Goal: Contribute content: Add original content to the website for others to see

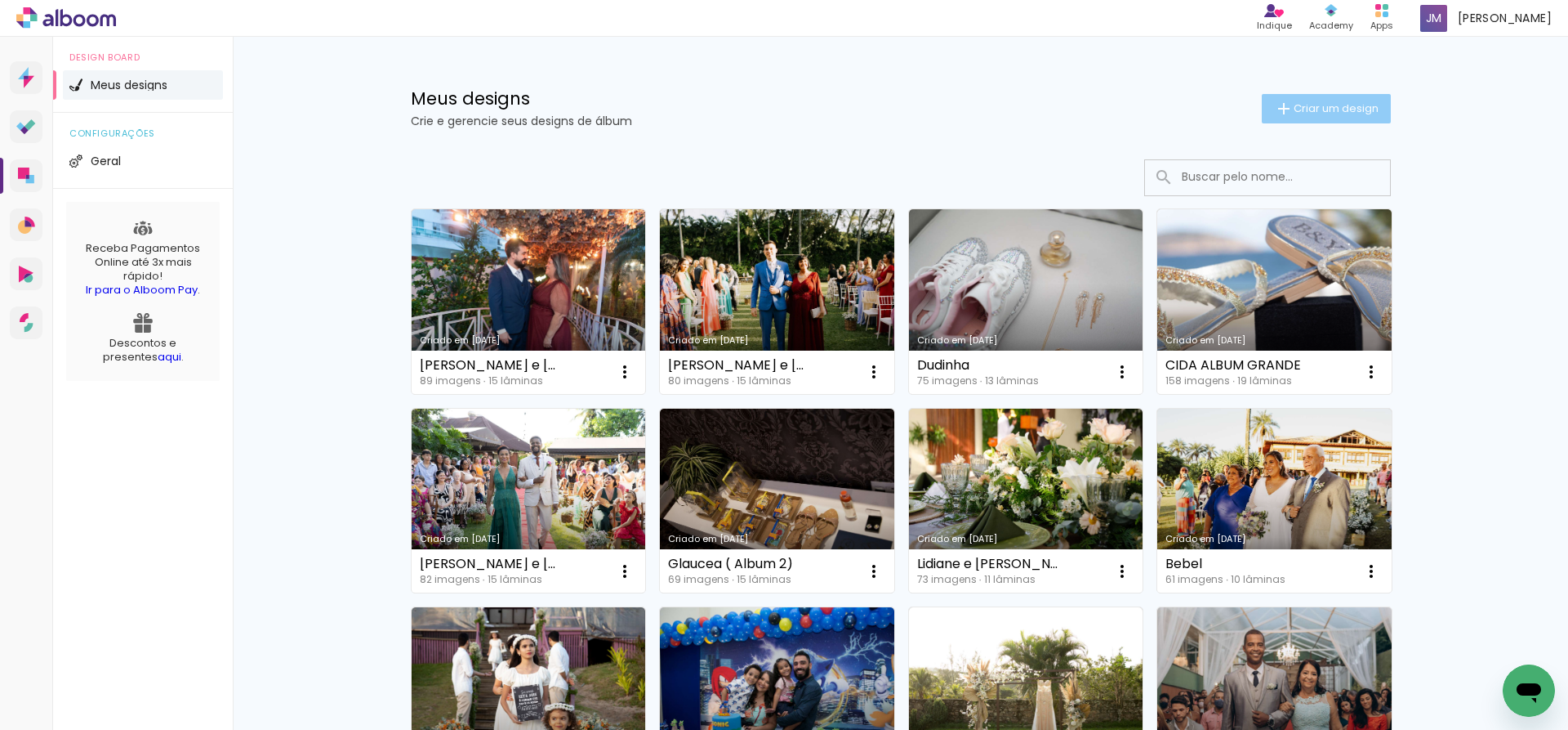
click at [1311, 113] on span "Criar um design" at bounding box center [1337, 108] width 85 height 10
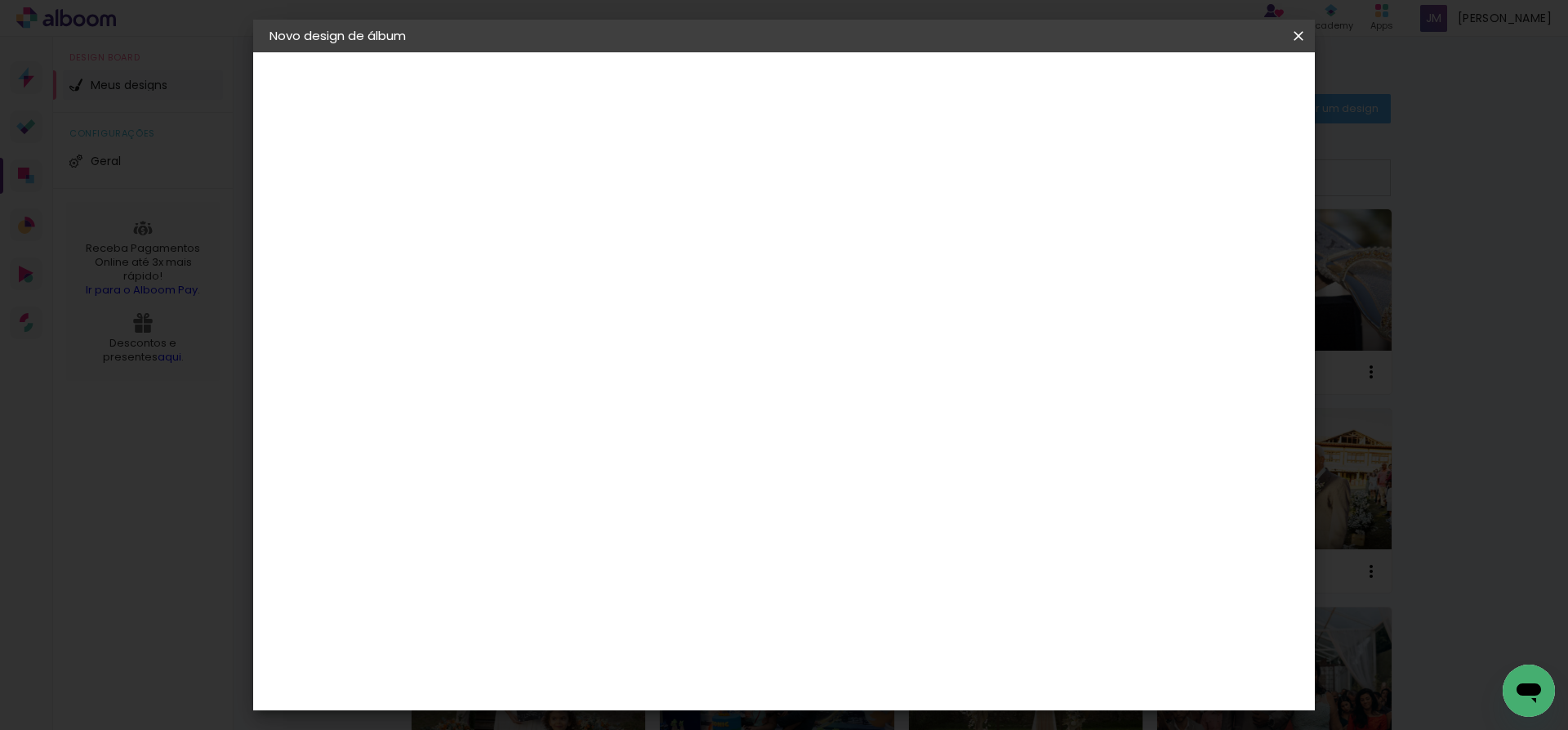
click at [537, 215] on input at bounding box center [537, 219] width 0 height 25
type input "[PERSON_NAME]"
type paper-input "[PERSON_NAME]"
click at [0, 0] on slot "Avançar" at bounding box center [0, 0] width 0 height 0
click at [0, 0] on slot "Tamanho Livre" at bounding box center [0, 0] width 0 height 0
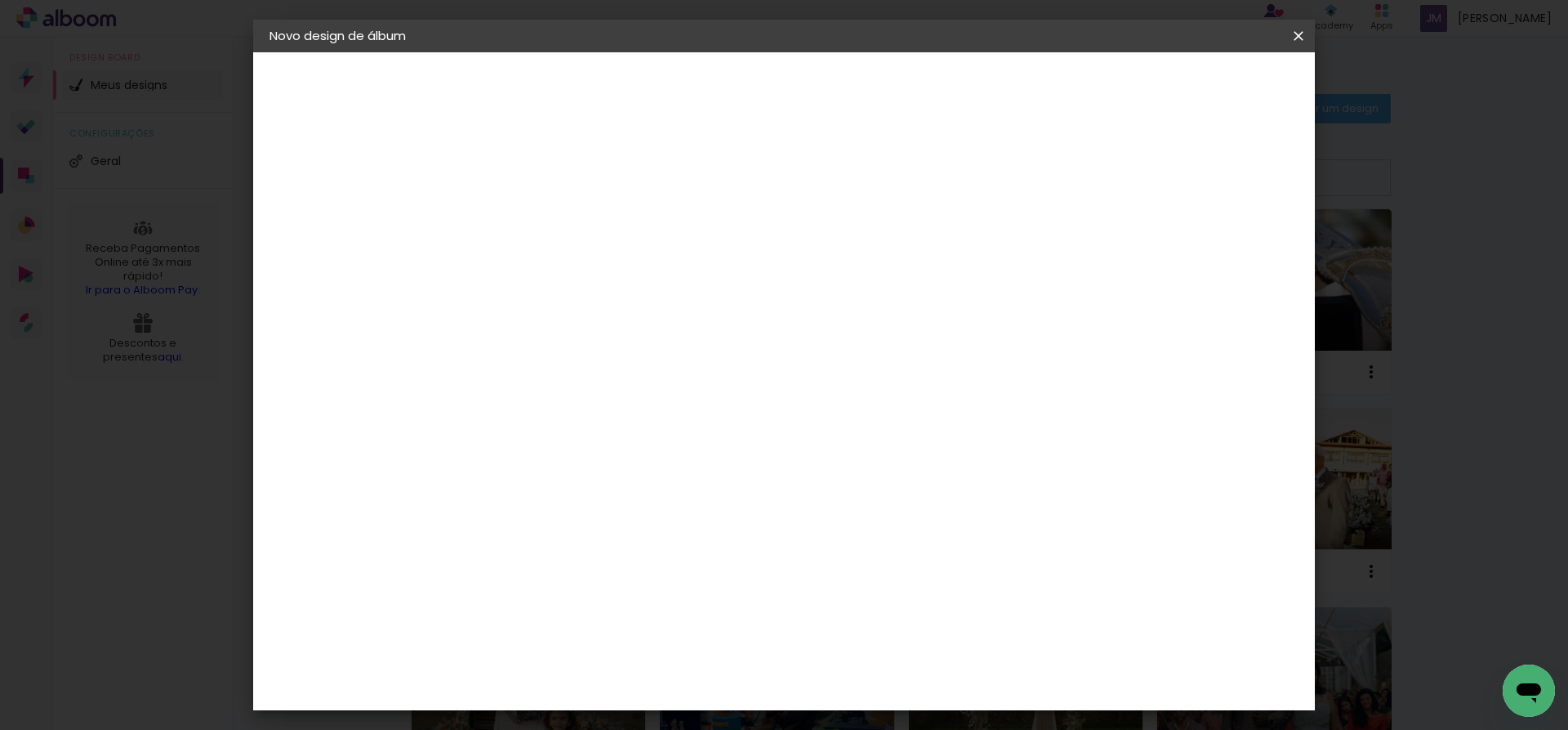
click at [0, 0] on slot "Avançar" at bounding box center [0, 0] width 0 height 0
type input "1"
type paper-input "1"
click at [550, 192] on input "1" at bounding box center [525, 188] width 57 height 20
type input "4"
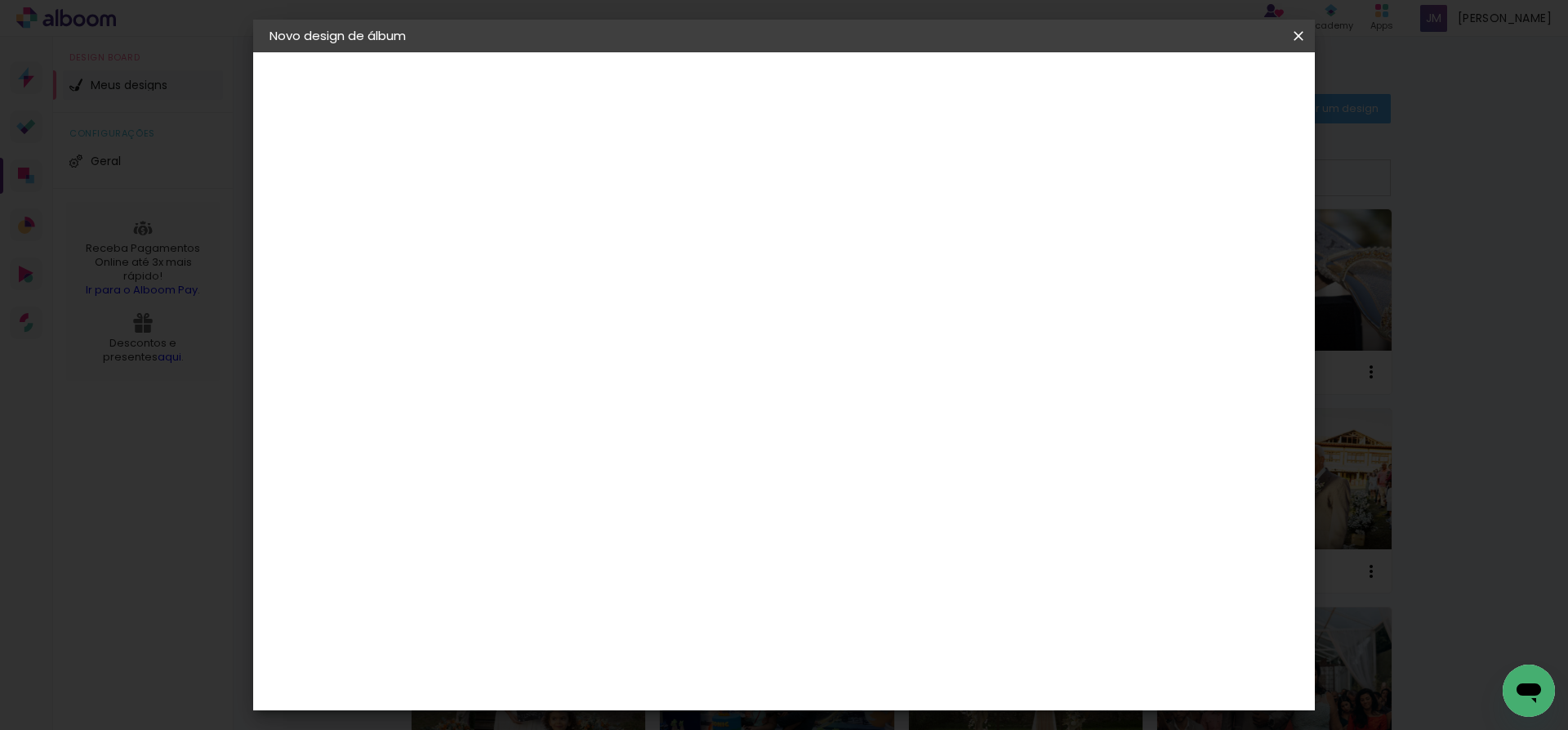
type paper-input "4"
click at [1223, 253] on input "4" at bounding box center [1214, 247] width 30 height 24
type input "3"
type paper-input "3"
click at [1223, 253] on input "3" at bounding box center [1219, 247] width 30 height 24
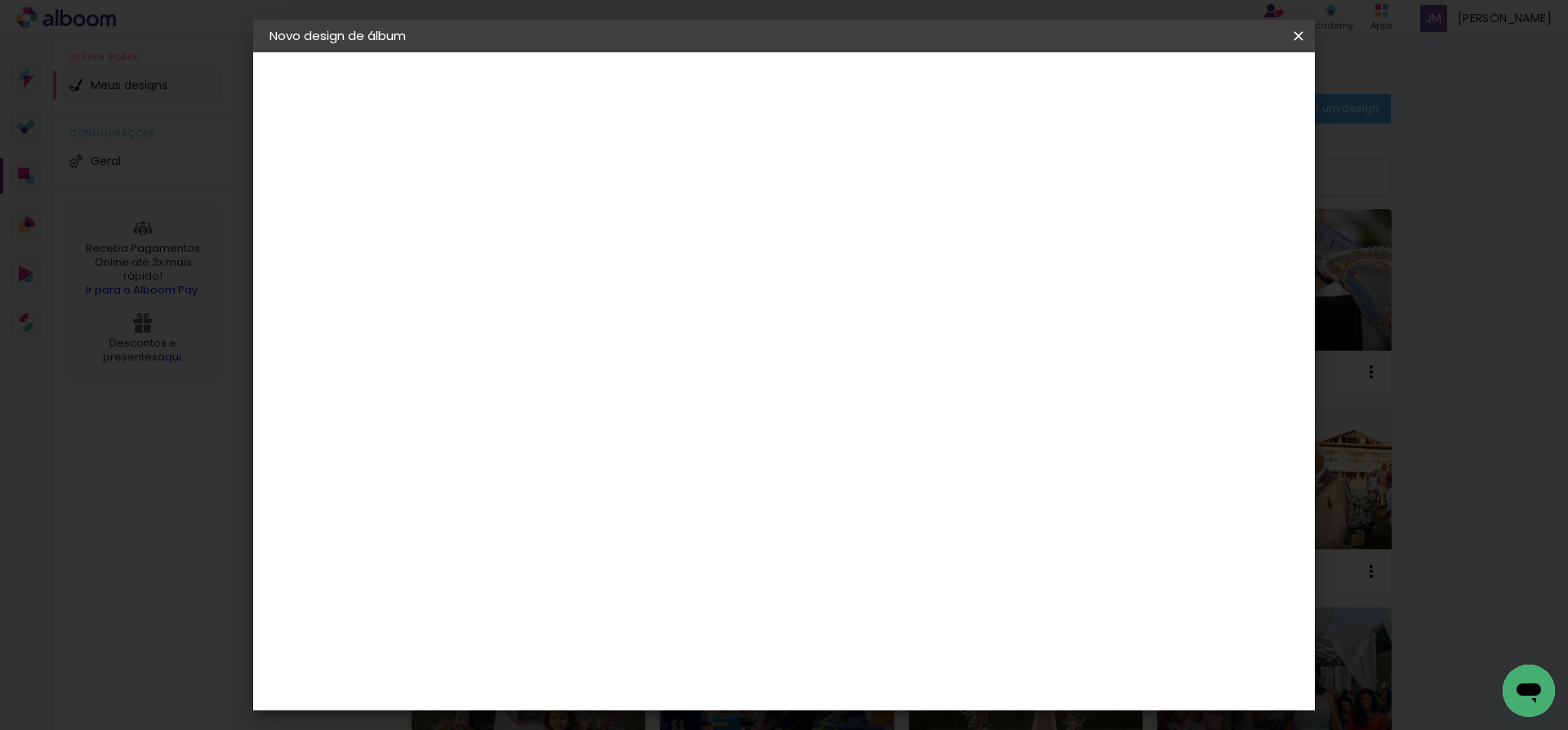
type input "2"
type paper-input "2"
click at [1223, 253] on input "2" at bounding box center [1222, 247] width 30 height 24
type input "1"
type paper-input "1"
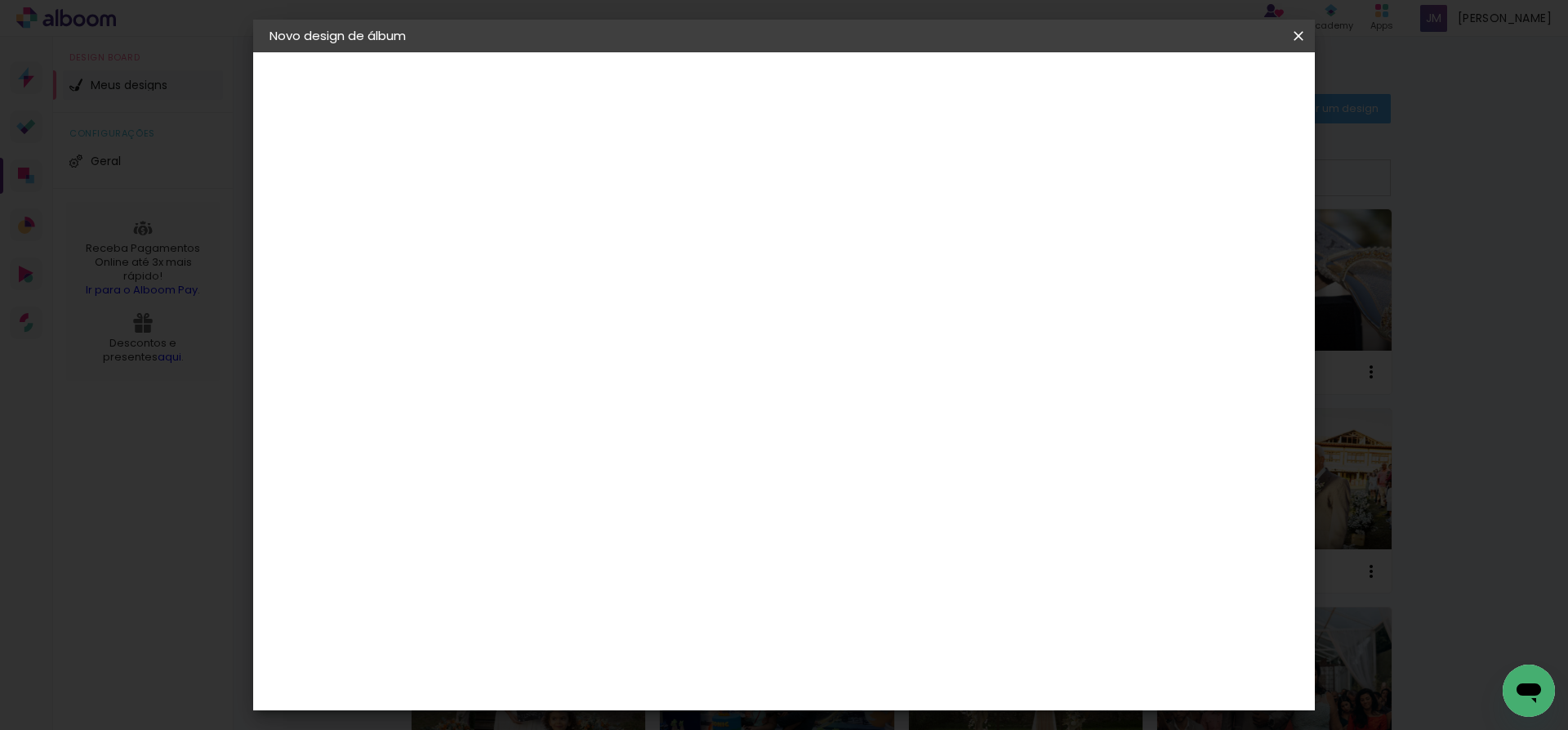
click at [1223, 253] on input "1" at bounding box center [1223, 247] width 30 height 24
click at [1166, 179] on paper-checkbox "Mostrar sangria" at bounding box center [1162, 189] width 123 height 20
type paper-checkbox "on"
click at [1116, 187] on div at bounding box center [1108, 188] width 15 height 15
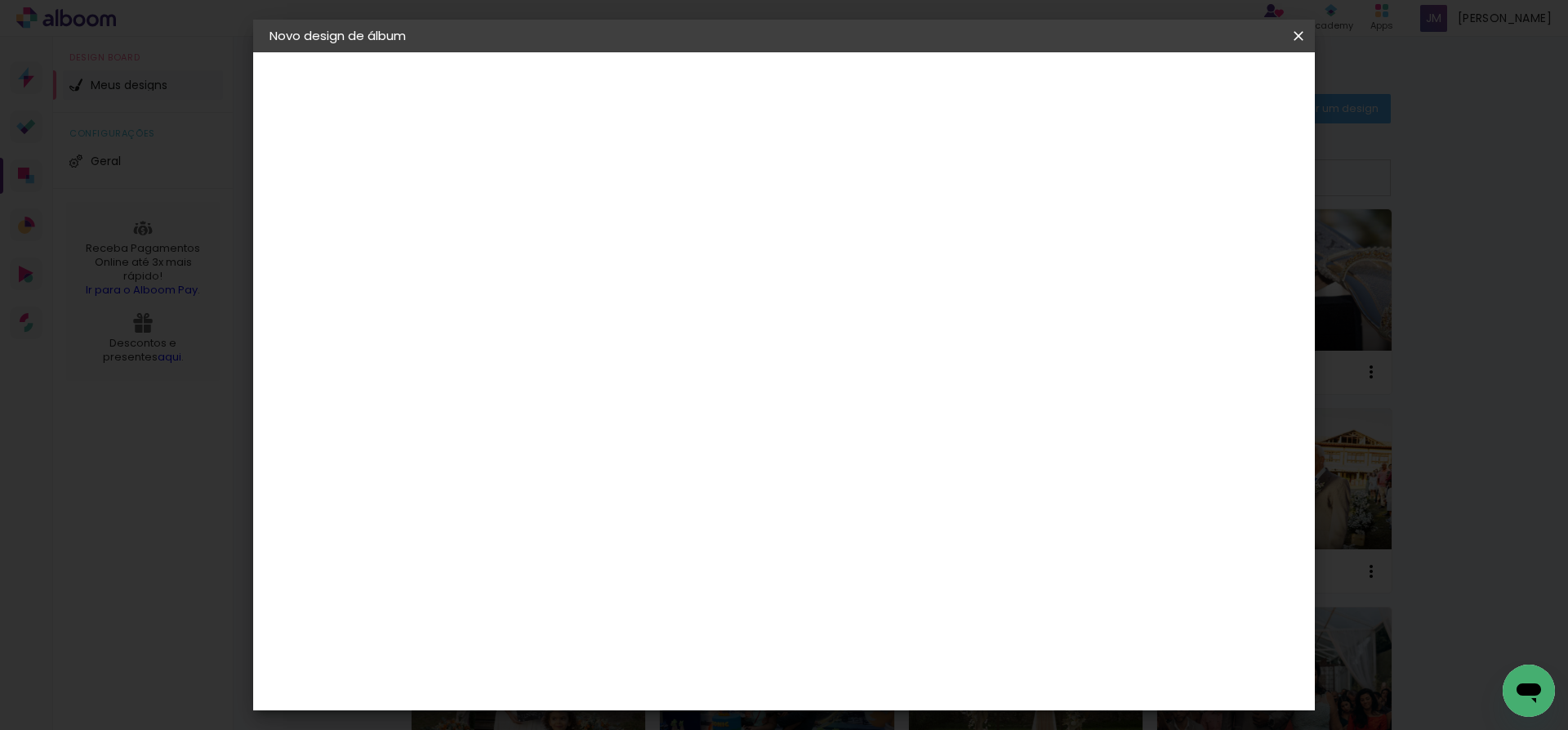
click at [882, 677] on input "60" at bounding box center [875, 682] width 43 height 24
click at [888, 591] on input "50" at bounding box center [875, 592] width 43 height 24
type input "40"
type paper-input "40"
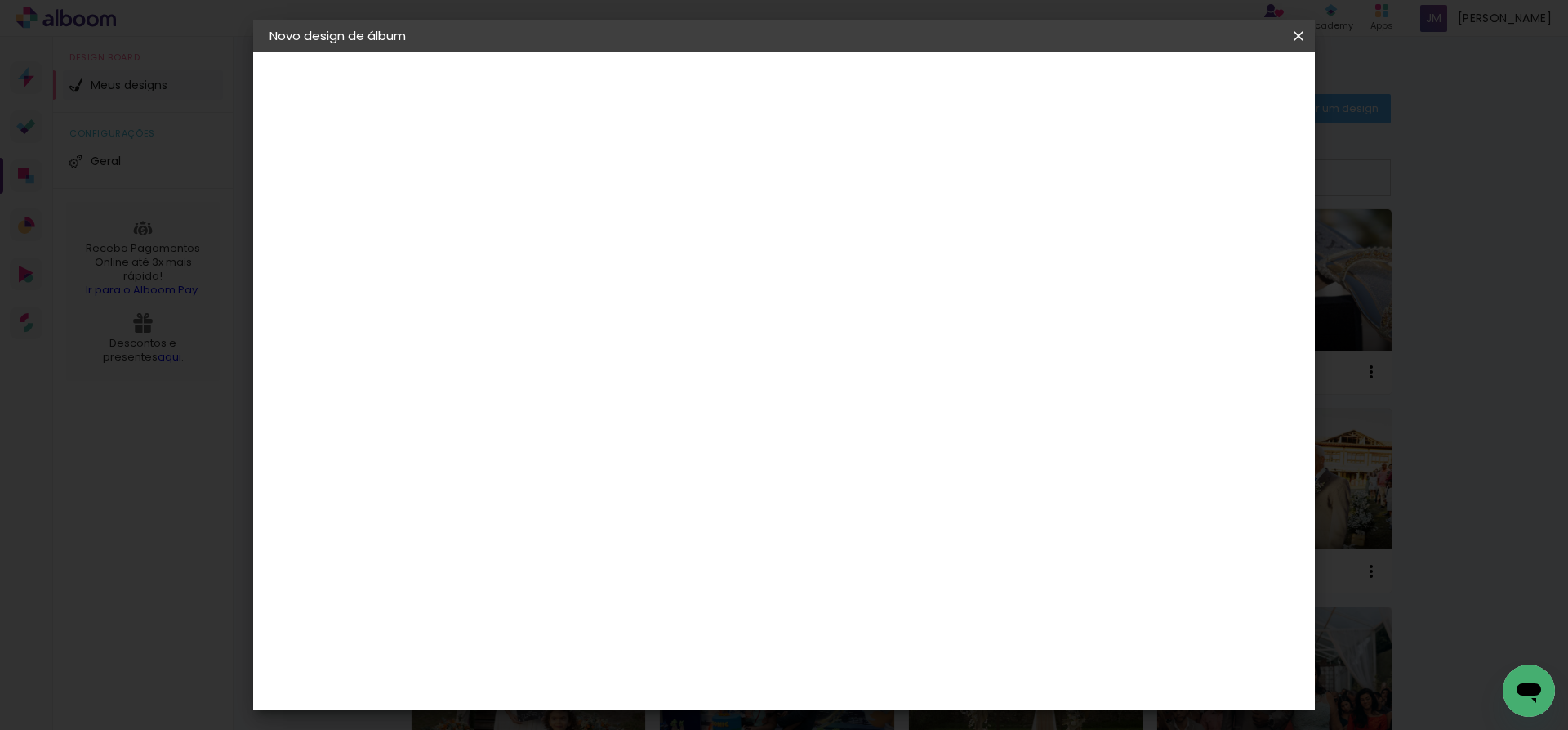
click at [514, 534] on input "30" at bounding box center [499, 535] width 43 height 24
type input "3"
type input "25"
type paper-input "25"
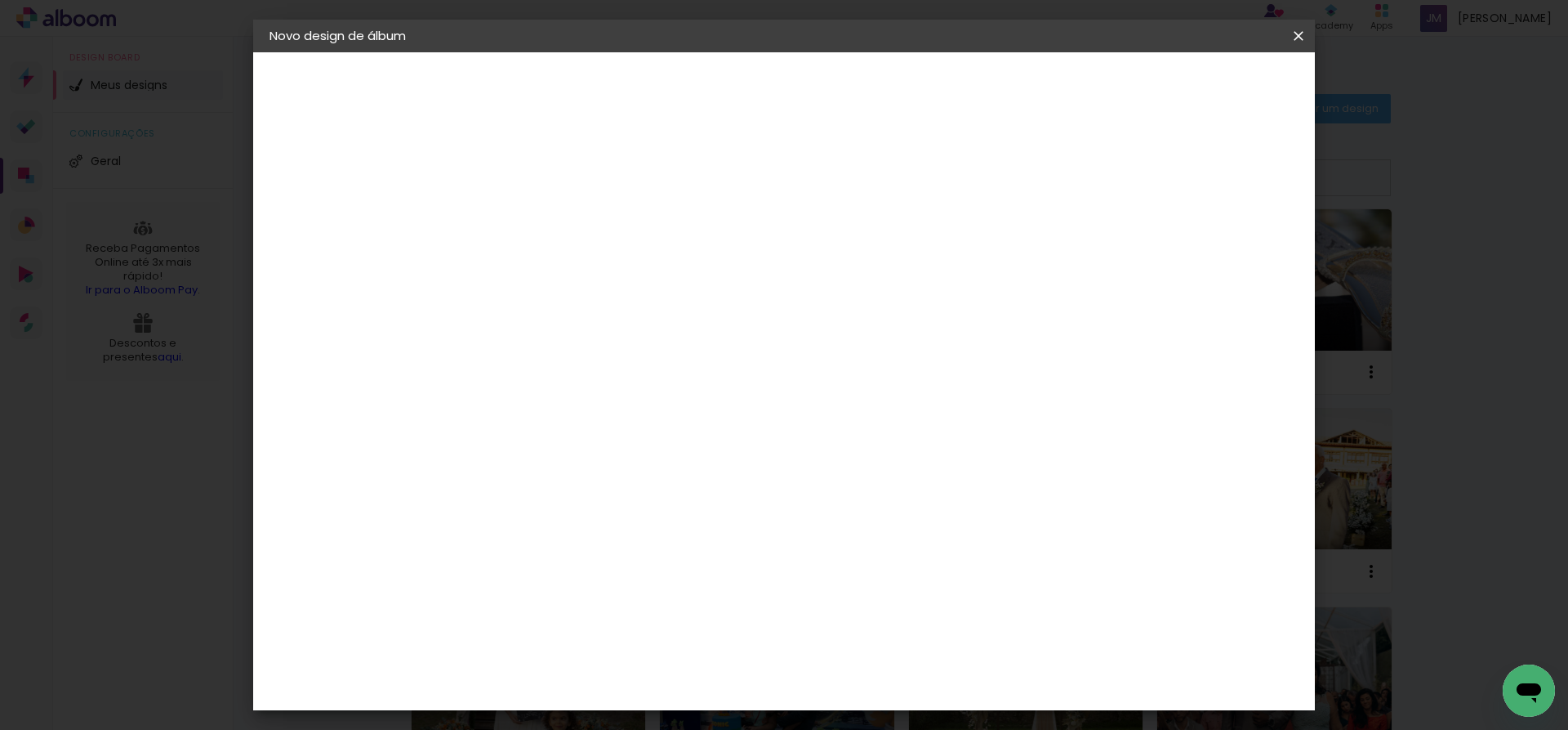
click at [1197, 81] on span "Iniciar design" at bounding box center [1160, 86] width 74 height 11
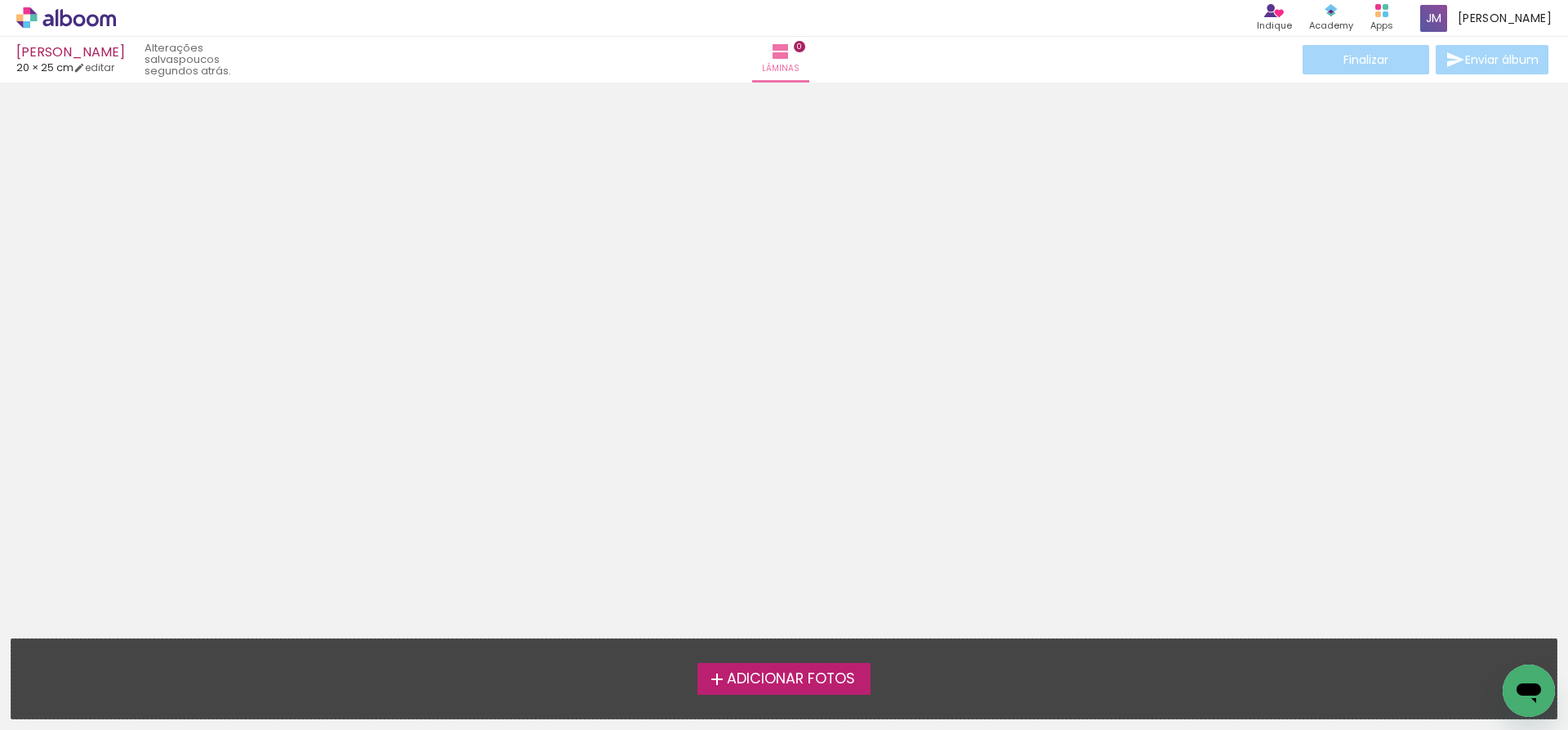
click at [794, 671] on span "Adicionar Fotos" at bounding box center [791, 679] width 128 height 15
click at [0, 0] on input "file" at bounding box center [0, 0] width 0 height 0
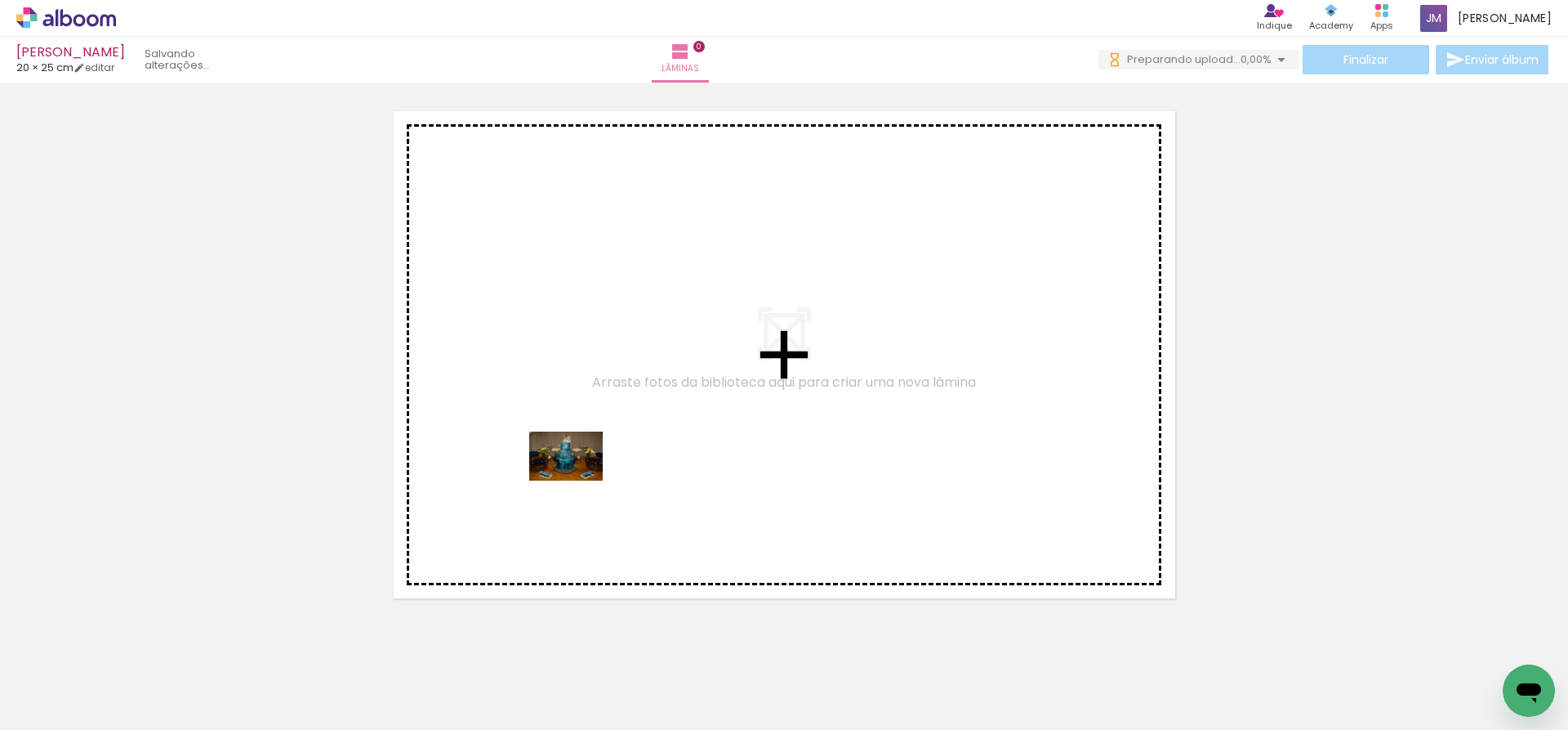
drag, startPoint x: 200, startPoint y: 677, endPoint x: 578, endPoint y: 480, distance: 426.3
click at [578, 480] on quentale-workspace at bounding box center [784, 365] width 1568 height 730
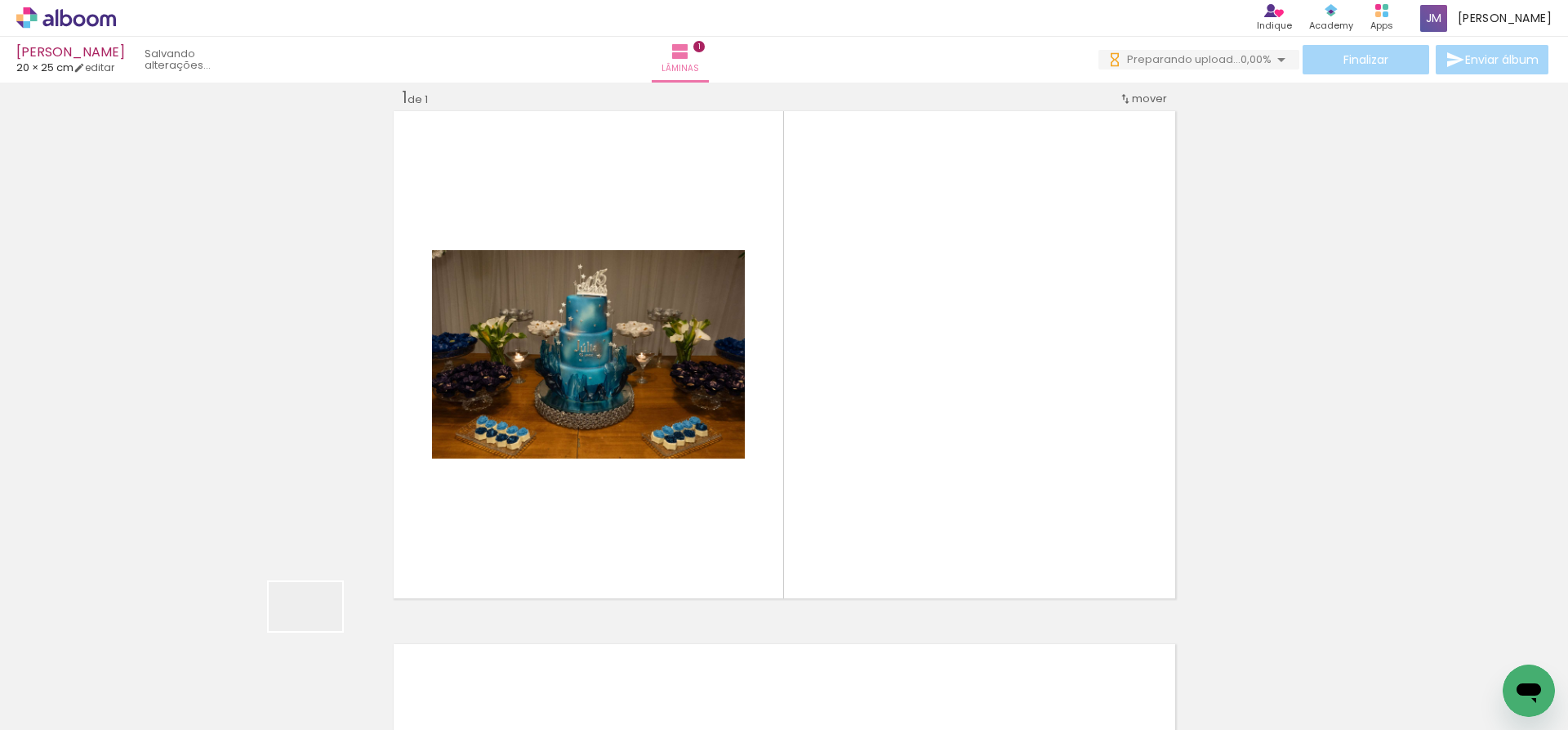
drag, startPoint x: 282, startPoint y: 666, endPoint x: 457, endPoint y: 632, distance: 178.3
click at [670, 457] on quentale-workspace at bounding box center [784, 365] width 1568 height 730
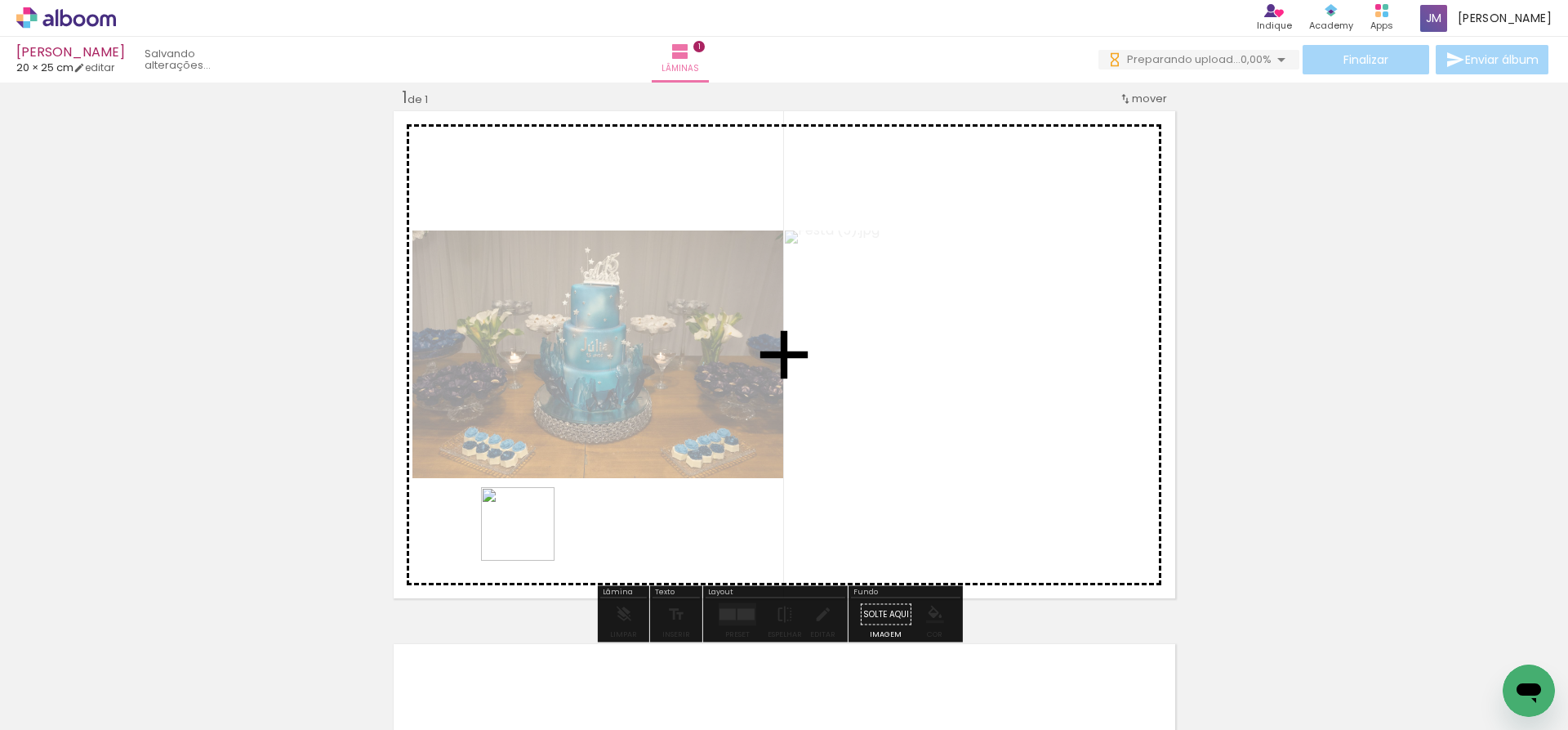
drag, startPoint x: 362, startPoint y: 677, endPoint x: 556, endPoint y: 597, distance: 209.8
click at [707, 406] on quentale-workspace at bounding box center [784, 365] width 1568 height 730
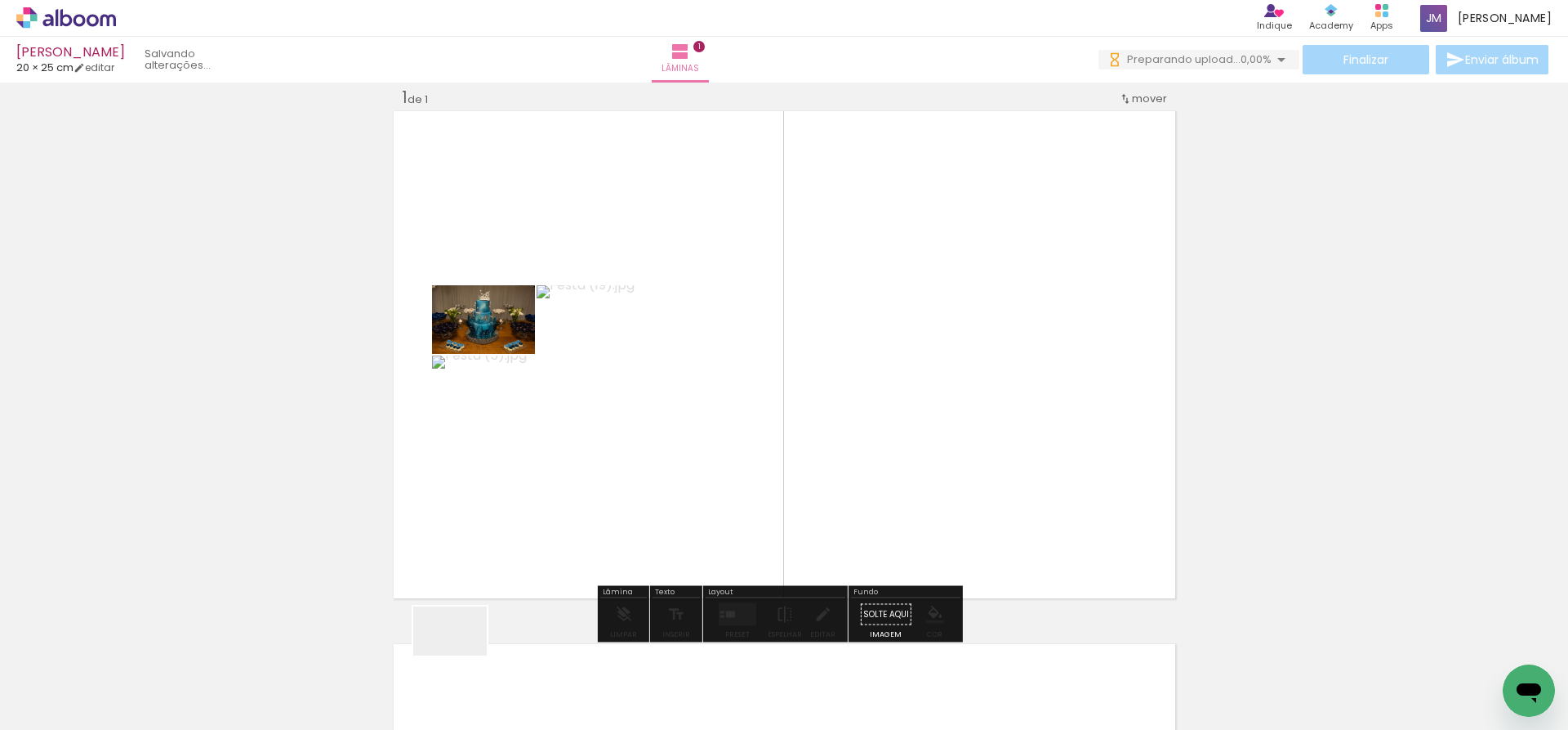
drag, startPoint x: 457, startPoint y: 665, endPoint x: 609, endPoint y: 596, distance: 166.9
click at [662, 417] on quentale-workspace at bounding box center [784, 365] width 1568 height 730
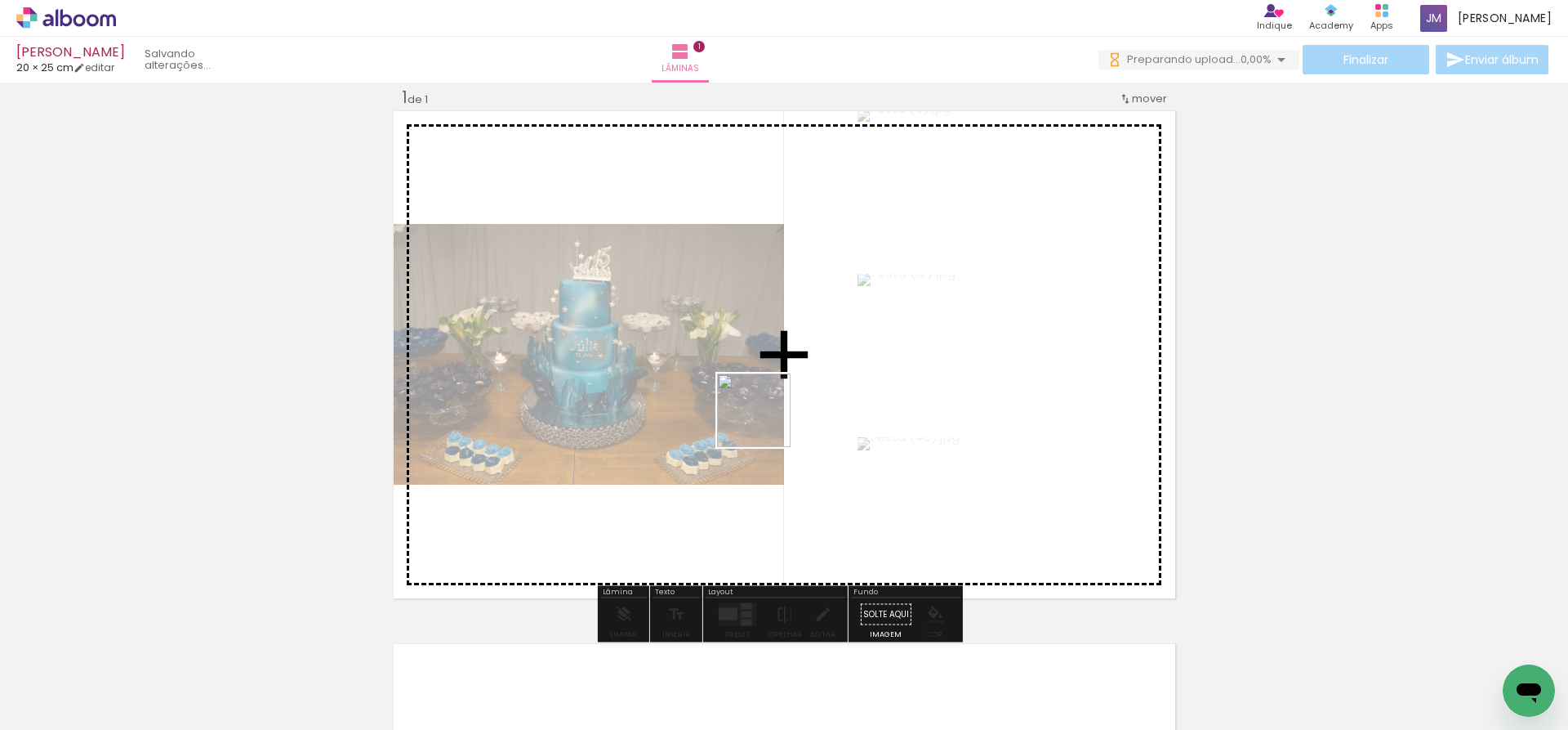
drag, startPoint x: 545, startPoint y: 671, endPoint x: 785, endPoint y: 400, distance: 362.0
click at [785, 401] on quentale-workspace at bounding box center [784, 365] width 1568 height 730
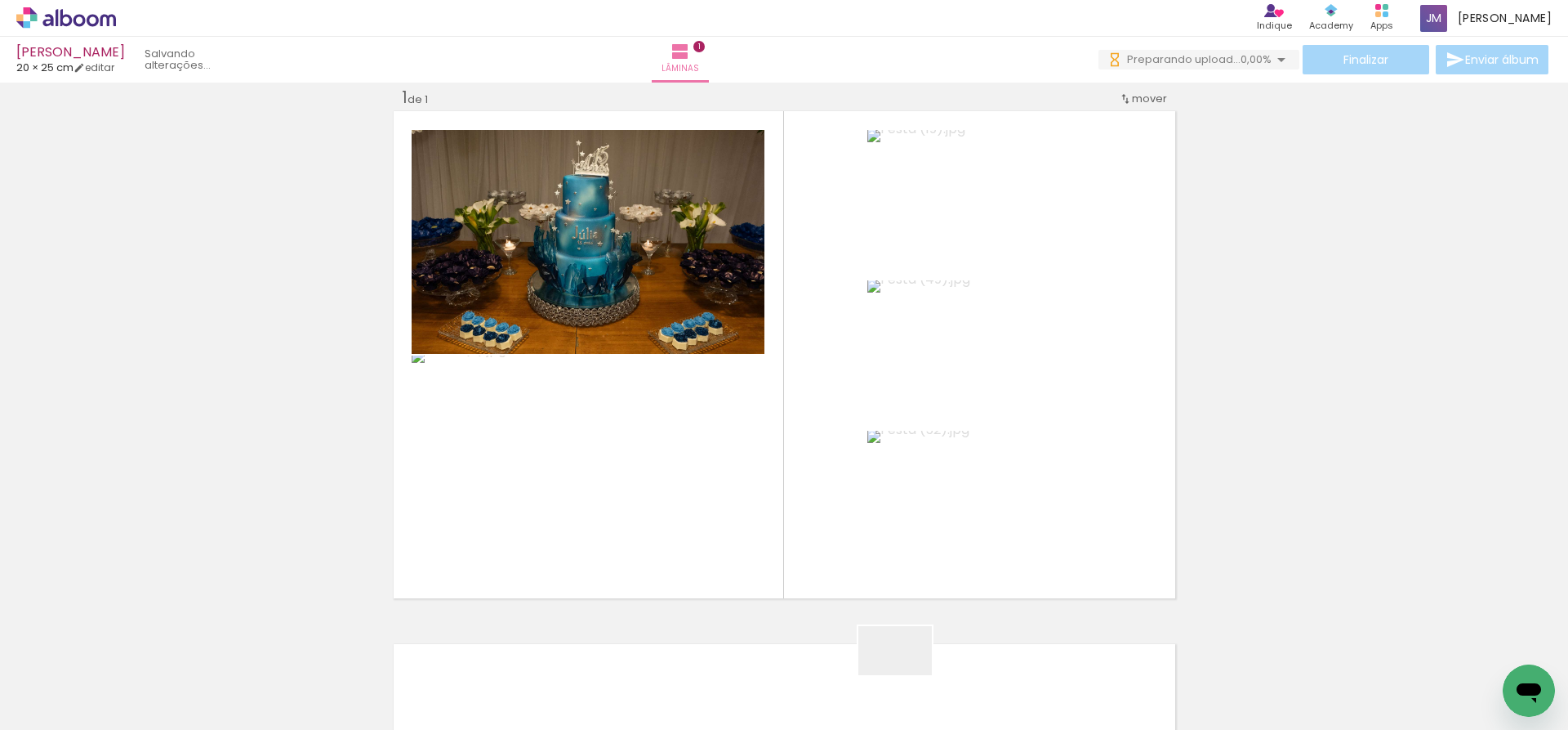
drag, startPoint x: 909, startPoint y: 684, endPoint x: 798, endPoint y: 687, distance: 111.0
click at [882, 514] on quentale-workspace at bounding box center [784, 365] width 1568 height 730
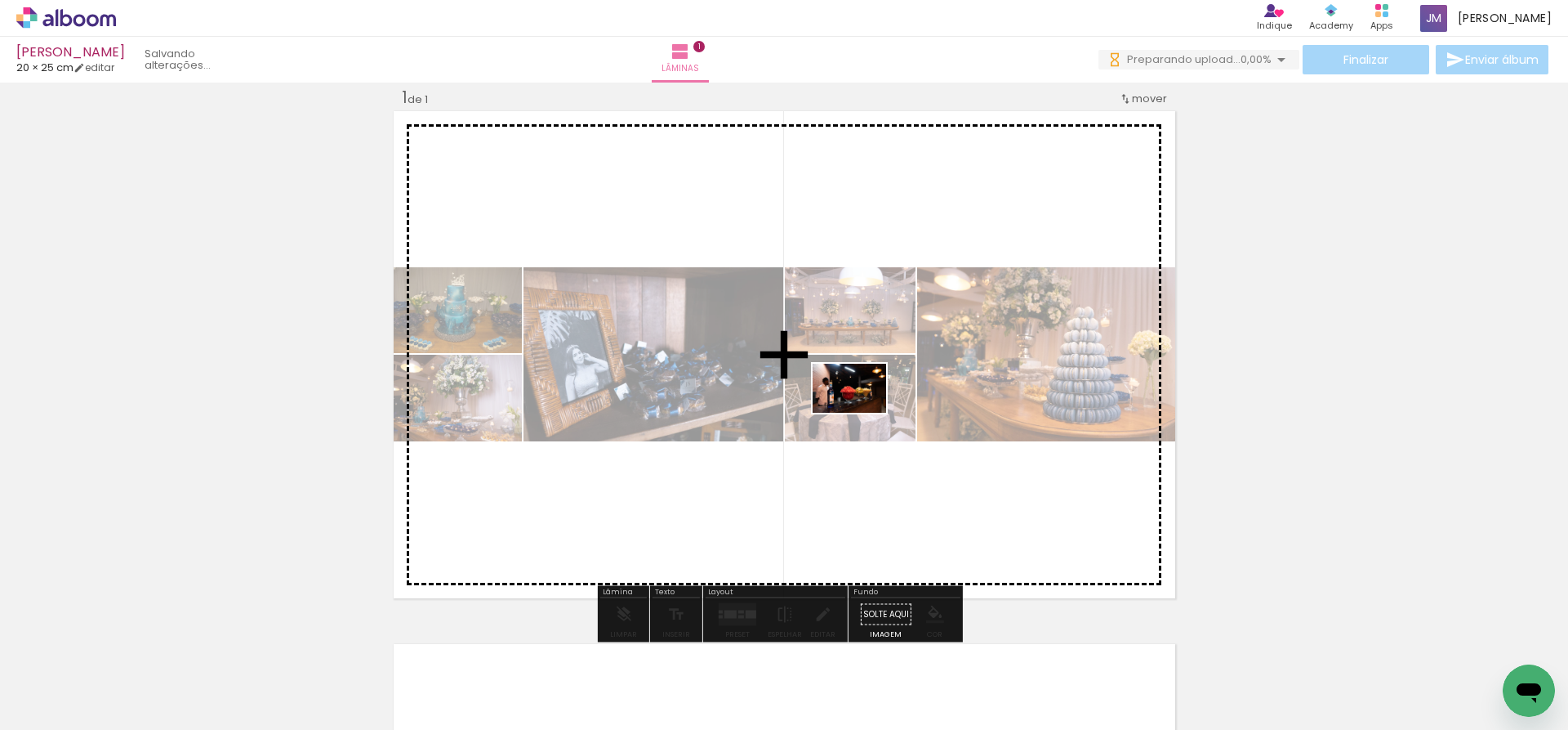
drag, startPoint x: 827, startPoint y: 603, endPoint x: 862, endPoint y: 411, distance: 195.2
click at [862, 411] on quentale-workspace at bounding box center [784, 365] width 1568 height 730
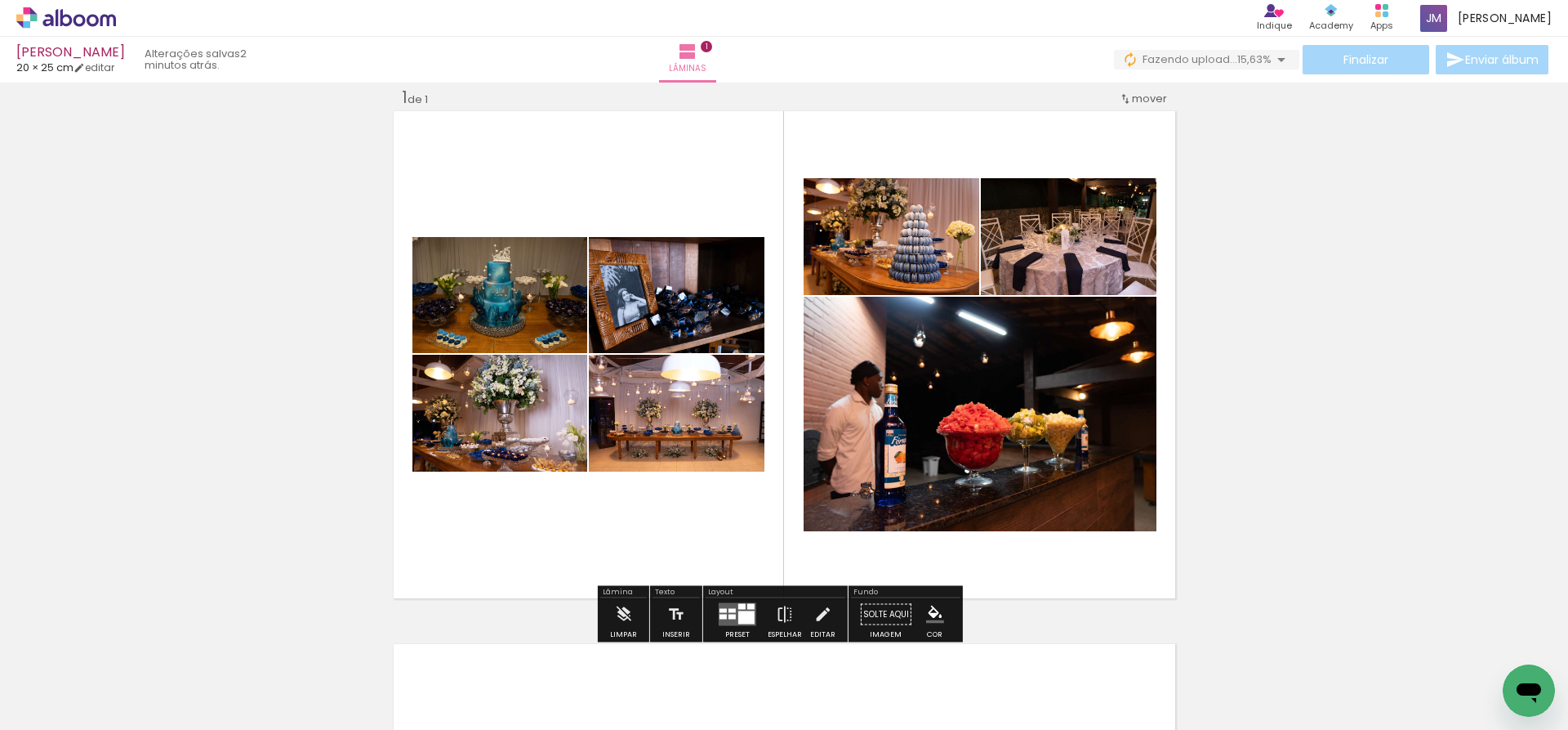
drag, startPoint x: 716, startPoint y: 616, endPoint x: 734, endPoint y: 594, distance: 28.4
click at [719, 616] on div at bounding box center [723, 617] width 7 height 5
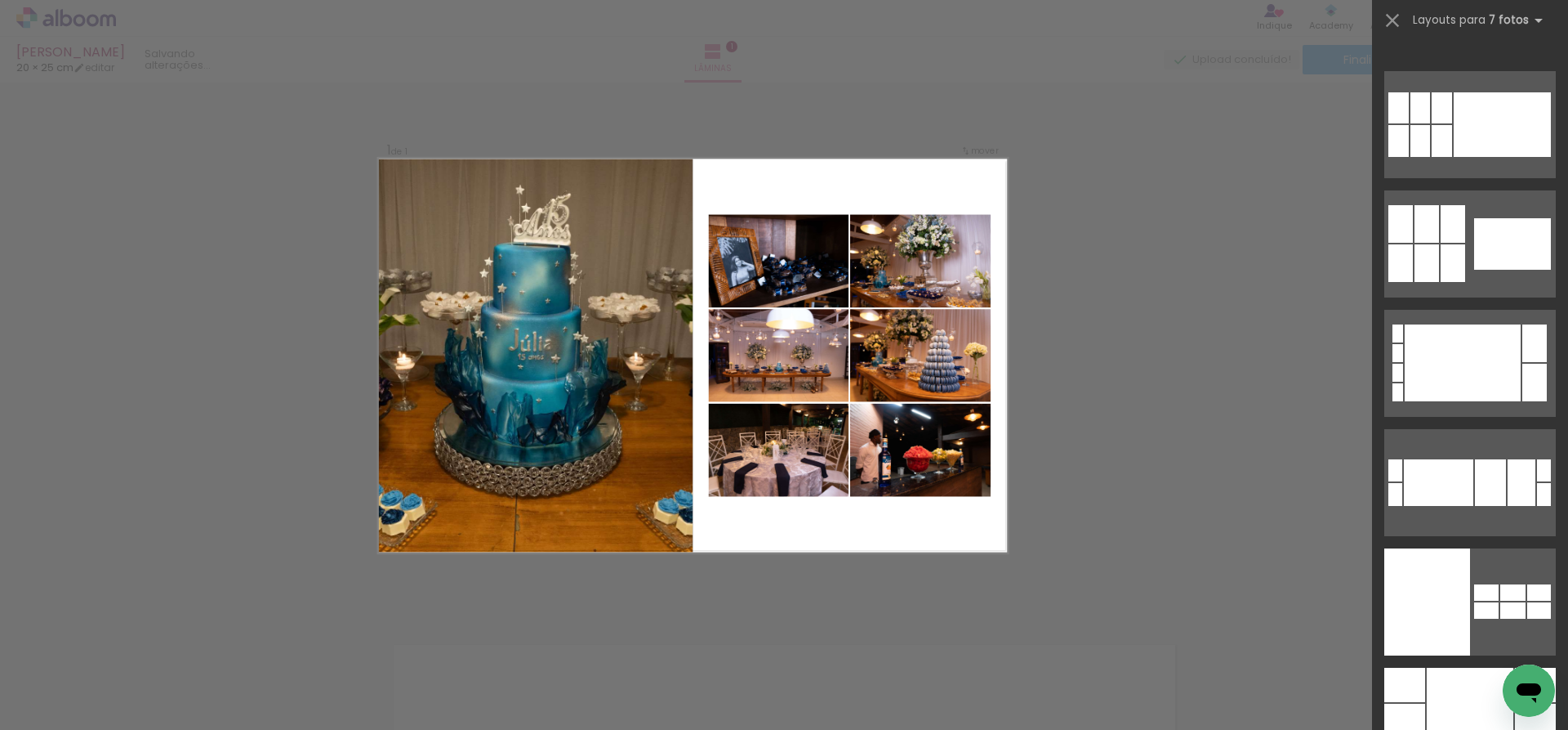
scroll to position [22063, 0]
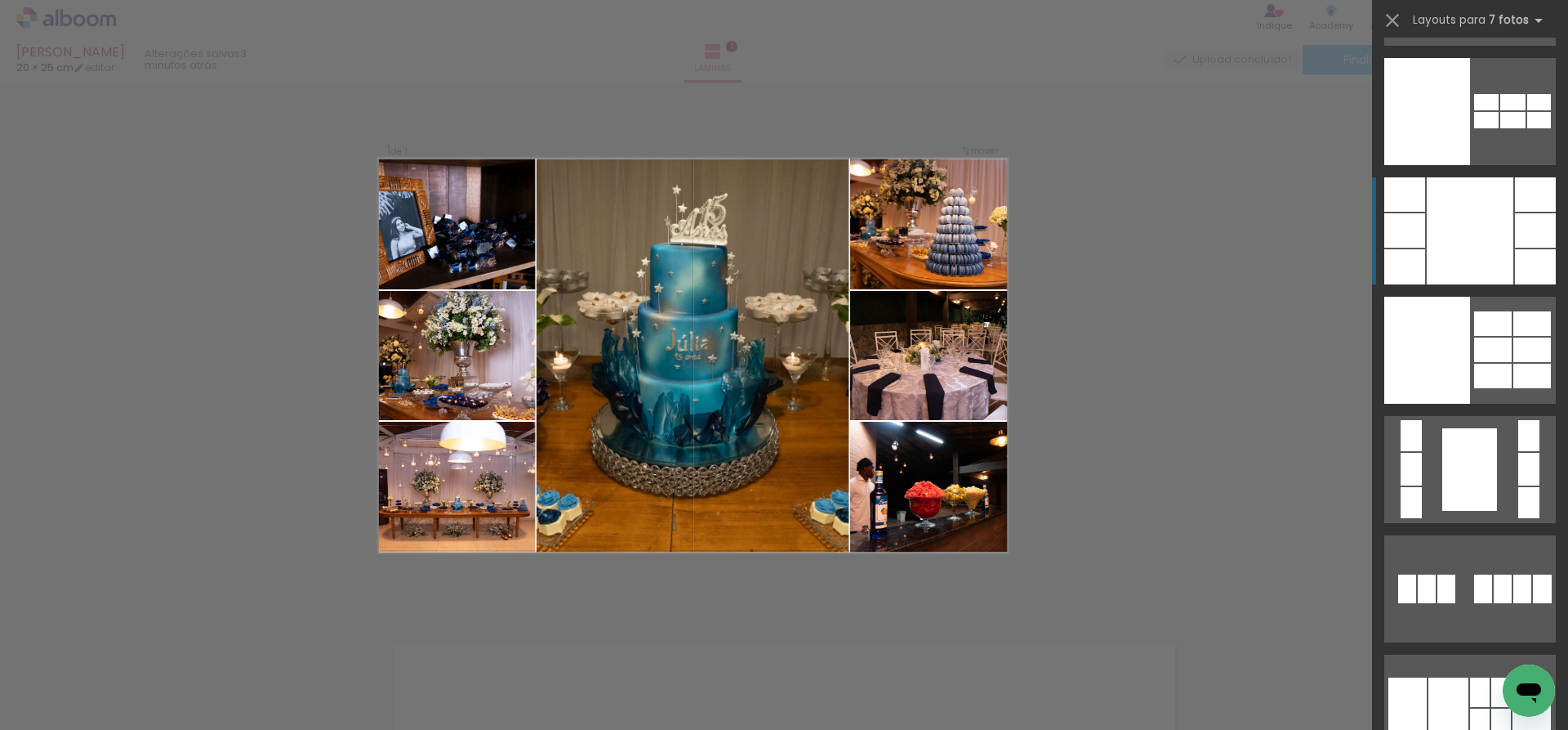
click at [1478, 245] on div at bounding box center [1470, 230] width 86 height 107
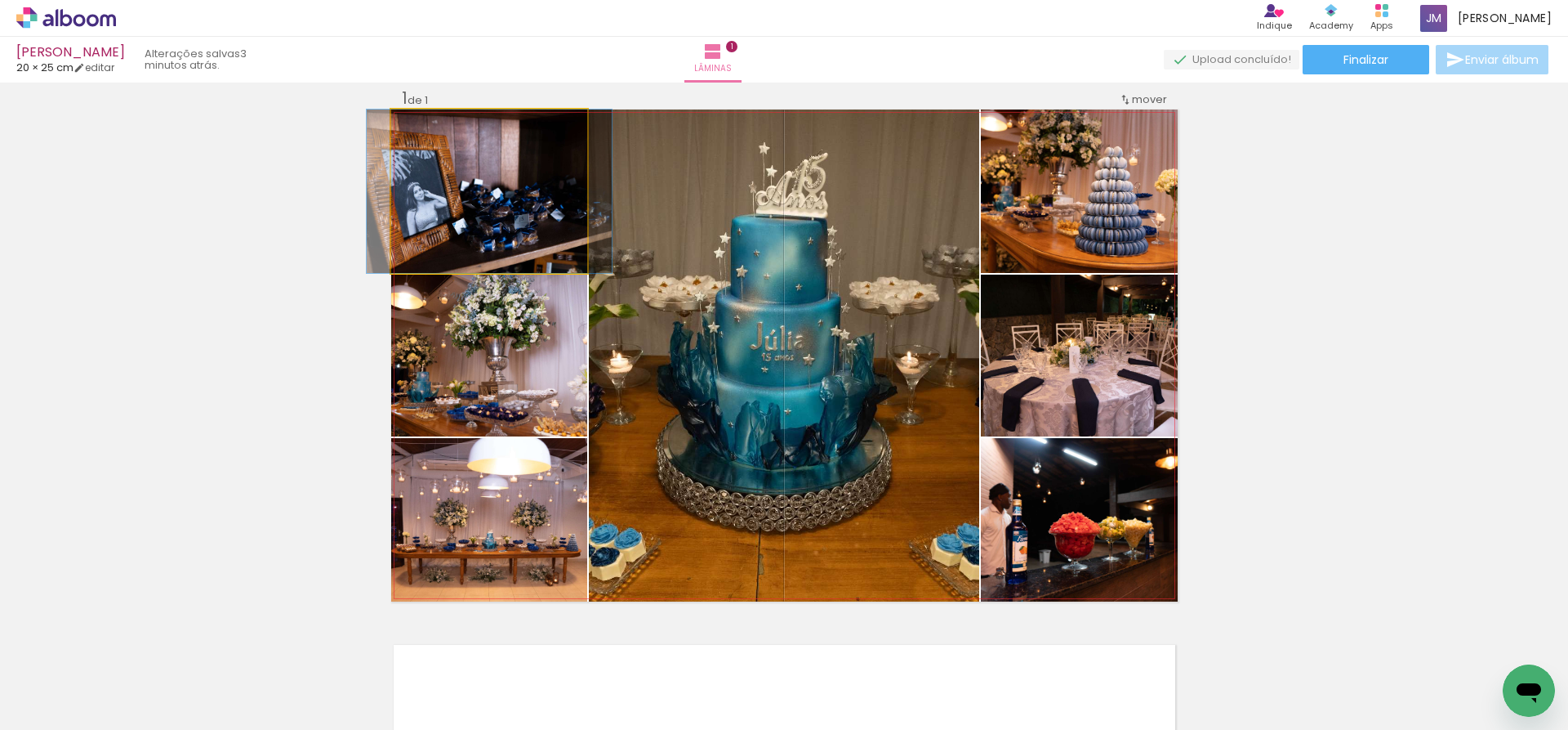
click at [483, 247] on quentale-photo at bounding box center [488, 191] width 196 height 163
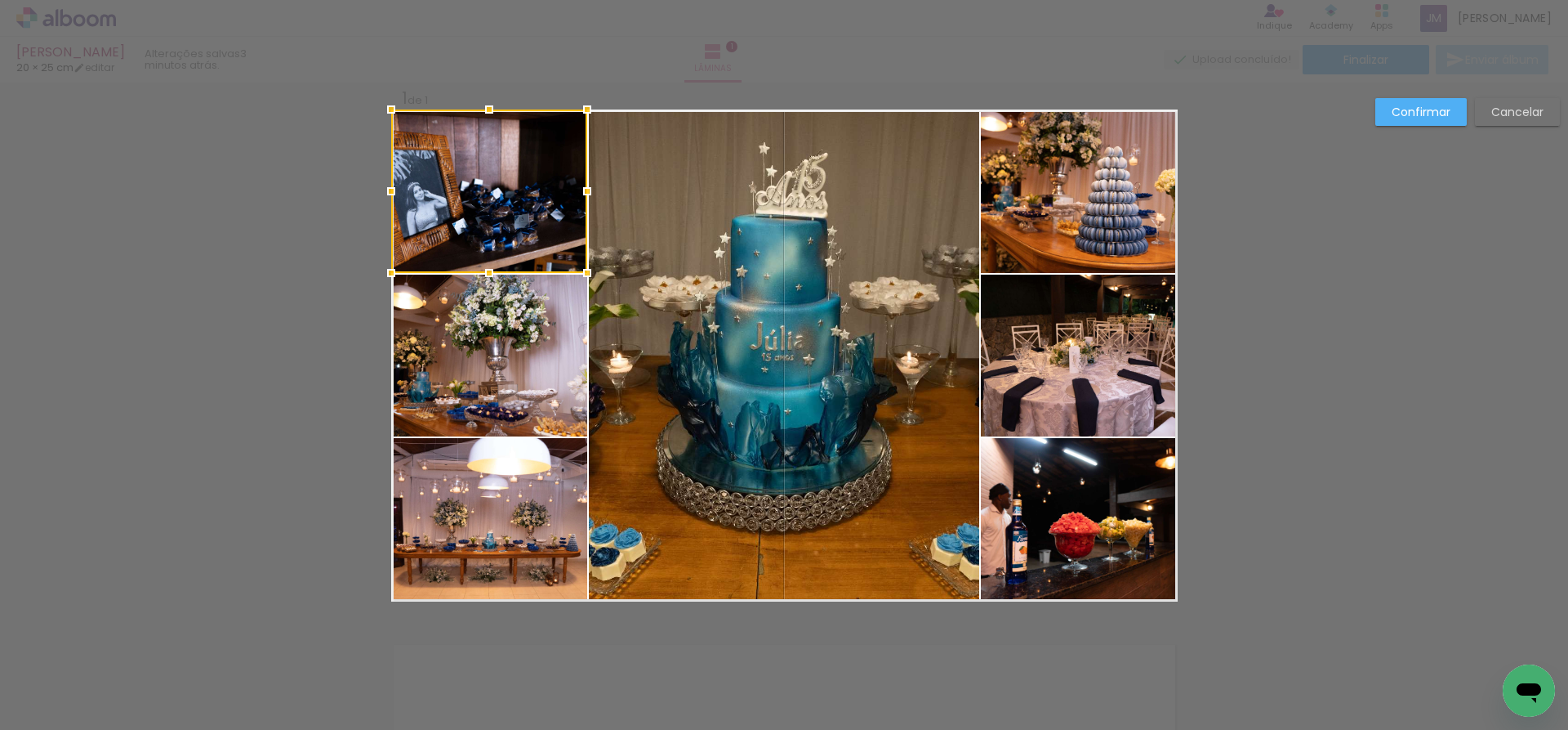
scroll to position [21, 0]
click at [567, 377] on quentale-photo at bounding box center [488, 355] width 196 height 162
click at [573, 525] on quentale-photo at bounding box center [488, 519] width 196 height 163
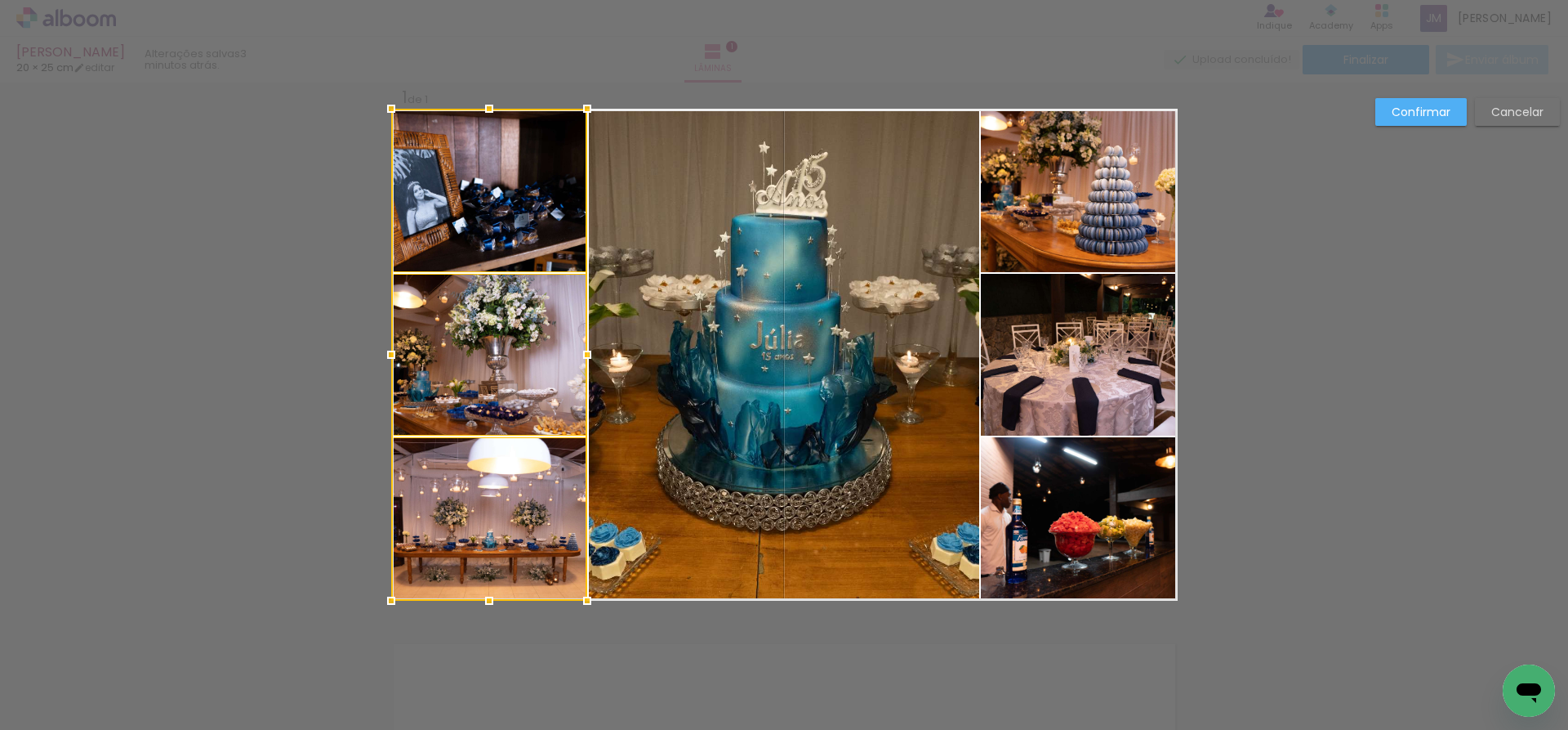
click at [781, 507] on quentale-photo at bounding box center [784, 355] width 391 height 492
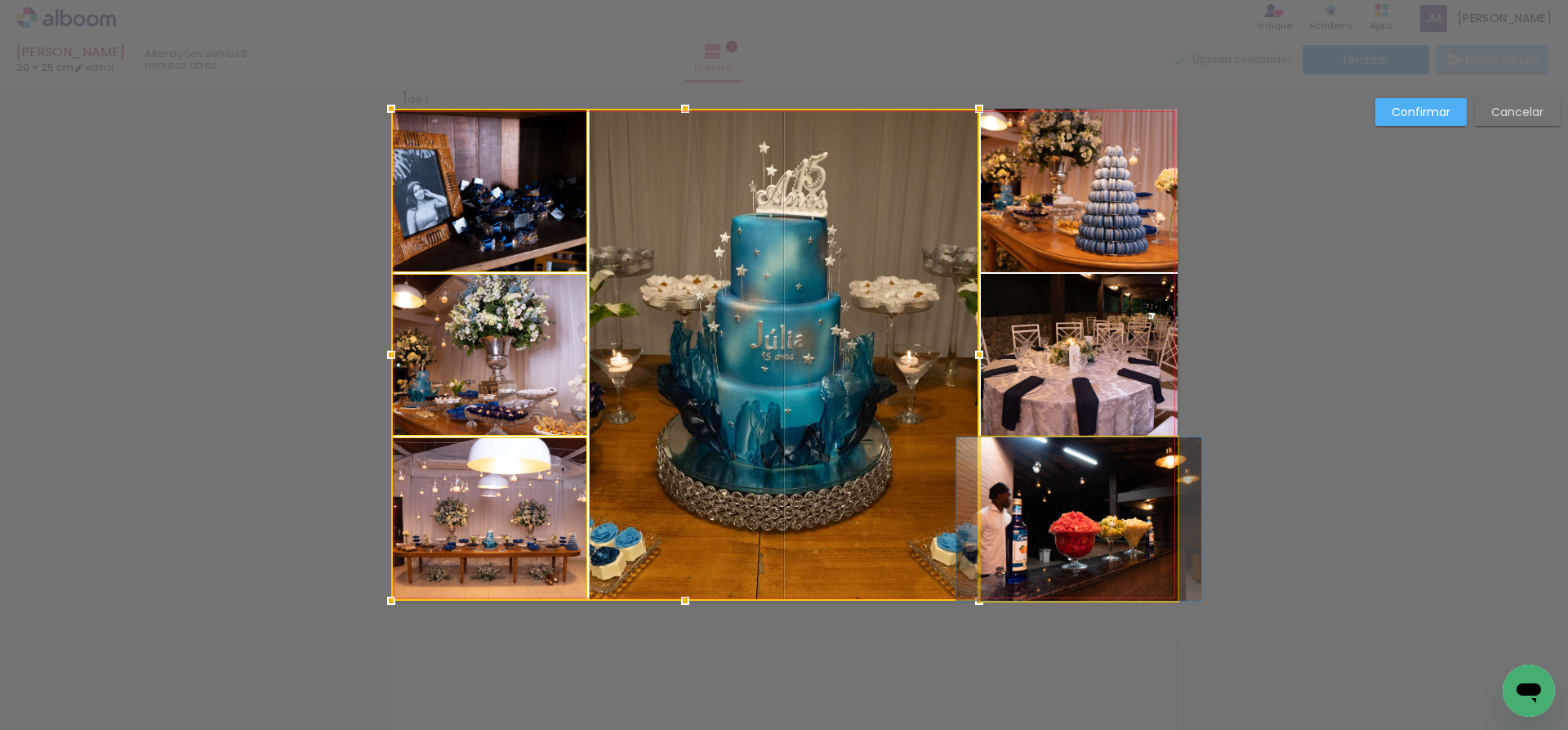
click at [1119, 527] on quentale-photo at bounding box center [1080, 519] width 197 height 163
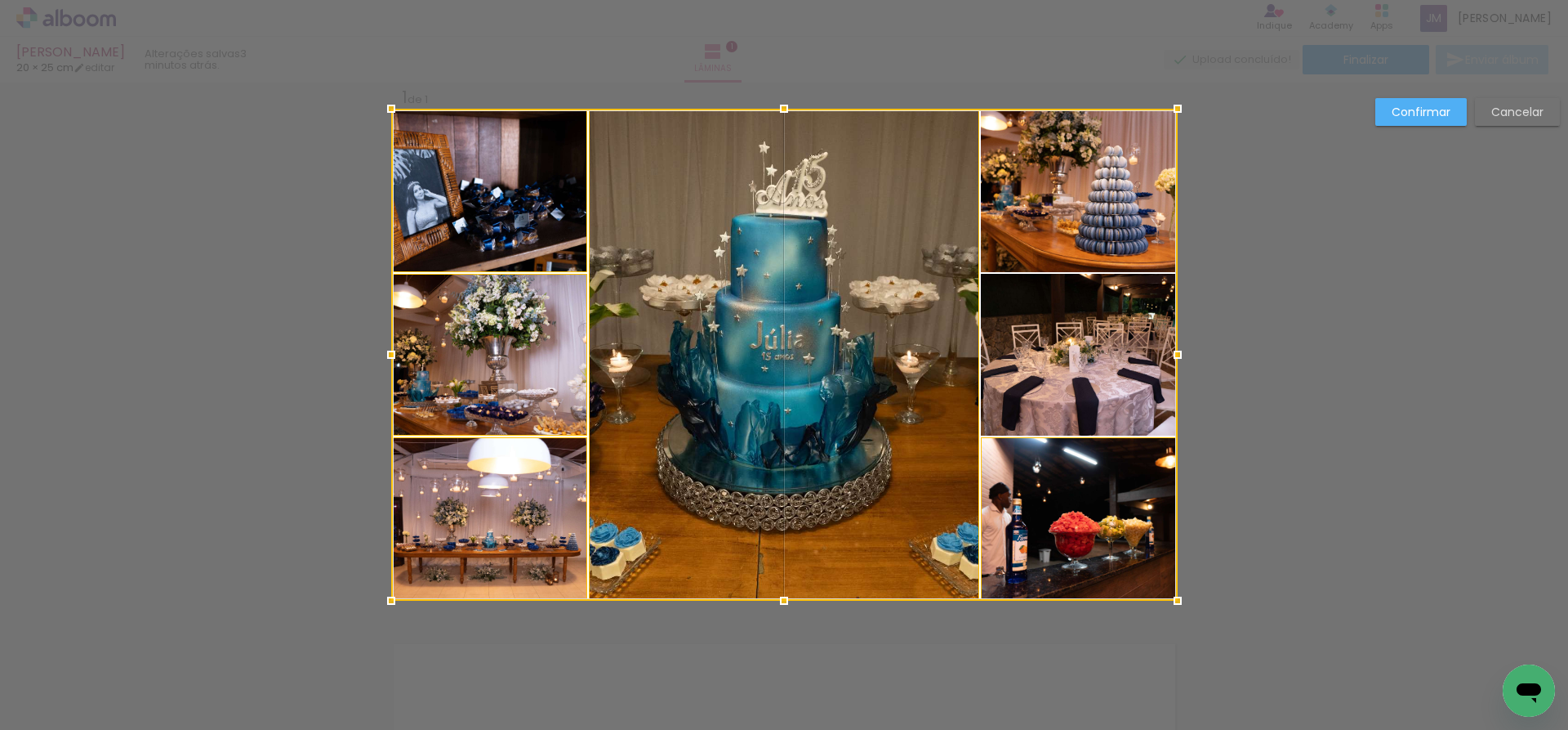
click at [1111, 390] on div at bounding box center [784, 355] width 786 height 492
click at [1075, 211] on div at bounding box center [784, 355] width 786 height 492
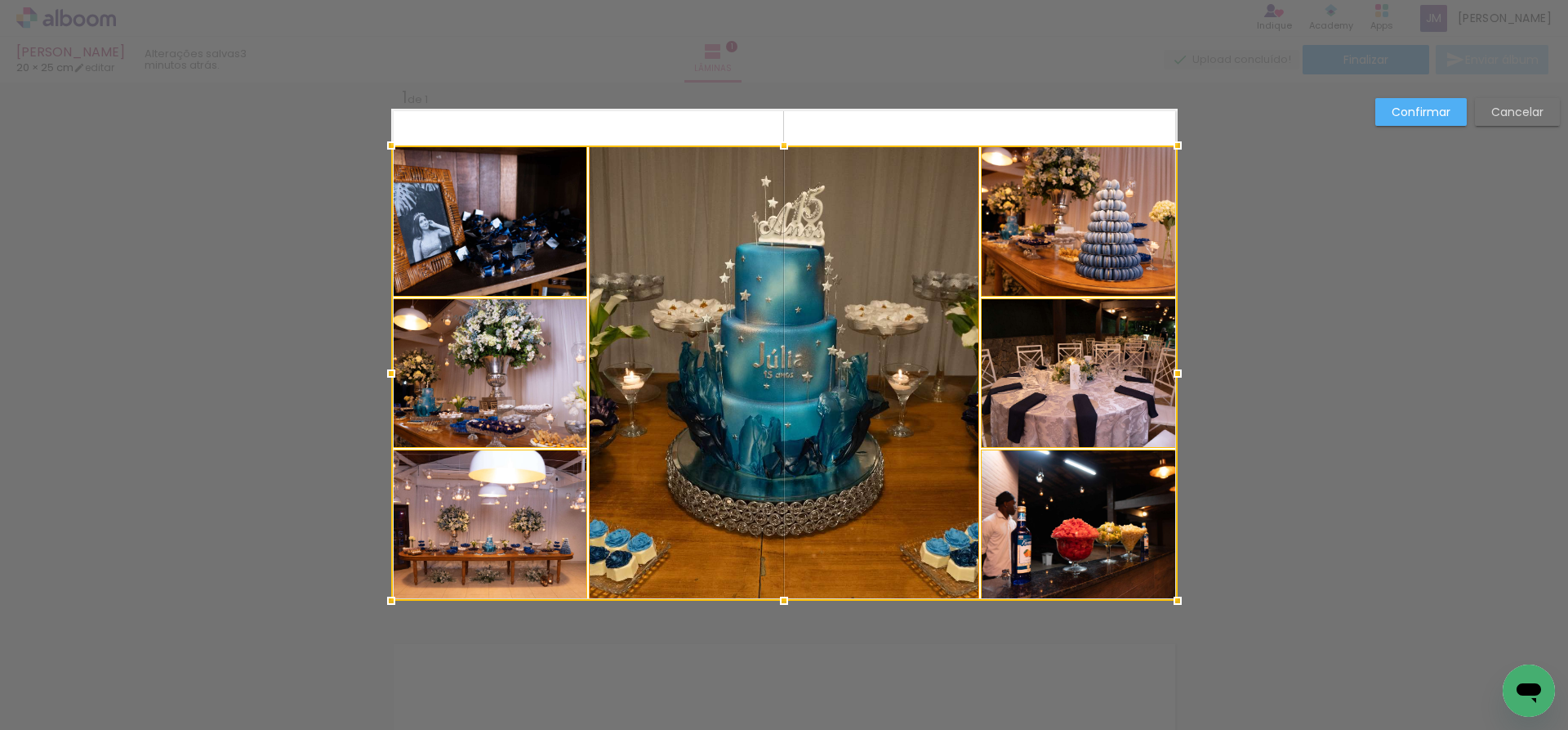
drag, startPoint x: 782, startPoint y: 109, endPoint x: 752, endPoint y: 261, distance: 154.9
click at [797, 146] on div at bounding box center [784, 373] width 786 height 455
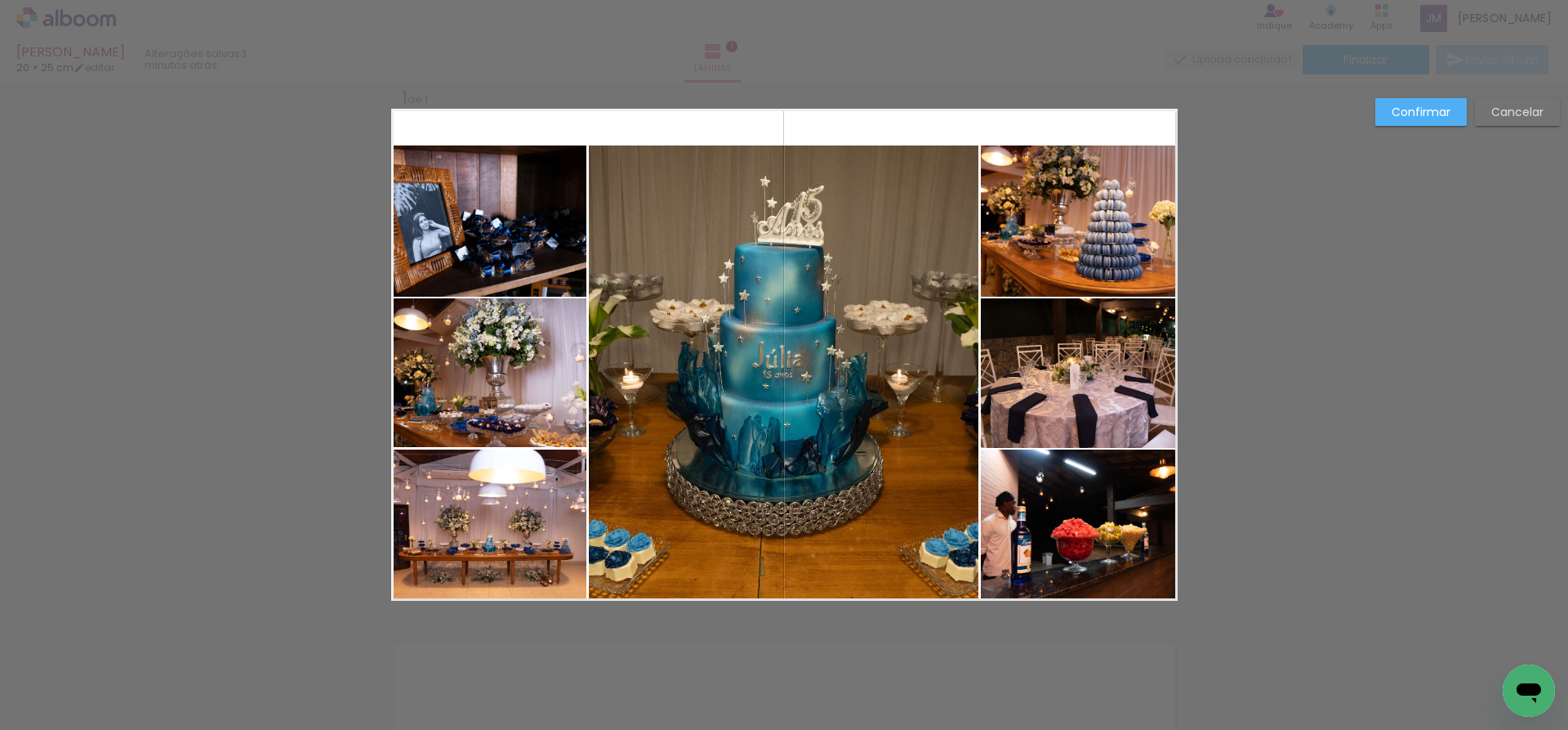
click at [554, 263] on quentale-photo at bounding box center [488, 221] width 196 height 151
click at [552, 405] on quentale-photo at bounding box center [488, 372] width 196 height 149
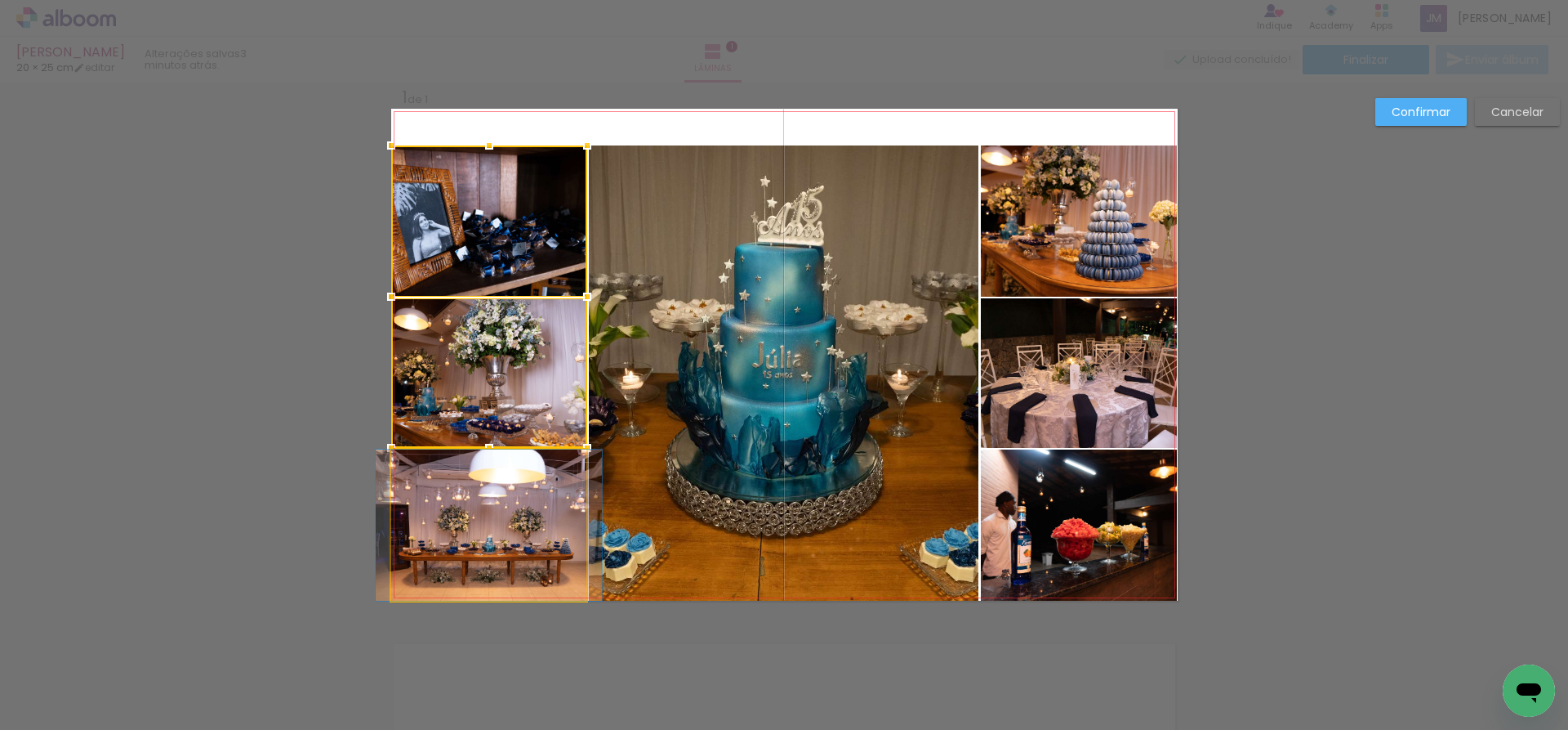
click at [548, 527] on quentale-photo at bounding box center [488, 525] width 196 height 151
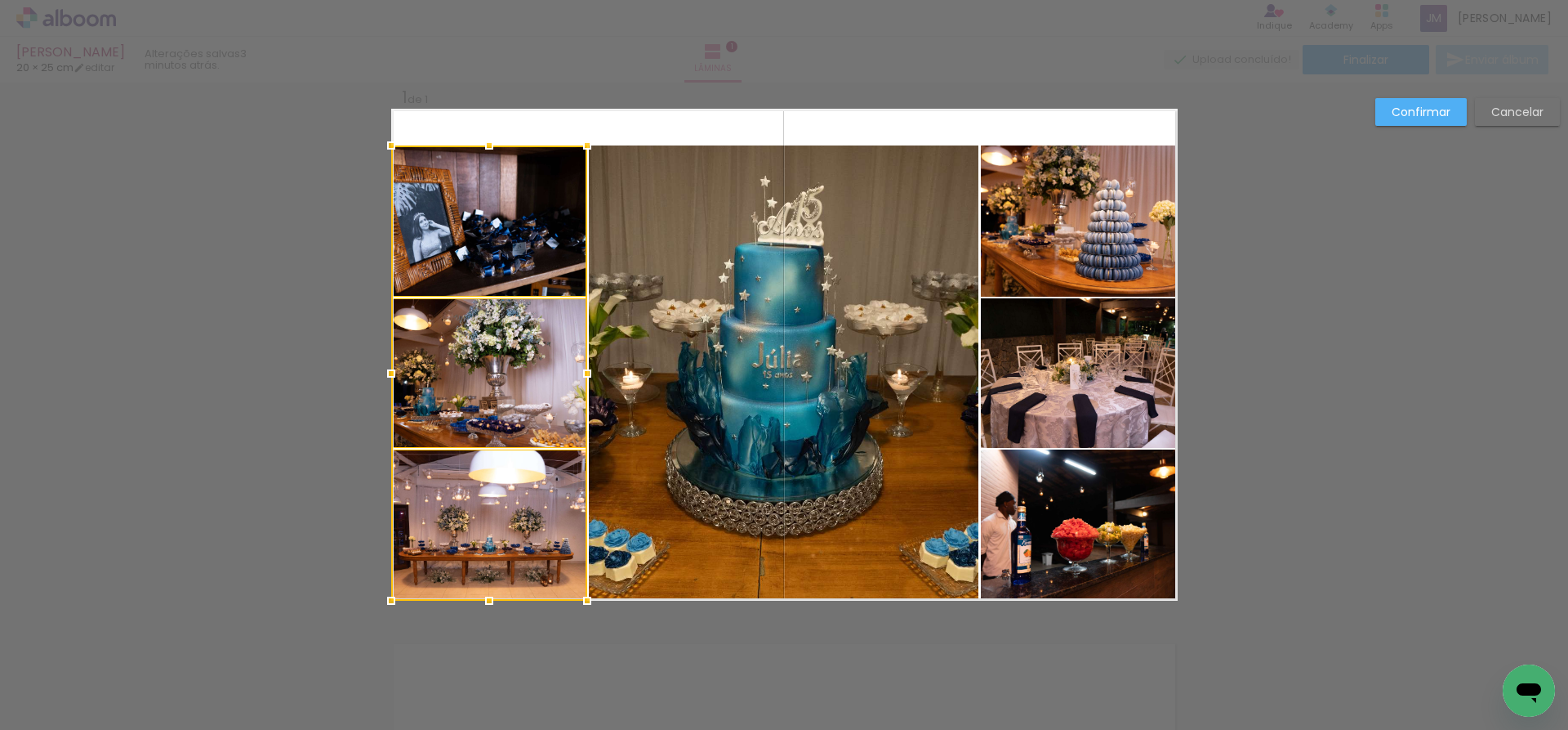
click at [805, 493] on quentale-photo at bounding box center [784, 373] width 390 height 455
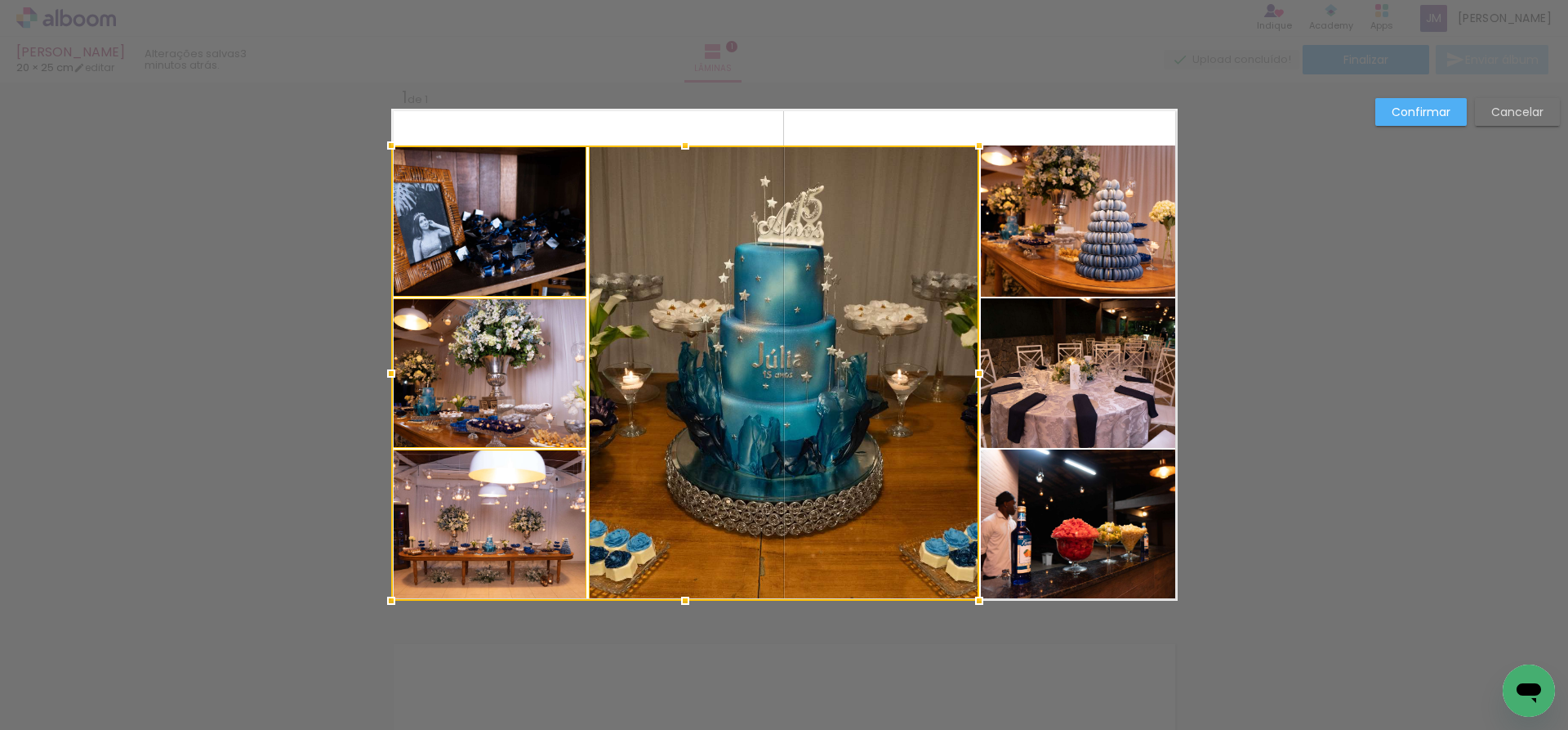
click at [1024, 507] on quentale-photo at bounding box center [1080, 525] width 197 height 151
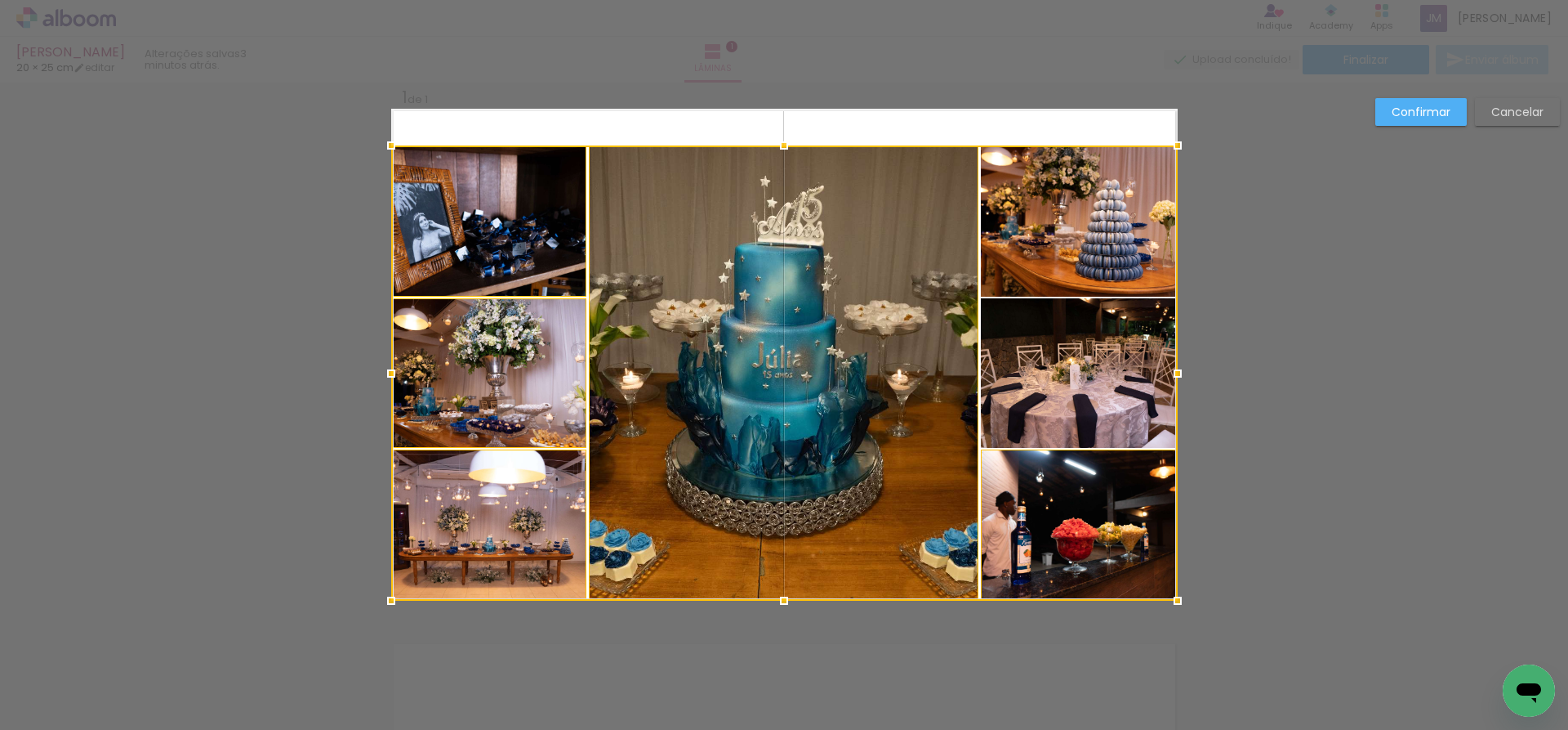
click at [1045, 380] on div at bounding box center [784, 373] width 786 height 455
click at [1043, 222] on div at bounding box center [784, 373] width 786 height 455
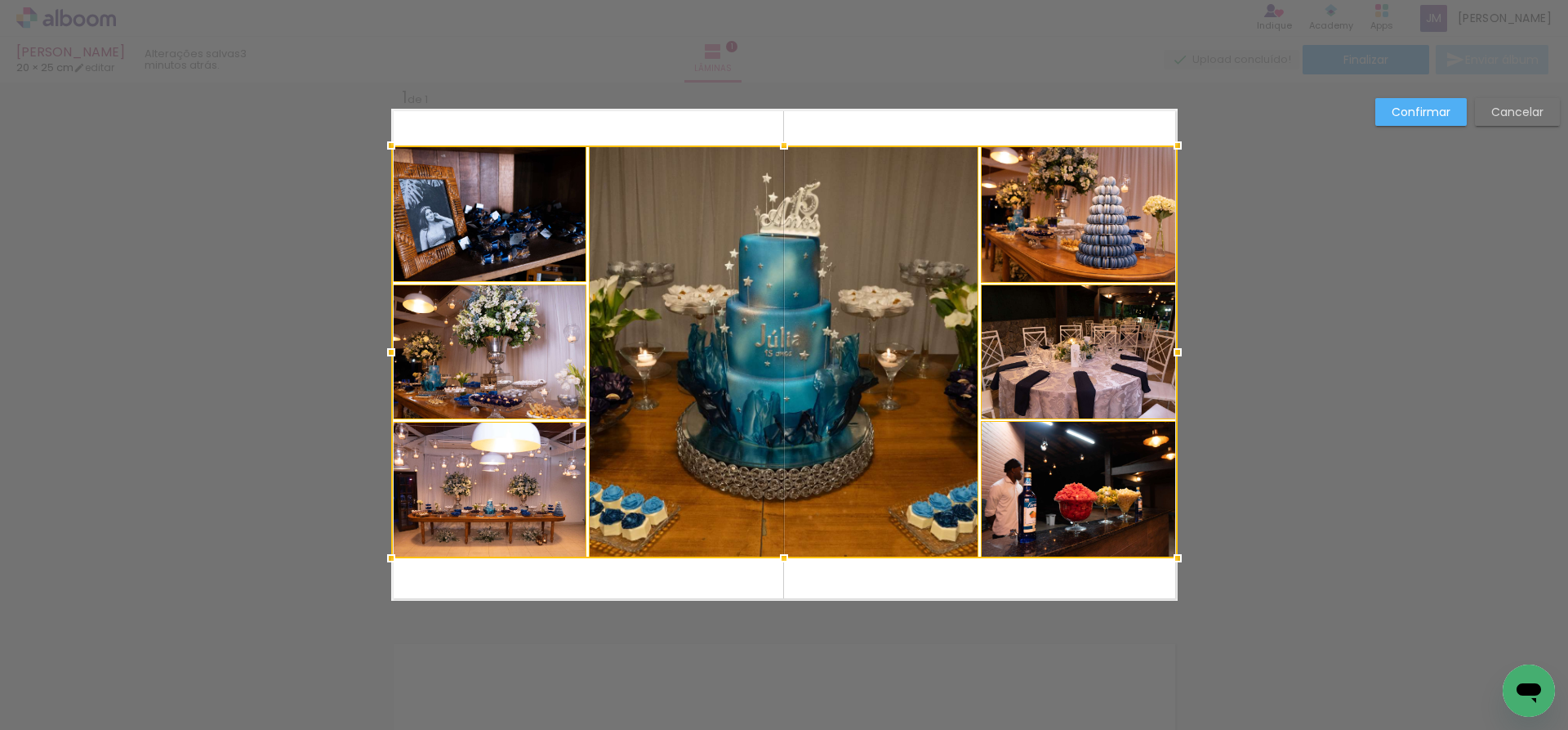
drag, startPoint x: 780, startPoint y: 602, endPoint x: 789, endPoint y: 560, distance: 43.0
click at [789, 560] on div at bounding box center [784, 557] width 32 height 33
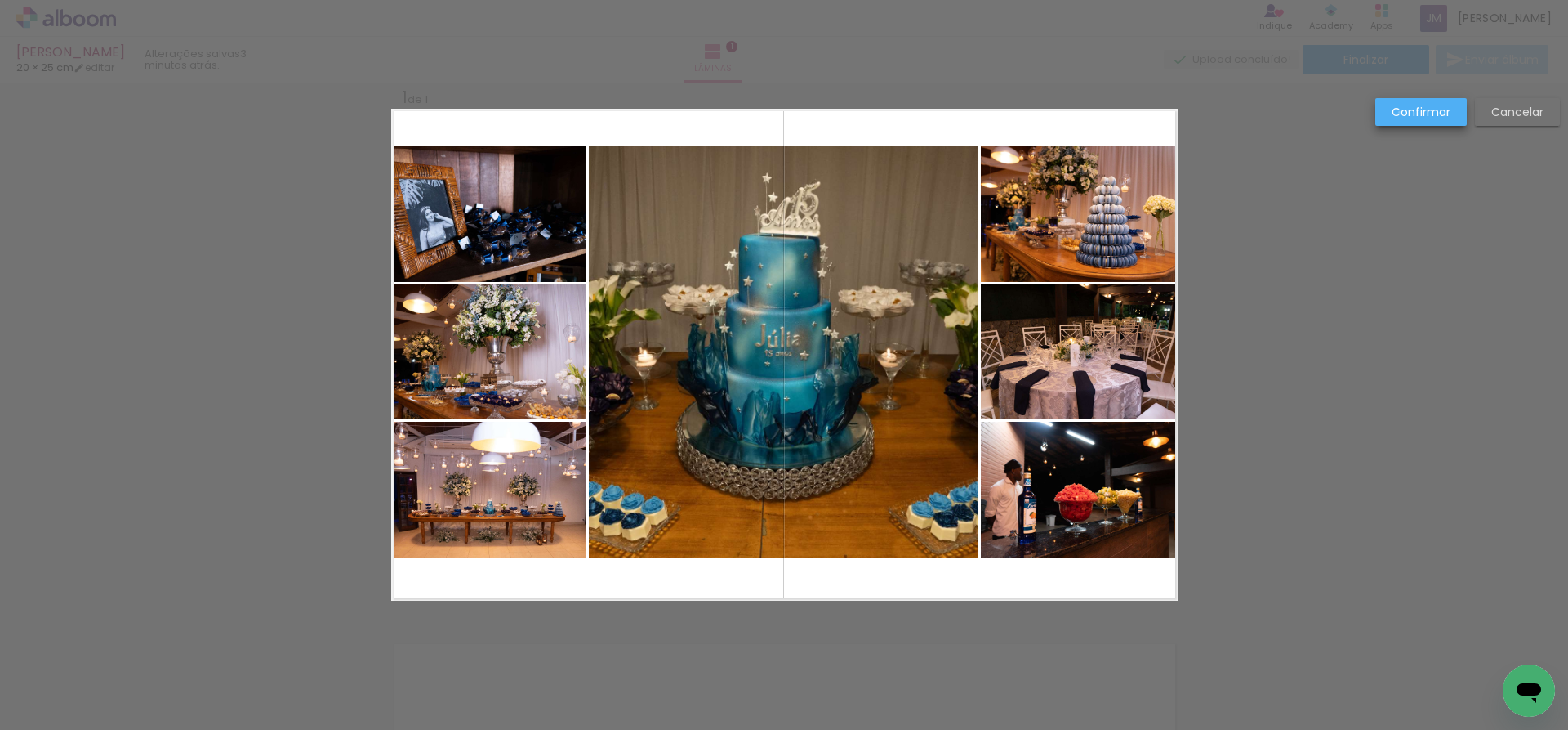
click at [0, 0] on slot "Confirmar" at bounding box center [0, 0] width 0 height 0
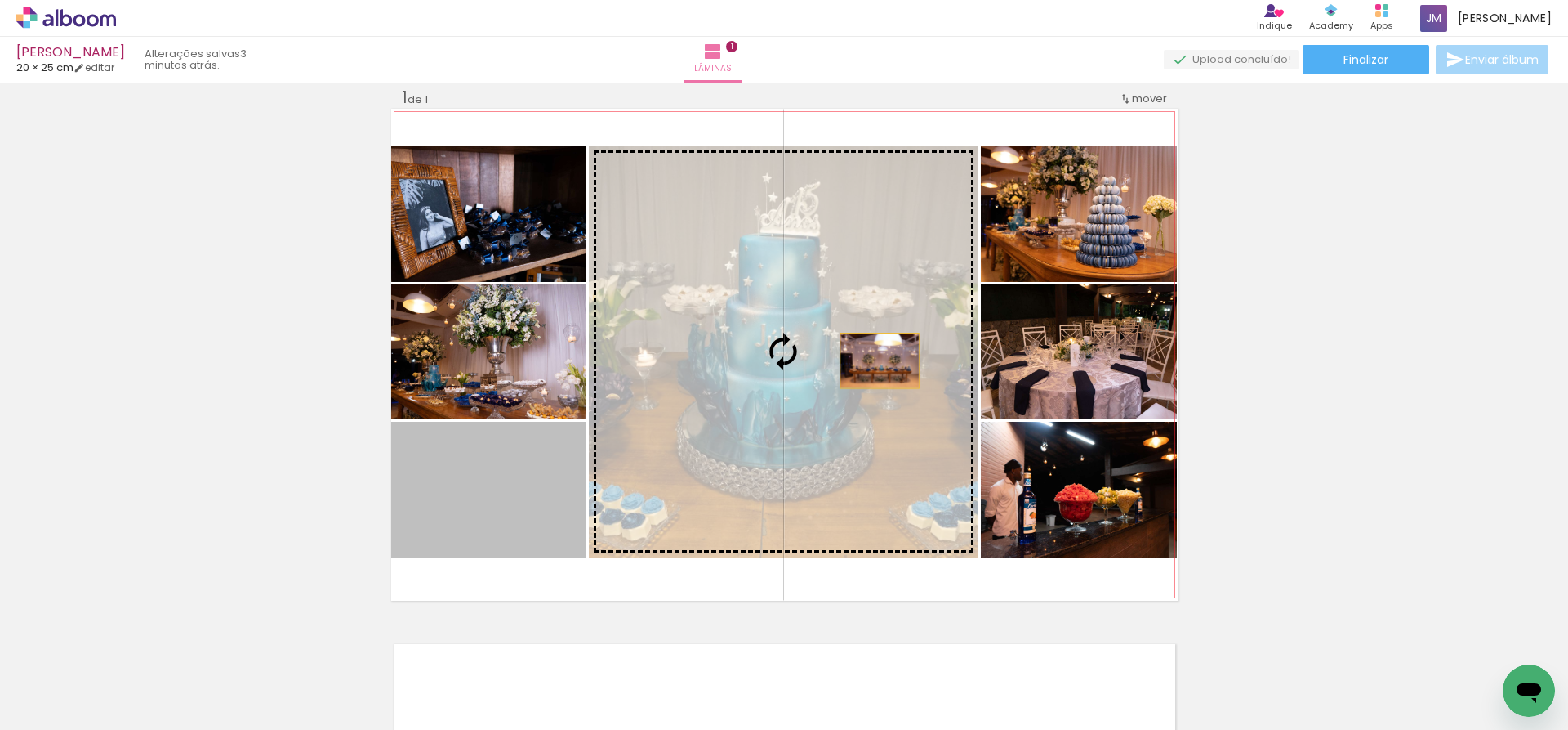
drag, startPoint x: 552, startPoint y: 500, endPoint x: 874, endPoint y: 360, distance: 351.1
click at [0, 0] on slot at bounding box center [0, 0] width 0 height 0
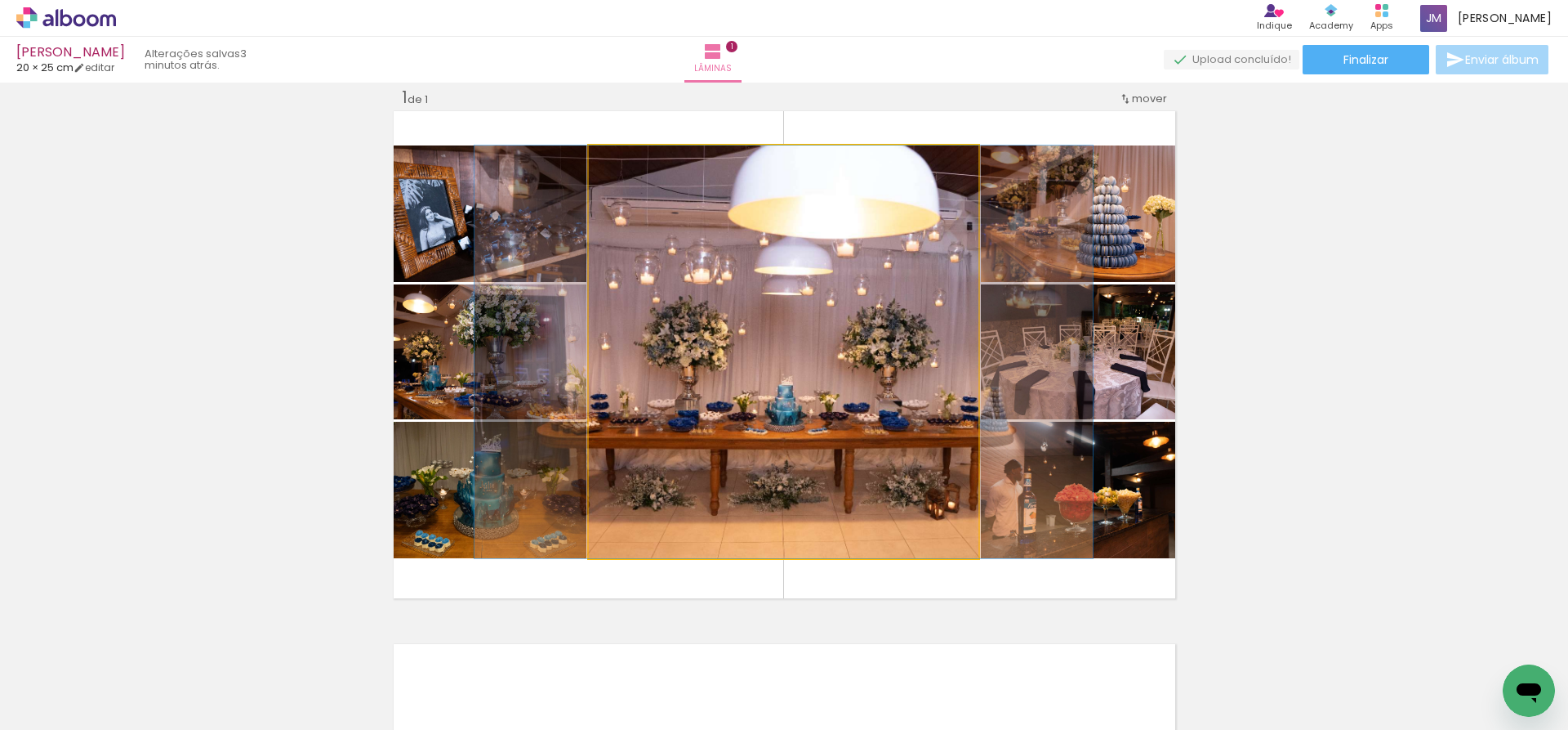
click at [874, 360] on quentale-photo at bounding box center [784, 352] width 390 height 412
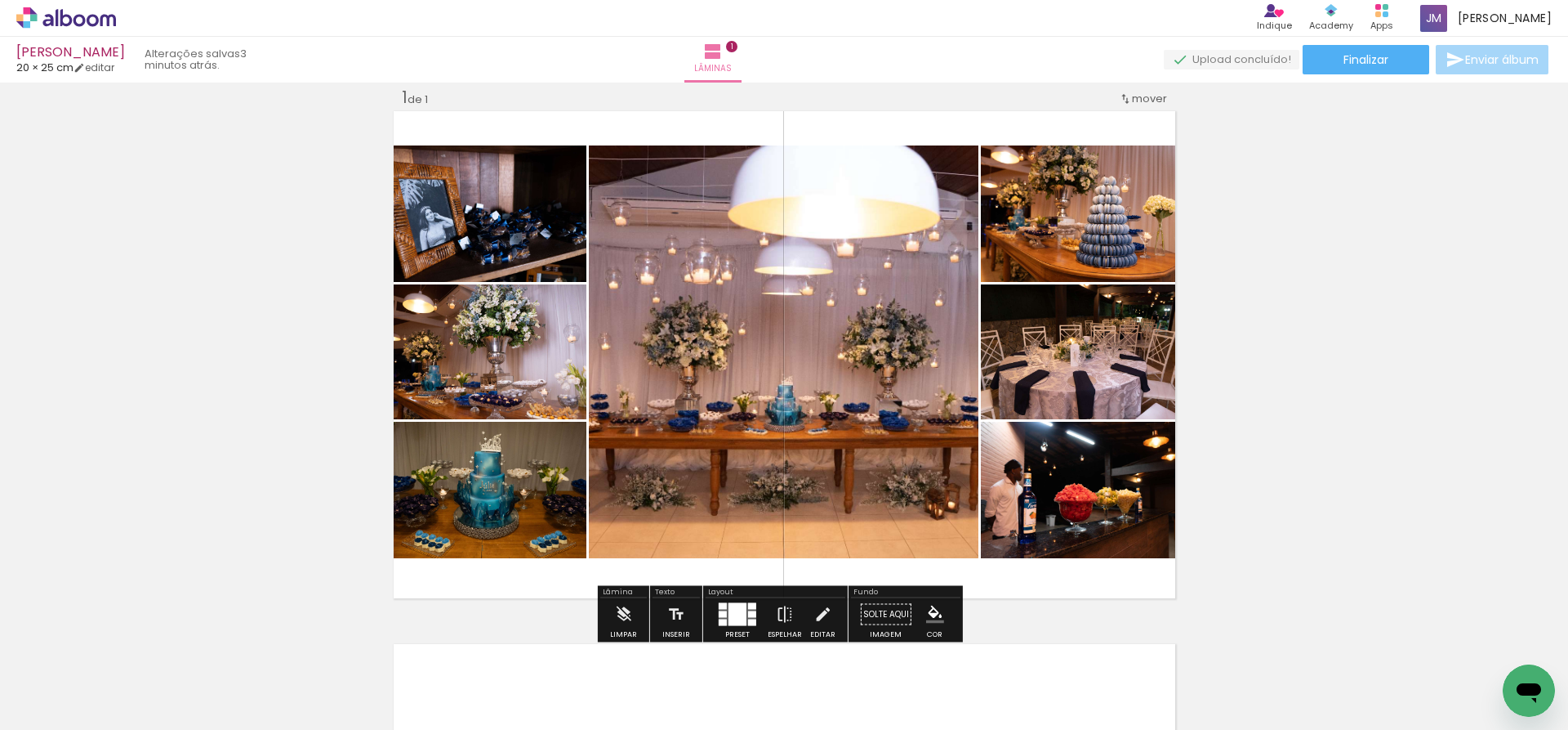
click at [535, 235] on quentale-photo at bounding box center [488, 214] width 196 height 137
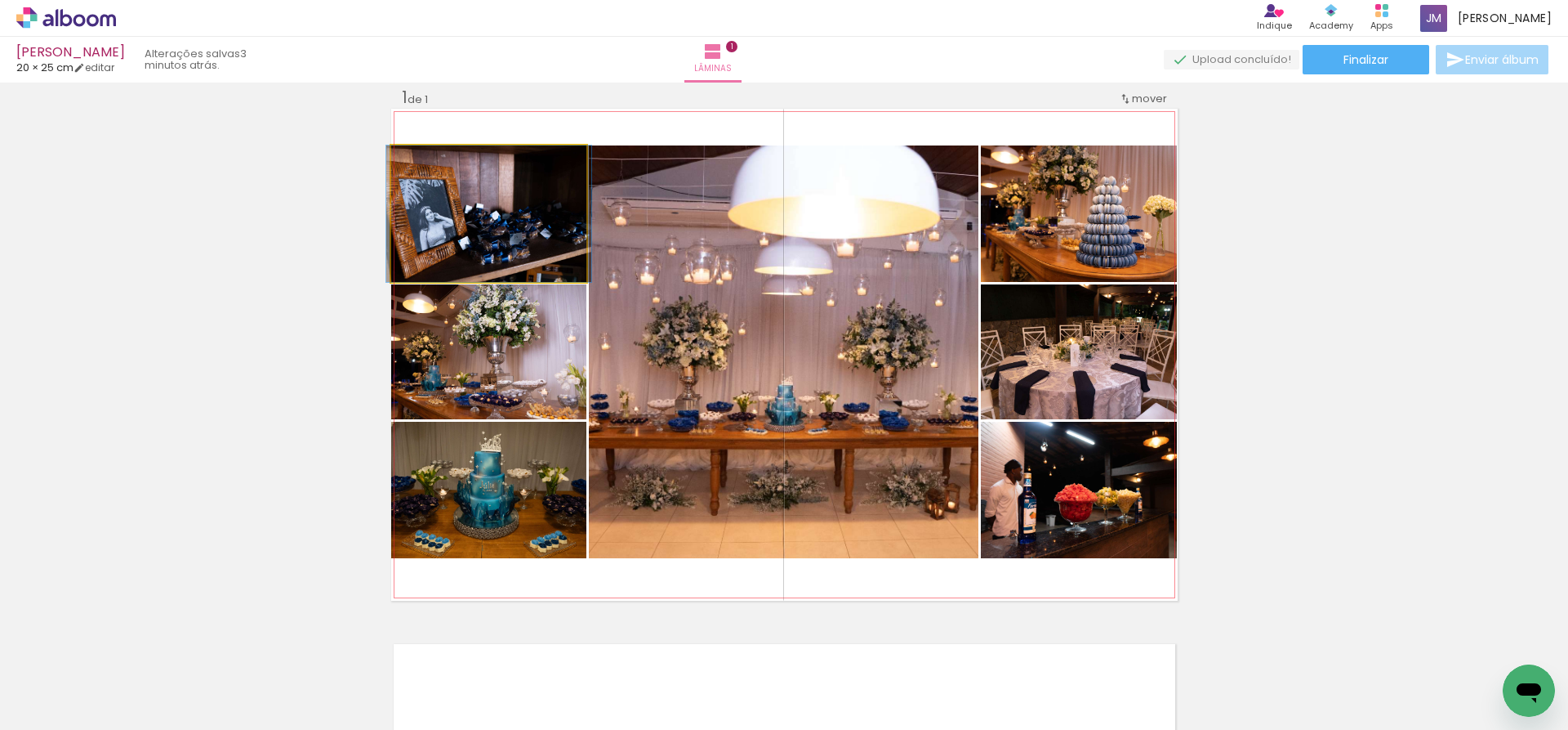
click at [535, 235] on quentale-photo at bounding box center [488, 214] width 196 height 137
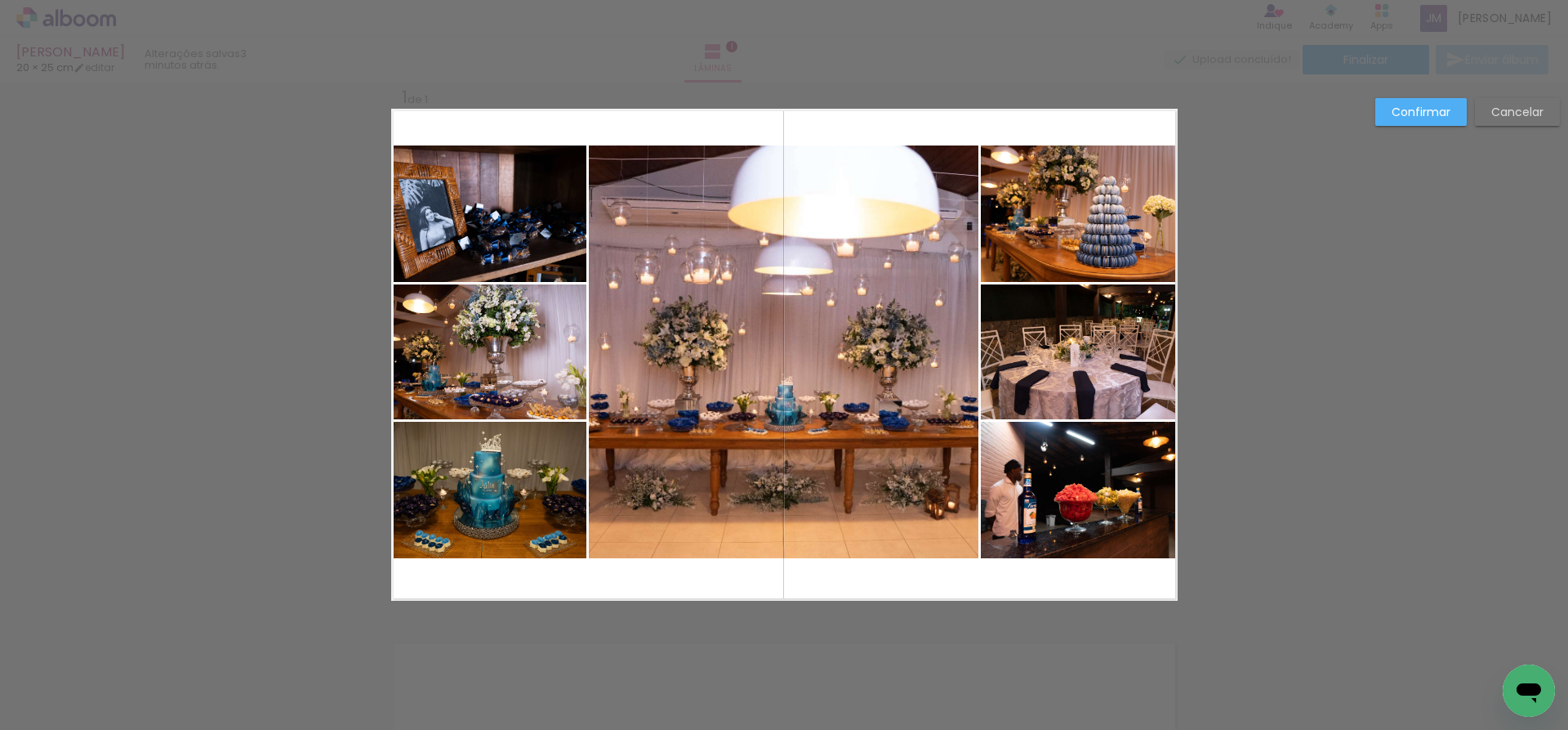
click at [500, 249] on quentale-photo at bounding box center [488, 214] width 196 height 137
click at [500, 249] on div at bounding box center [488, 214] width 196 height 137
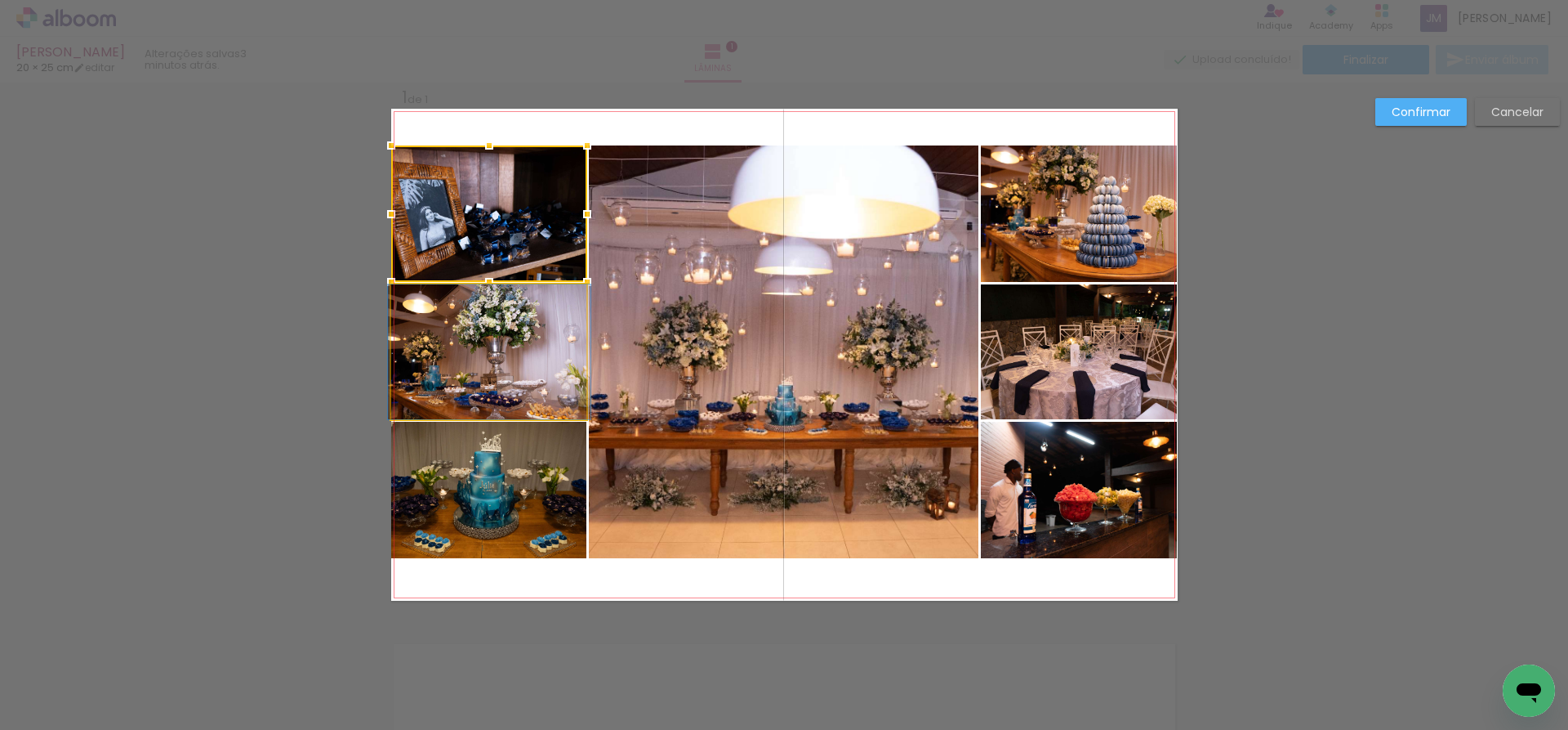
click at [502, 358] on quentale-photo at bounding box center [488, 351] width 196 height 135
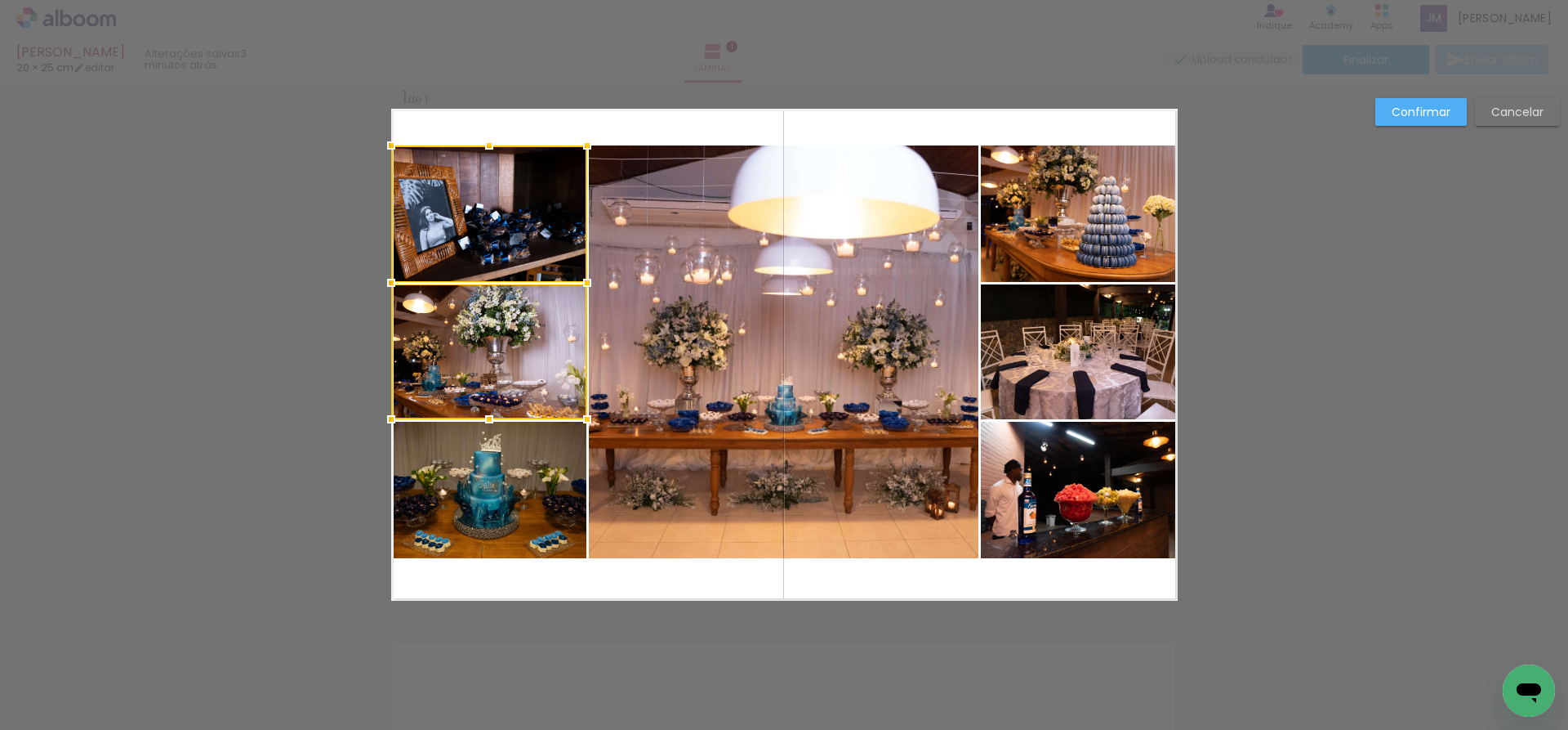
click at [519, 460] on quentale-photo at bounding box center [488, 489] width 196 height 137
click at [768, 450] on quentale-photo at bounding box center [784, 352] width 390 height 412
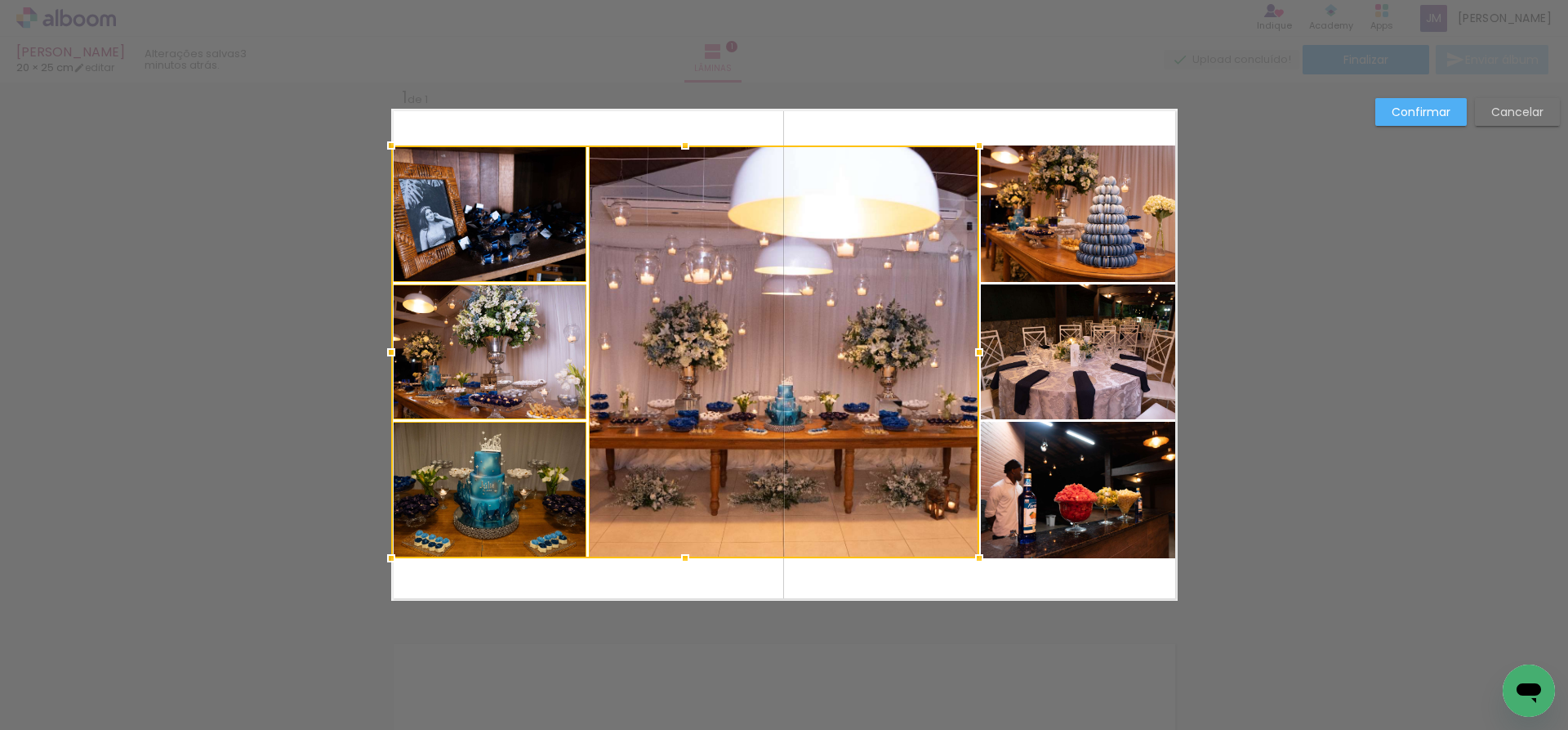
click at [1064, 487] on quentale-photo at bounding box center [1080, 489] width 197 height 137
drag, startPoint x: 1034, startPoint y: 360, endPoint x: 1054, endPoint y: 234, distance: 127.6
click at [1034, 359] on div at bounding box center [784, 352] width 786 height 412
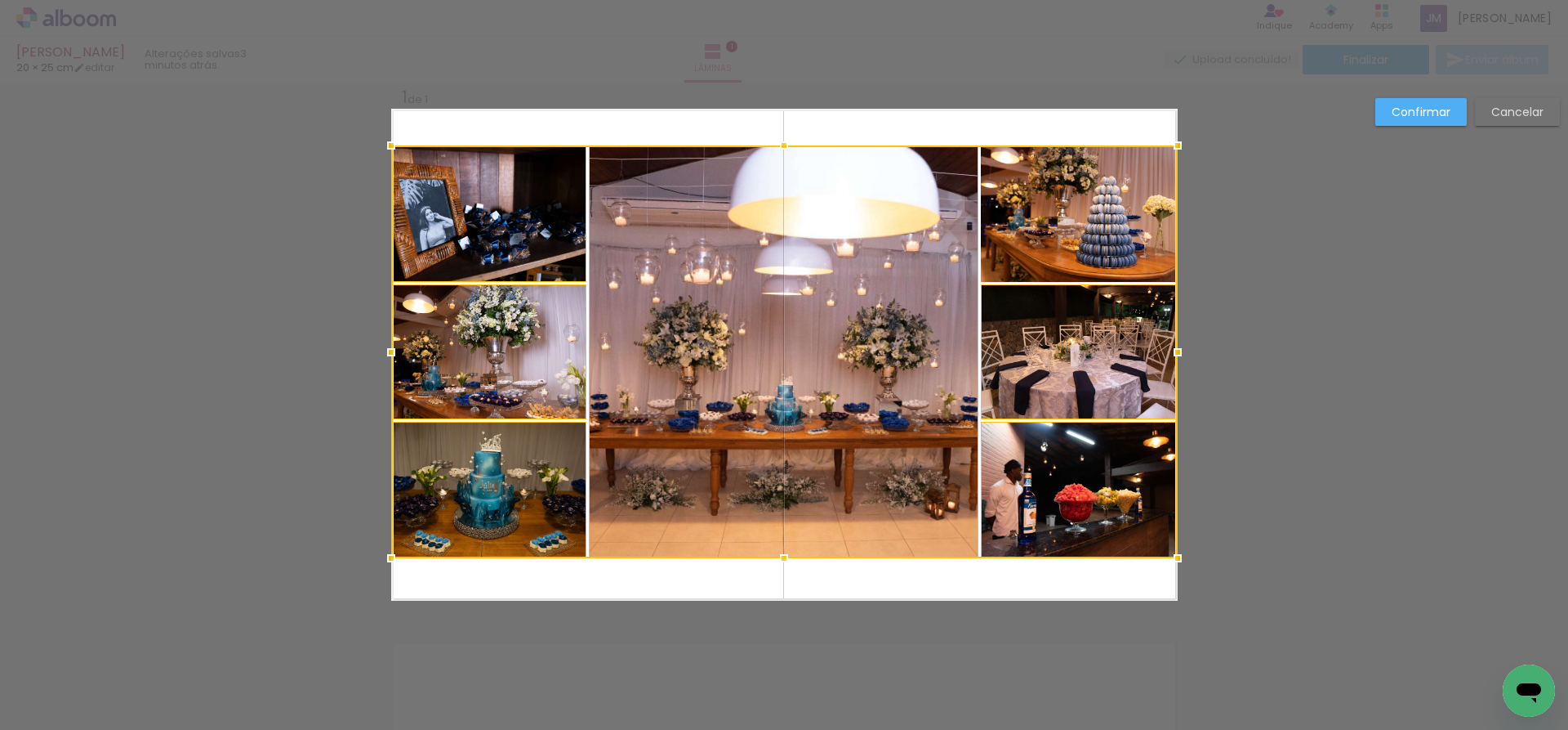
click at [1054, 210] on div at bounding box center [784, 352] width 786 height 412
click at [950, 143] on quentale-layouter at bounding box center [784, 355] width 786 height 492
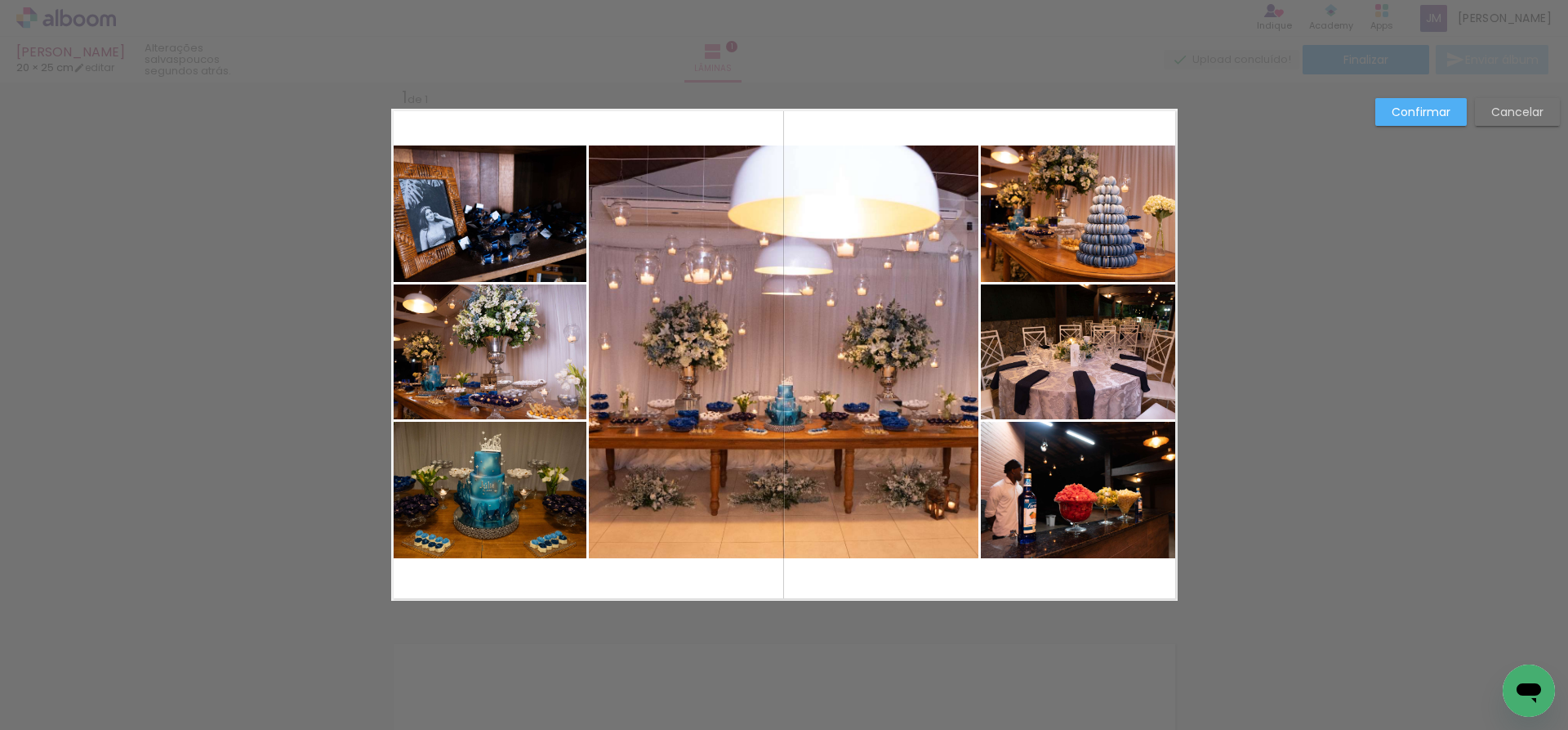
click at [0, 0] on slot "Confirmar" at bounding box center [0, 0] width 0 height 0
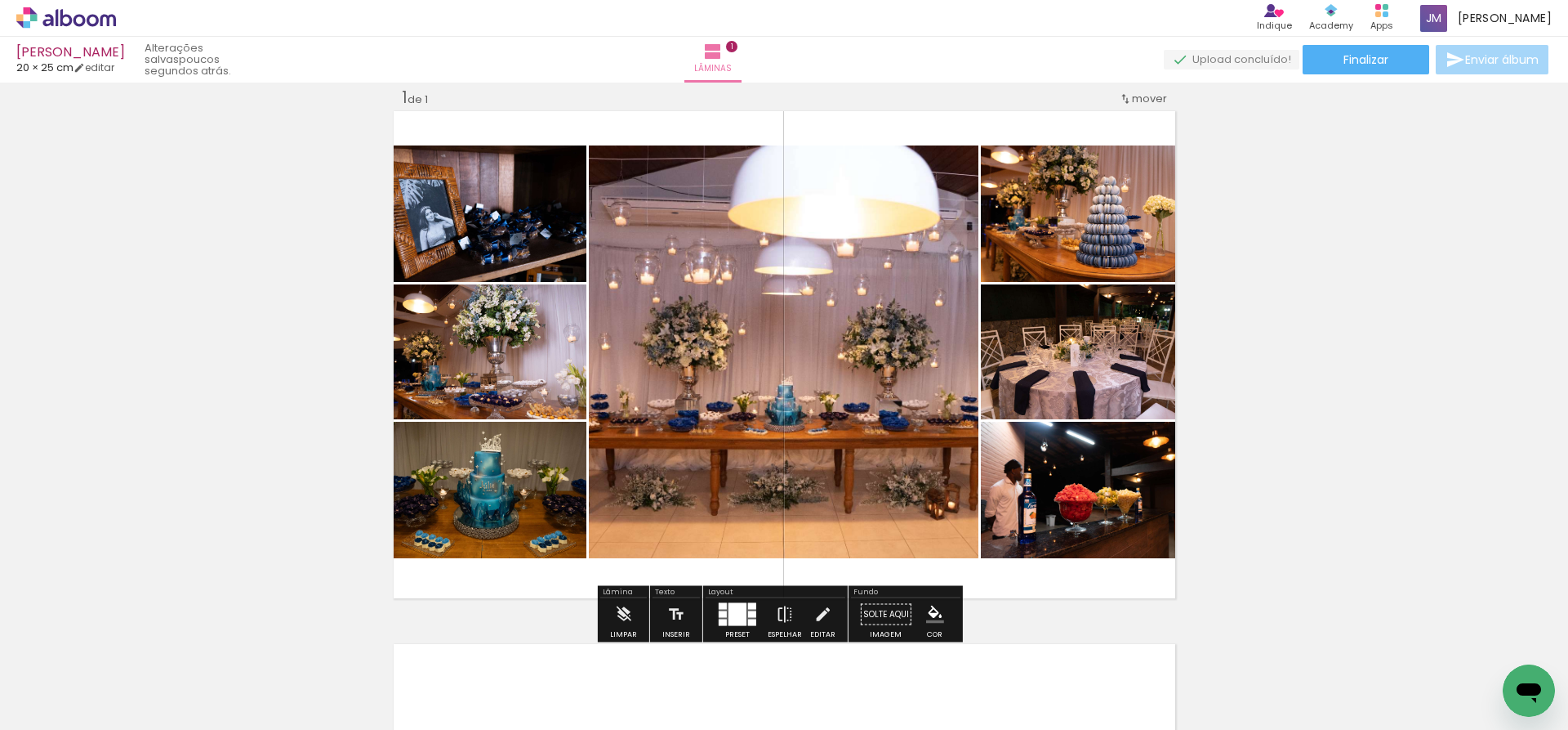
click at [716, 604] on div at bounding box center [738, 614] width 45 height 33
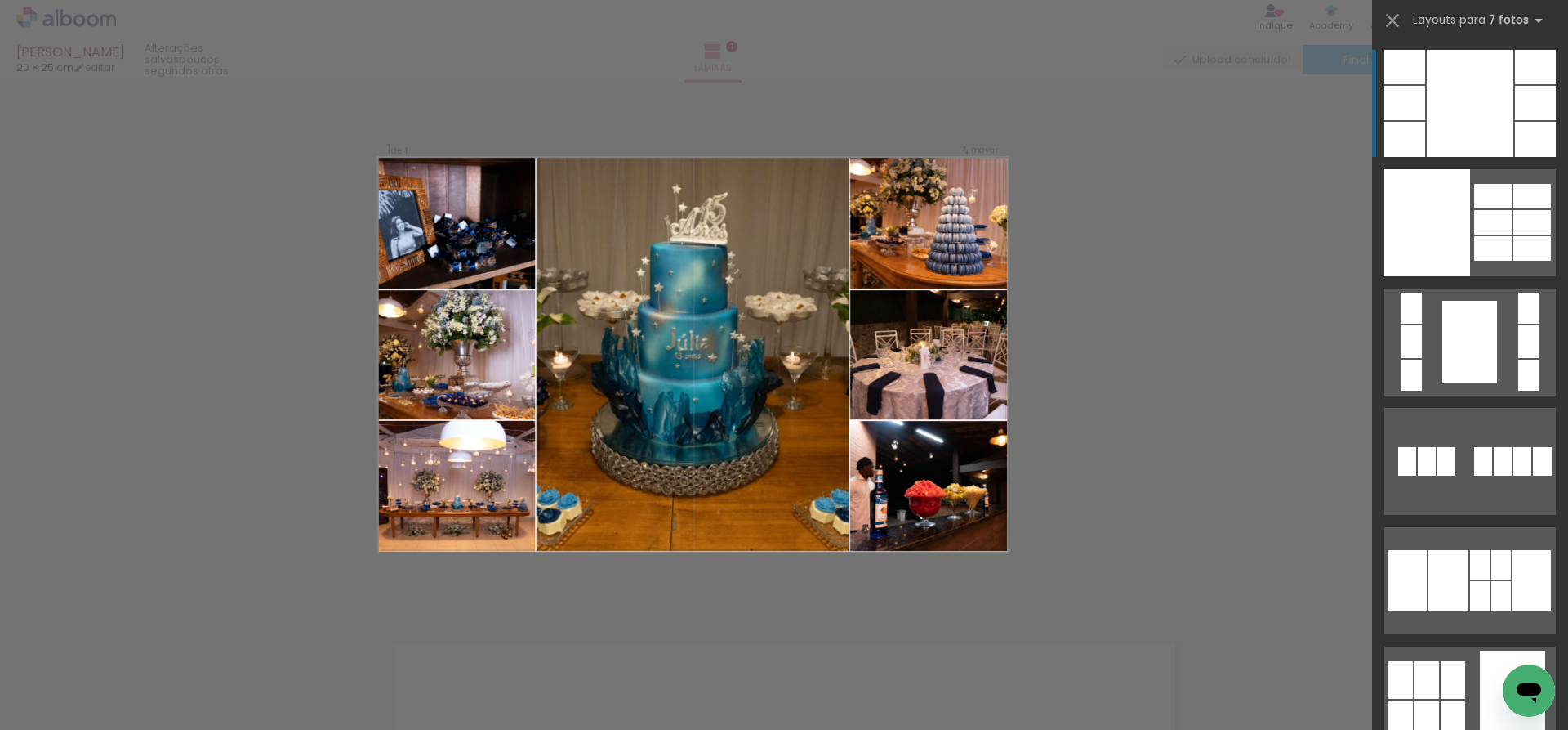
scroll to position [20, 0]
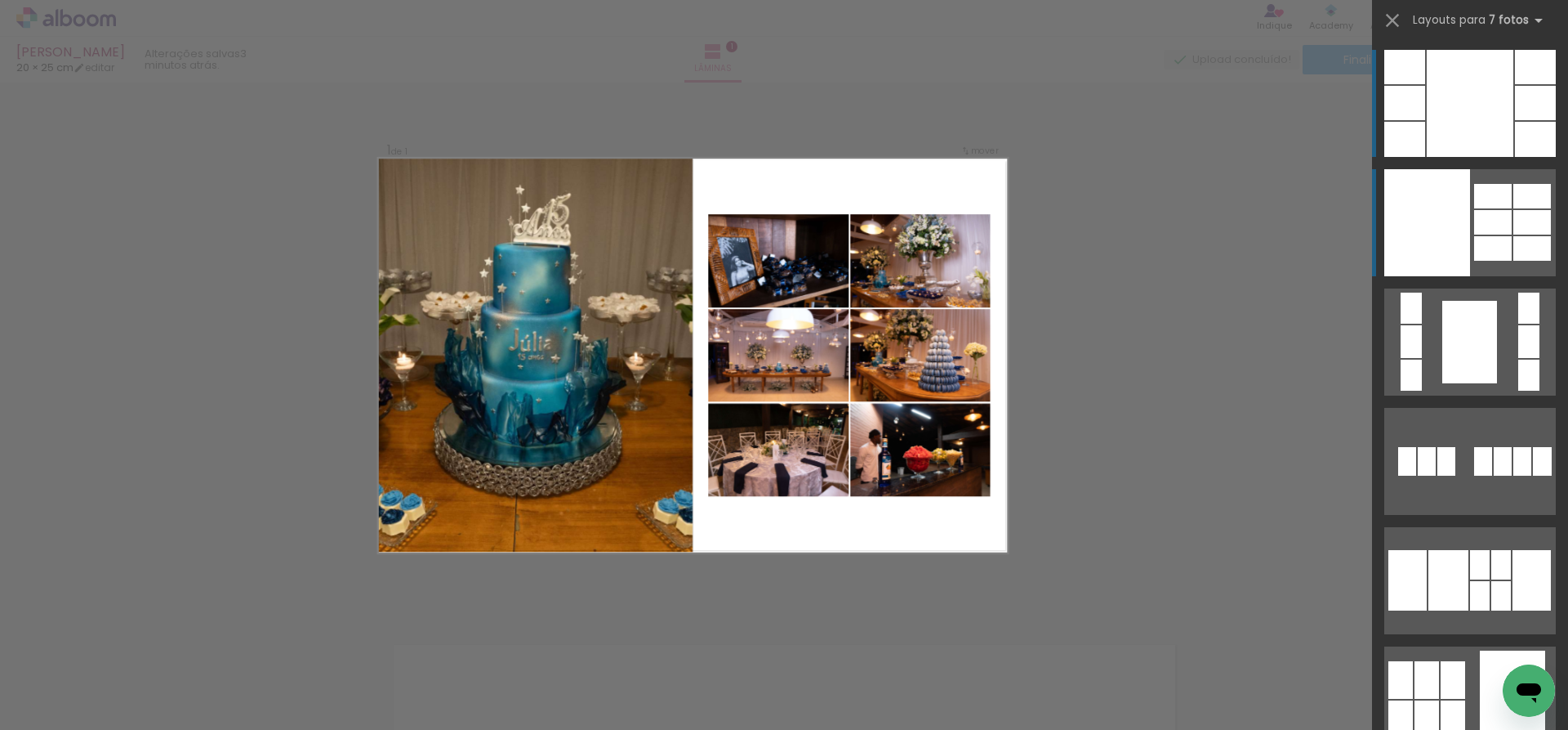
click at [1462, 201] on div at bounding box center [1427, 222] width 85 height 107
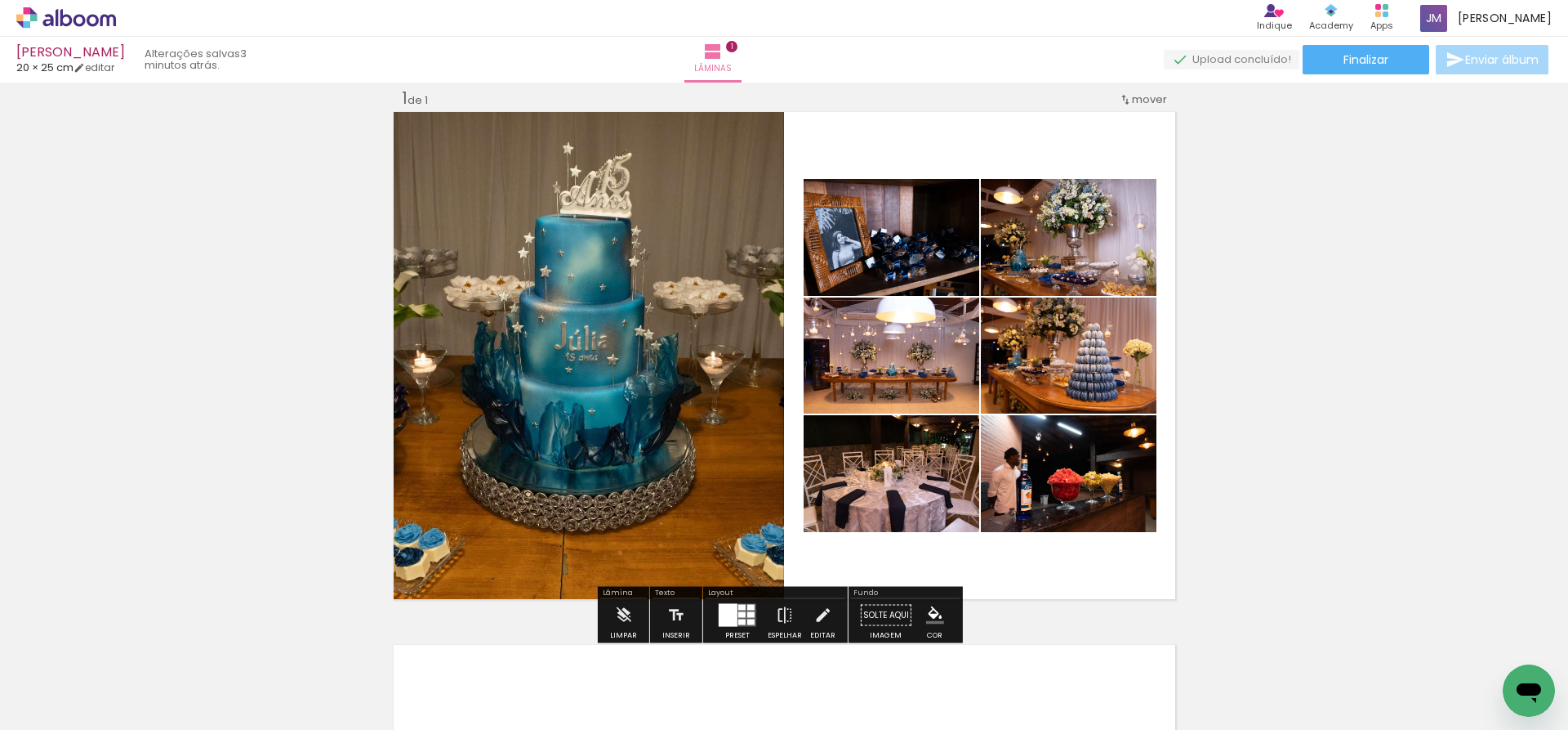
click at [842, 264] on quentale-photo at bounding box center [891, 238] width 175 height 117
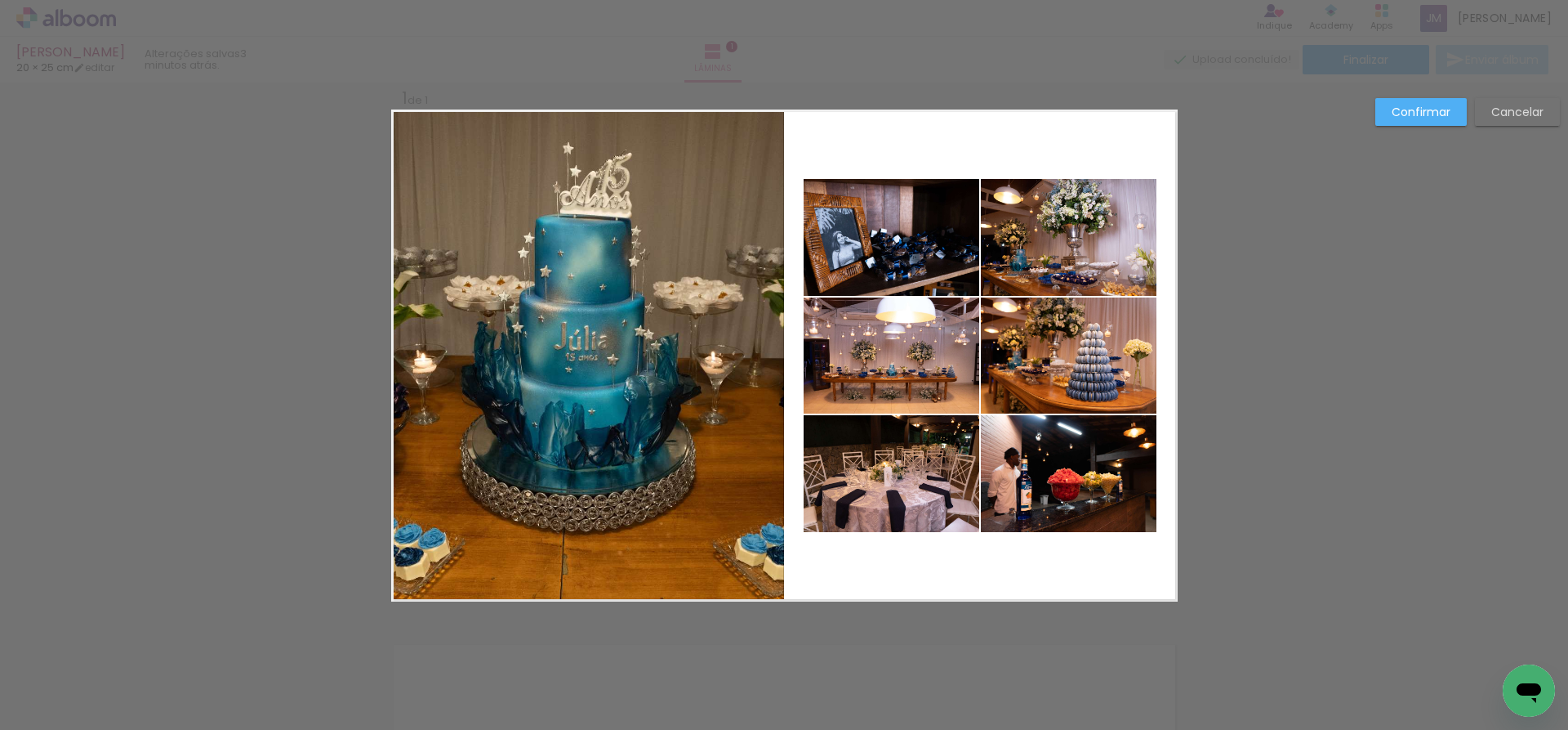
scroll to position [21, 0]
click at [880, 331] on quentale-photo at bounding box center [891, 354] width 175 height 116
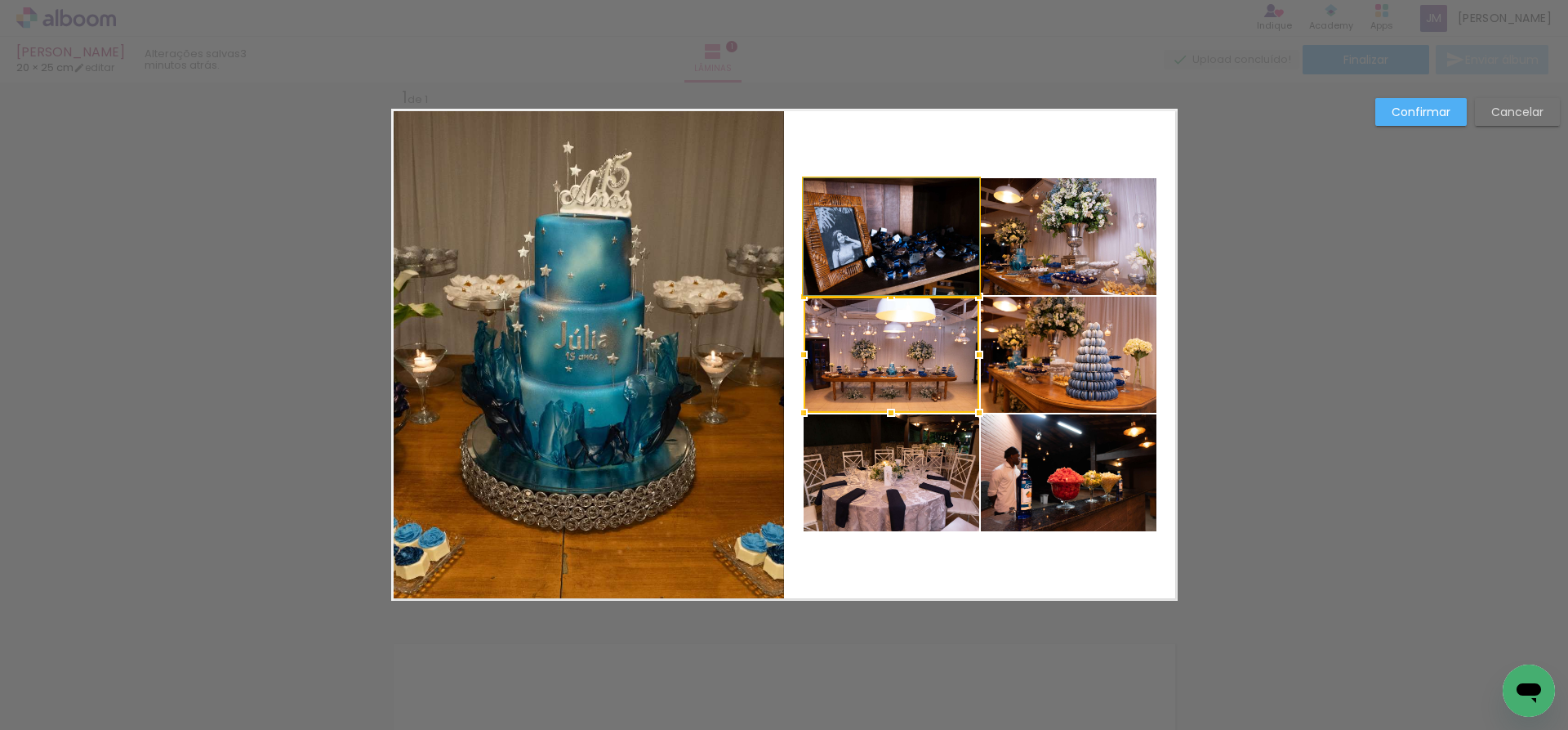
click at [874, 275] on quentale-photo at bounding box center [891, 237] width 175 height 117
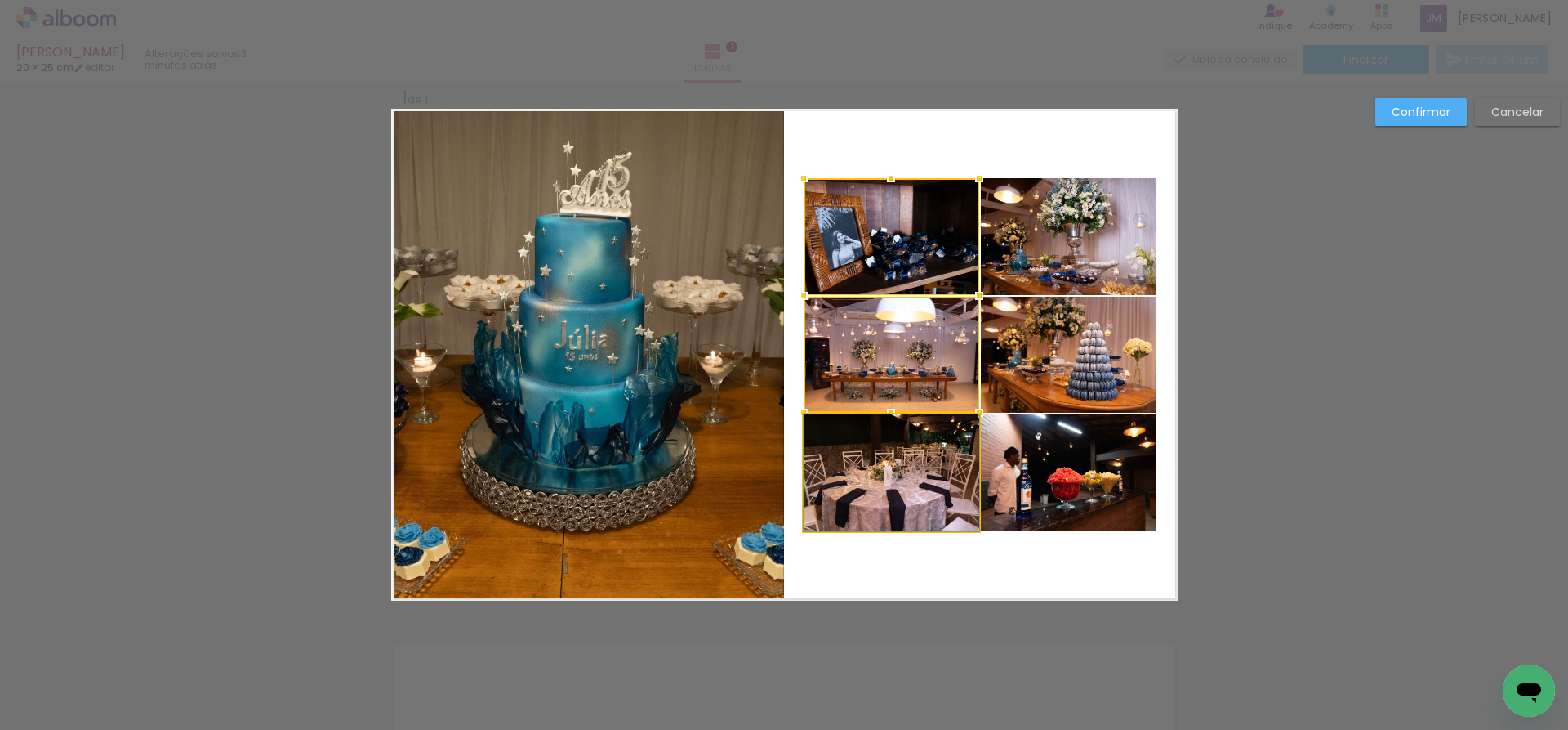
click at [894, 447] on quentale-photo at bounding box center [891, 473] width 175 height 117
click at [1037, 471] on quentale-photo at bounding box center [1069, 473] width 175 height 117
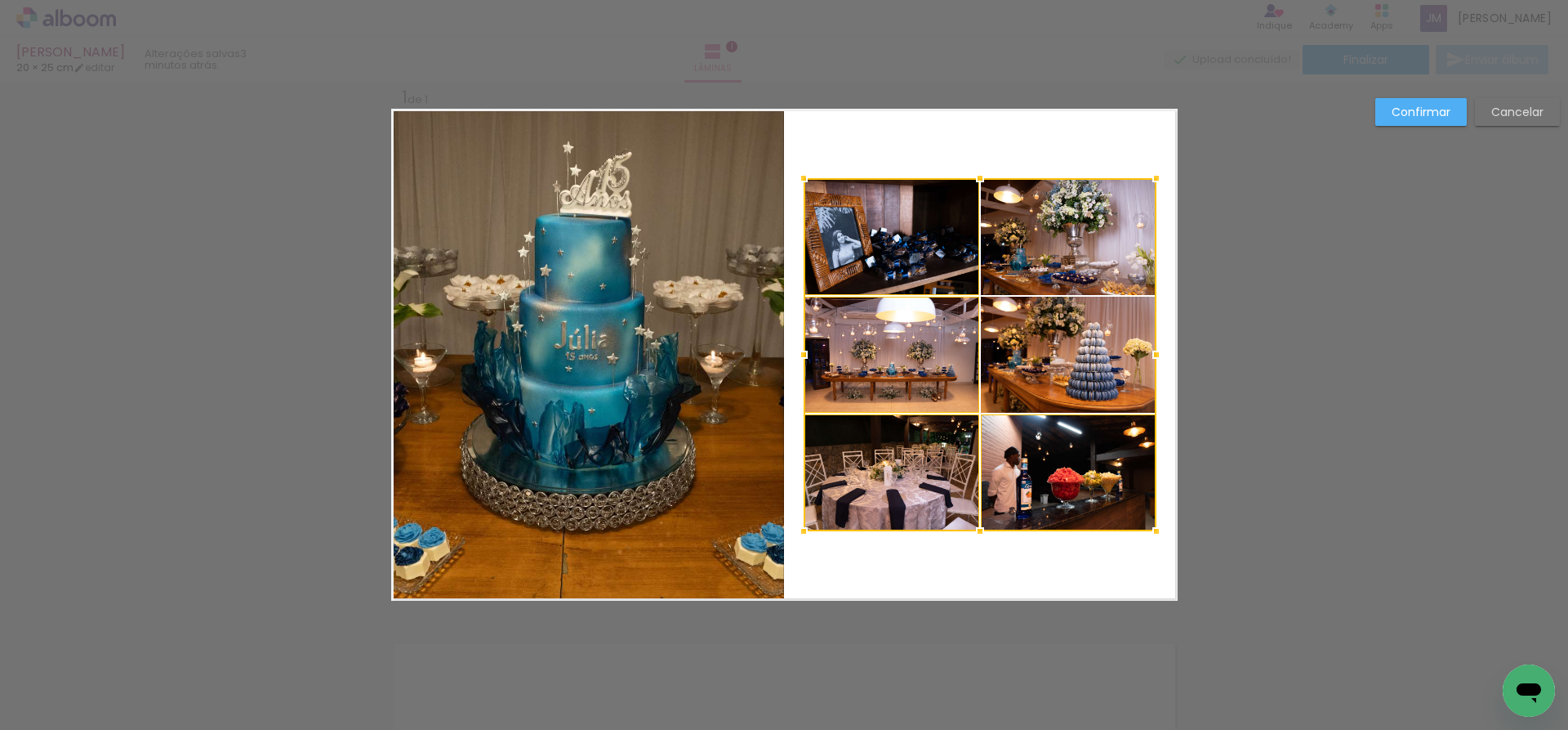
click at [1075, 357] on div at bounding box center [980, 355] width 353 height 353
click at [1076, 244] on div at bounding box center [980, 355] width 353 height 353
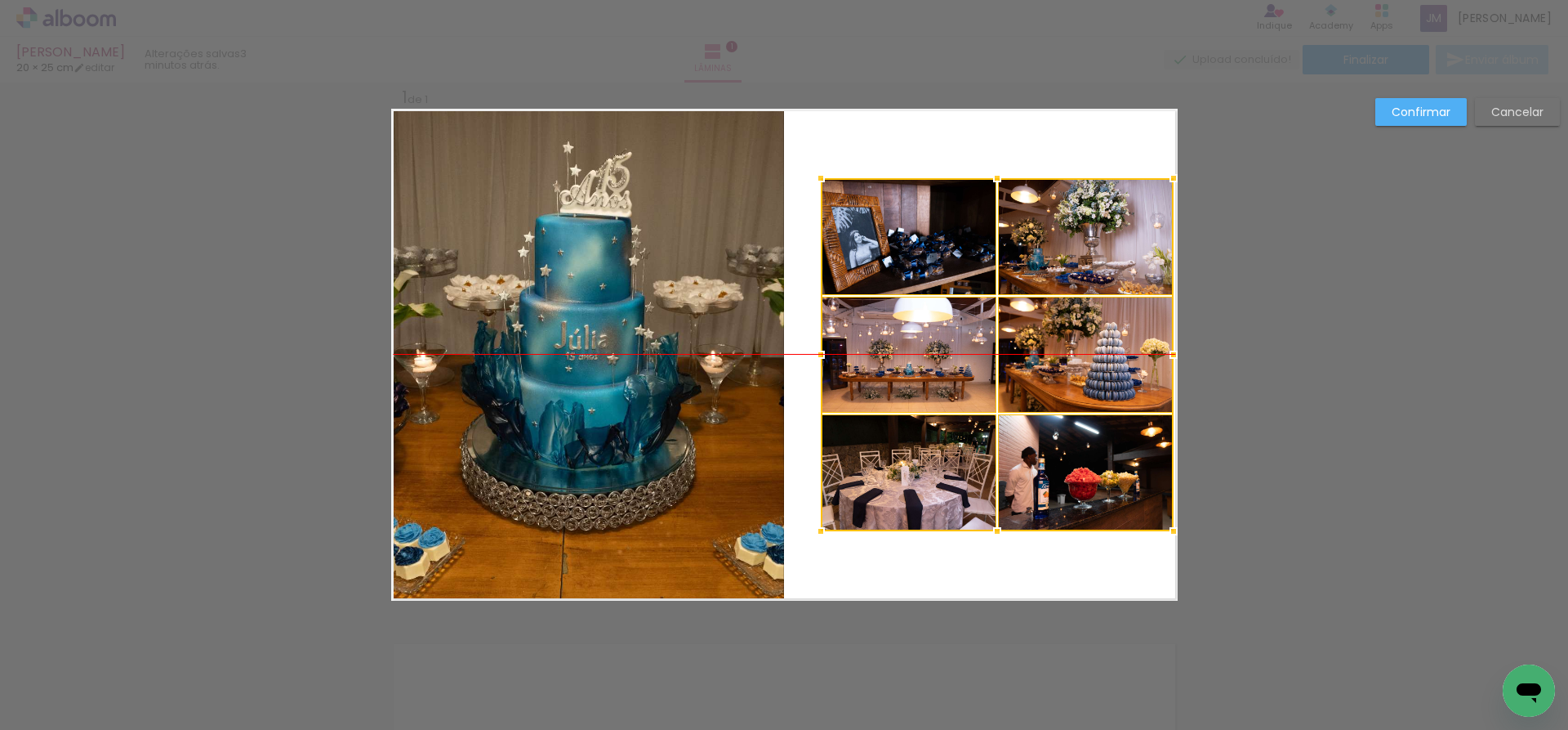
drag, startPoint x: 921, startPoint y: 391, endPoint x: 939, endPoint y: 391, distance: 18.0
click at [939, 391] on div at bounding box center [997, 355] width 353 height 353
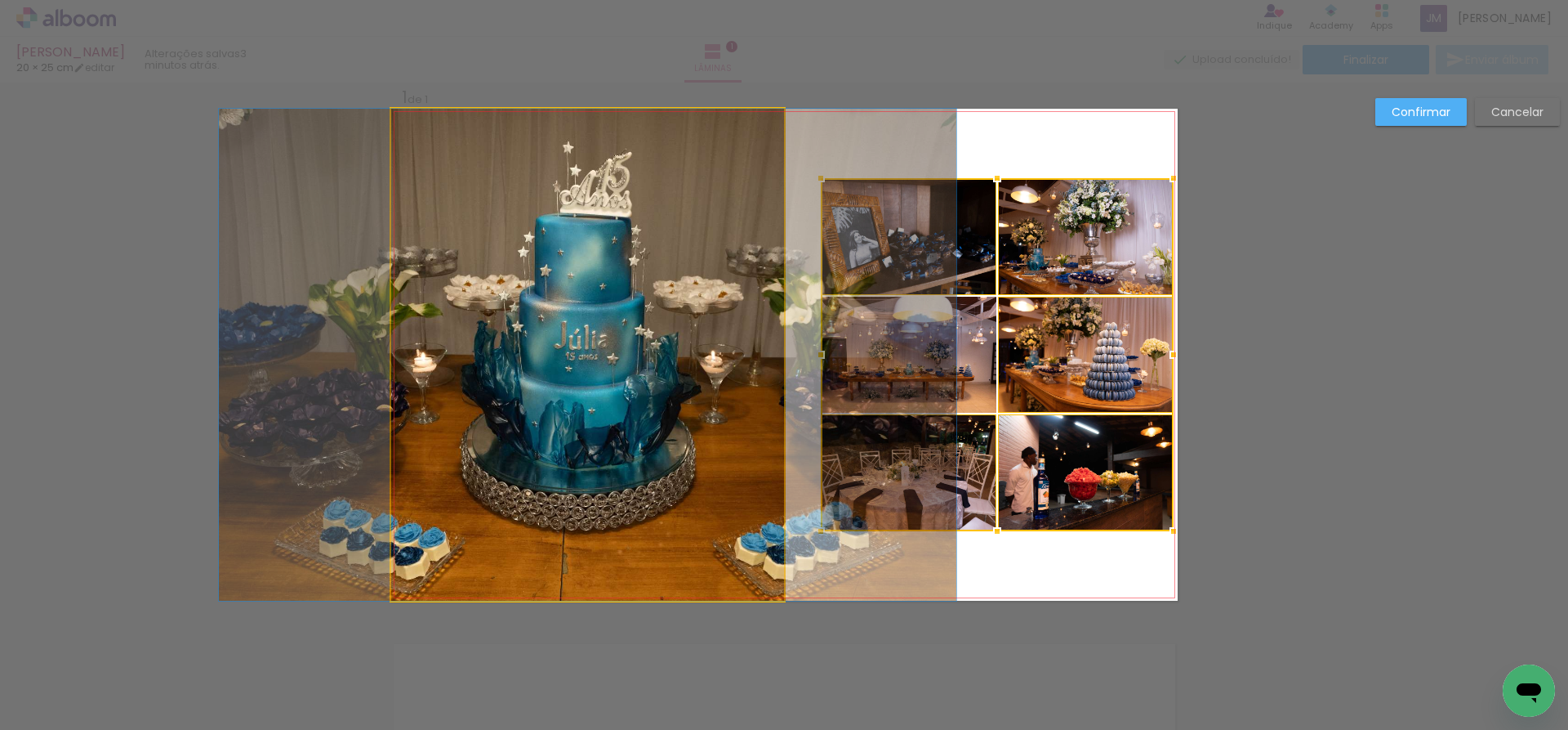
click at [678, 378] on quentale-photo at bounding box center [587, 355] width 393 height 492
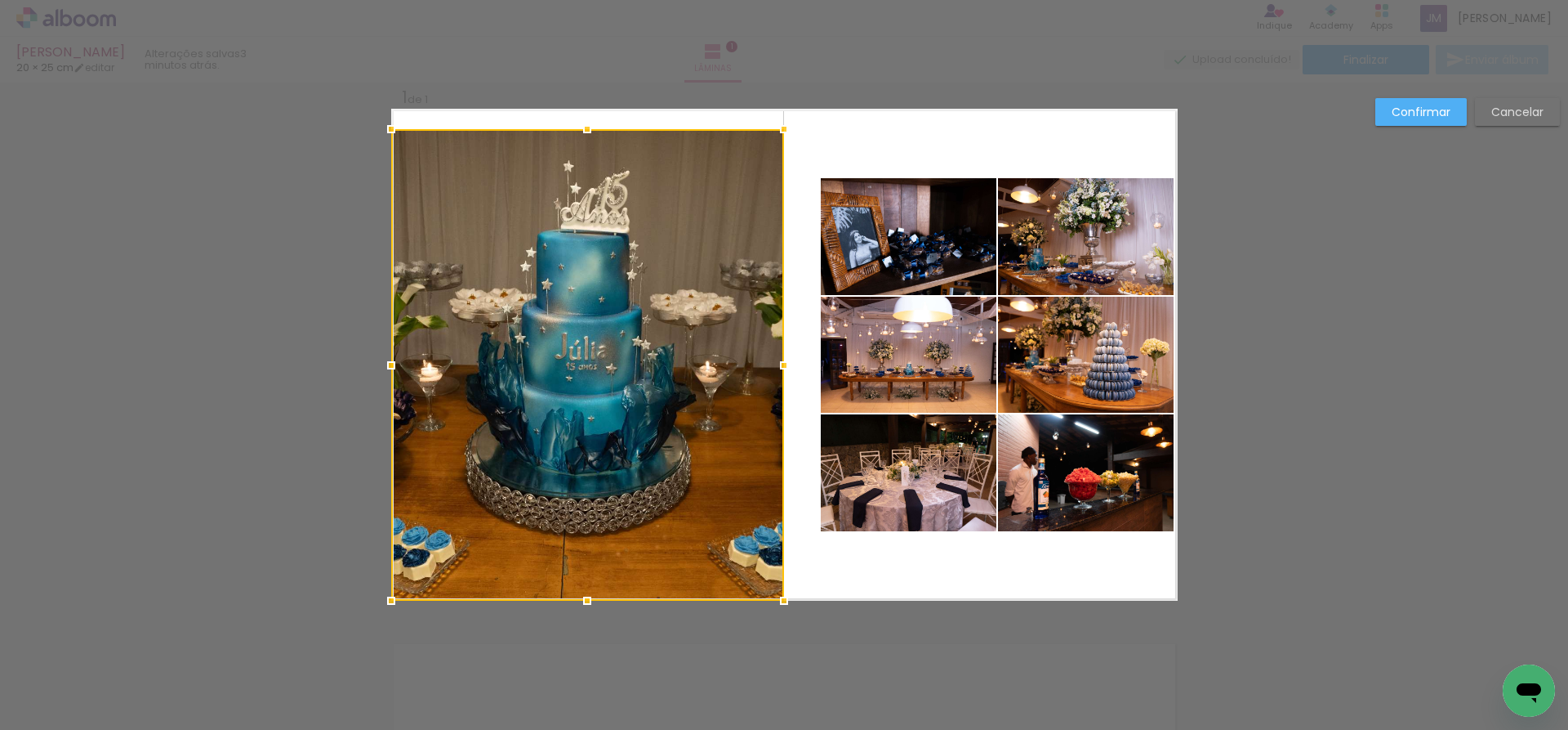
drag, startPoint x: 587, startPoint y: 109, endPoint x: 588, endPoint y: 130, distance: 21.0
click at [588, 130] on div at bounding box center [587, 128] width 32 height 33
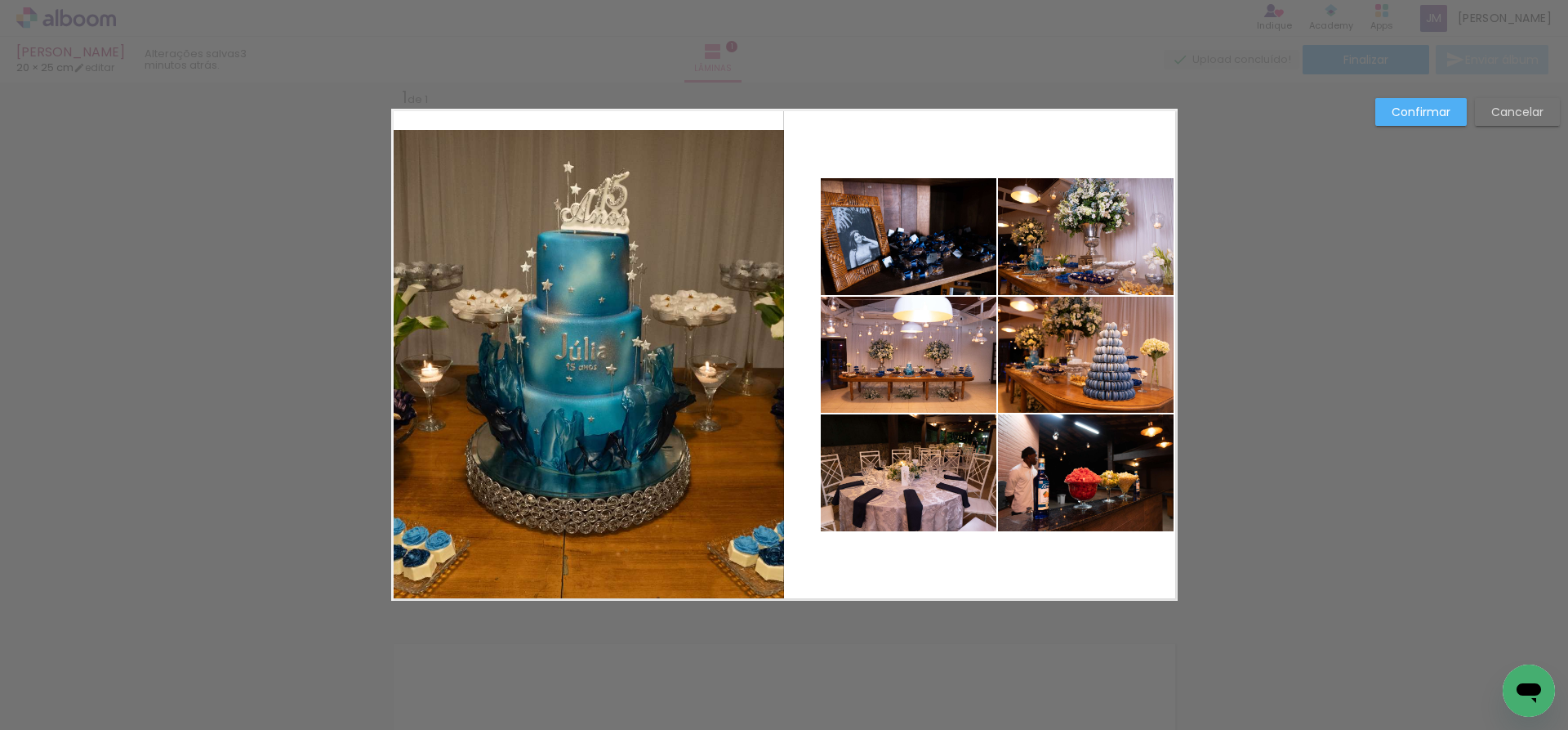
click at [572, 567] on quentale-photo at bounding box center [587, 365] width 393 height 471
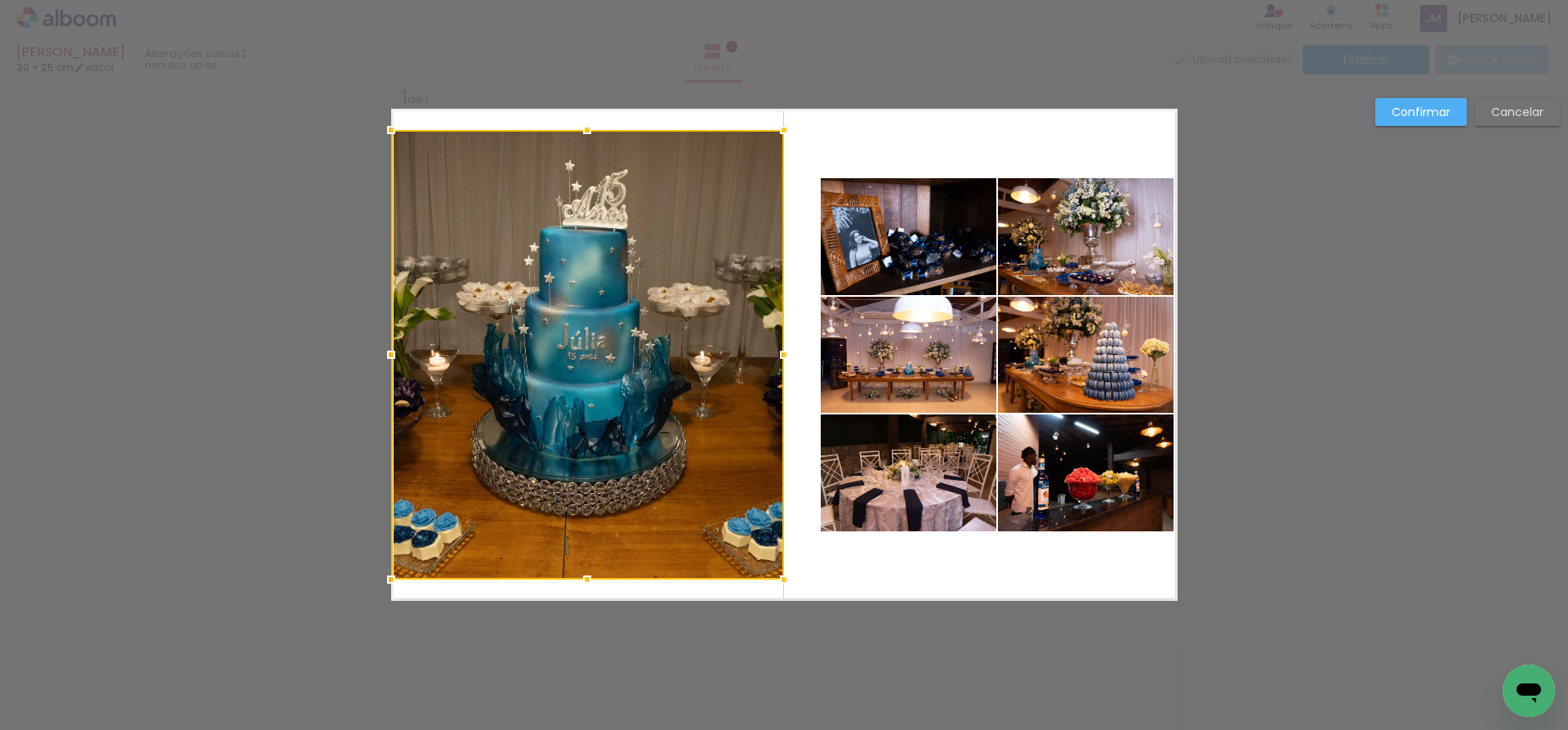
drag, startPoint x: 571, startPoint y: 602, endPoint x: 576, endPoint y: 580, distance: 22.6
click at [576, 580] on div at bounding box center [587, 579] width 32 height 33
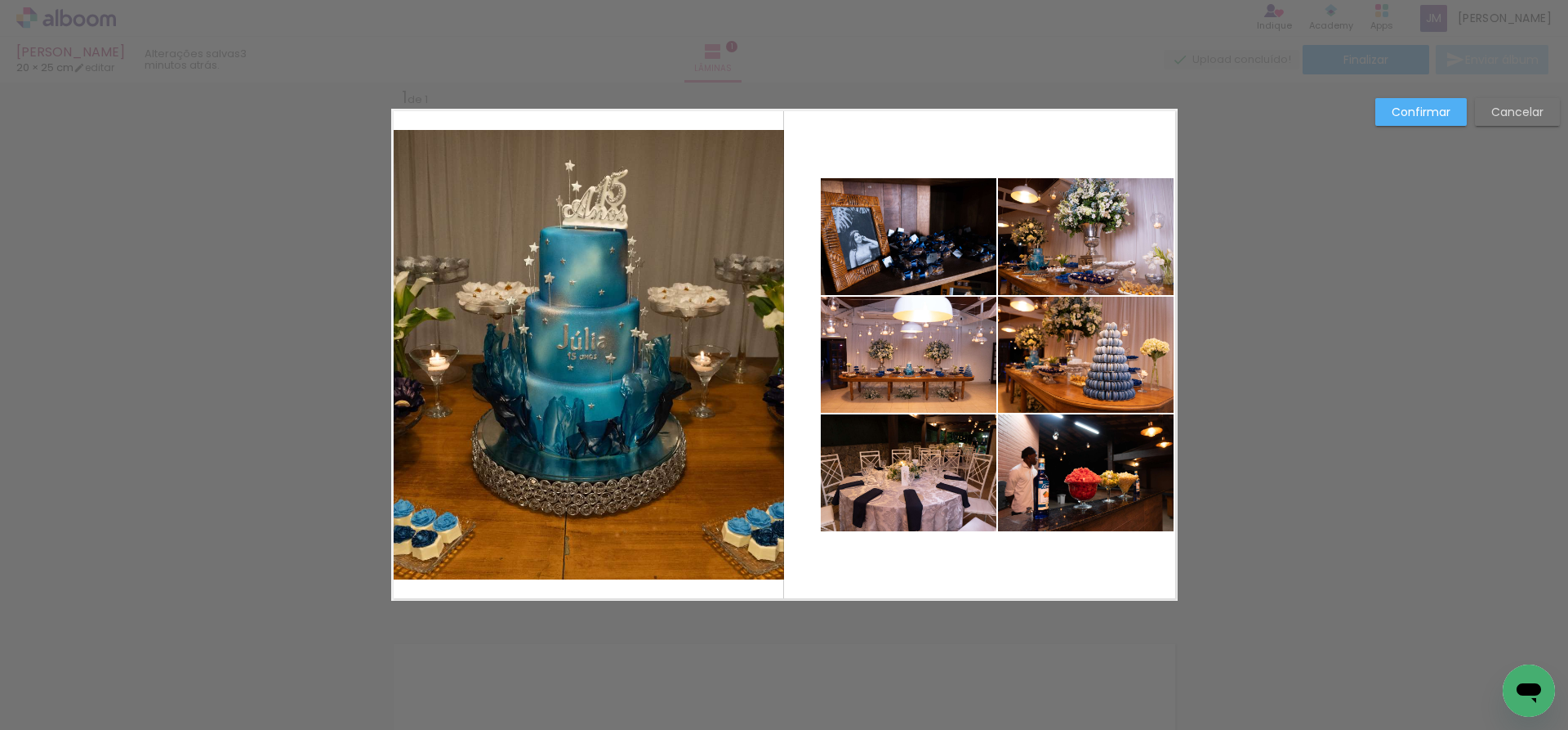
click at [663, 455] on quentale-photo at bounding box center [587, 355] width 393 height 450
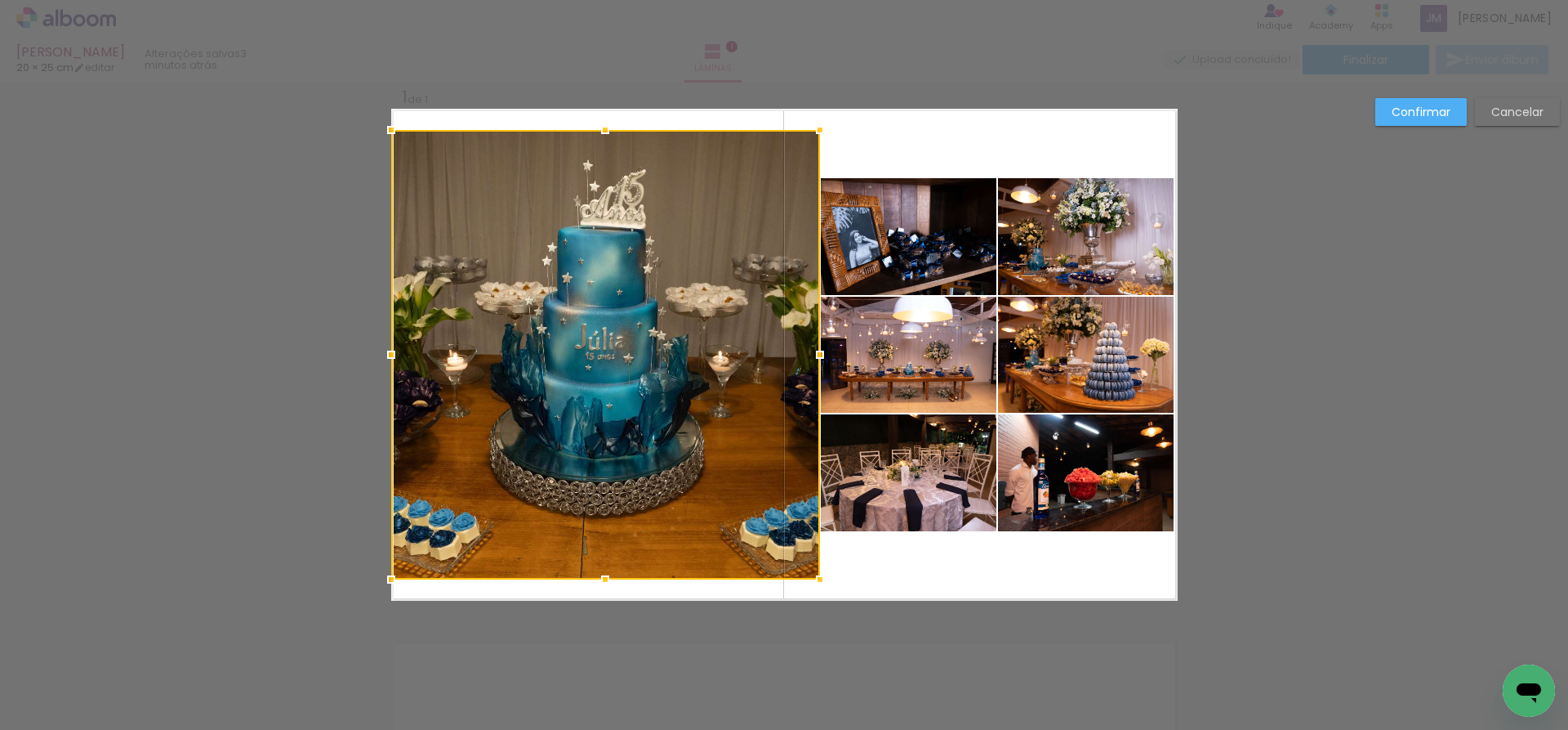
drag, startPoint x: 782, startPoint y: 358, endPoint x: 818, endPoint y: 358, distance: 36.0
click at [818, 358] on div at bounding box center [820, 354] width 32 height 33
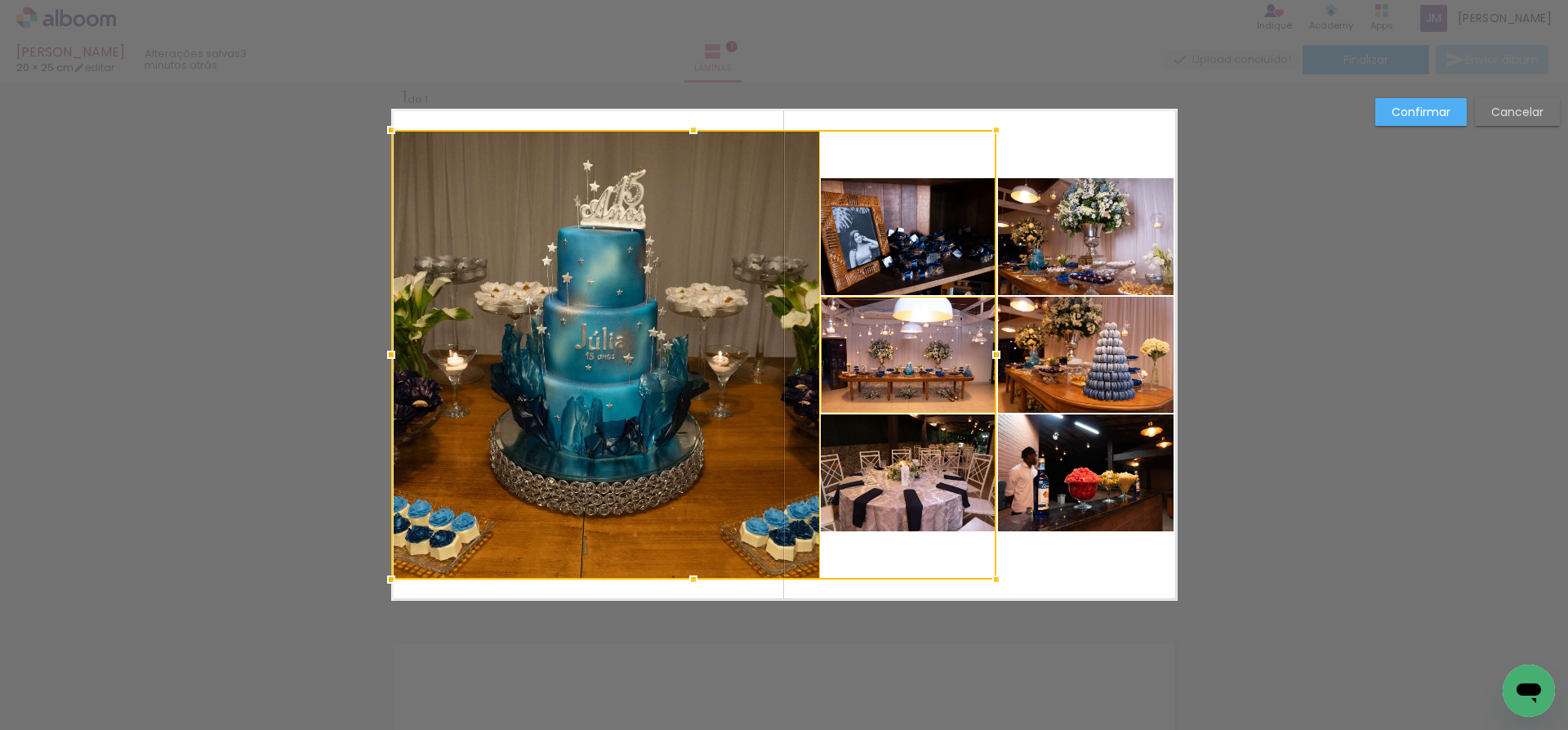
drag, startPoint x: 1099, startPoint y: 567, endPoint x: 1105, endPoint y: 559, distance: 10.0
click at [1099, 567] on quentale-layouter at bounding box center [784, 355] width 786 height 492
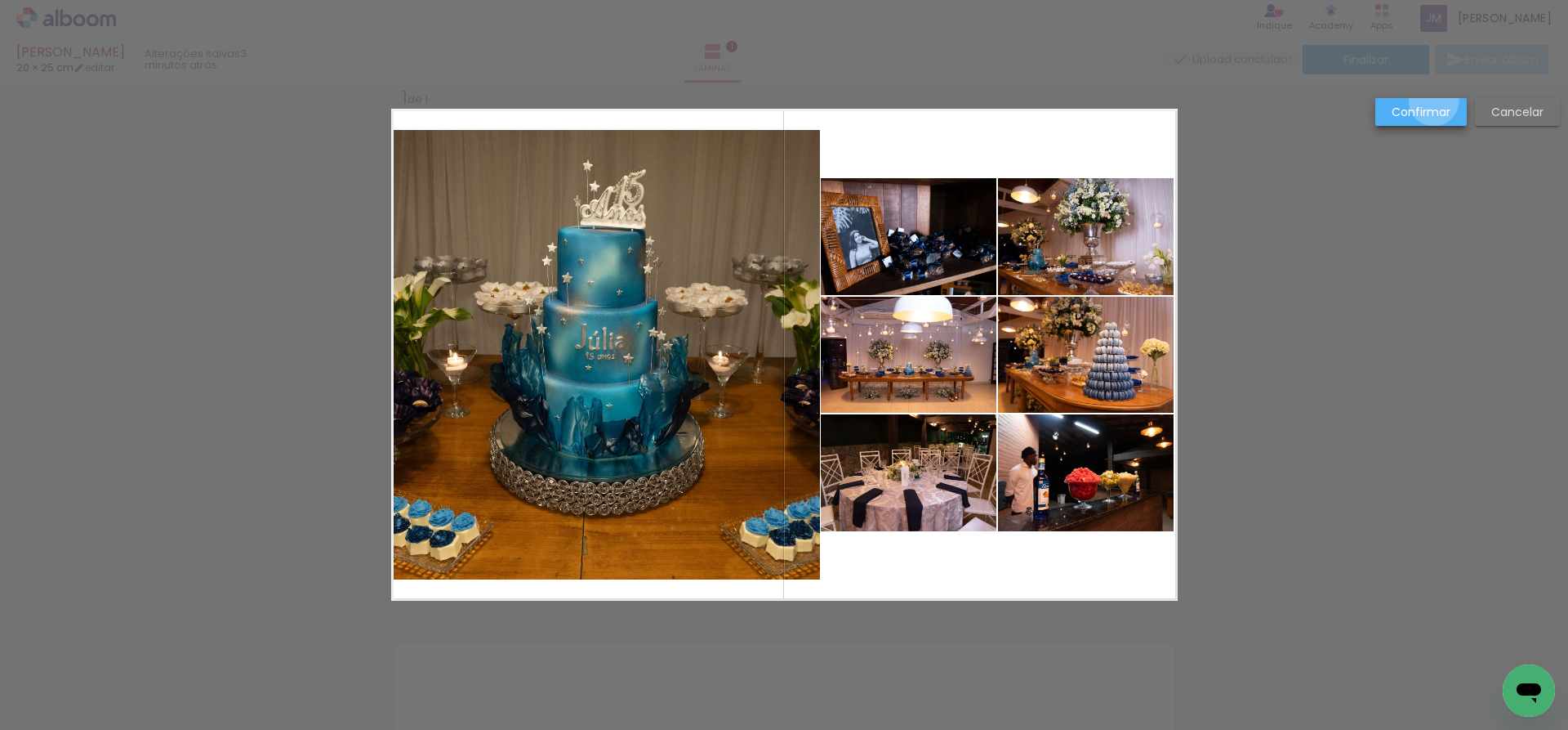
click at [1434, 101] on paper-button "Confirmar" at bounding box center [1421, 112] width 92 height 28
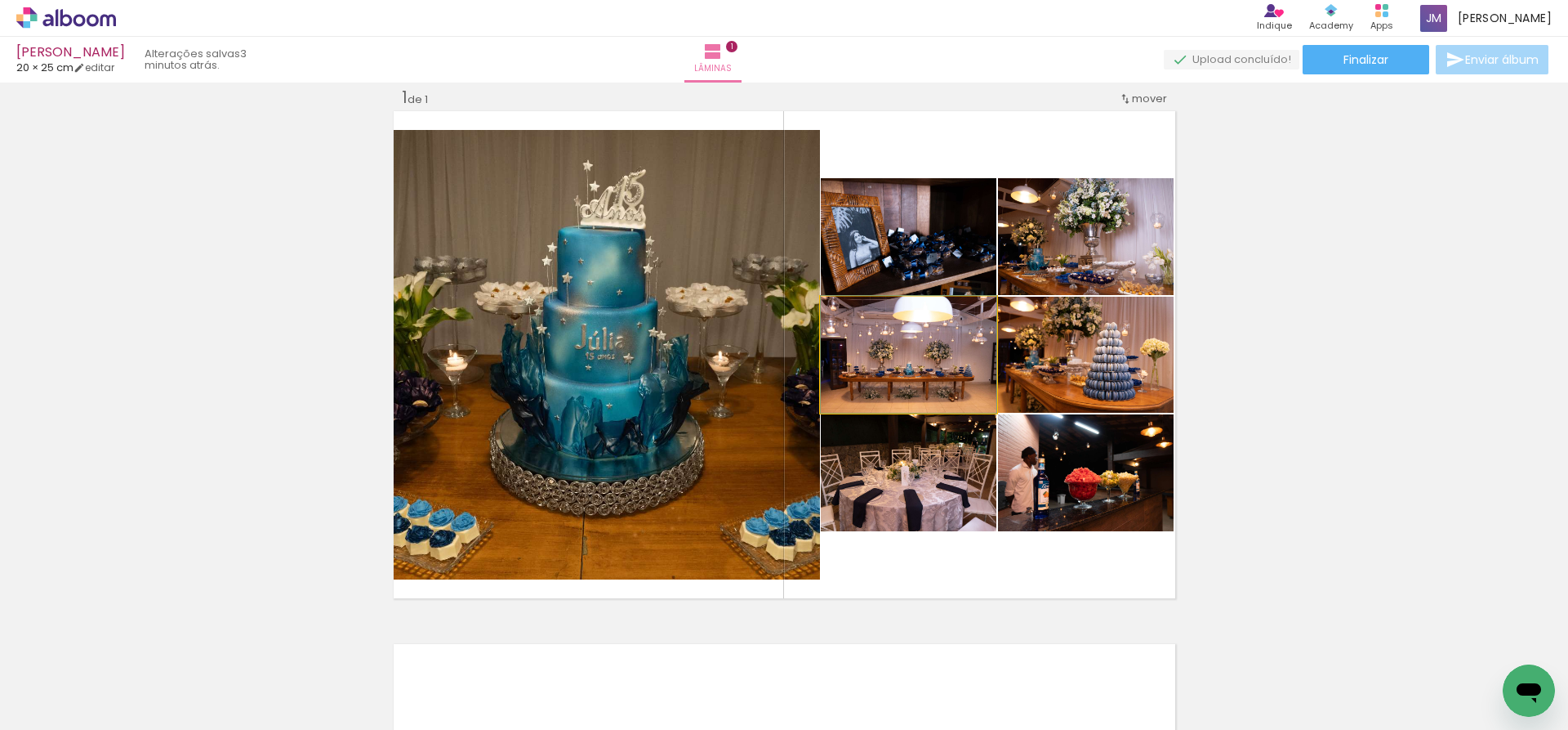
drag, startPoint x: 893, startPoint y: 364, endPoint x: 646, endPoint y: 364, distance: 247.0
click at [0, 0] on slot at bounding box center [0, 0] width 0 height 0
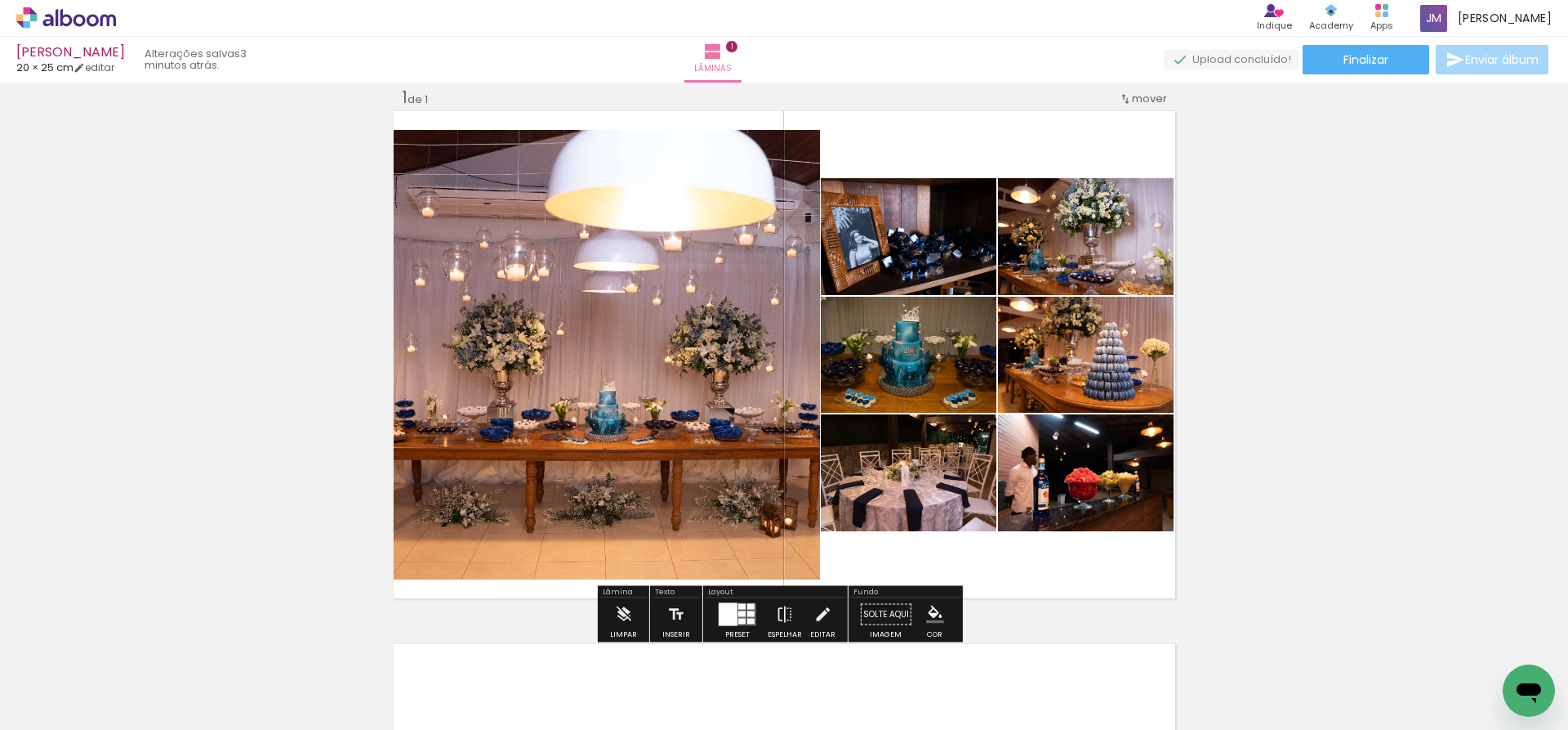
click at [738, 611] on div at bounding box center [742, 614] width 7 height 6
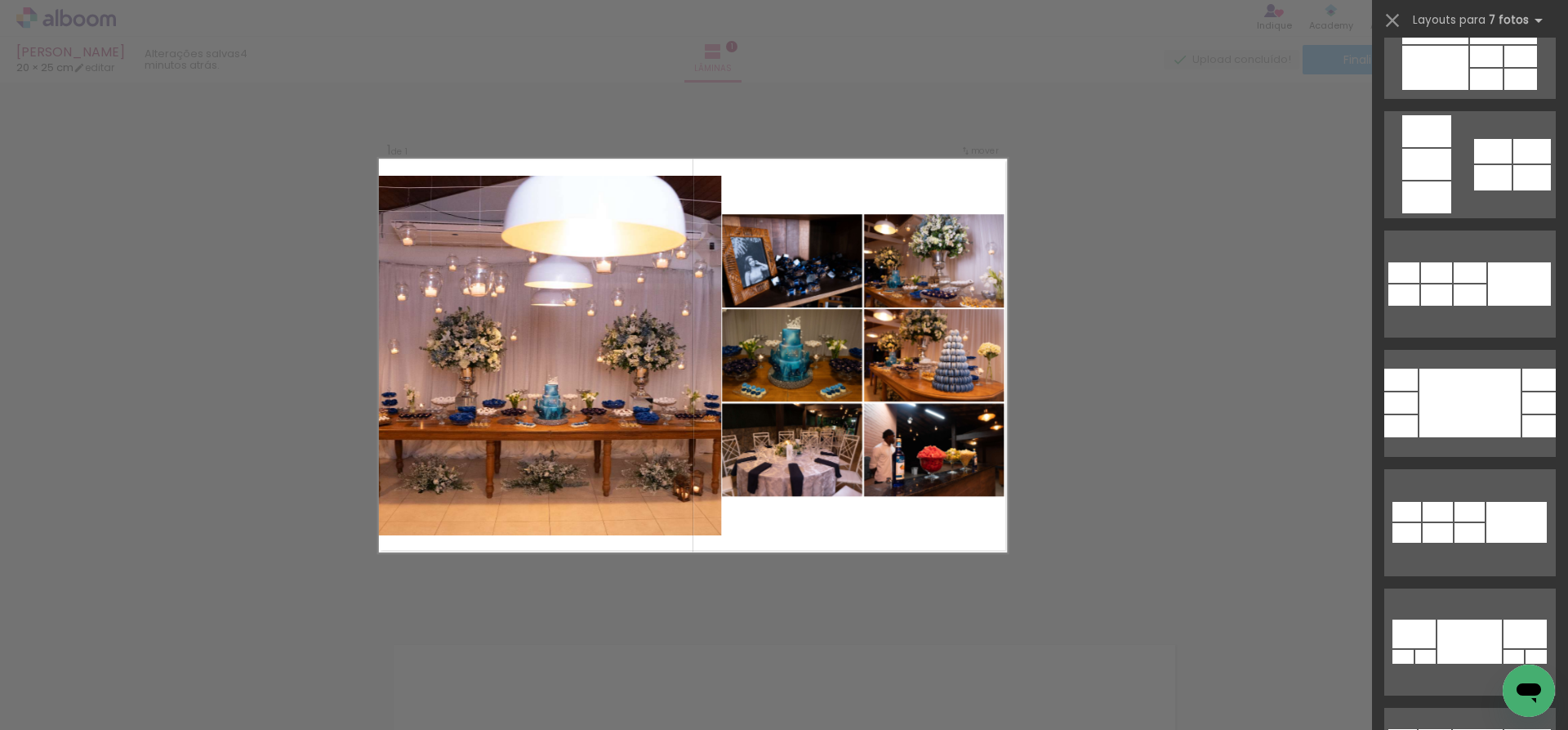
scroll to position [4234, 0]
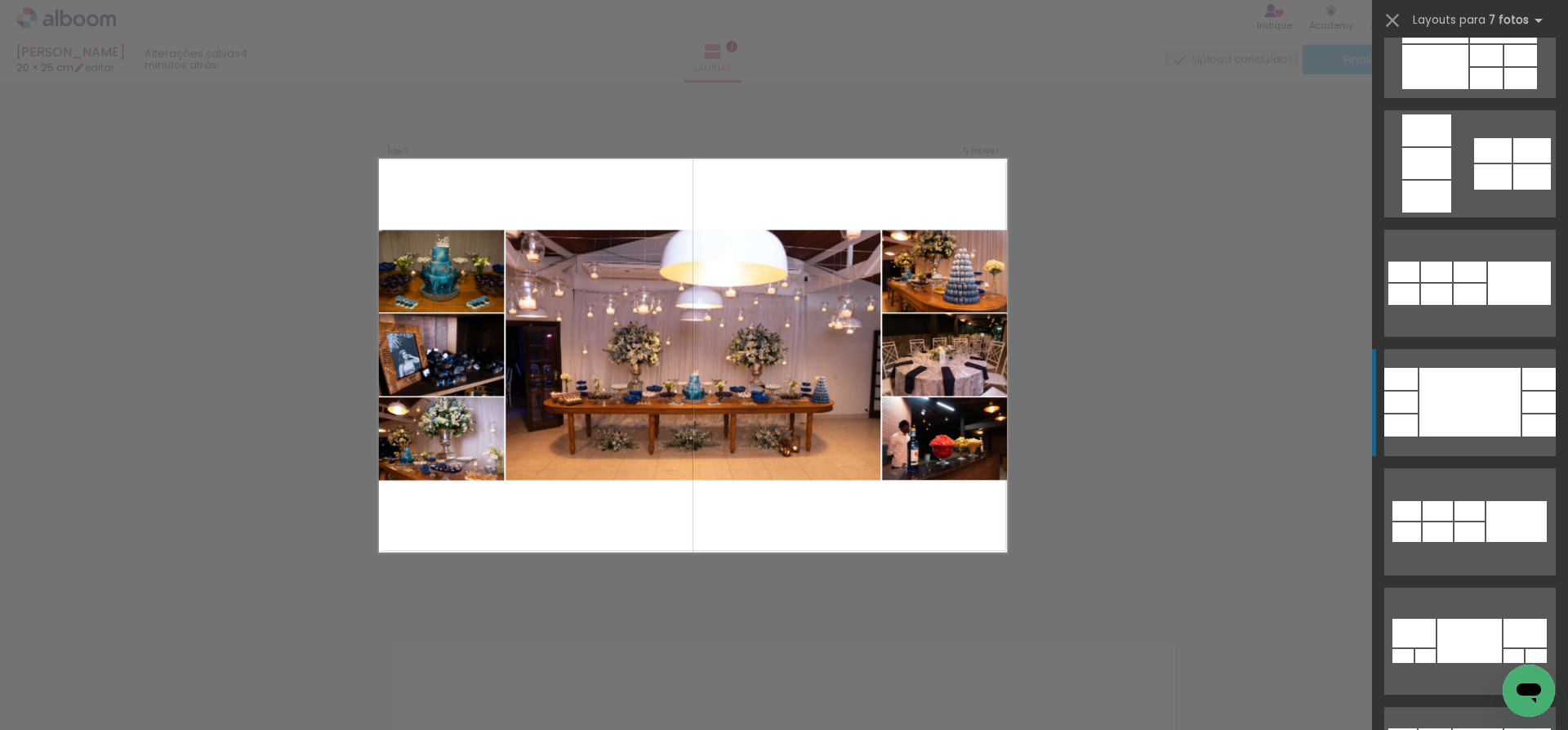
click at [1430, 389] on div at bounding box center [1470, 402] width 101 height 69
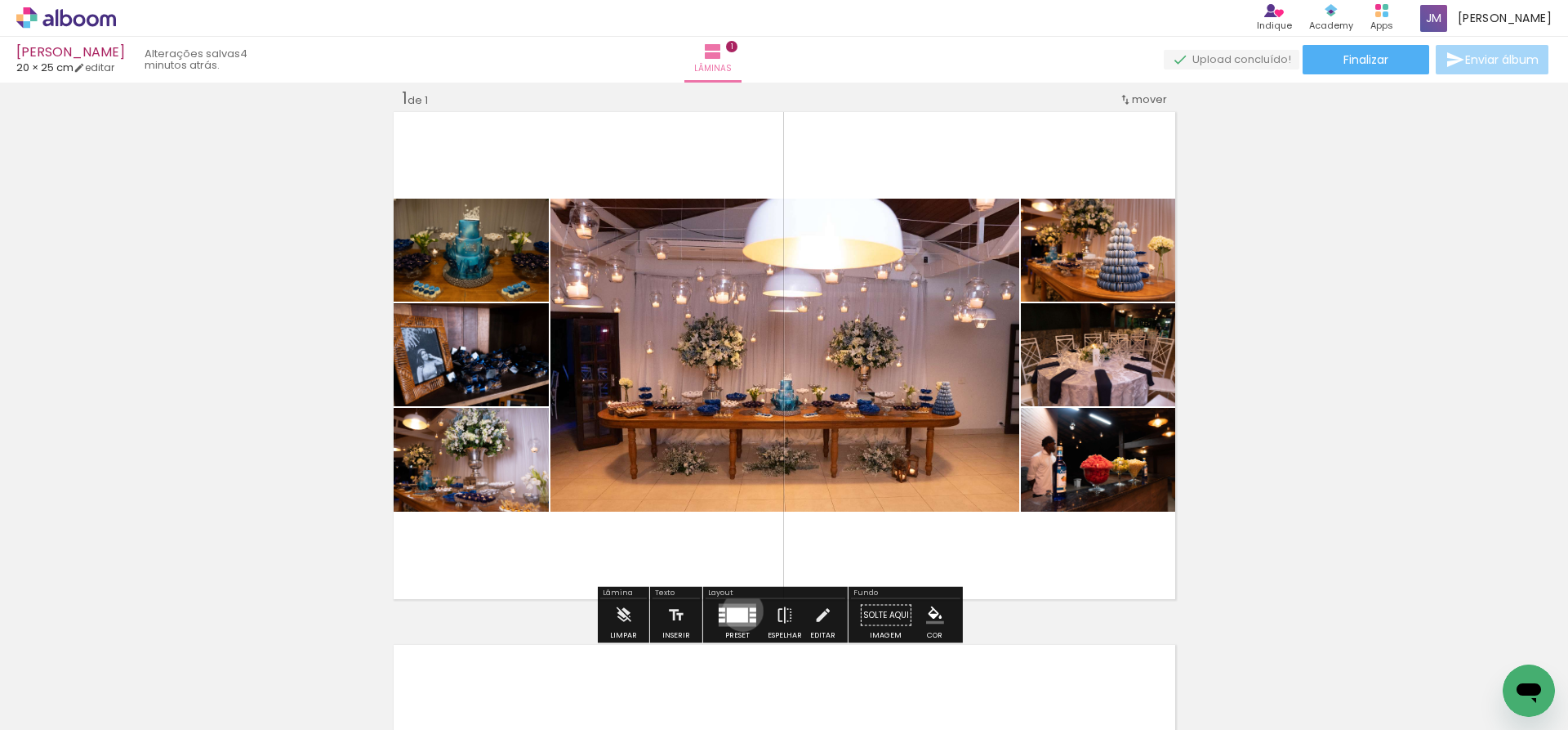
click at [739, 610] on div at bounding box center [737, 616] width 21 height 15
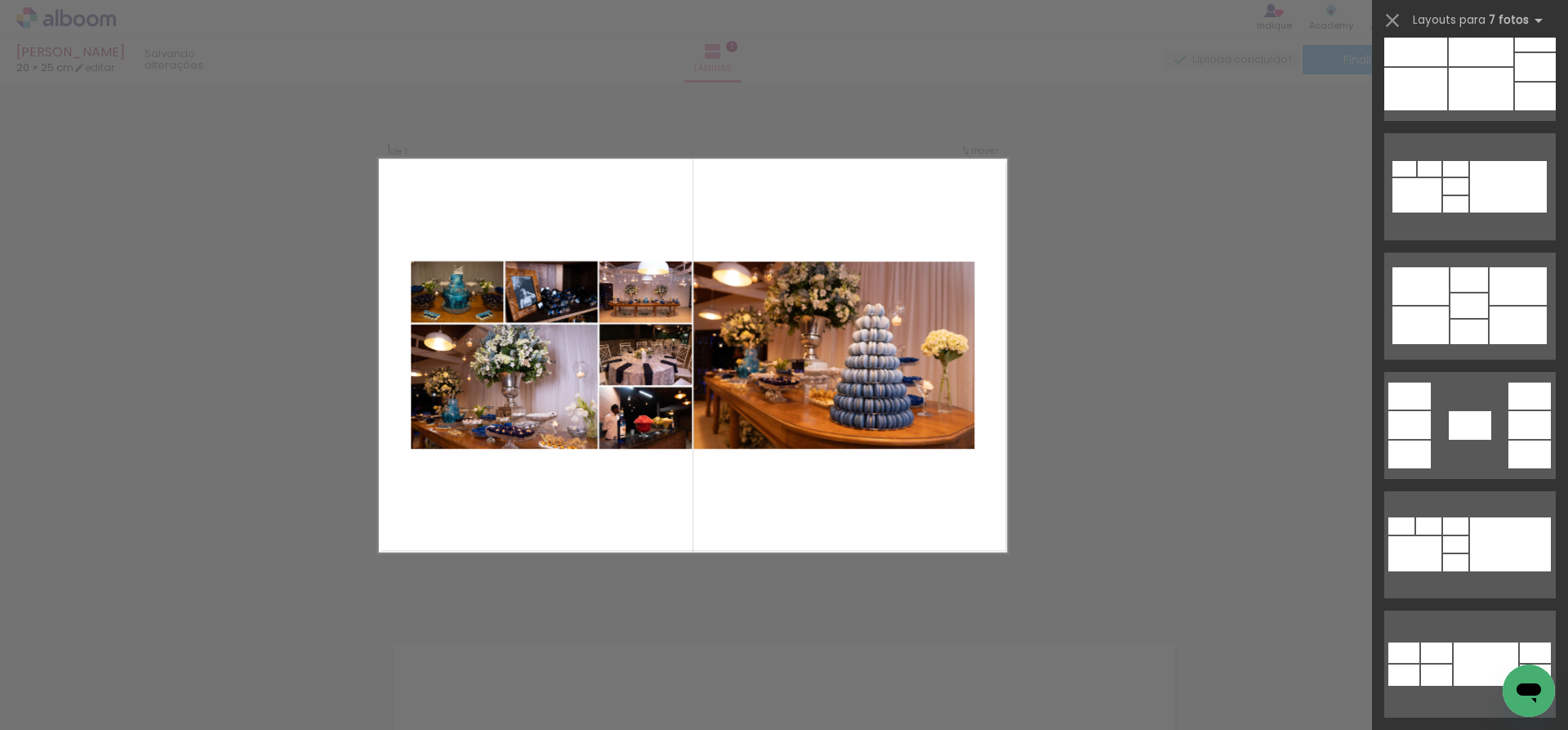
scroll to position [2573, 0]
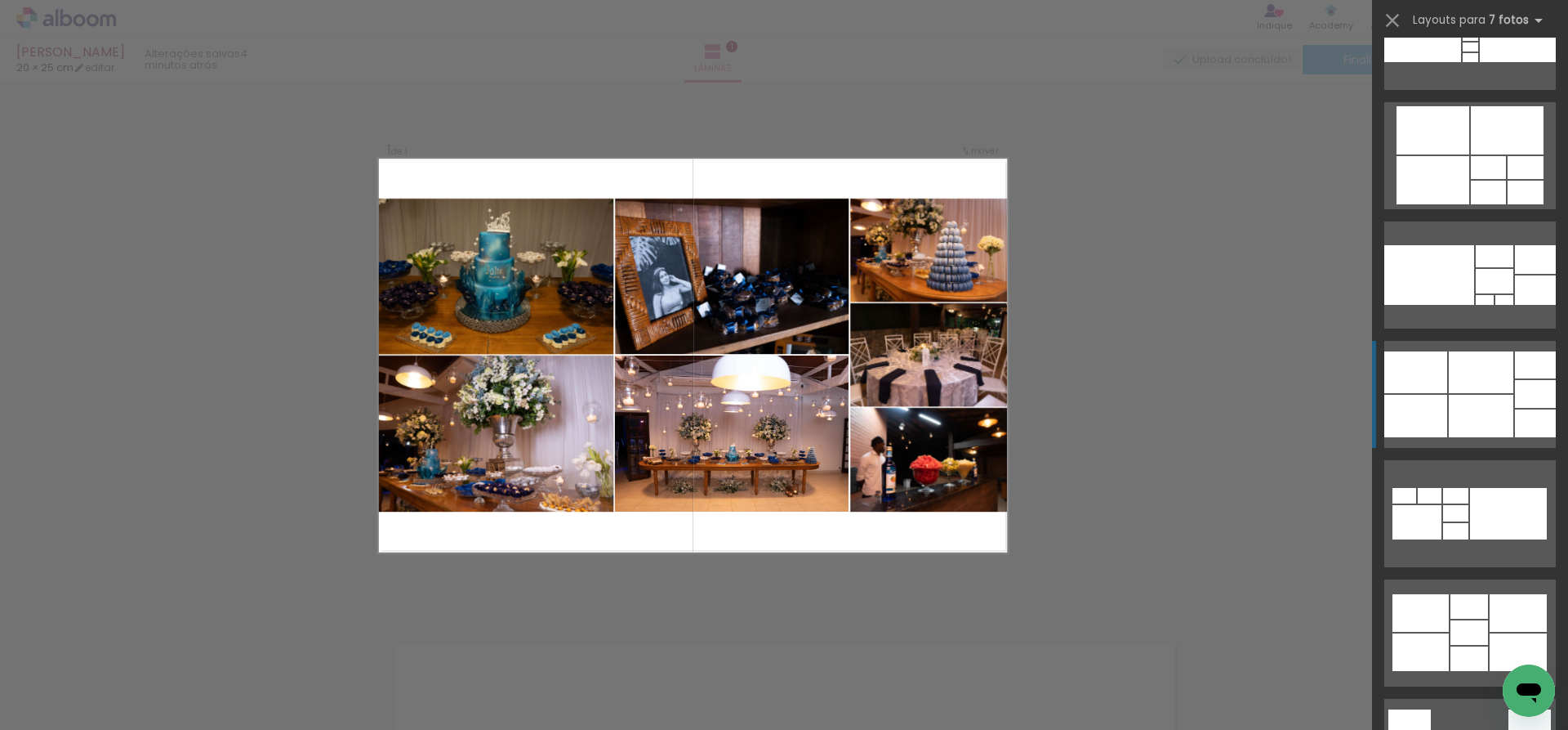
click at [1476, 372] on div at bounding box center [1482, 372] width 65 height 42
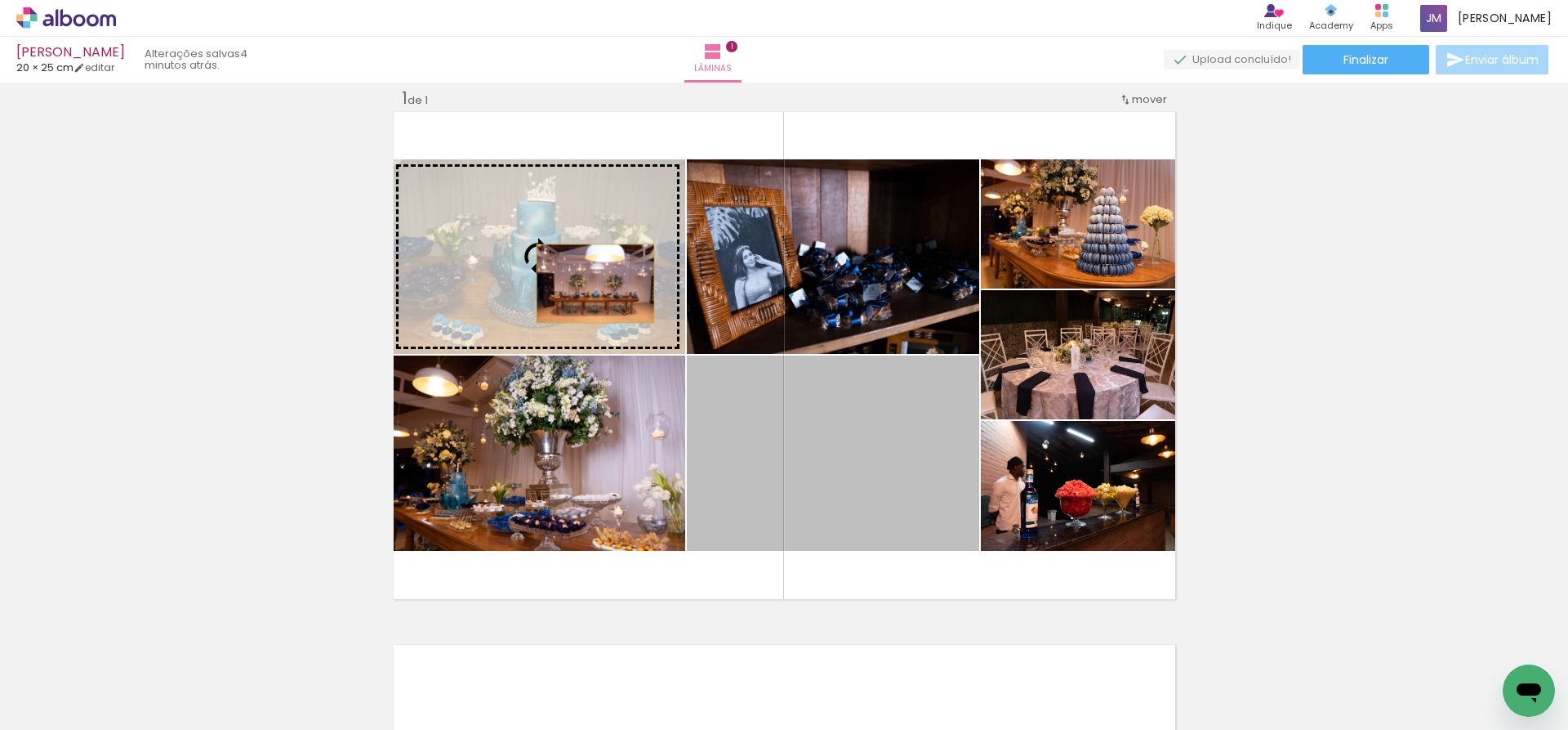
drag, startPoint x: 827, startPoint y: 463, endPoint x: 589, endPoint y: 283, distance: 298.4
click at [0, 0] on slot at bounding box center [0, 0] width 0 height 0
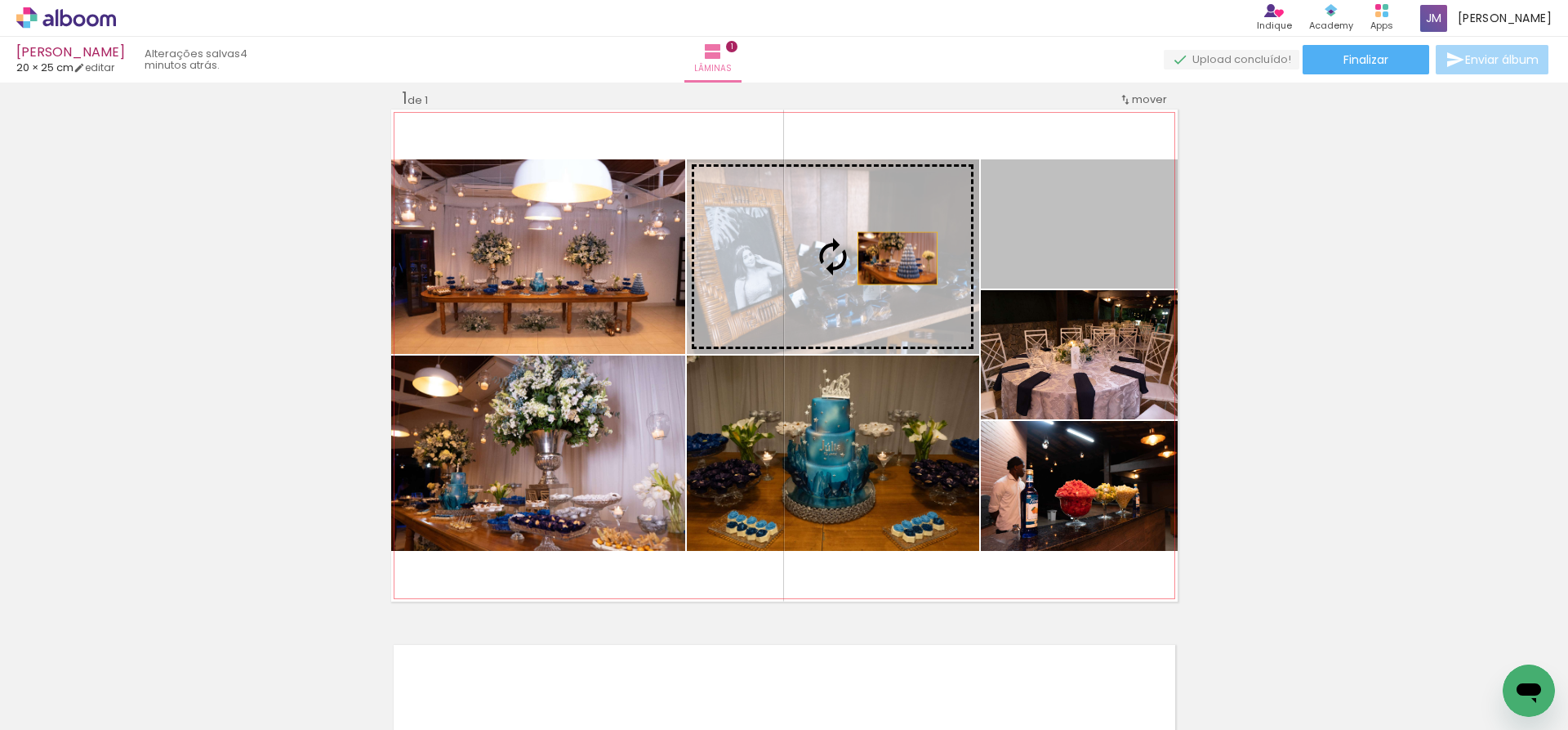
drag, startPoint x: 1121, startPoint y: 259, endPoint x: 891, endPoint y: 258, distance: 230.0
click at [0, 0] on slot at bounding box center [0, 0] width 0 height 0
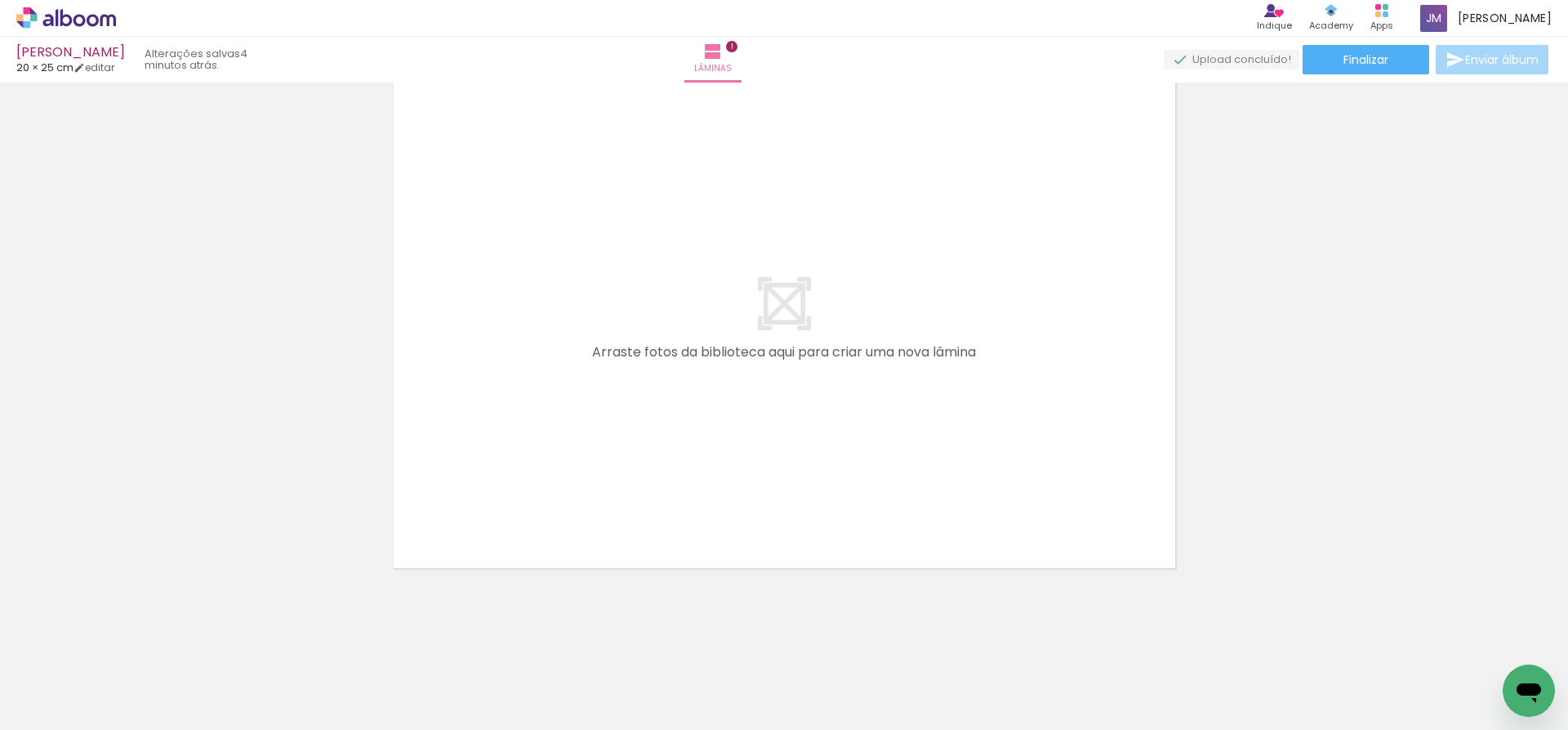
scroll to position [0, 225]
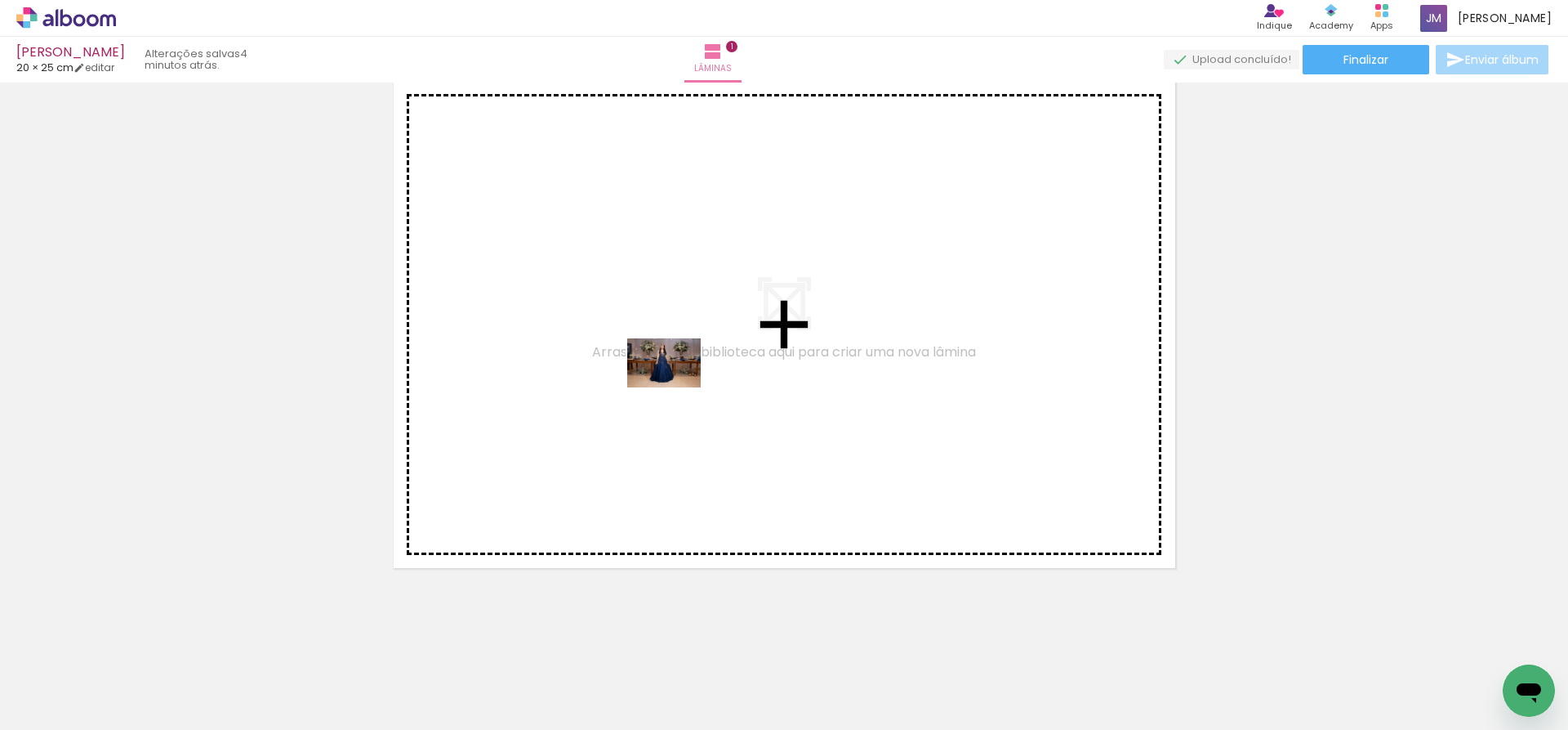
drag, startPoint x: 413, startPoint y: 681, endPoint x: 677, endPoint y: 387, distance: 395.1
click at [677, 387] on quentale-workspace at bounding box center [784, 365] width 1568 height 730
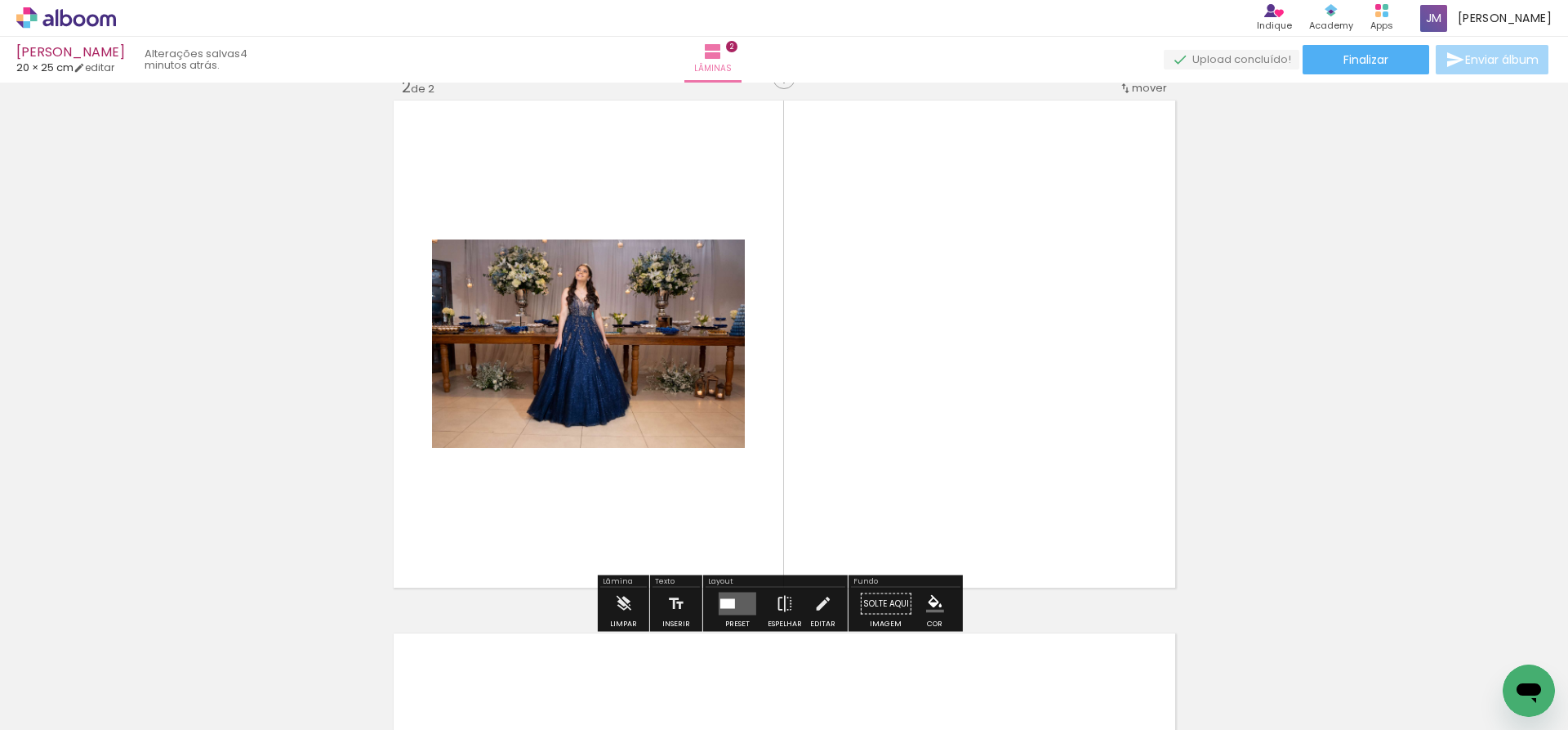
scroll to position [554, 0]
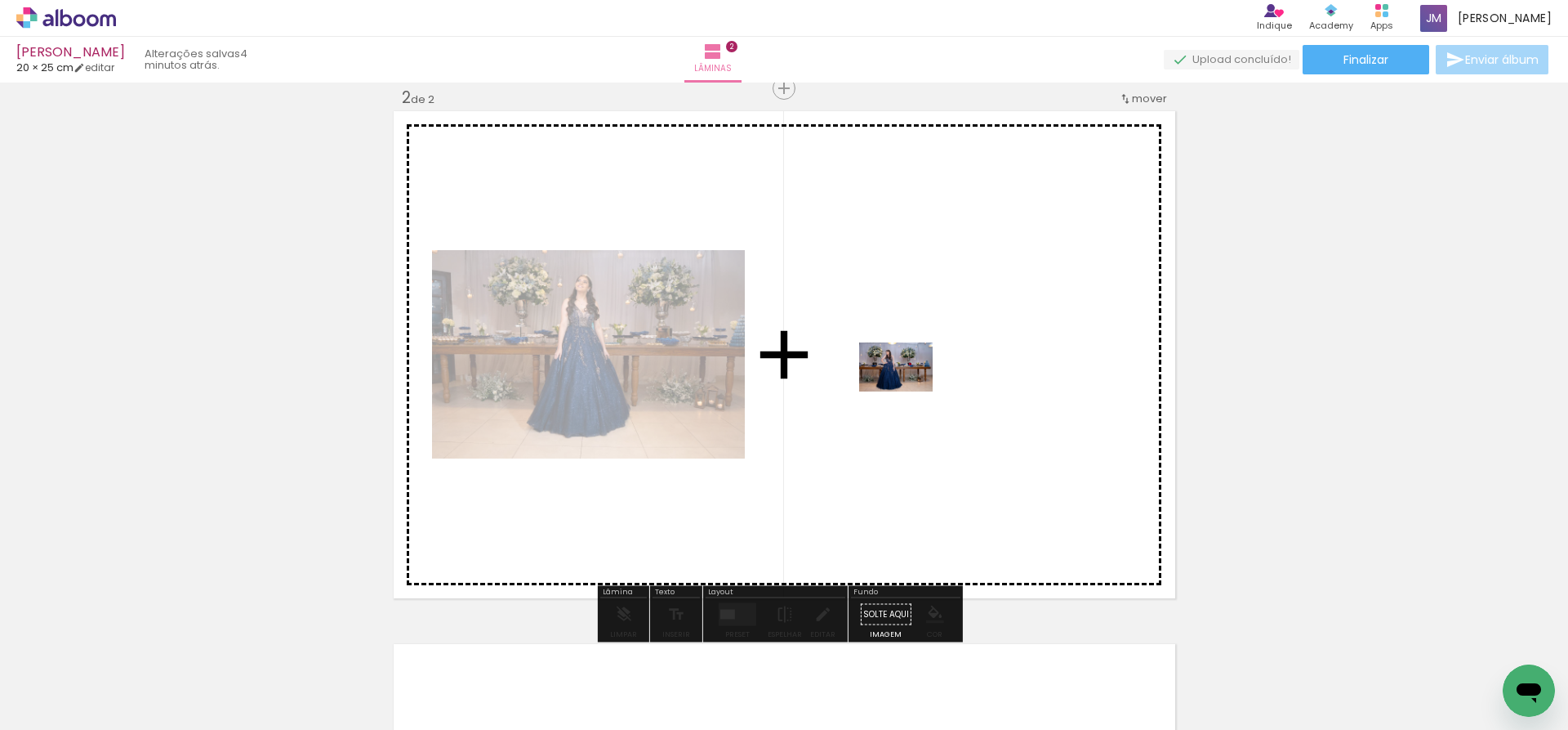
drag, startPoint x: 481, startPoint y: 683, endPoint x: 908, endPoint y: 391, distance: 517.3
click at [908, 391] on quentale-workspace at bounding box center [784, 365] width 1568 height 730
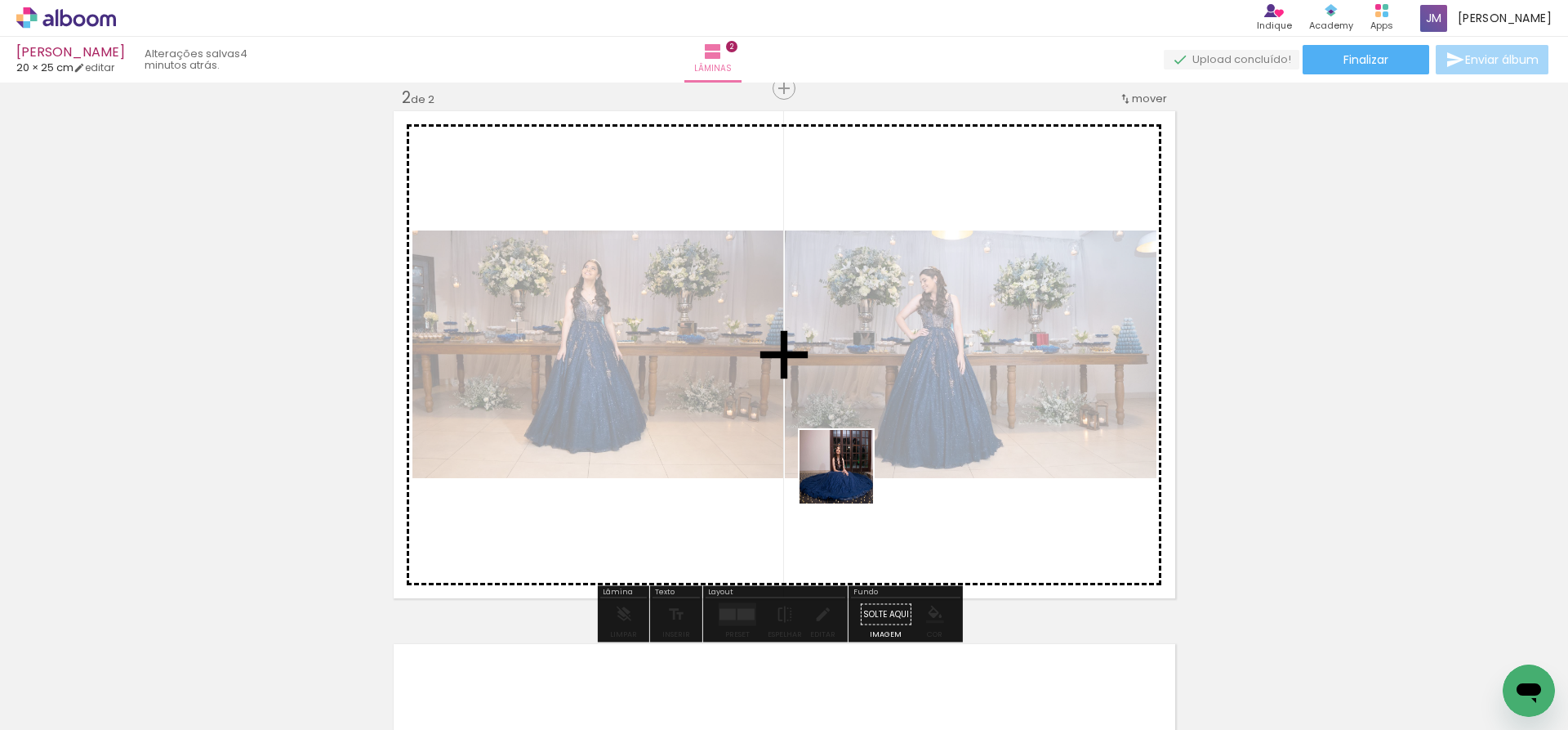
drag, startPoint x: 867, startPoint y: 682, endPoint x: 841, endPoint y: 432, distance: 251.3
click at [841, 432] on quentale-workspace at bounding box center [784, 365] width 1568 height 730
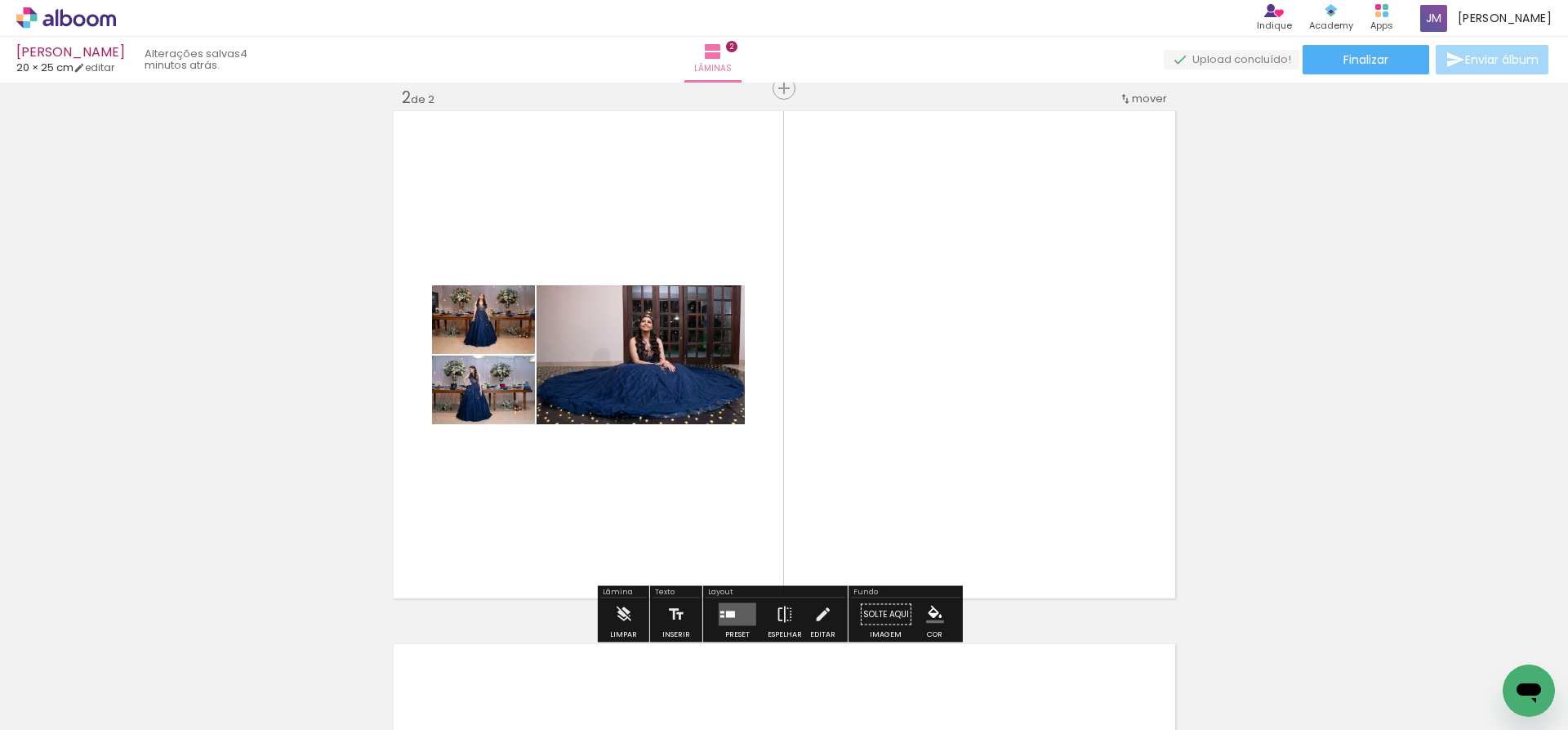
click at [720, 613] on div at bounding box center [722, 612] width 4 height 3
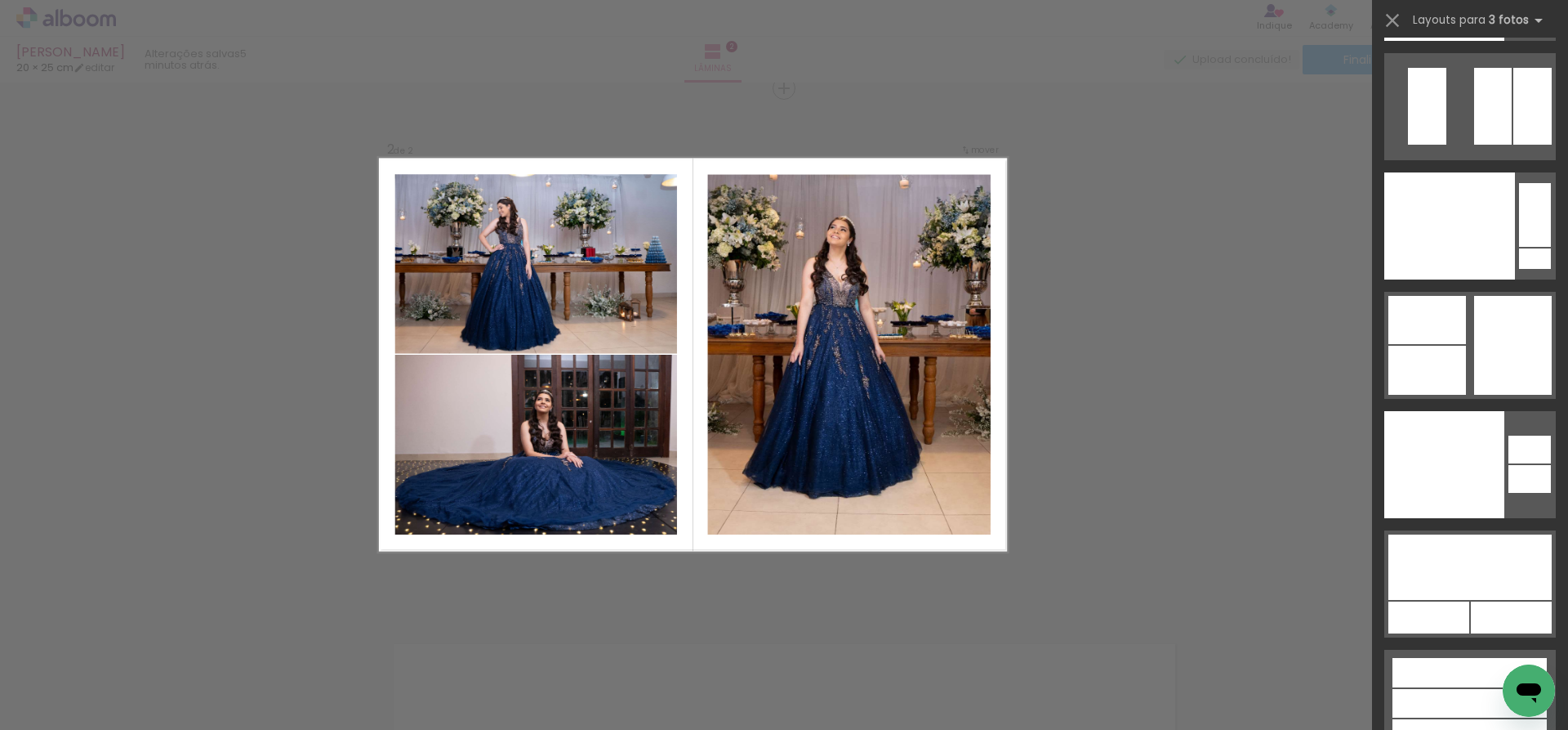
scroll to position [25044, 0]
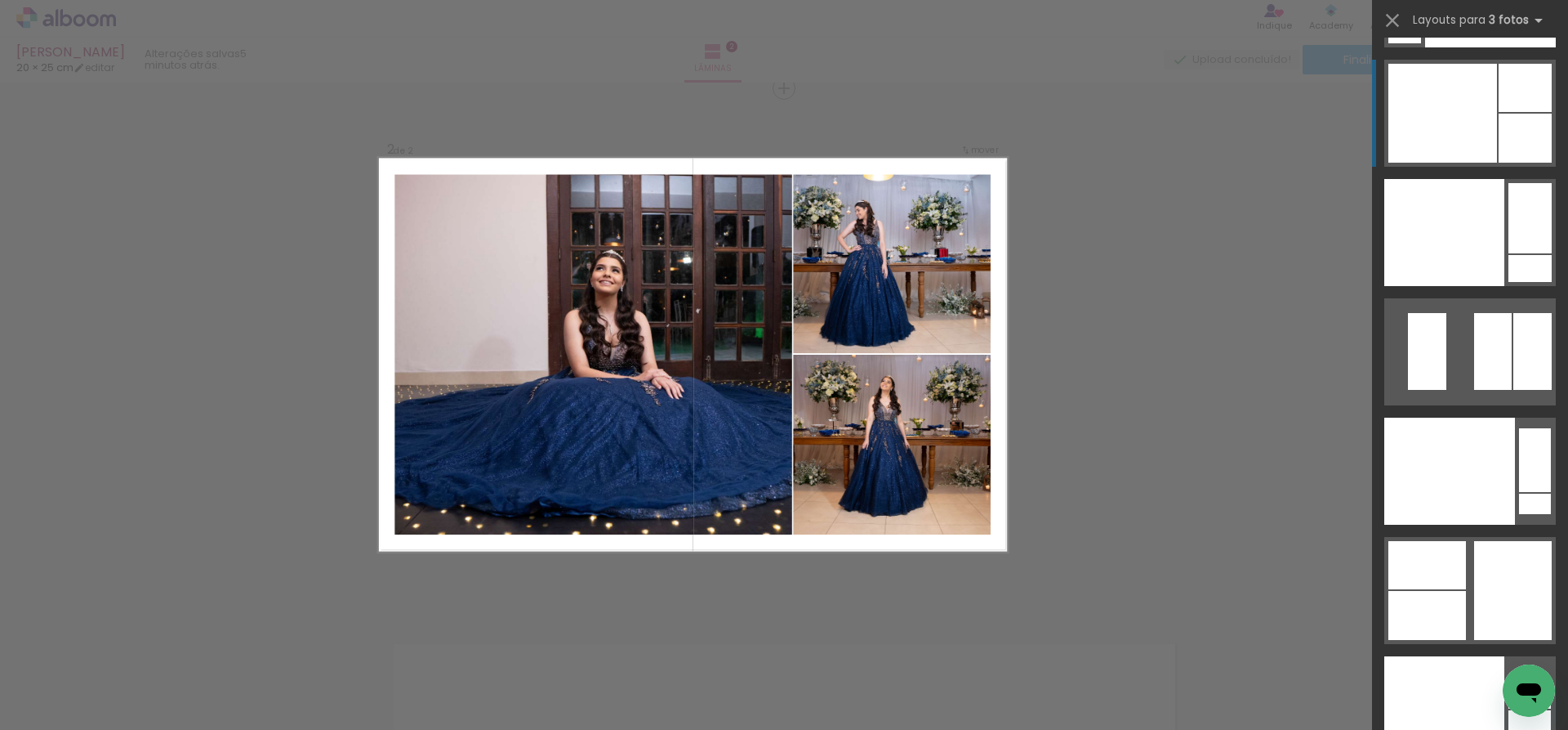
click at [1481, 100] on div at bounding box center [1443, 113] width 109 height 98
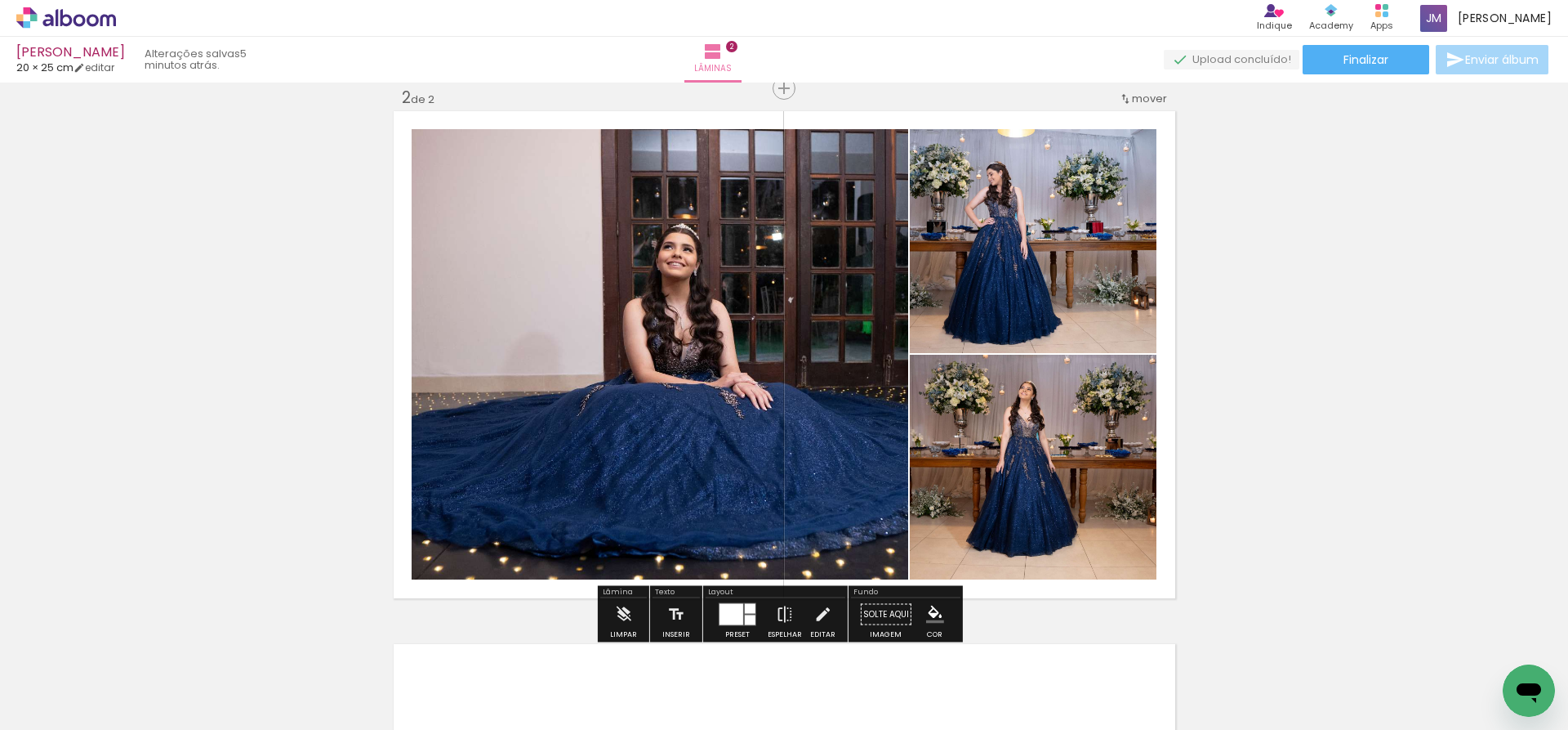
click at [643, 332] on quentale-photo at bounding box center [659, 354] width 497 height 450
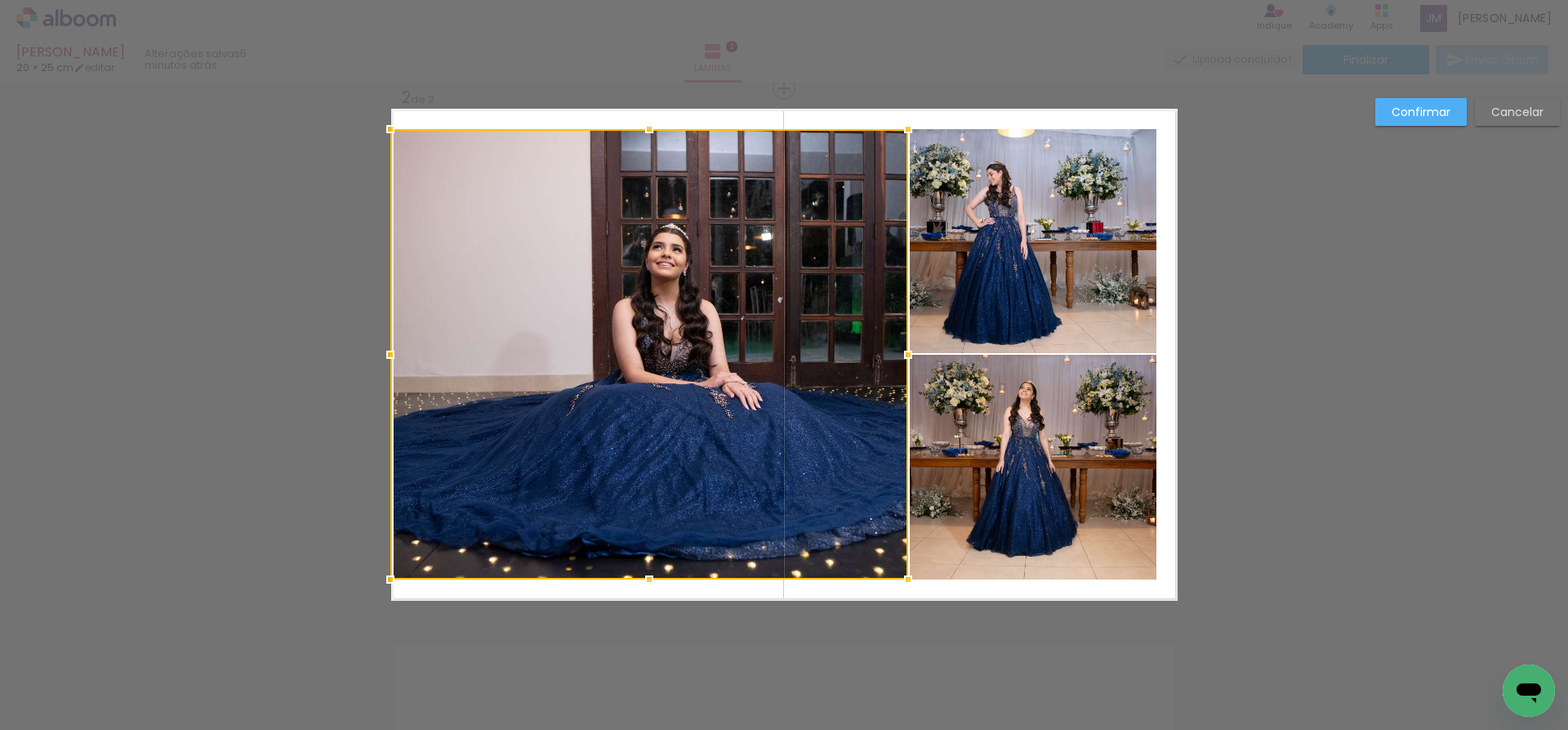
drag, startPoint x: 396, startPoint y: 357, endPoint x: 384, endPoint y: 359, distance: 12.2
click at [384, 359] on div at bounding box center [390, 354] width 32 height 33
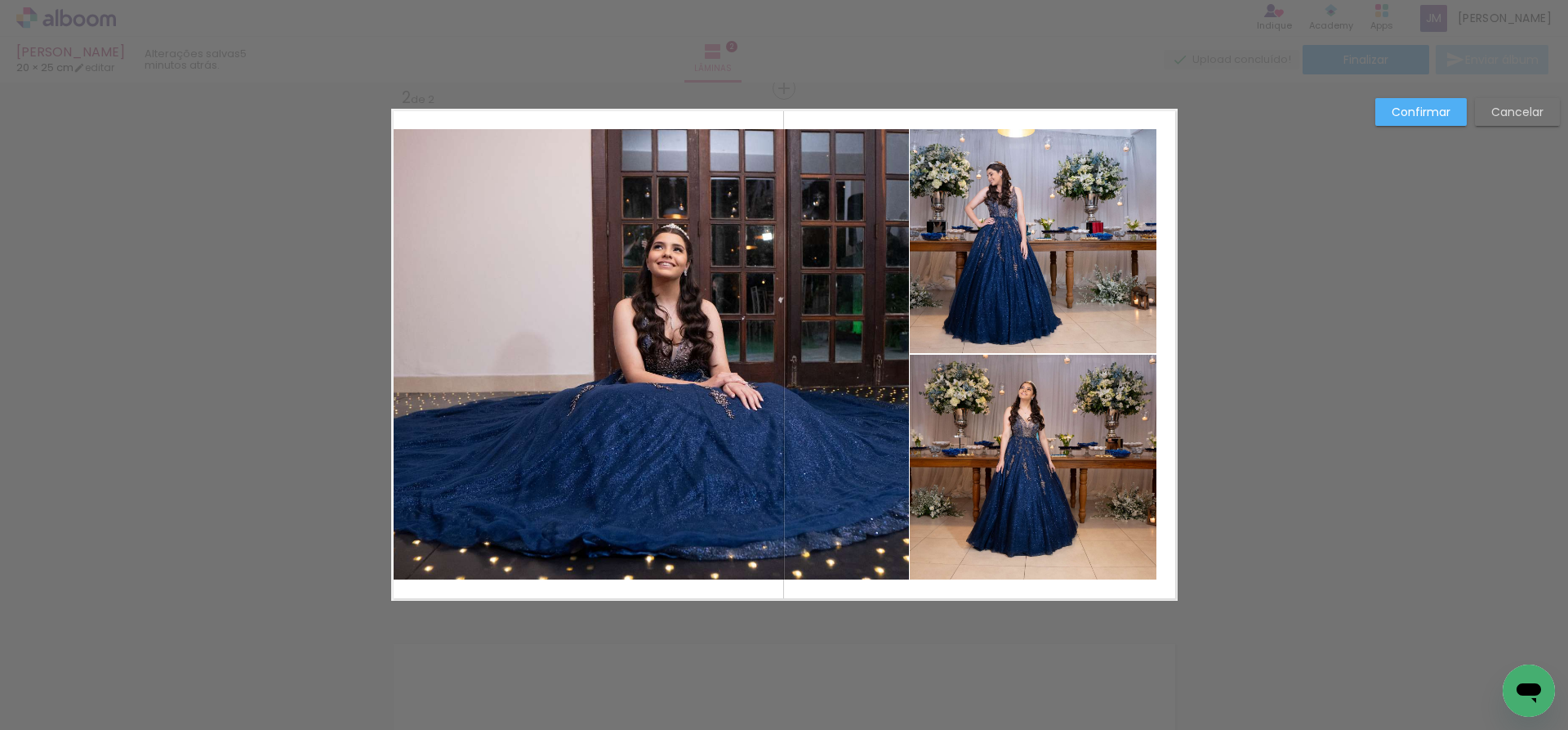
click at [1048, 235] on quentale-photo at bounding box center [1033, 241] width 247 height 224
click at [1100, 497] on quentale-photo at bounding box center [1033, 467] width 247 height 225
click at [1148, 357] on div at bounding box center [1156, 354] width 32 height 33
click at [1104, 298] on quentale-photo at bounding box center [1033, 241] width 247 height 224
click at [1095, 476] on quentale-photo at bounding box center [1033, 467] width 247 height 225
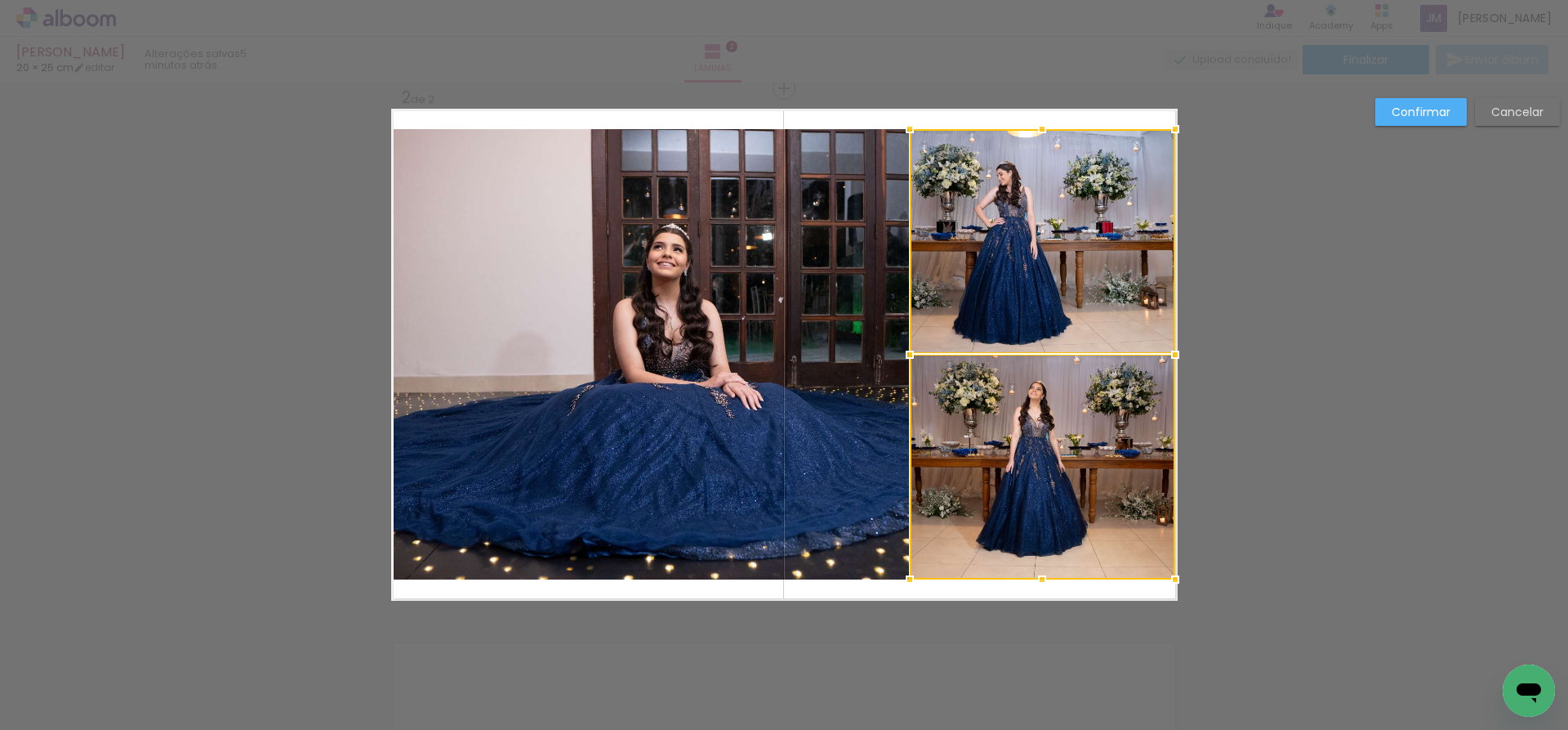
drag, startPoint x: 1147, startPoint y: 354, endPoint x: 1166, endPoint y: 357, distance: 19.2
click at [1166, 357] on div at bounding box center [1174, 354] width 32 height 33
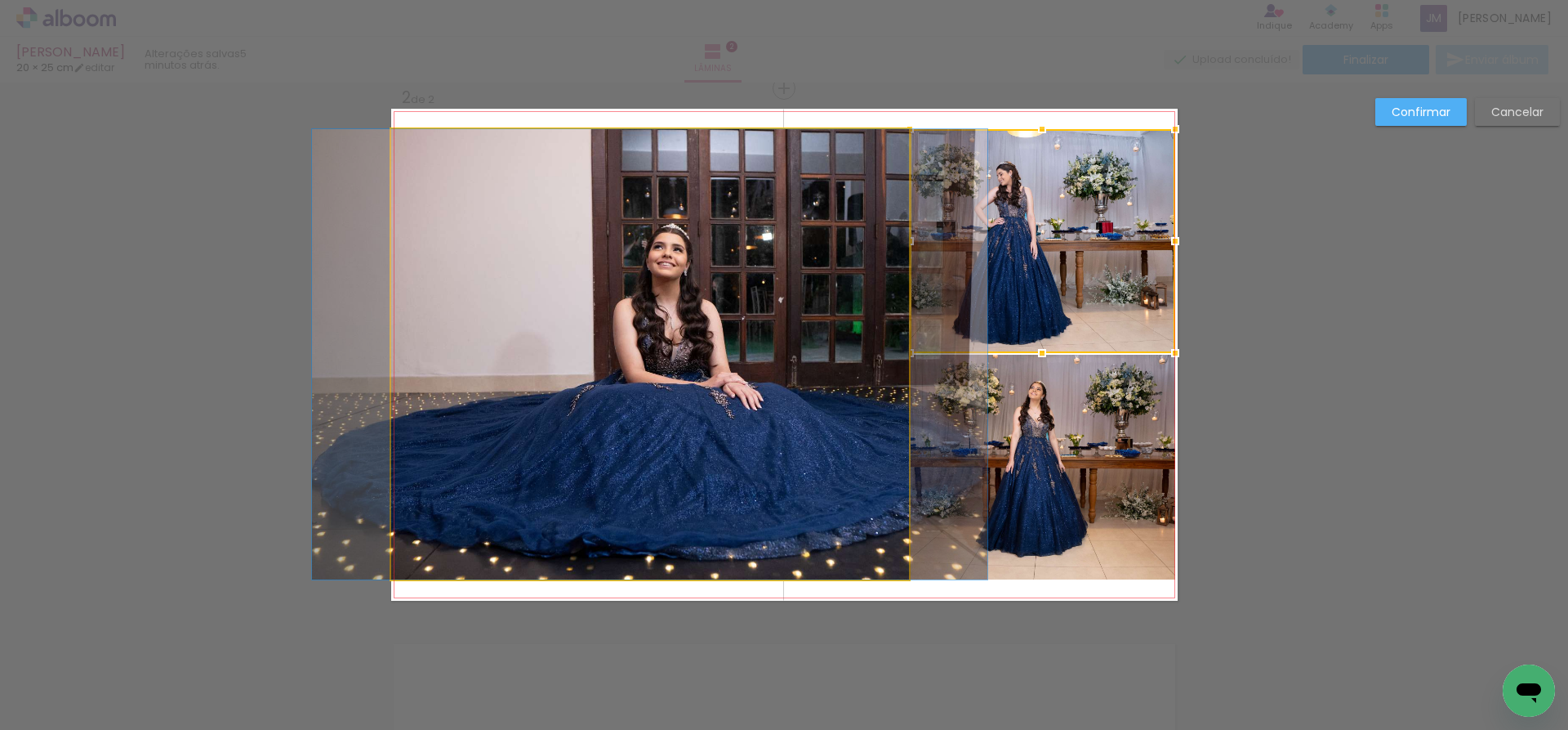
click at [797, 306] on quentale-photo at bounding box center [650, 354] width 518 height 450
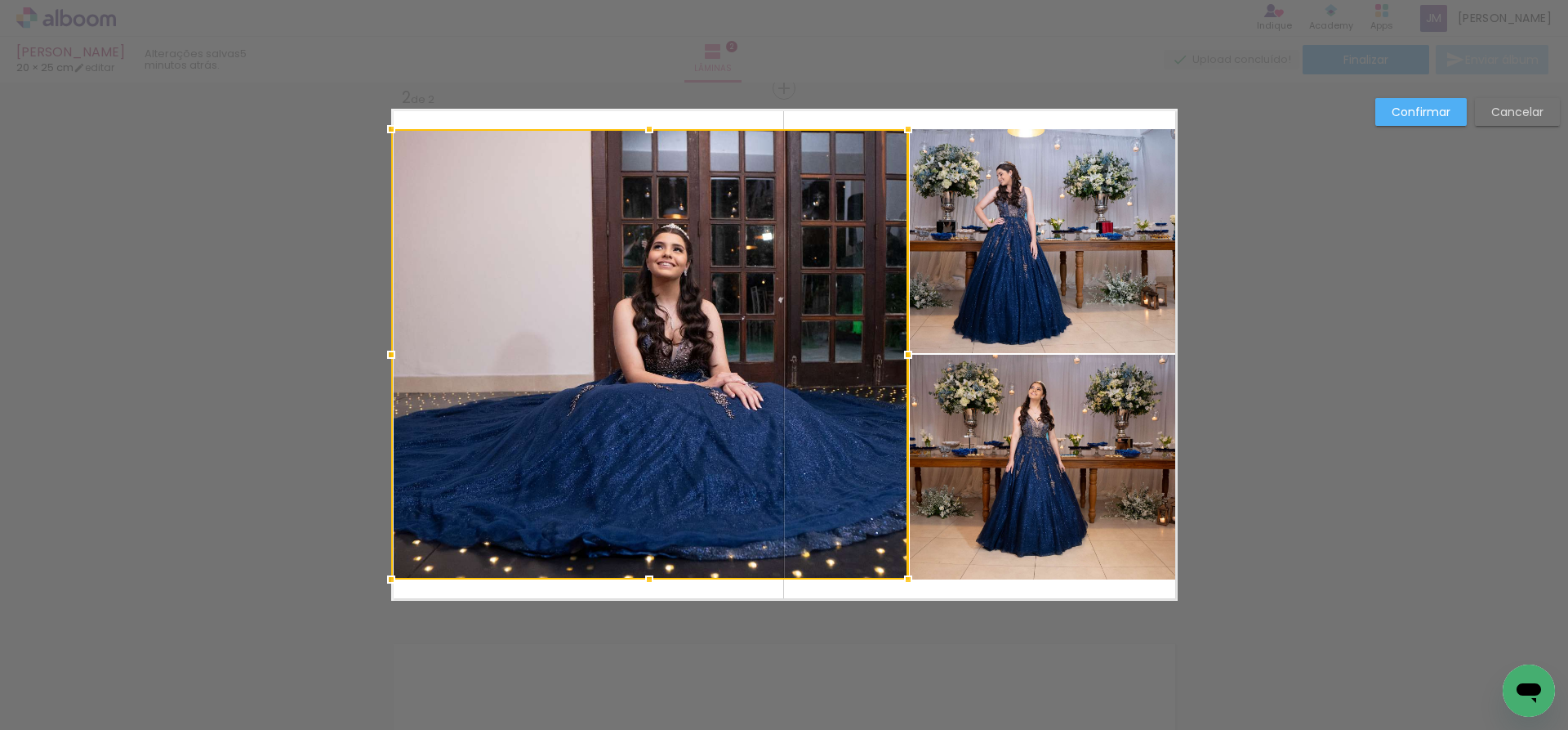
click at [0, 0] on slot "Cancelar" at bounding box center [0, 0] width 0 height 0
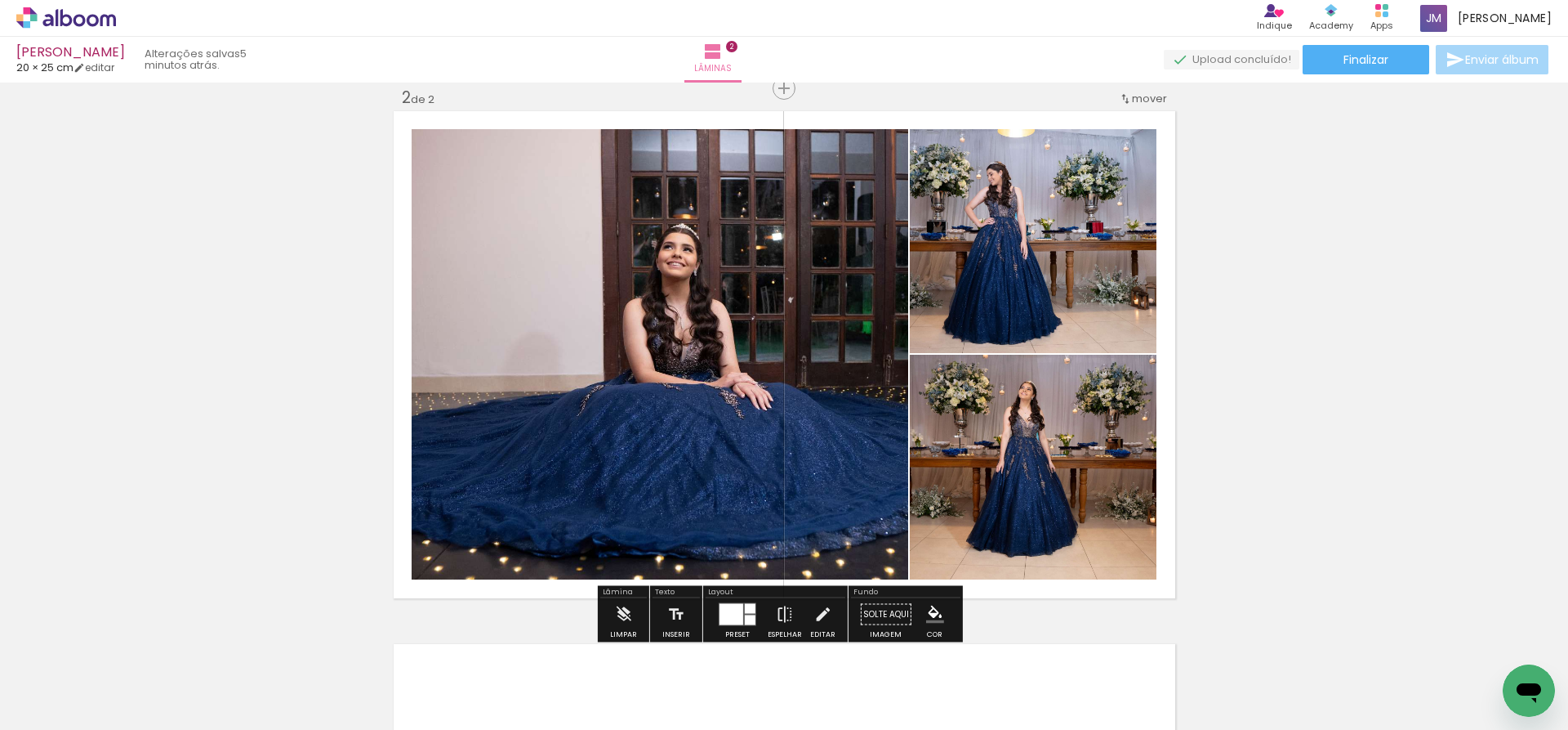
click at [745, 612] on div at bounding box center [749, 608] width 10 height 10
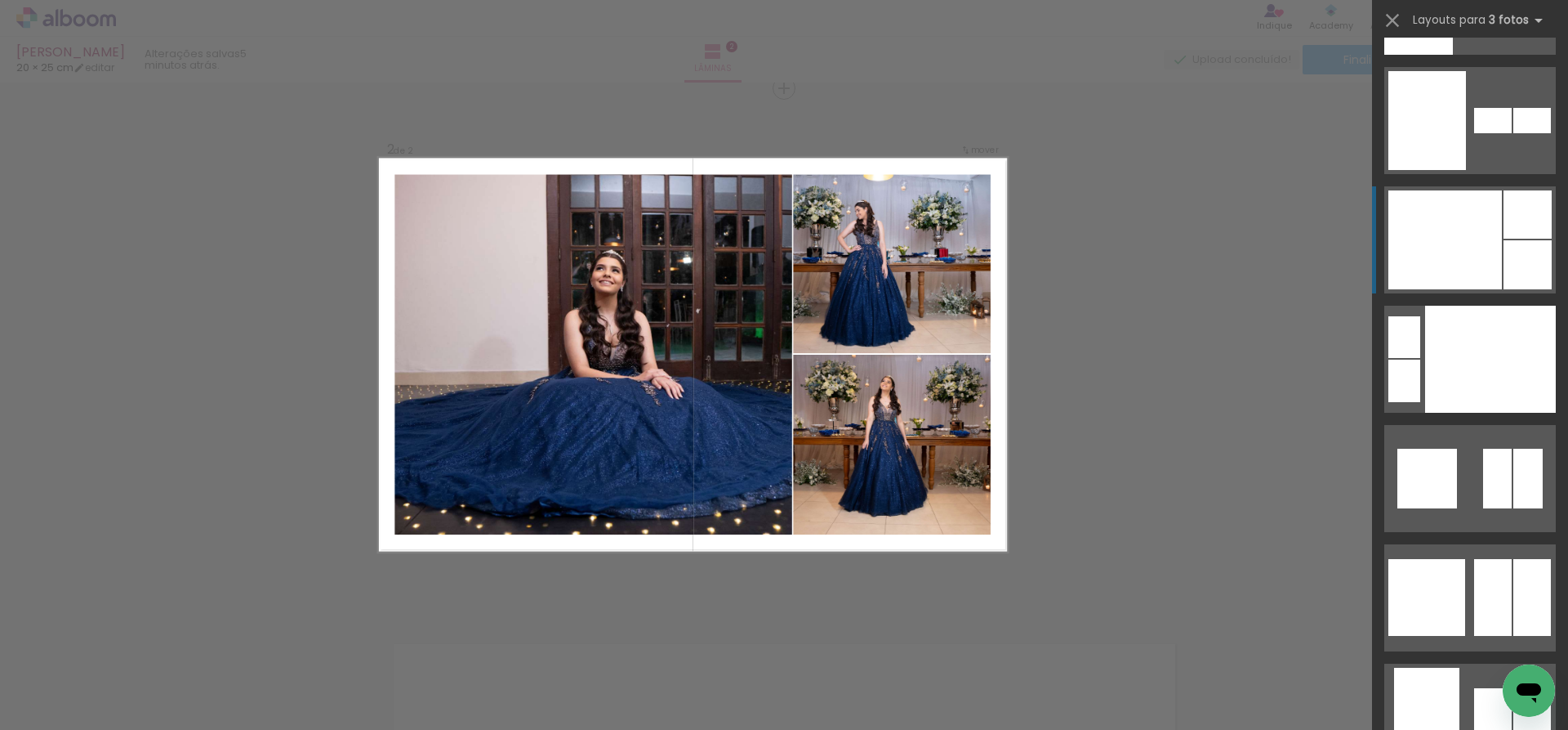
scroll to position [25054, 0]
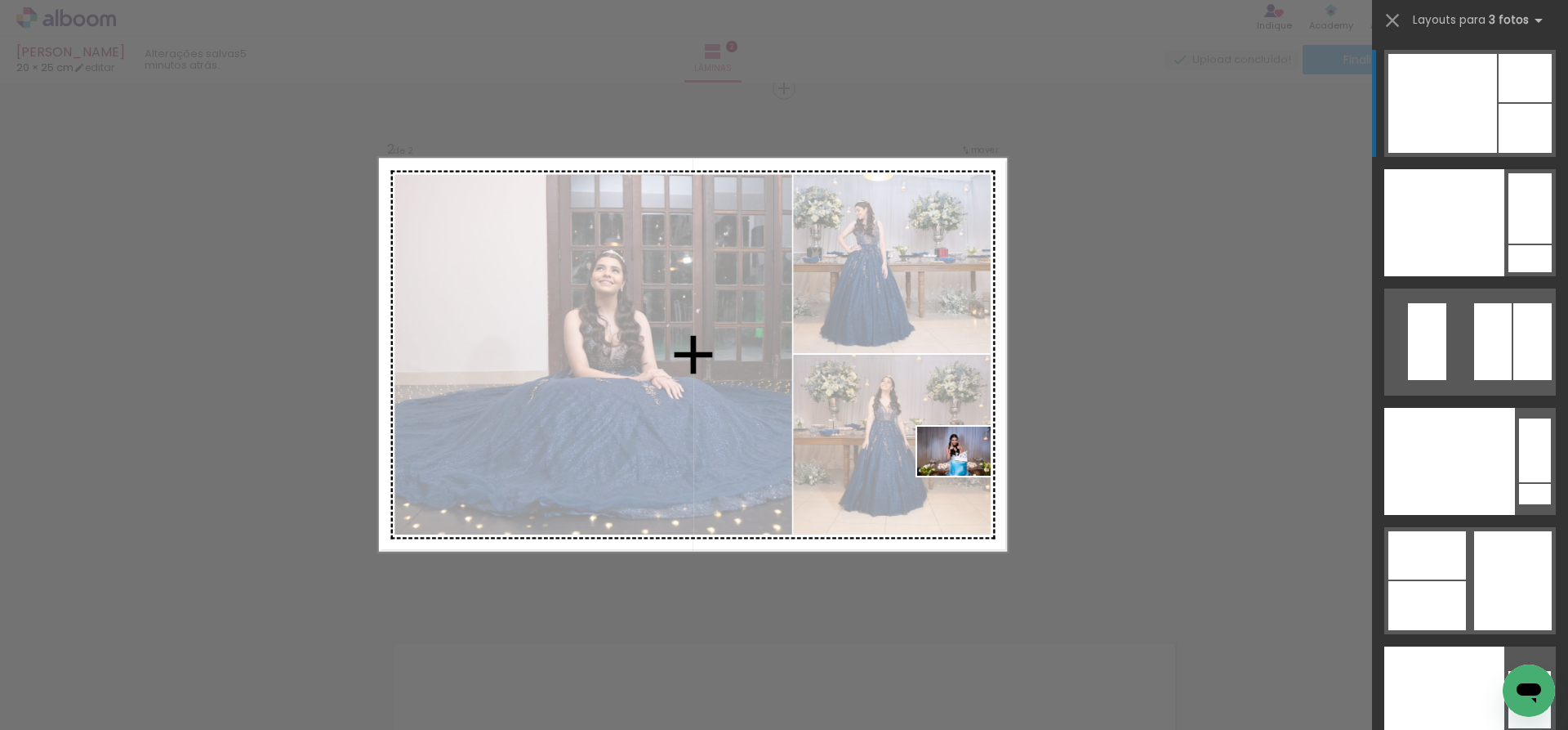
drag, startPoint x: 586, startPoint y: 688, endPoint x: 966, endPoint y: 476, distance: 435.1
click at [966, 476] on quentale-workspace at bounding box center [784, 365] width 1568 height 730
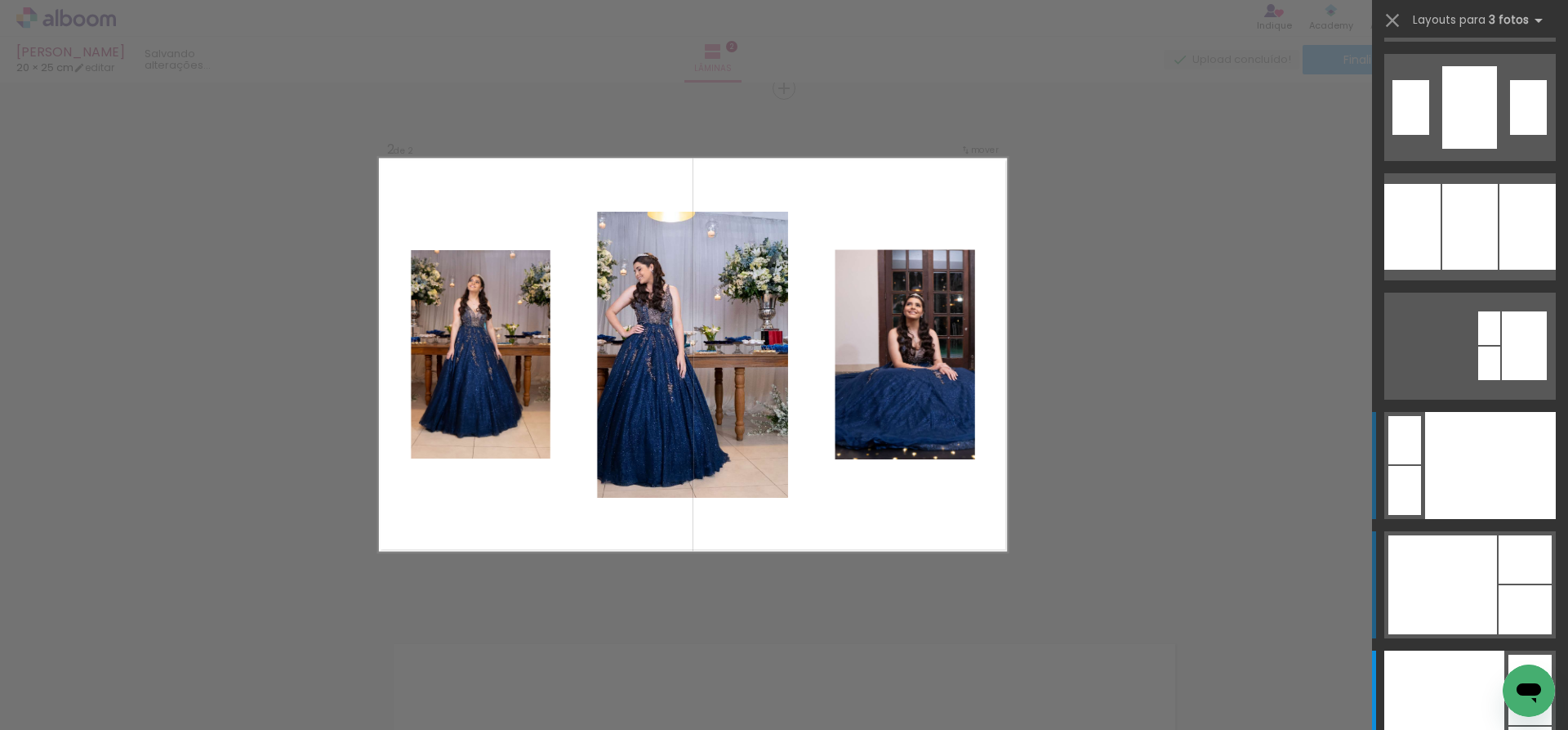
scroll to position [24438, 0]
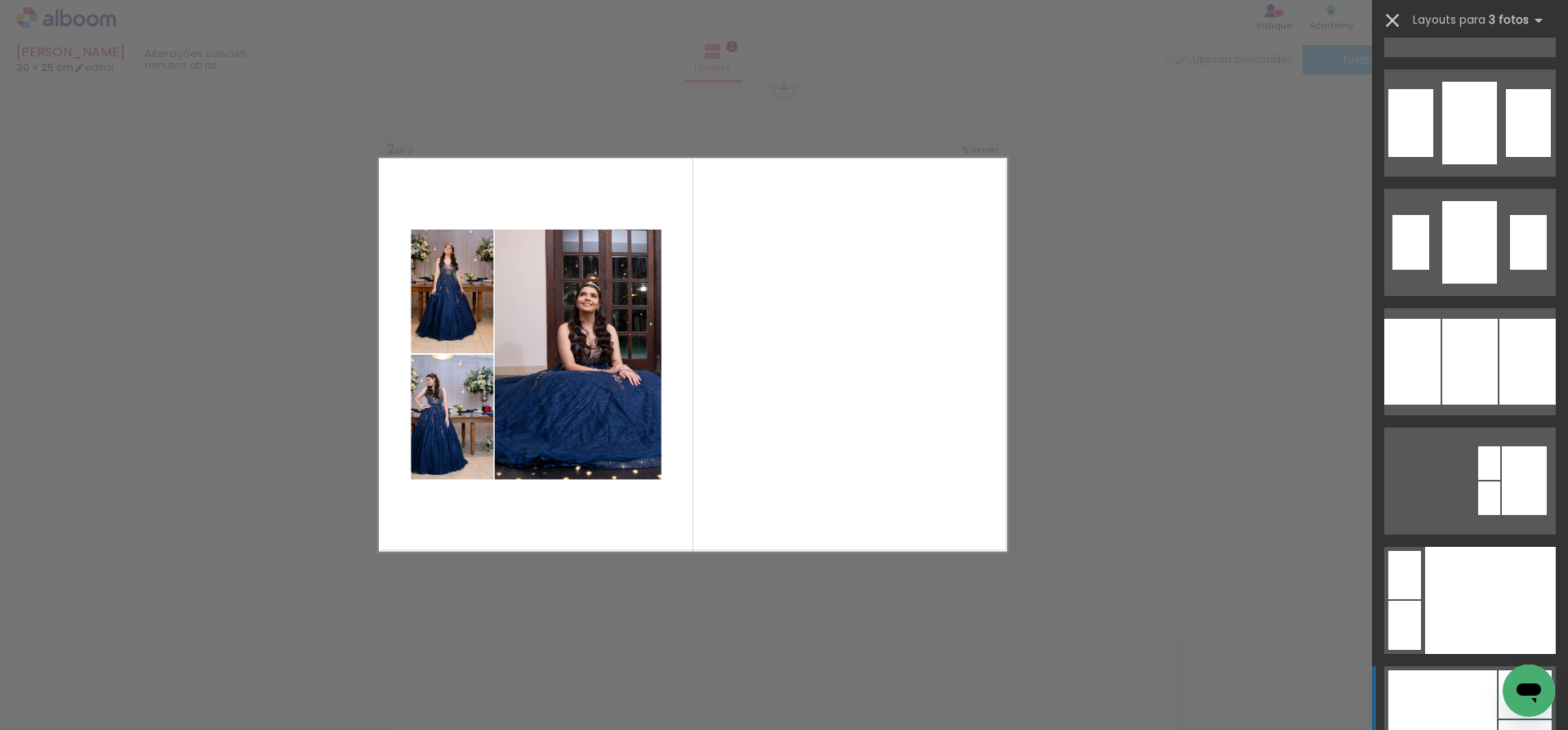
click at [1394, 20] on iron-icon at bounding box center [1393, 20] width 23 height 23
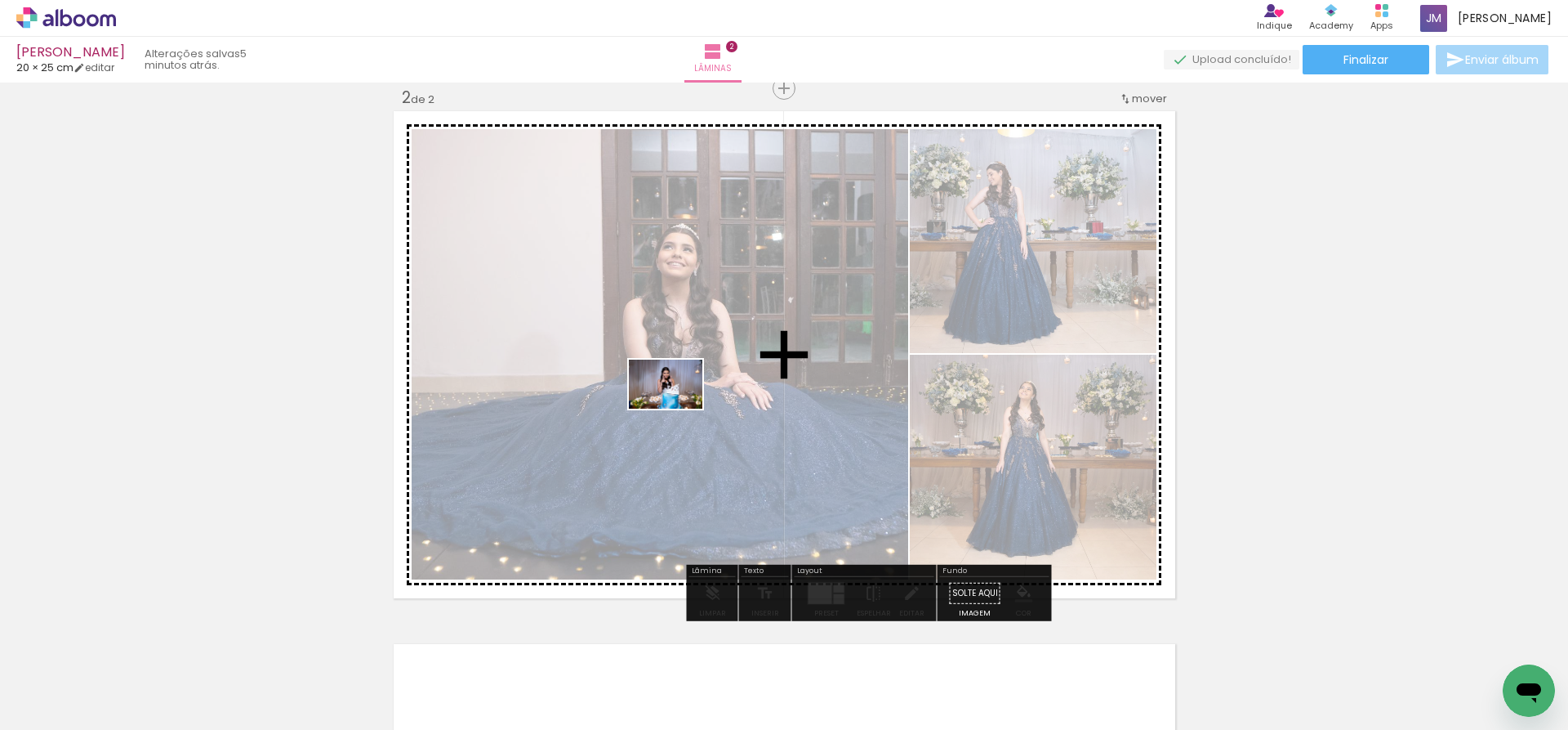
drag, startPoint x: 595, startPoint y: 681, endPoint x: 678, endPoint y: 409, distance: 284.4
click at [678, 409] on quentale-workspace at bounding box center [784, 365] width 1568 height 730
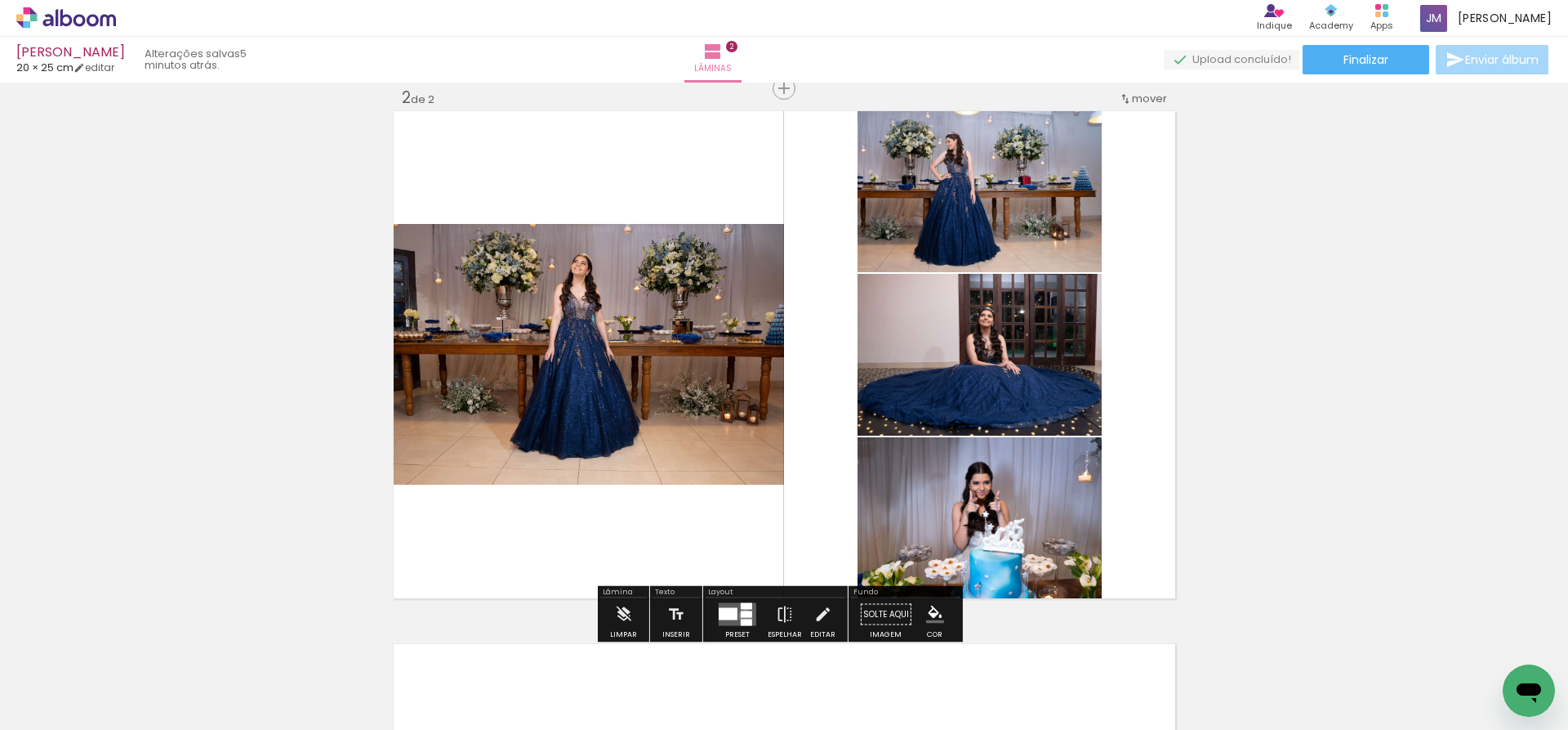
click at [742, 616] on div at bounding box center [746, 614] width 11 height 7
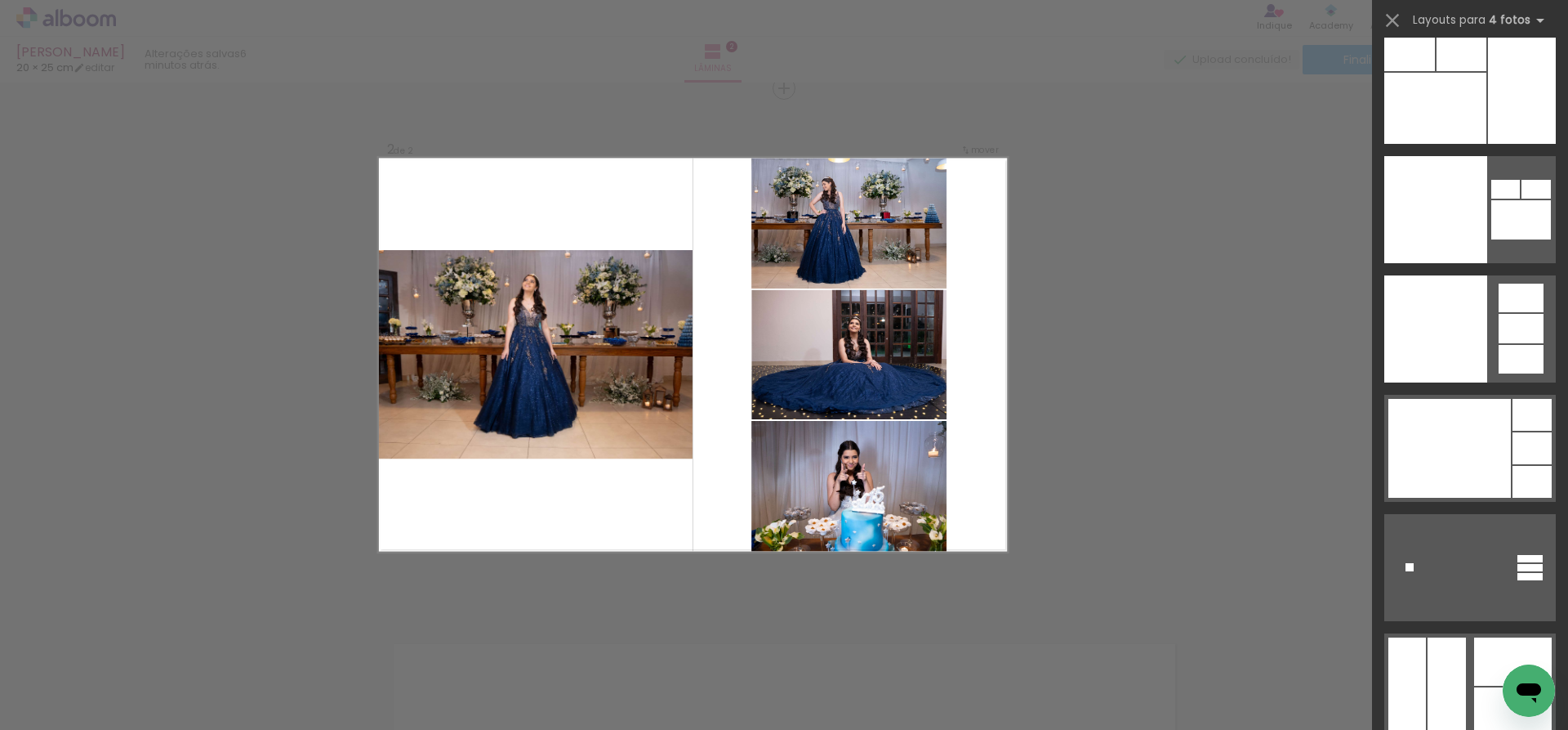
scroll to position [43091, 0]
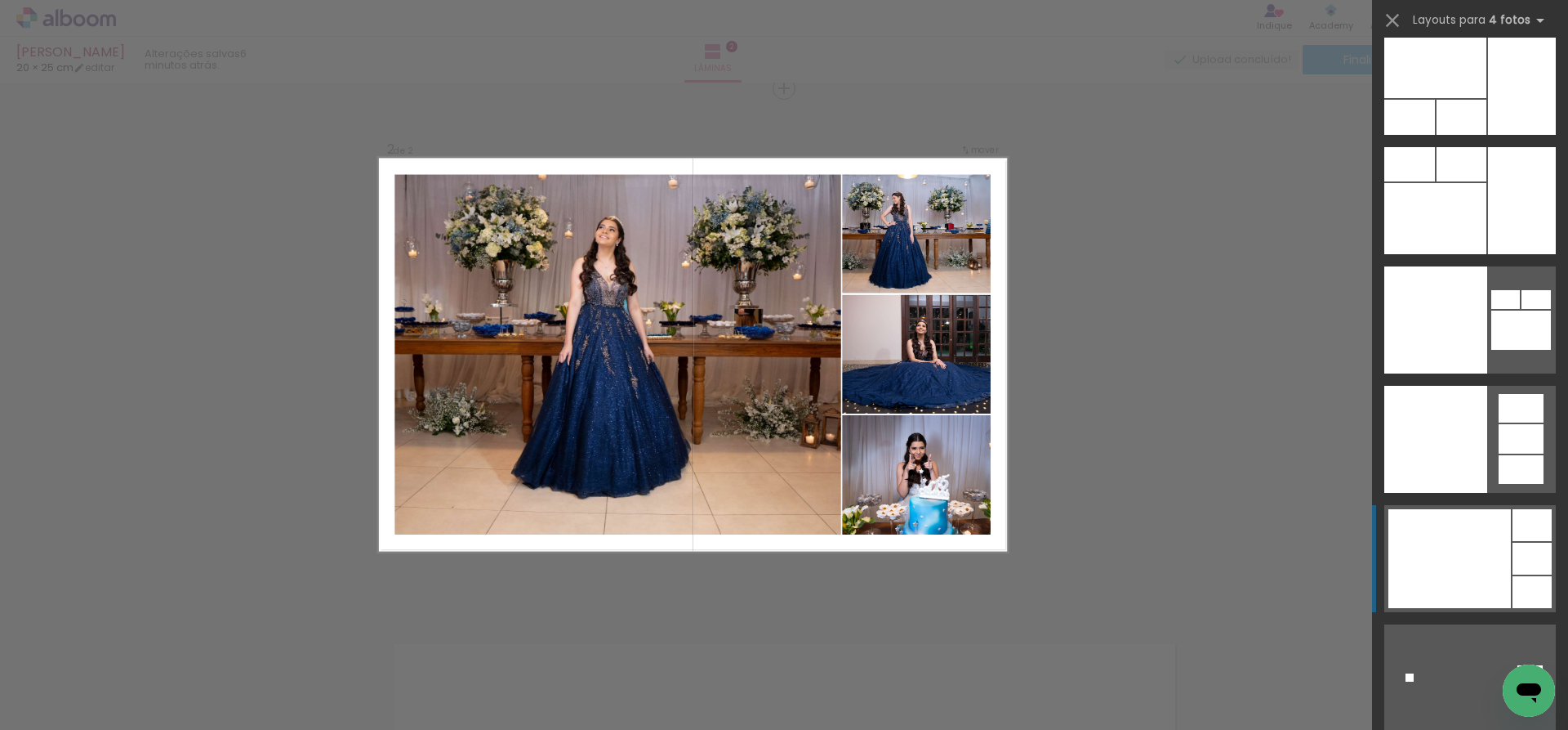
click at [1456, 573] on div at bounding box center [1450, 558] width 123 height 98
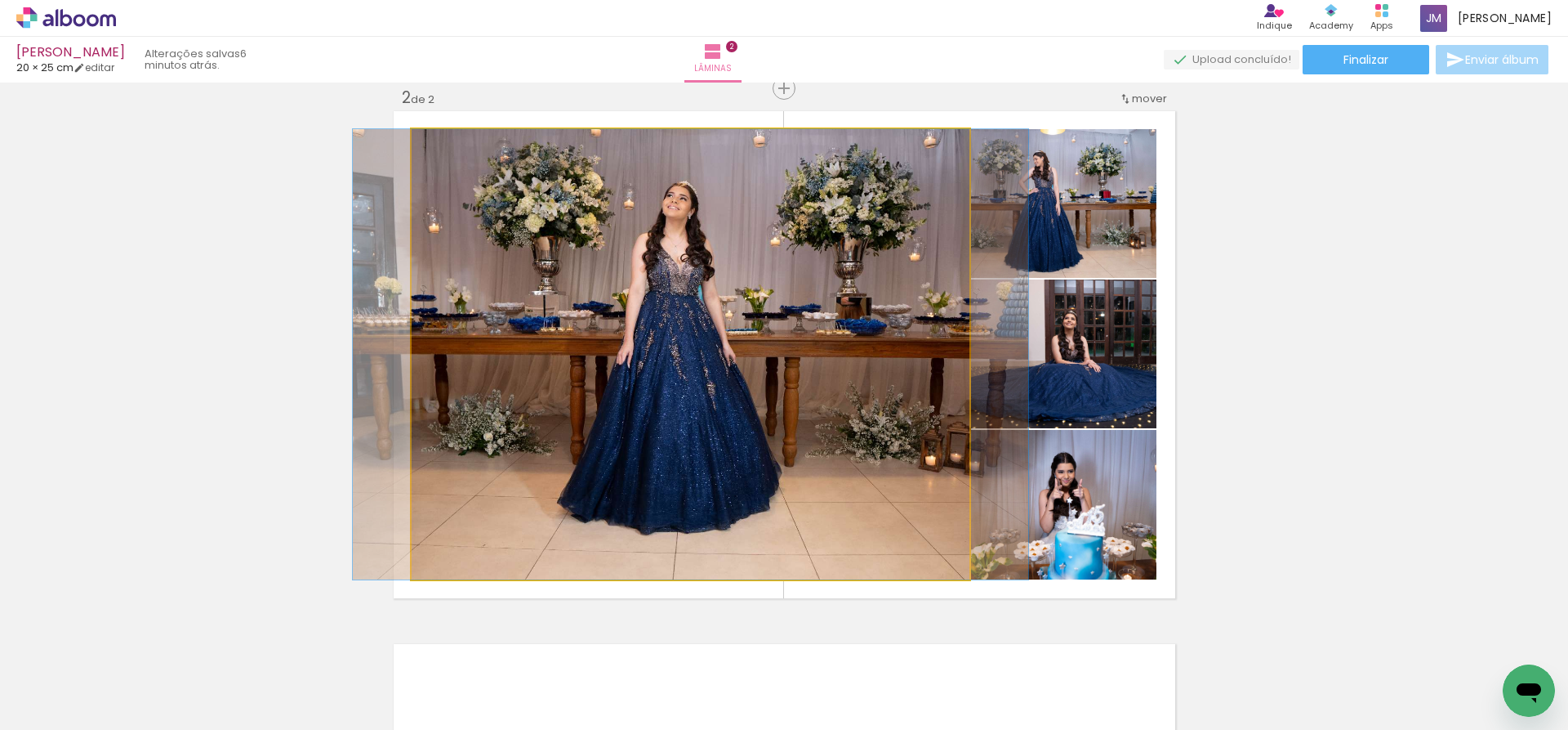
click at [714, 466] on quentale-photo at bounding box center [690, 354] width 558 height 450
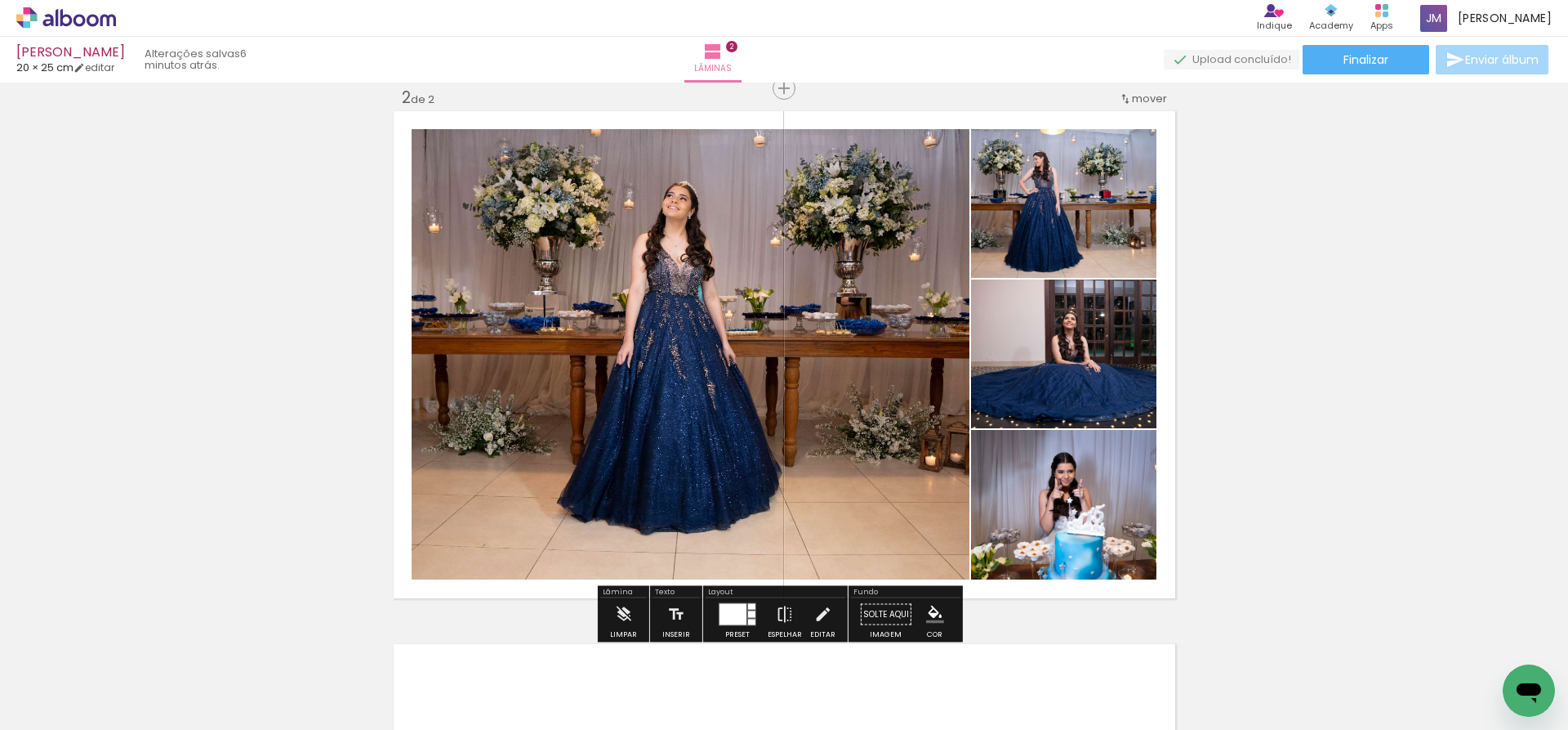
click at [713, 442] on quentale-photo at bounding box center [690, 354] width 558 height 450
click at [713, 441] on quentale-photo at bounding box center [690, 354] width 558 height 450
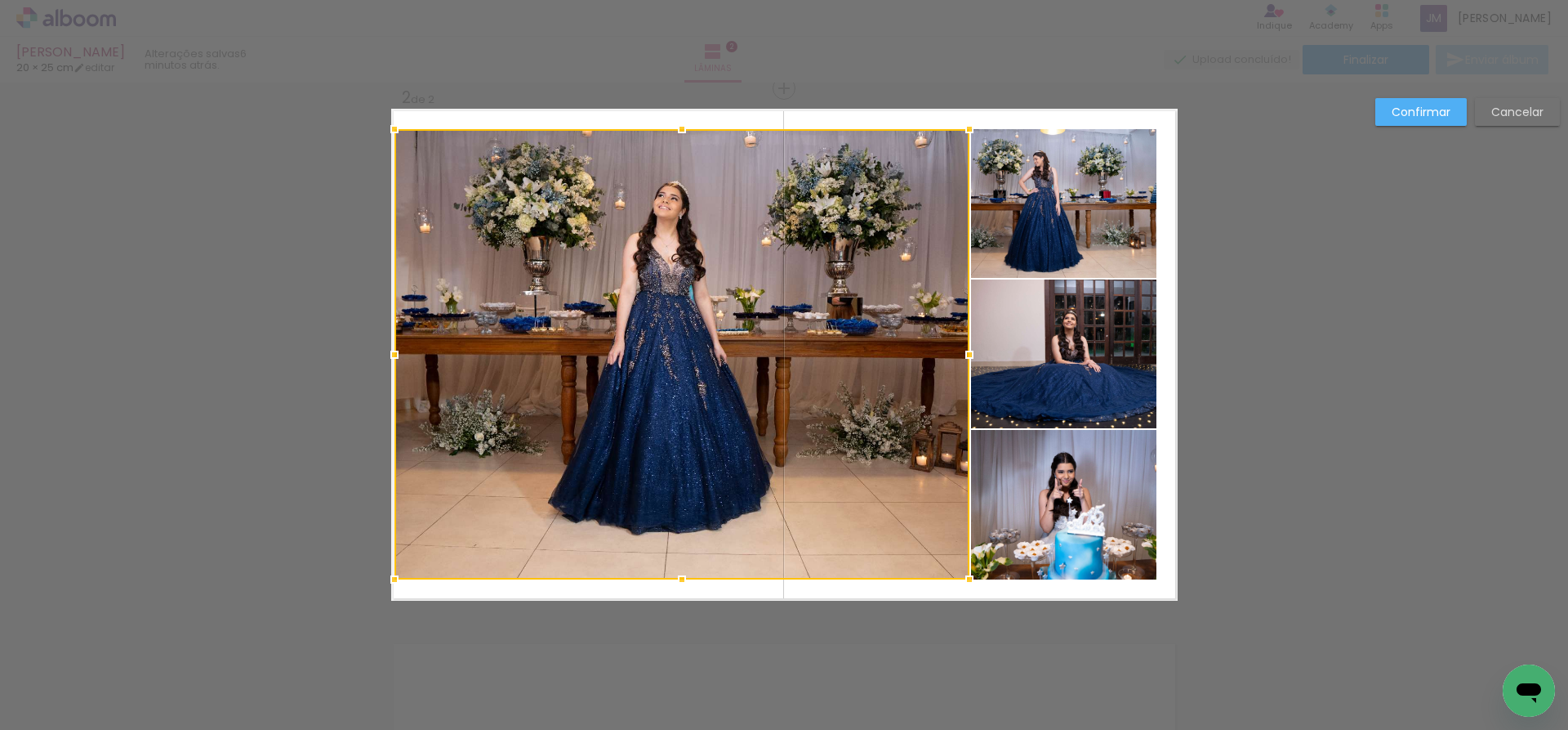
drag, startPoint x: 401, startPoint y: 358, endPoint x: 381, endPoint y: 363, distance: 20.6
click at [381, 363] on div at bounding box center [394, 354] width 32 height 33
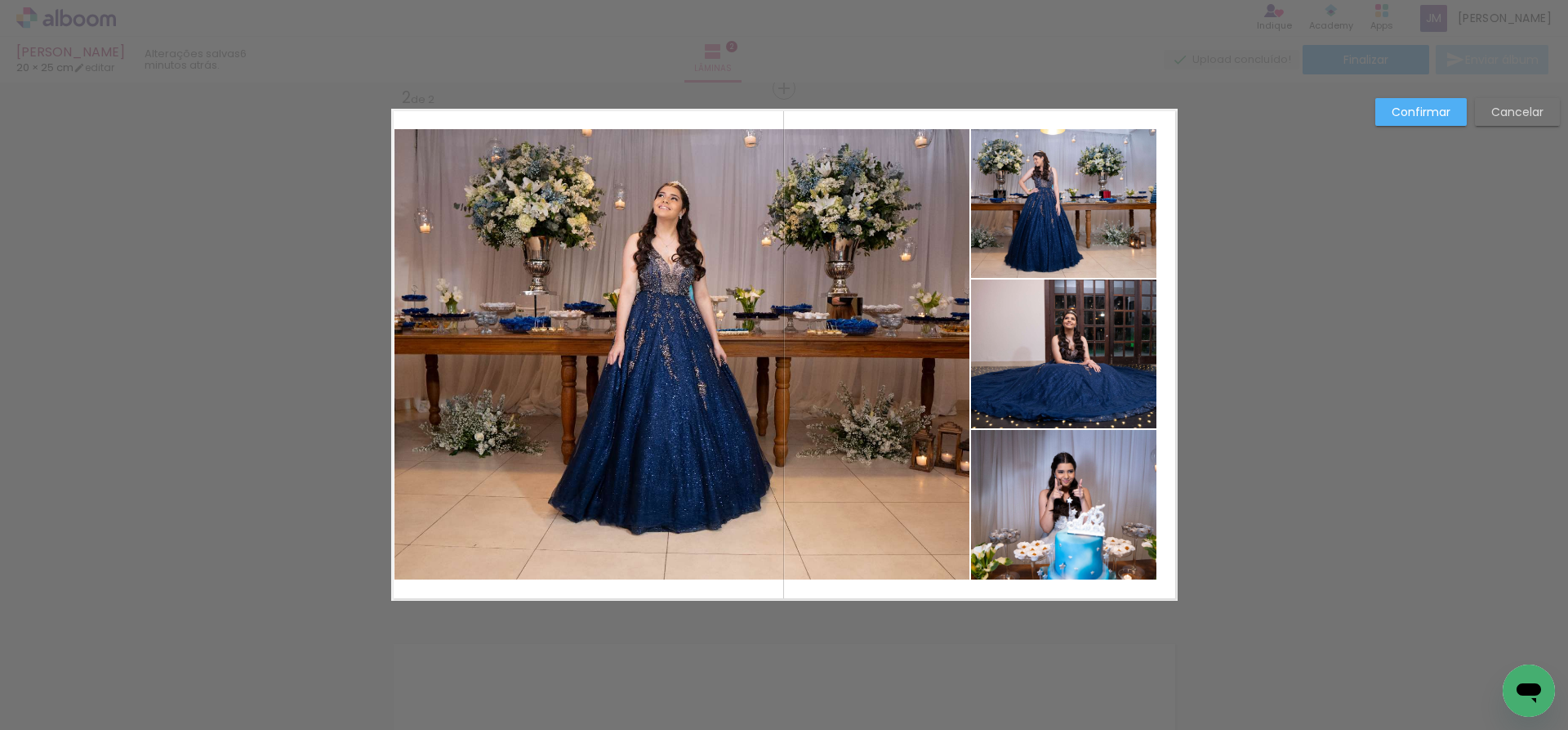
click at [1031, 243] on quentale-photo at bounding box center [1064, 203] width 186 height 149
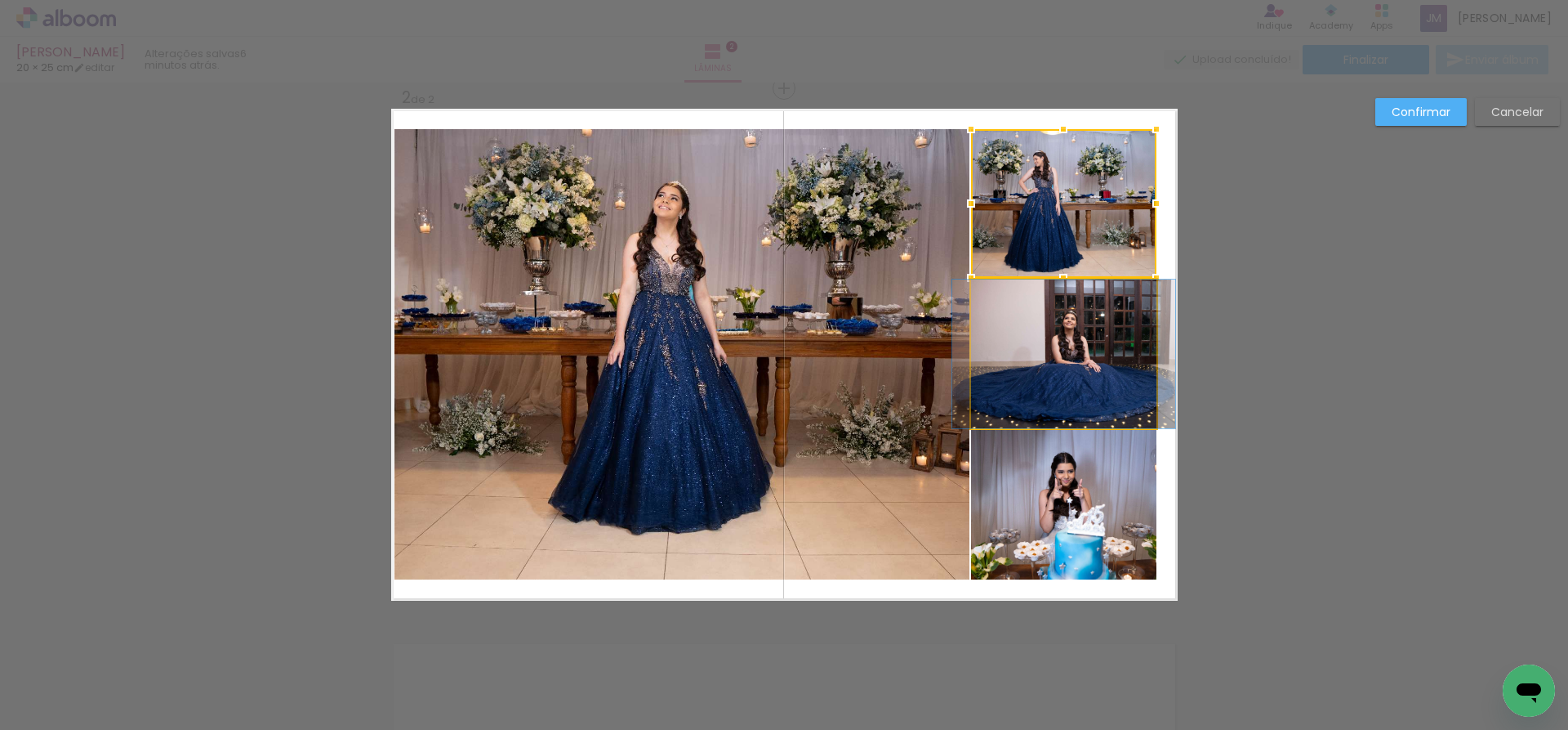
click at [1072, 411] on quentale-photo at bounding box center [1064, 354] width 186 height 149
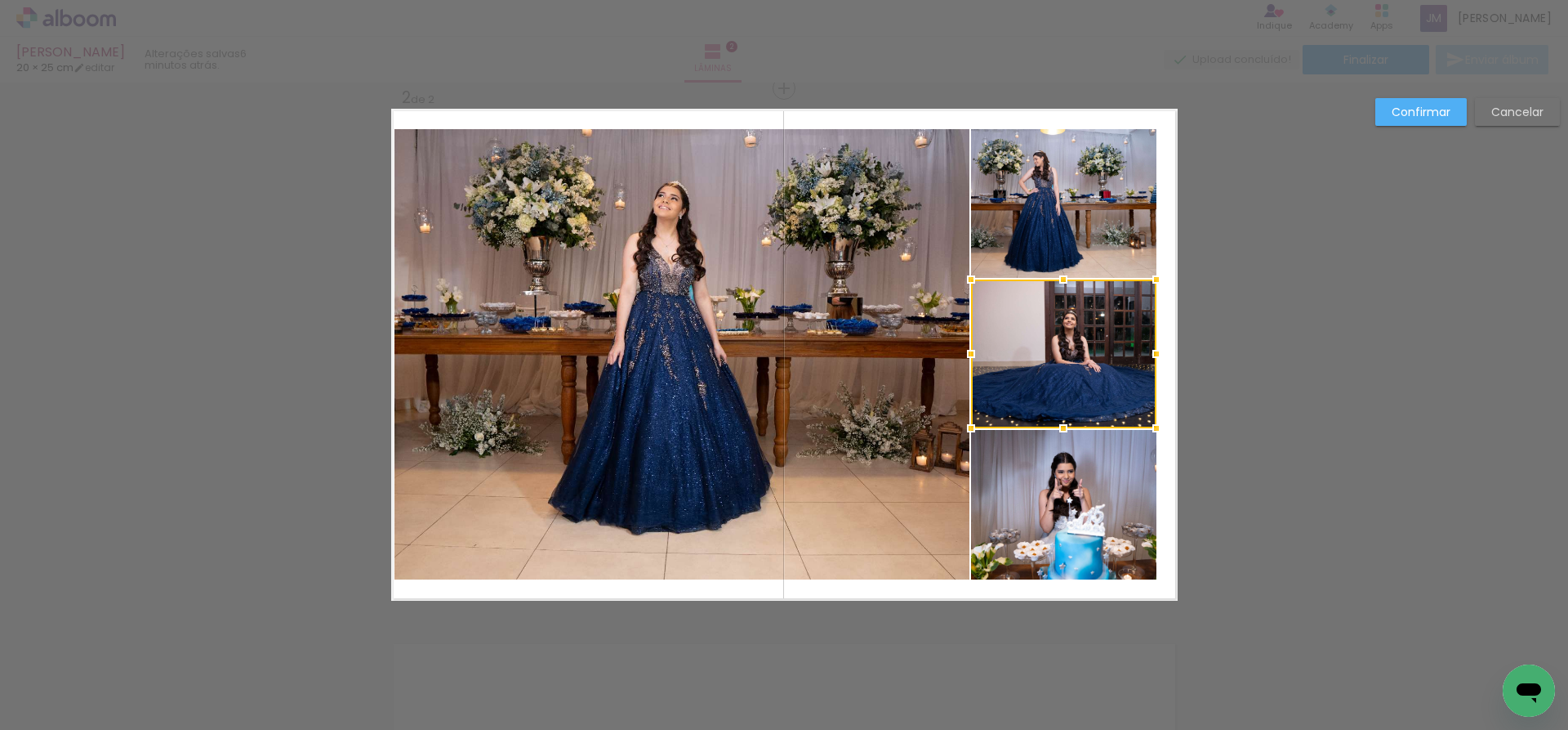
click at [1095, 552] on quentale-photo at bounding box center [1064, 504] width 186 height 150
click at [1107, 247] on quentale-photo at bounding box center [1064, 203] width 186 height 149
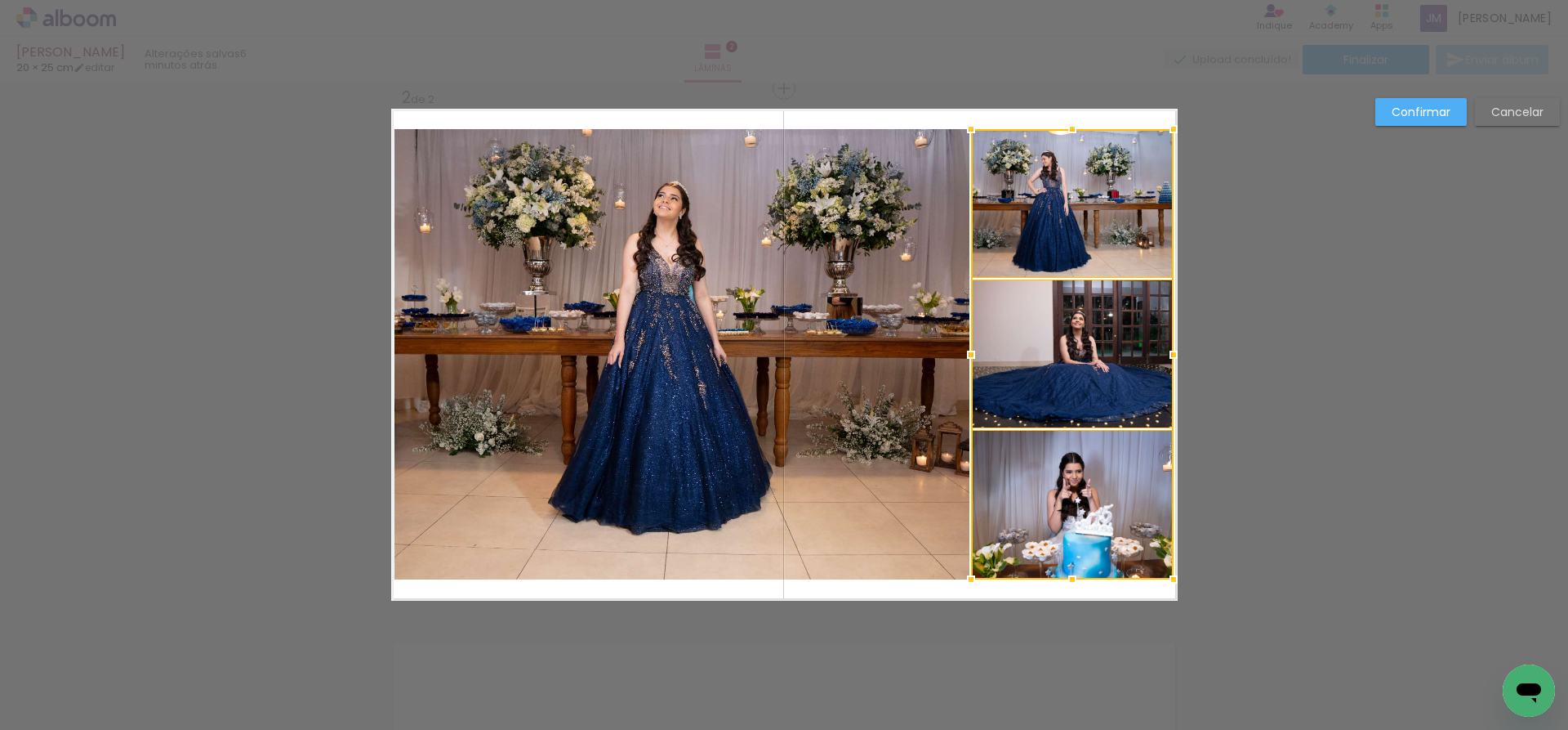
drag, startPoint x: 1152, startPoint y: 355, endPoint x: 1174, endPoint y: 353, distance: 22.1
click at [1174, 353] on div at bounding box center [1173, 354] width 32 height 33
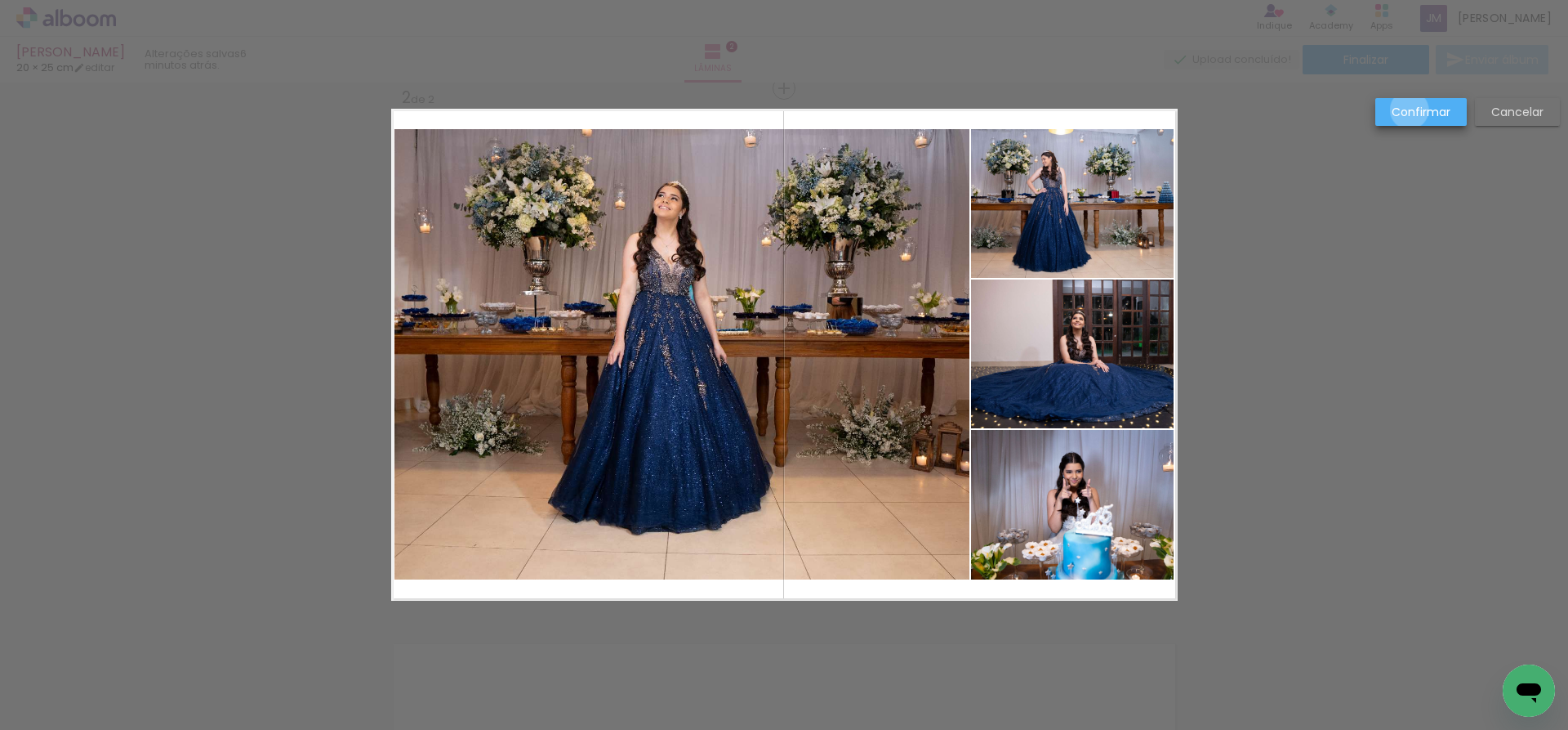
click at [0, 0] on slot "Confirmar" at bounding box center [0, 0] width 0 height 0
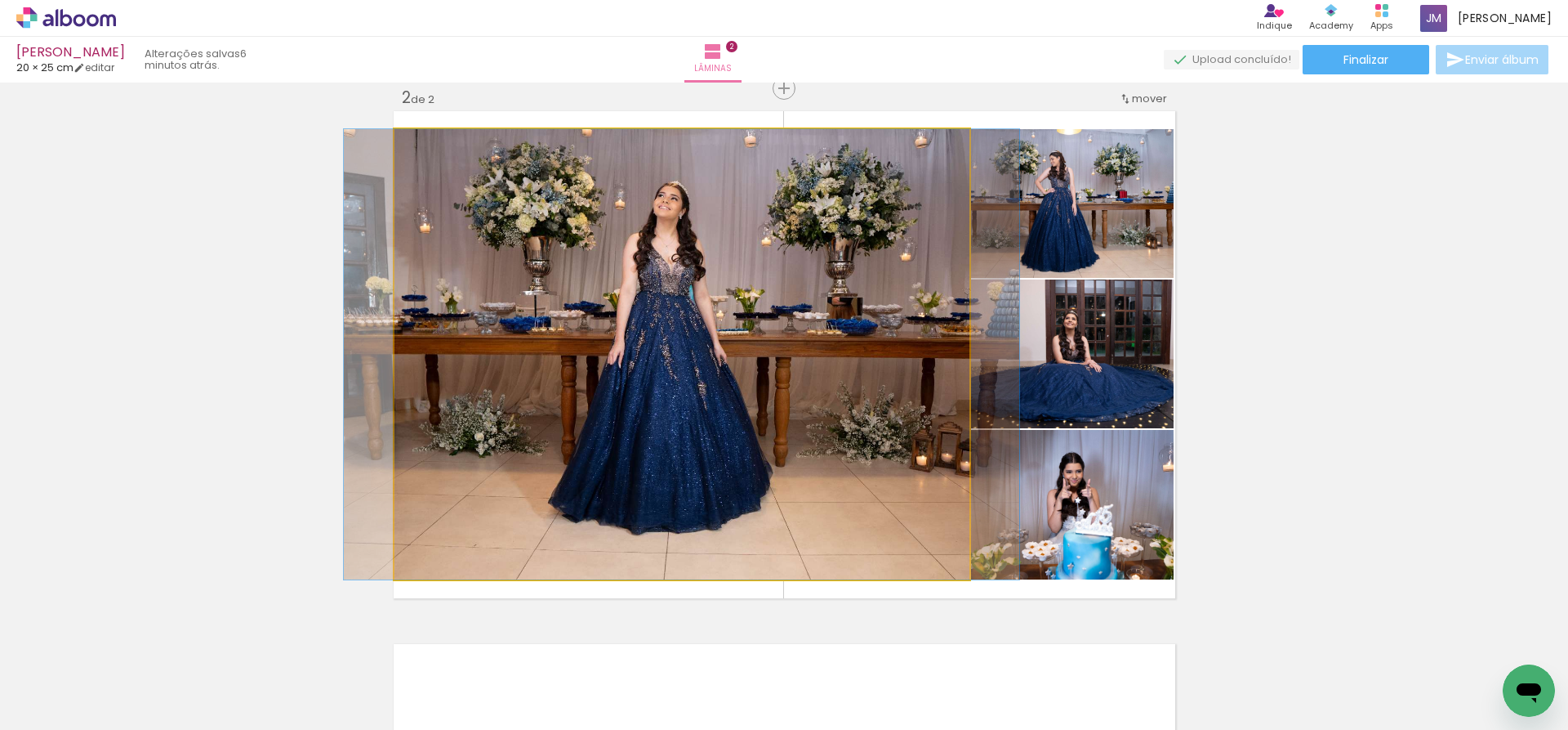
click at [729, 434] on quentale-photo at bounding box center [681, 354] width 575 height 450
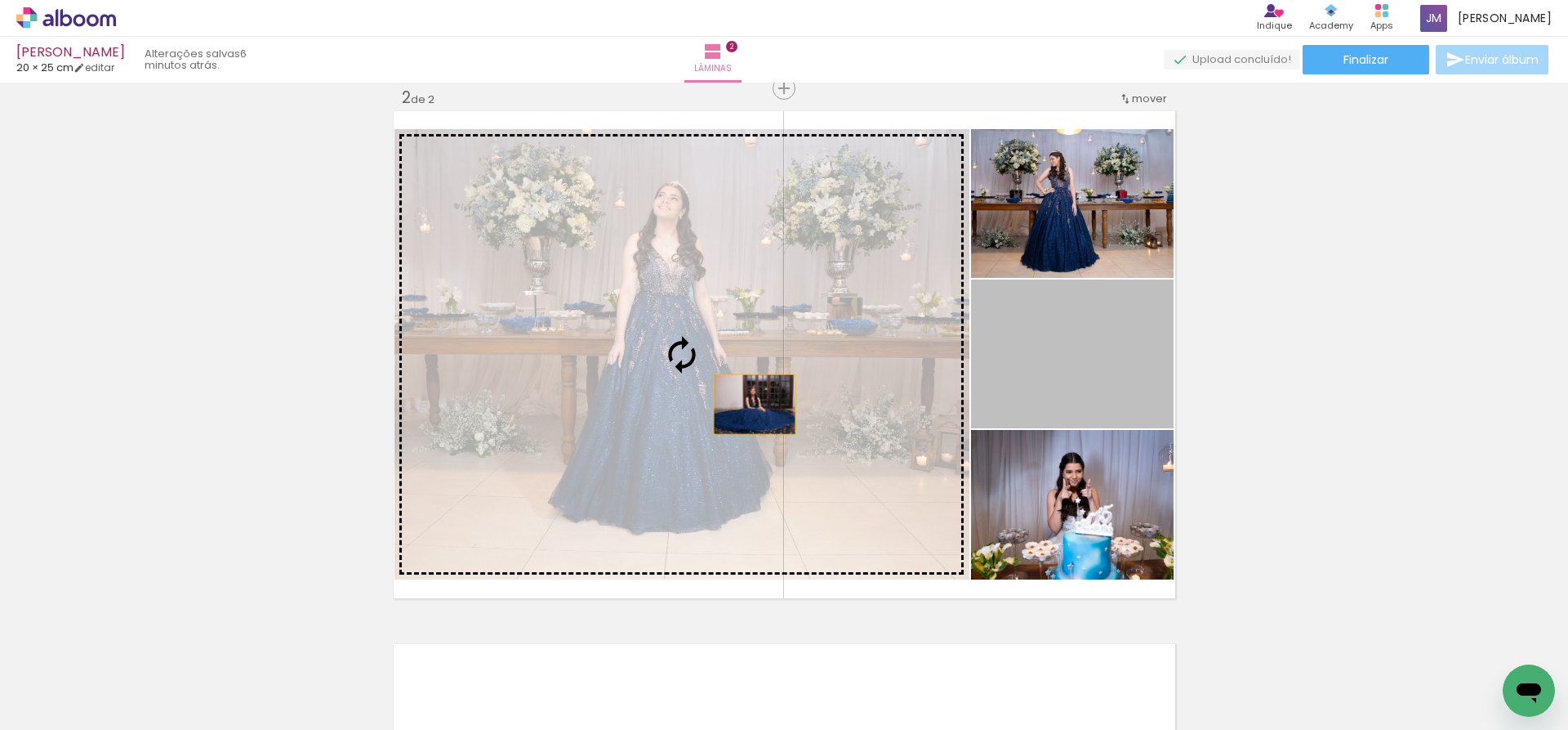
drag, startPoint x: 1005, startPoint y: 405, endPoint x: 748, endPoint y: 405, distance: 257.0
click at [0, 0] on slot at bounding box center [0, 0] width 0 height 0
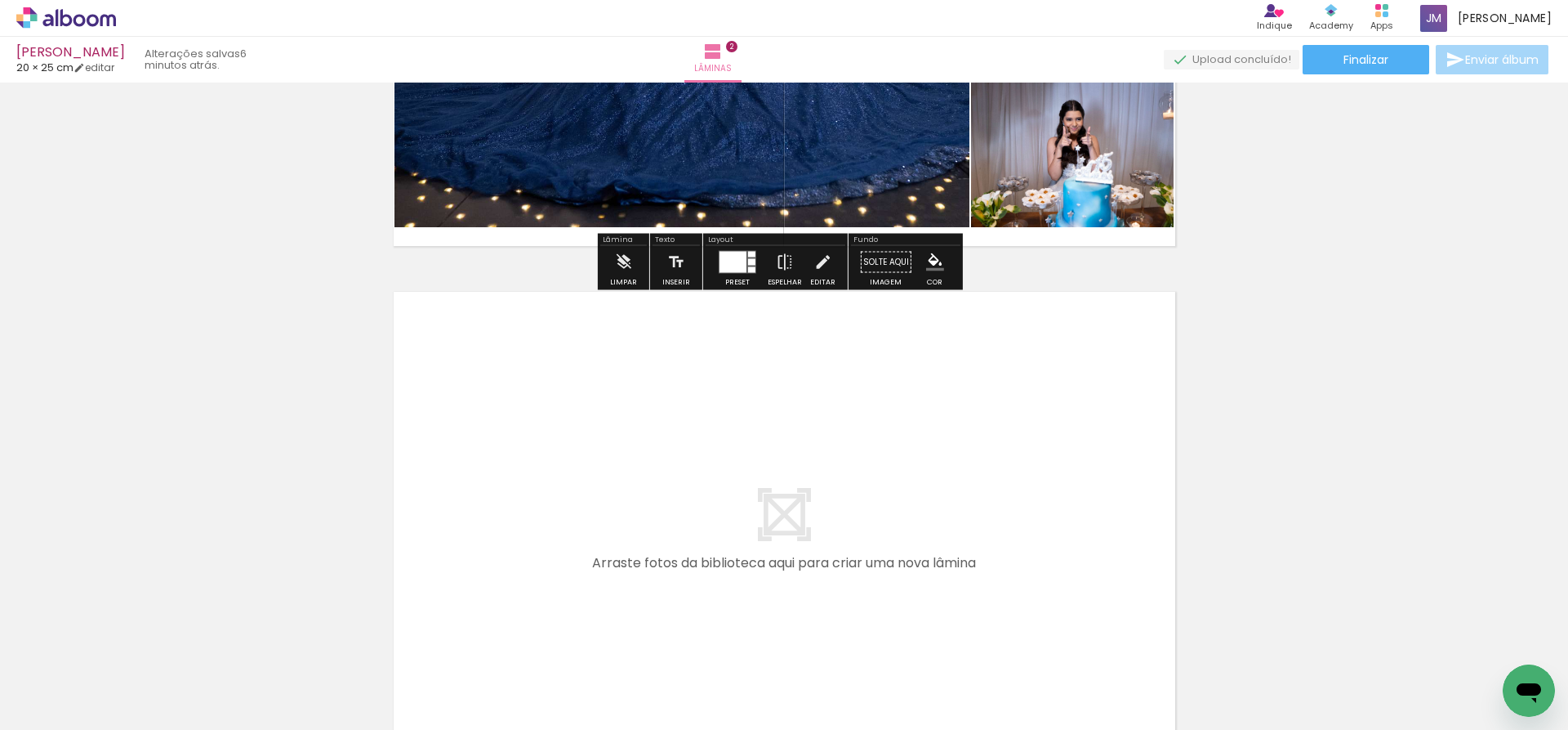
scroll to position [1117, 0]
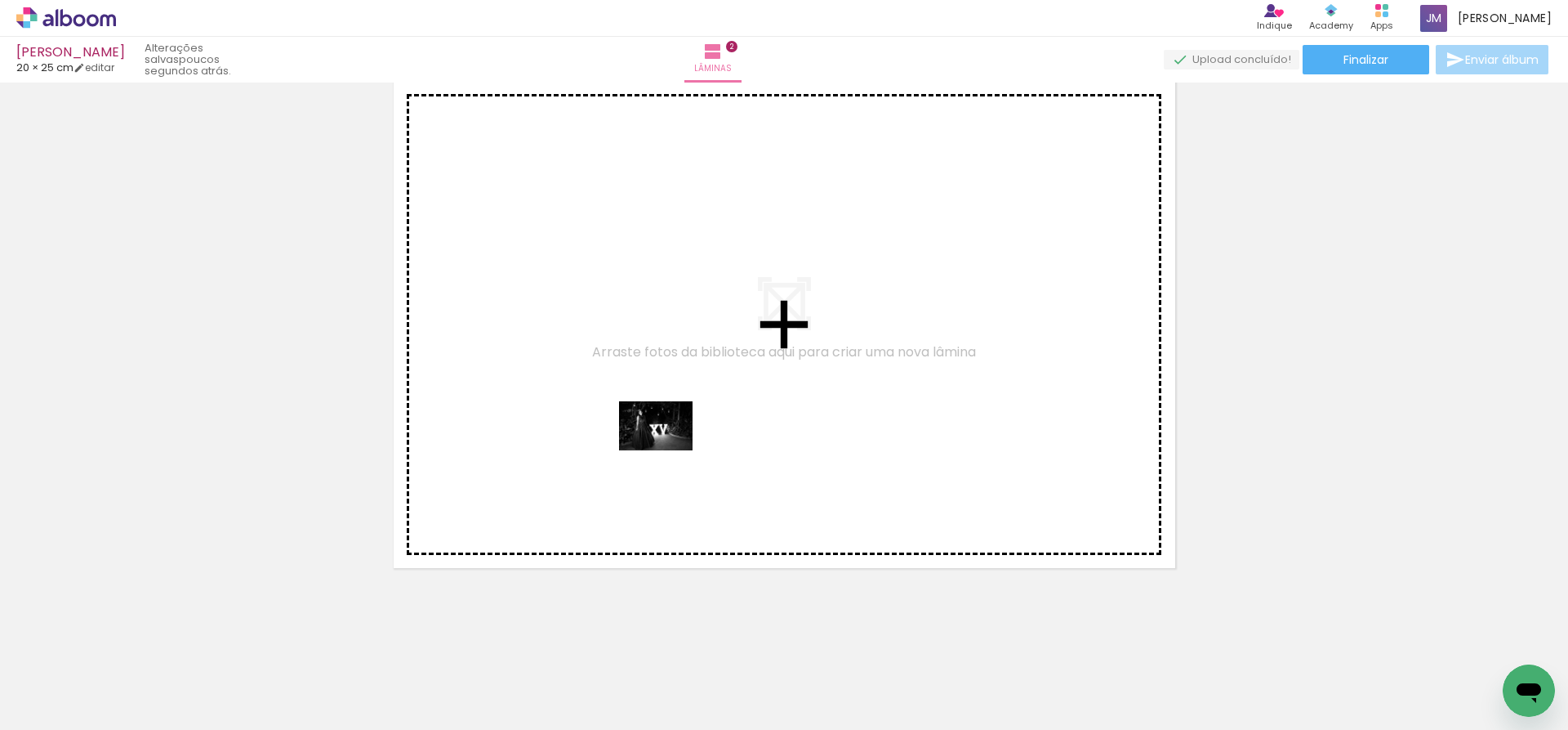
drag, startPoint x: 399, startPoint y: 681, endPoint x: 668, endPoint y: 450, distance: 354.6
click at [668, 450] on quentale-workspace at bounding box center [784, 365] width 1568 height 730
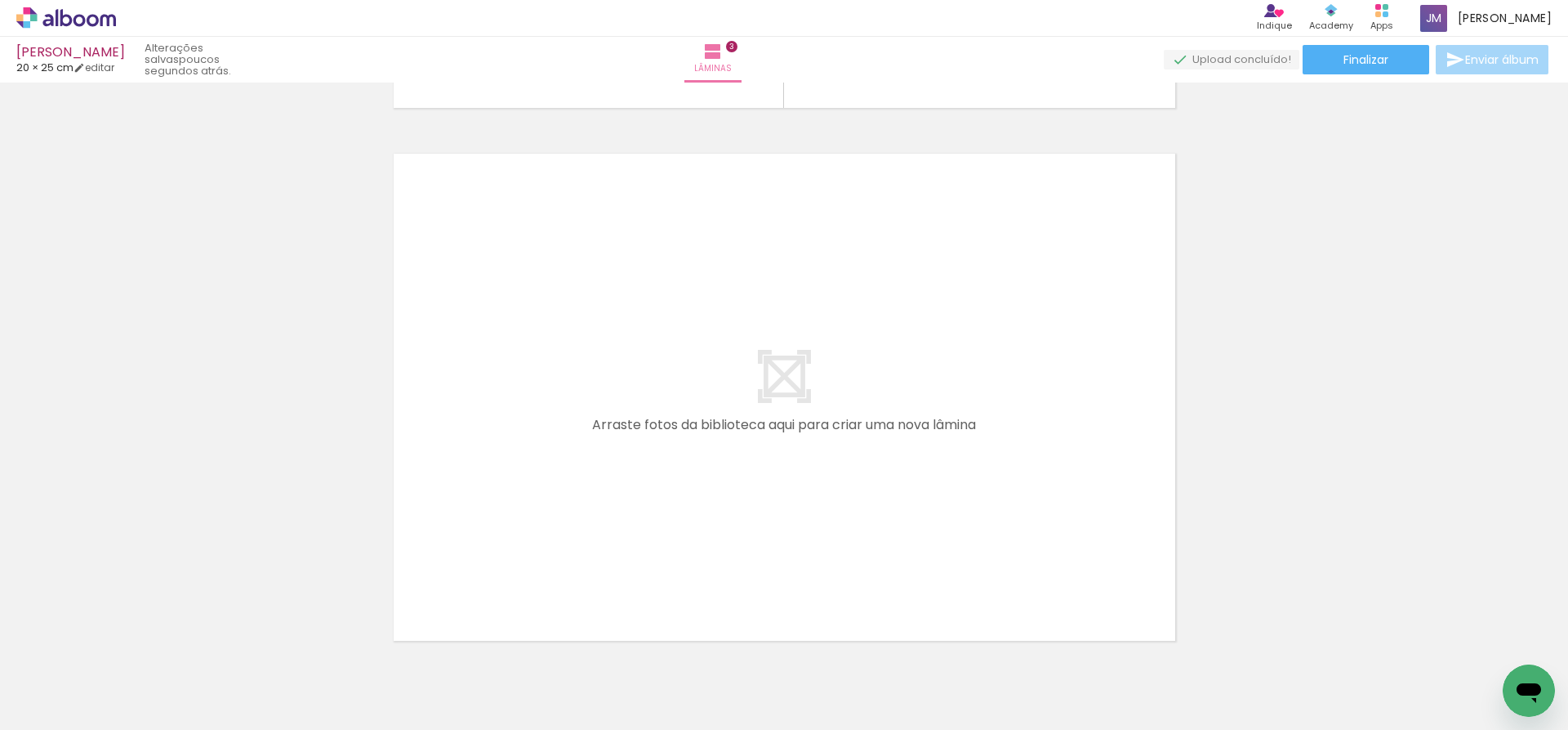
scroll to position [0, 24]
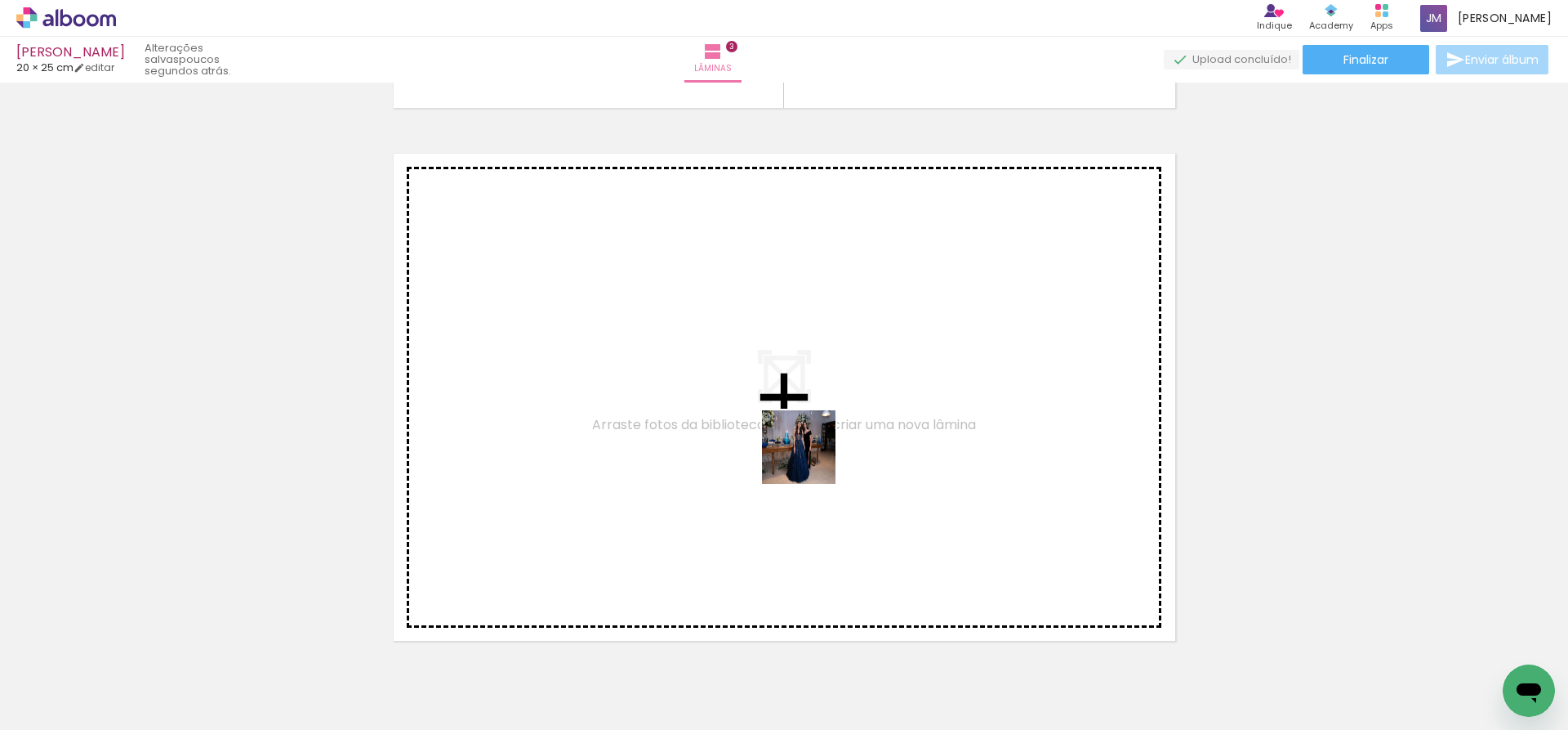
drag, startPoint x: 788, startPoint y: 678, endPoint x: 812, endPoint y: 449, distance: 230.3
click at [812, 449] on quentale-workspace at bounding box center [784, 365] width 1568 height 730
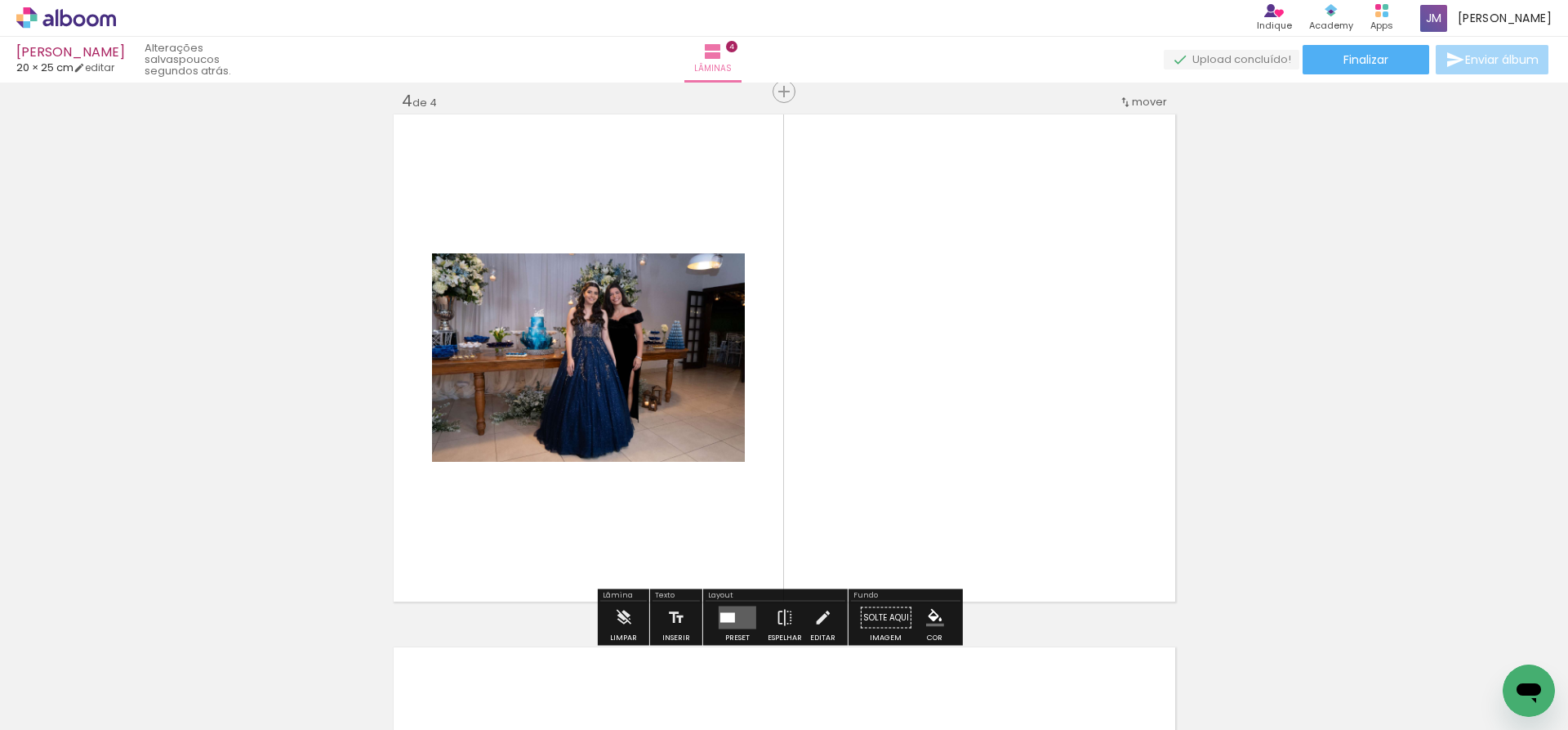
scroll to position [1620, 0]
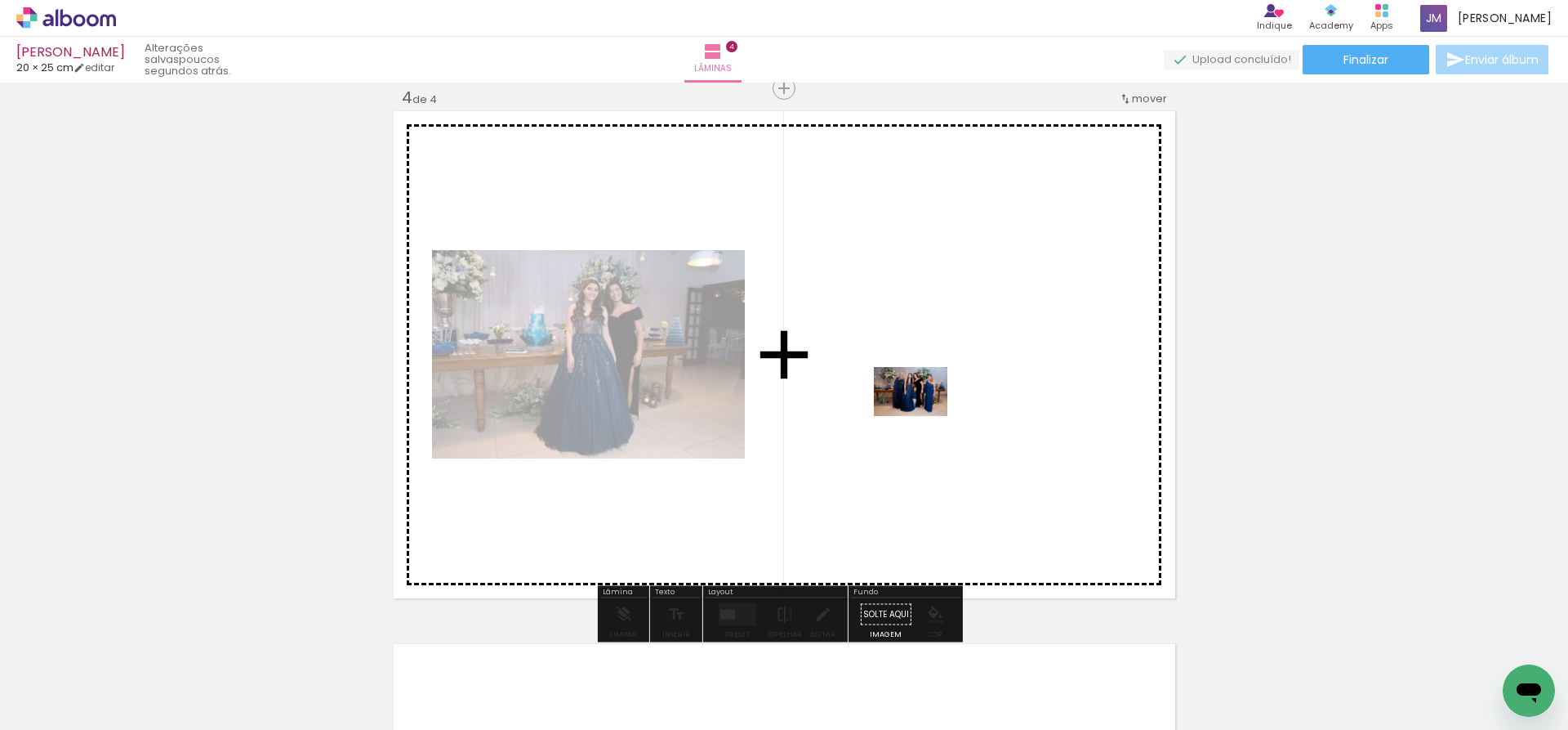
drag, startPoint x: 888, startPoint y: 677, endPoint x: 923, endPoint y: 416, distance: 263.3
click at [923, 416] on quentale-workspace at bounding box center [784, 365] width 1568 height 730
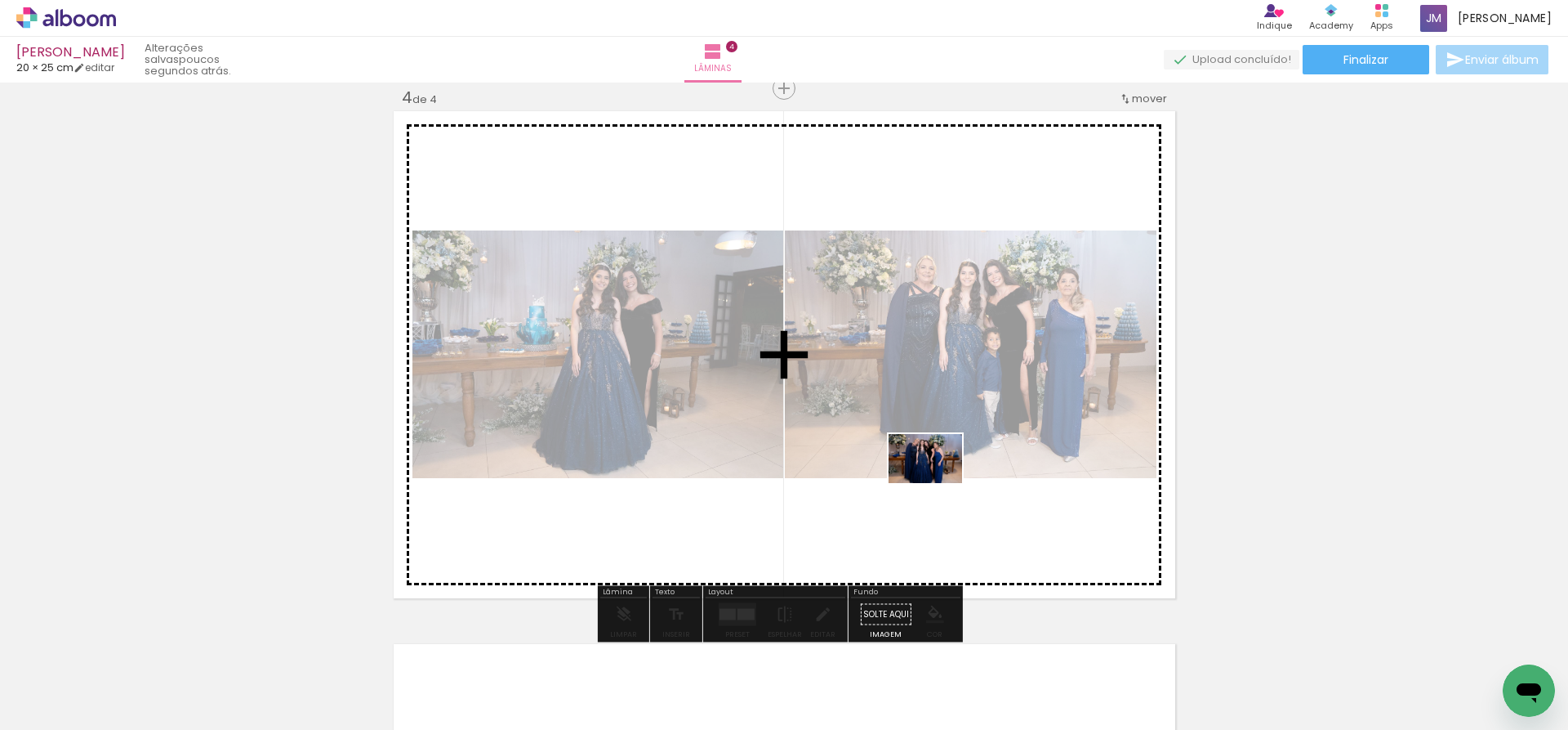
drag, startPoint x: 965, startPoint y: 676, endPoint x: 938, endPoint y: 483, distance: 194.9
click at [938, 483] on quentale-workspace at bounding box center [784, 365] width 1568 height 730
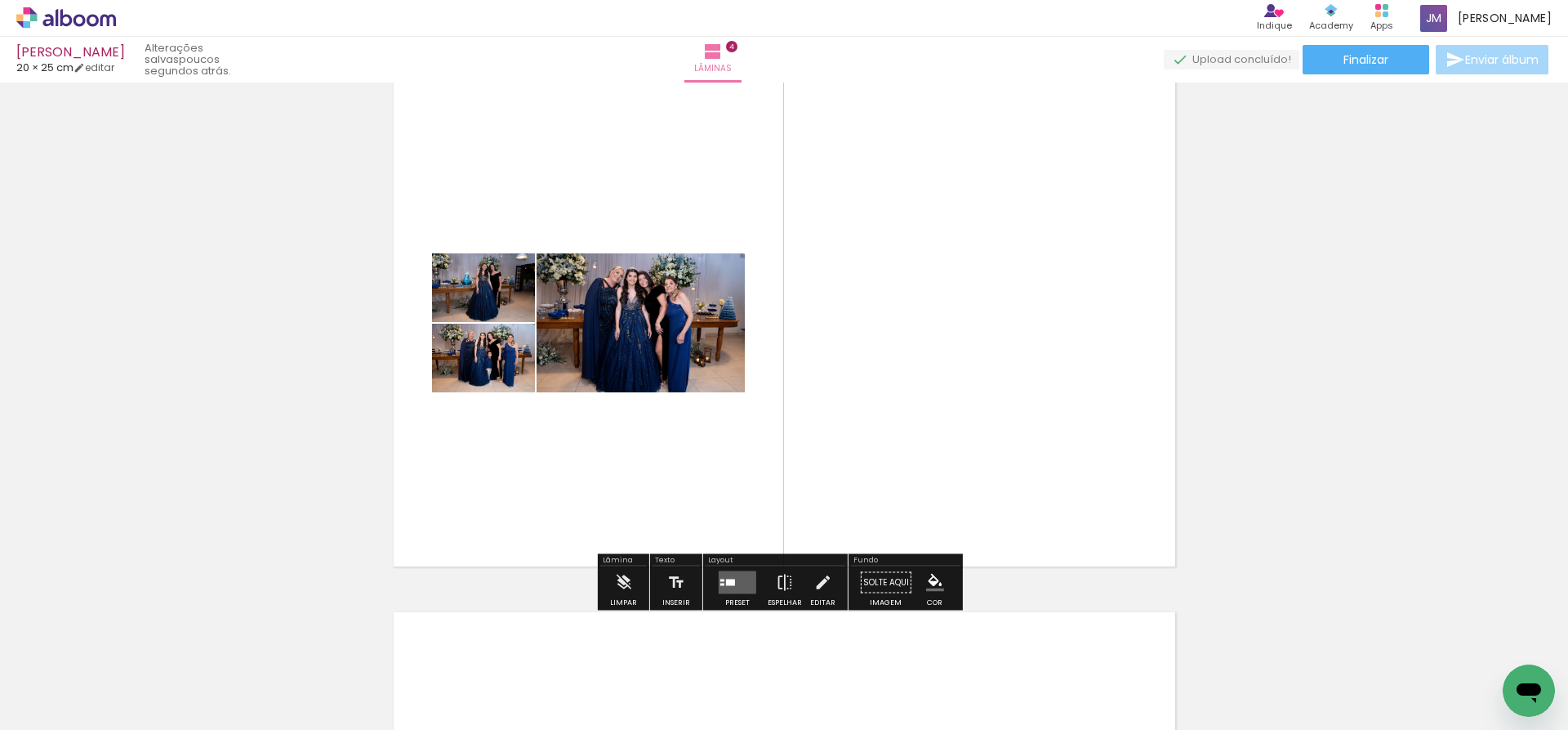
scroll to position [1865, 0]
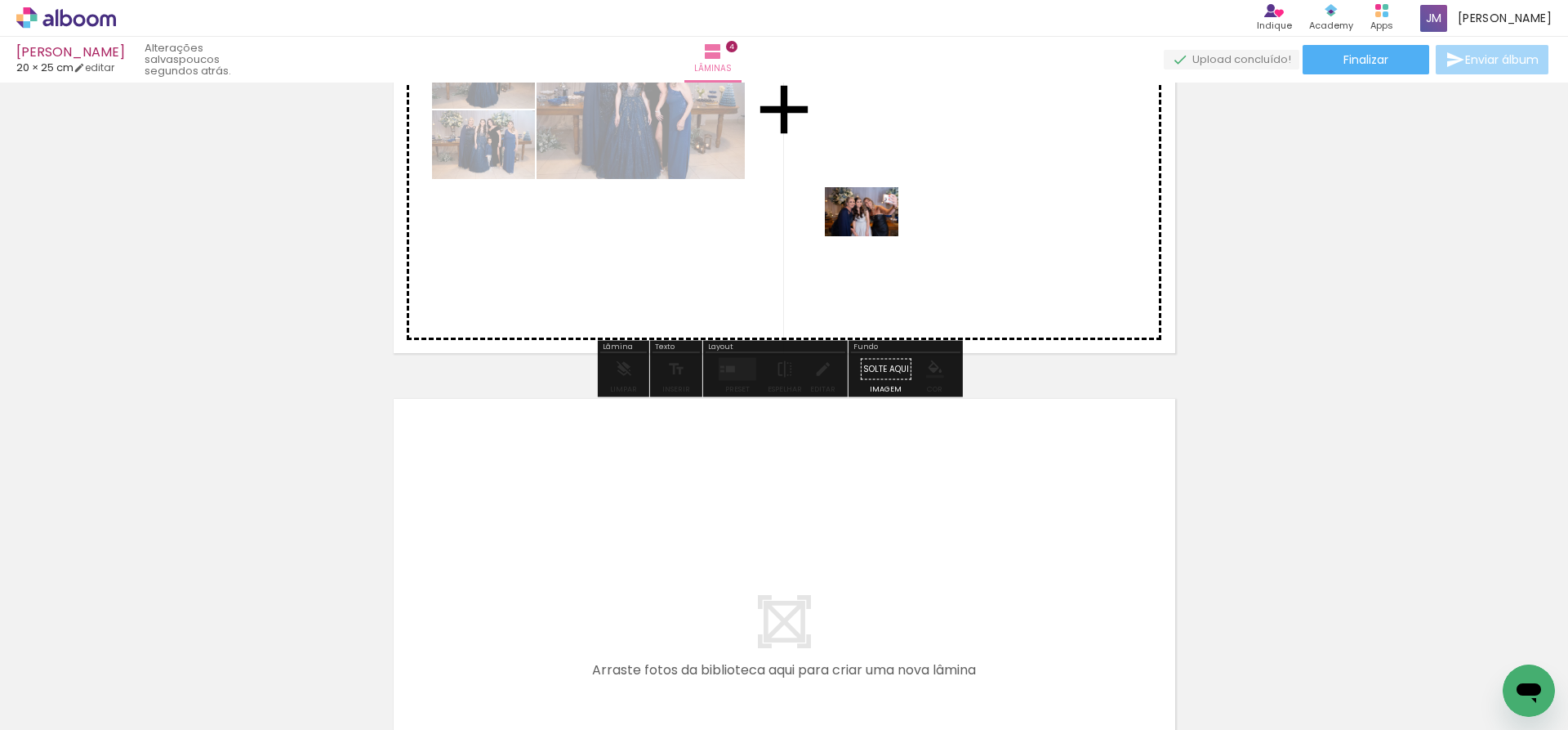
drag, startPoint x: 956, startPoint y: 690, endPoint x: 874, endPoint y: 235, distance: 462.3
click at [874, 235] on quentale-workspace at bounding box center [784, 365] width 1568 height 730
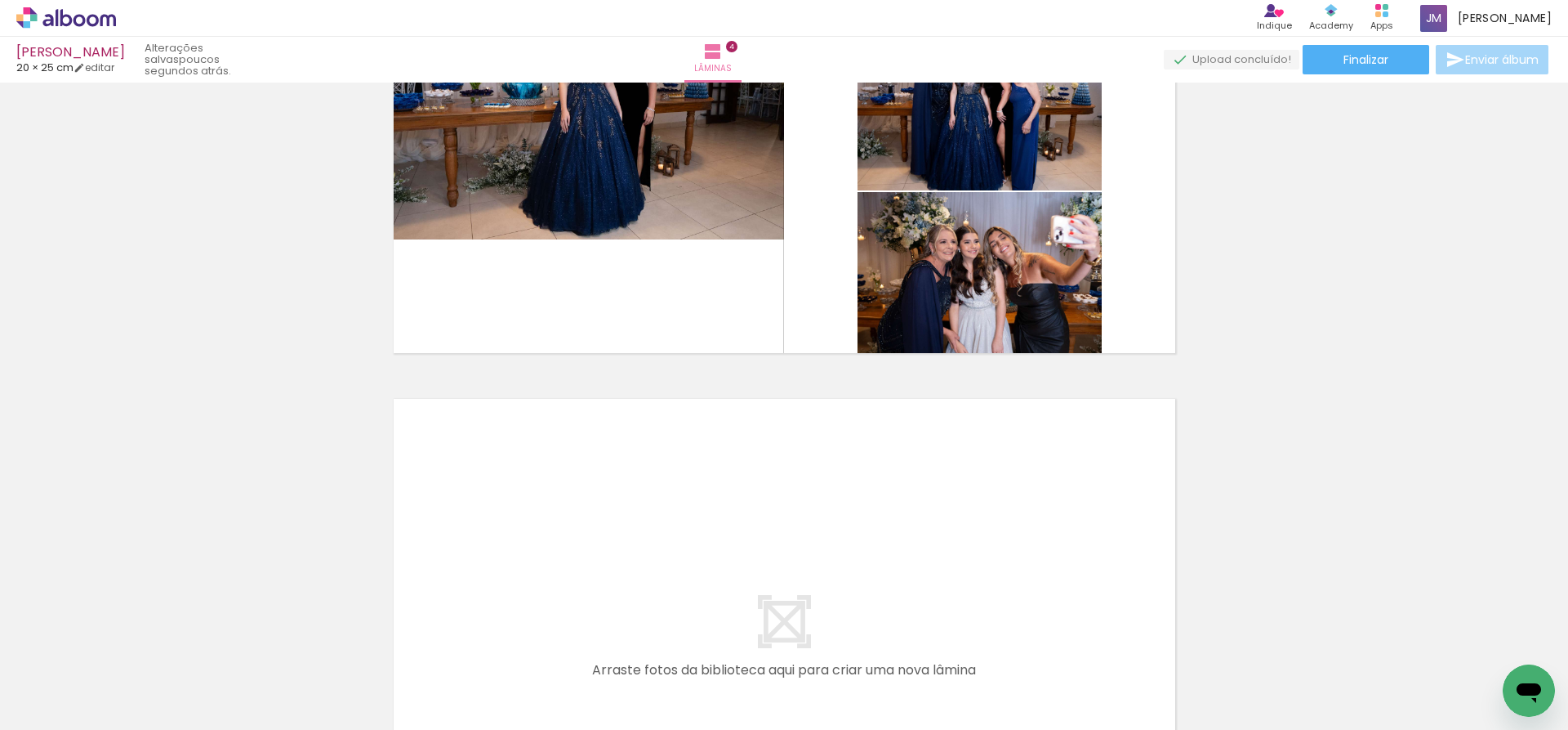
scroll to position [0, 480]
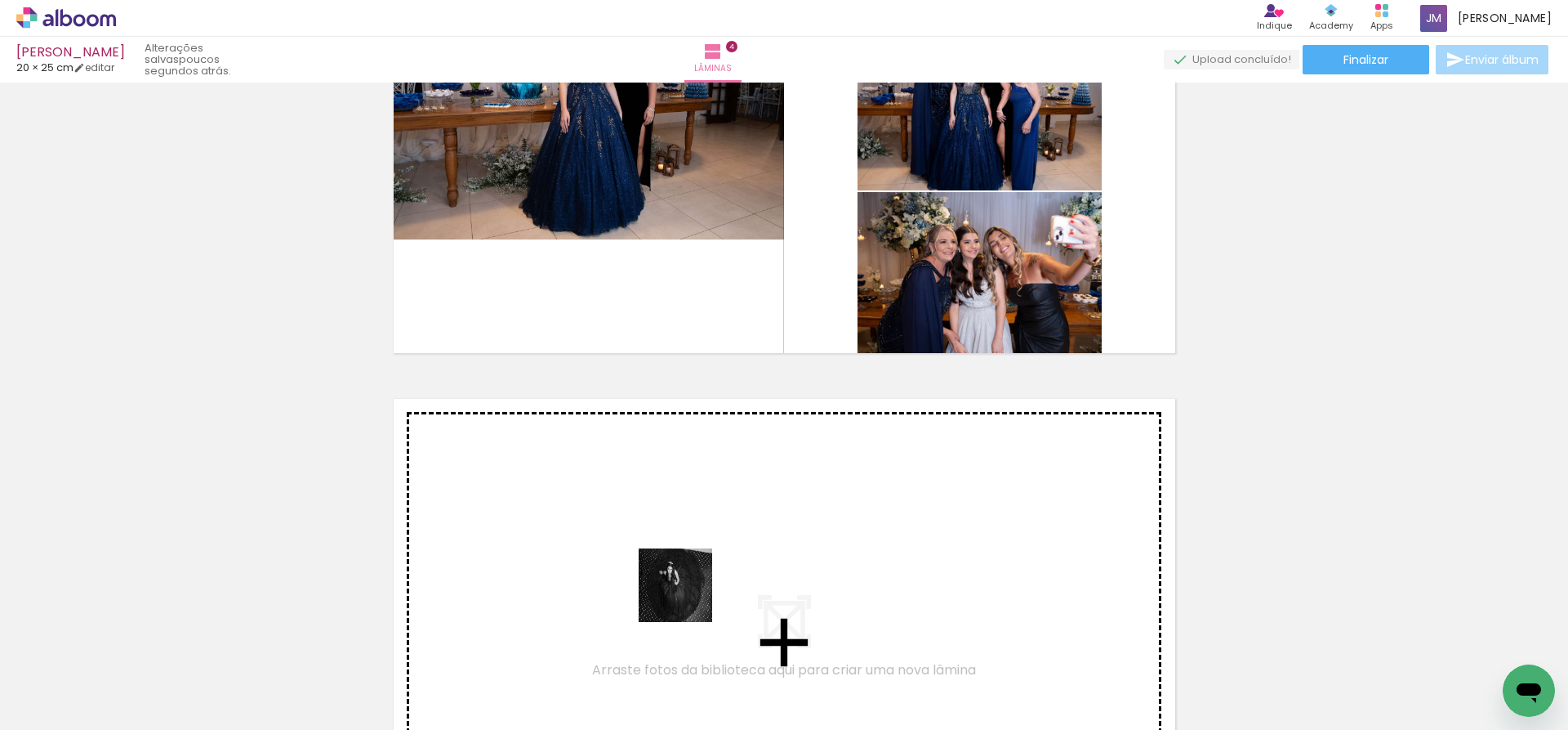
drag, startPoint x: 683, startPoint y: 673, endPoint x: 691, endPoint y: 523, distance: 150.2
click at [691, 523] on quentale-workspace at bounding box center [784, 365] width 1568 height 730
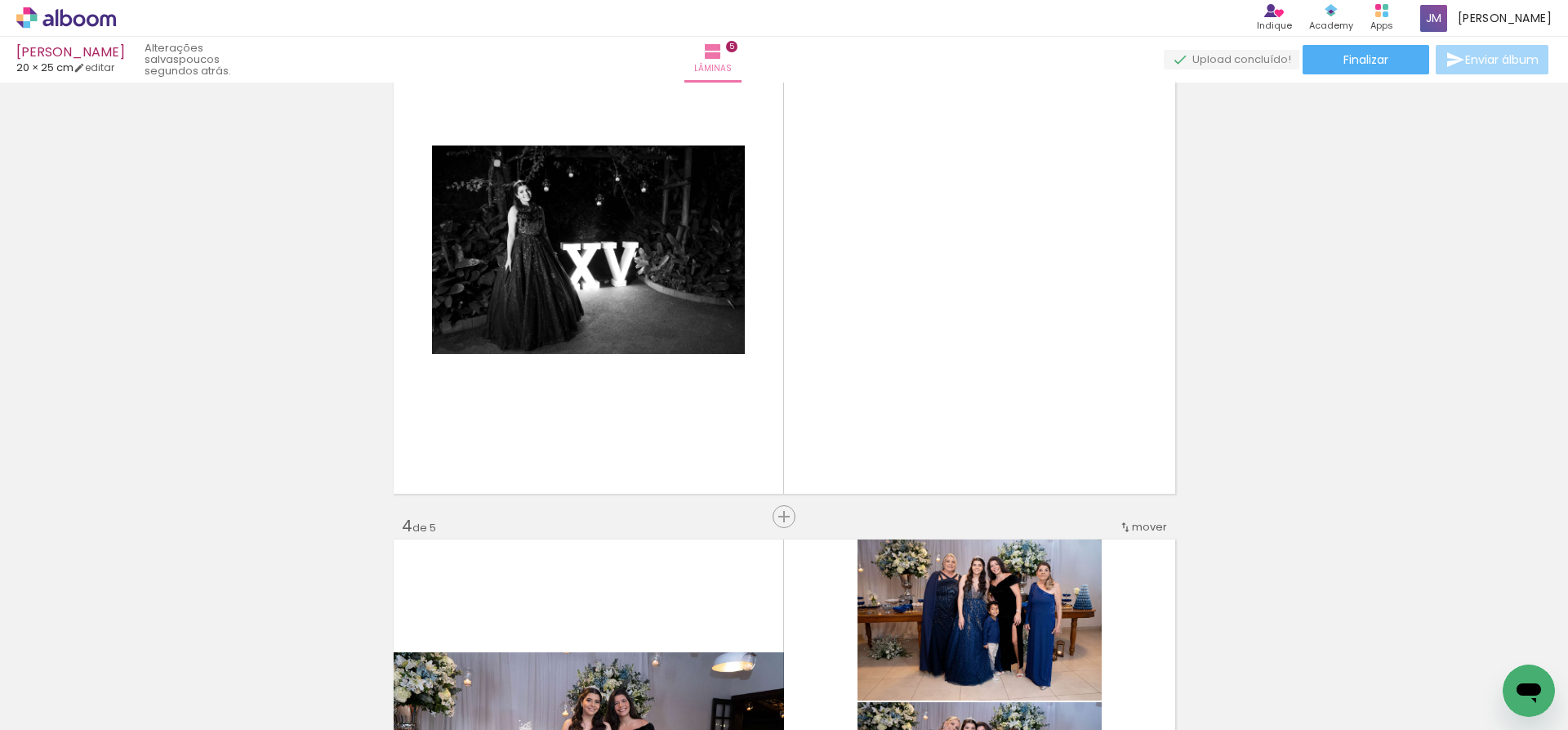
scroll to position [1090, 0]
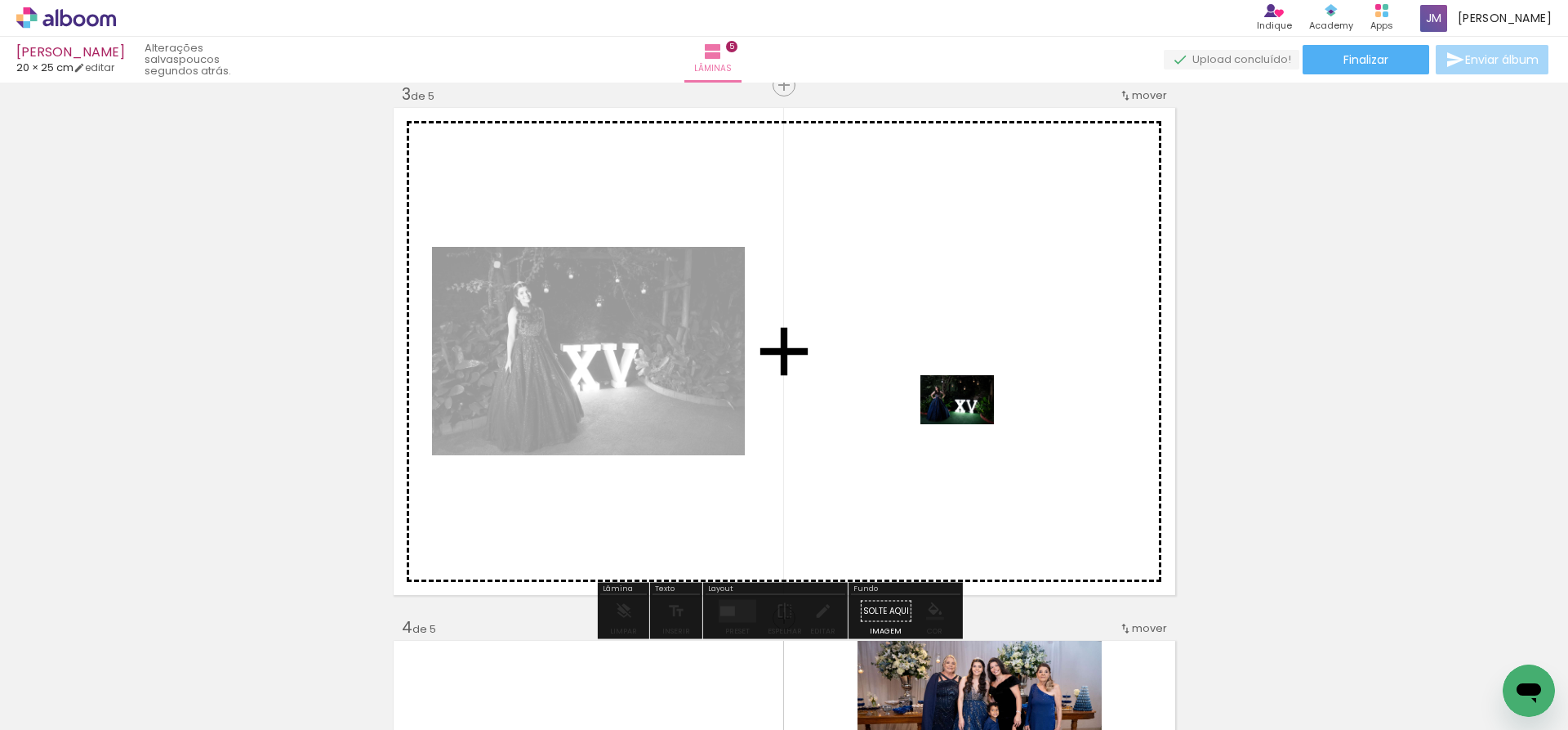
drag, startPoint x: 1032, startPoint y: 686, endPoint x: 969, endPoint y: 424, distance: 269.5
click at [969, 424] on quentale-workspace at bounding box center [784, 365] width 1568 height 730
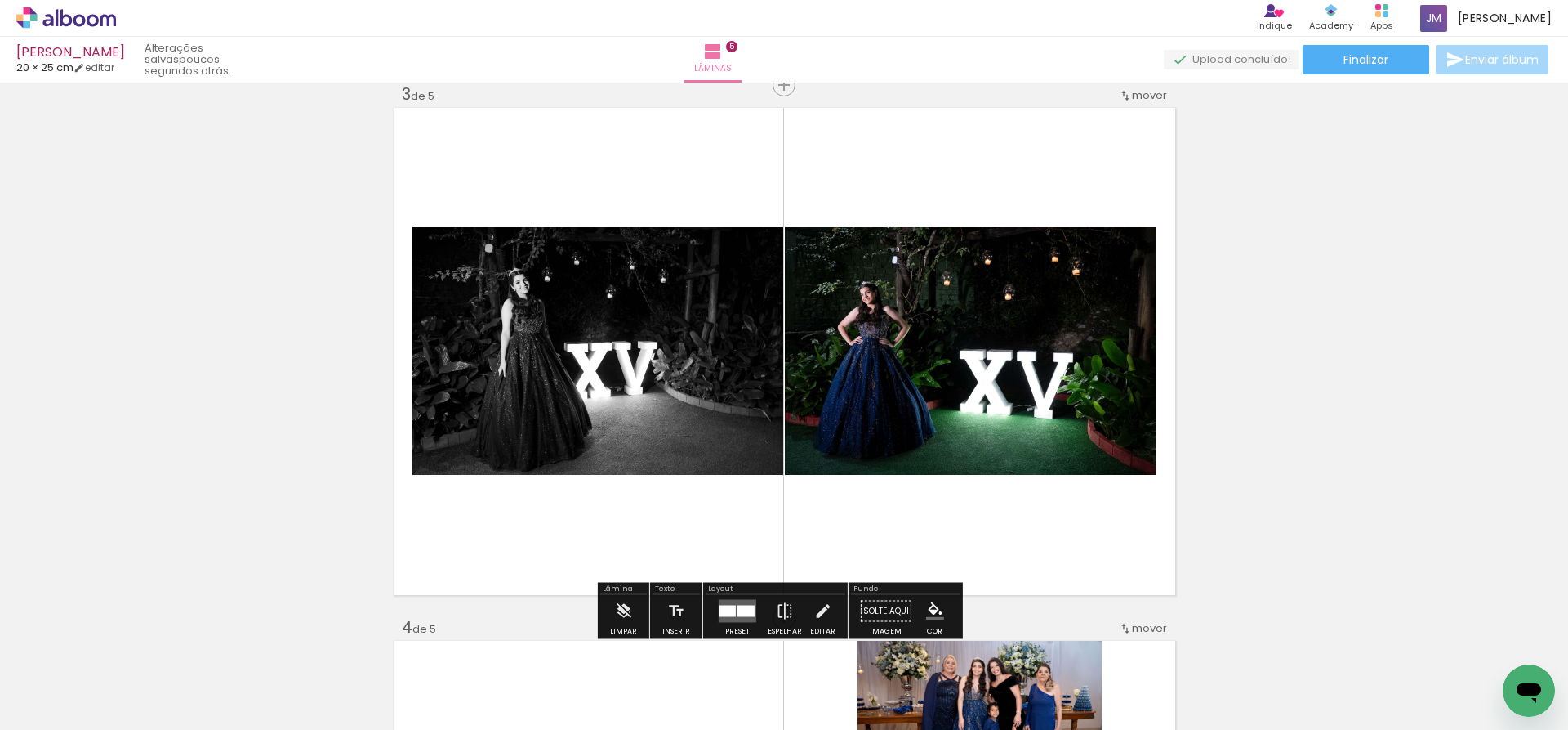
scroll to position [1157, 0]
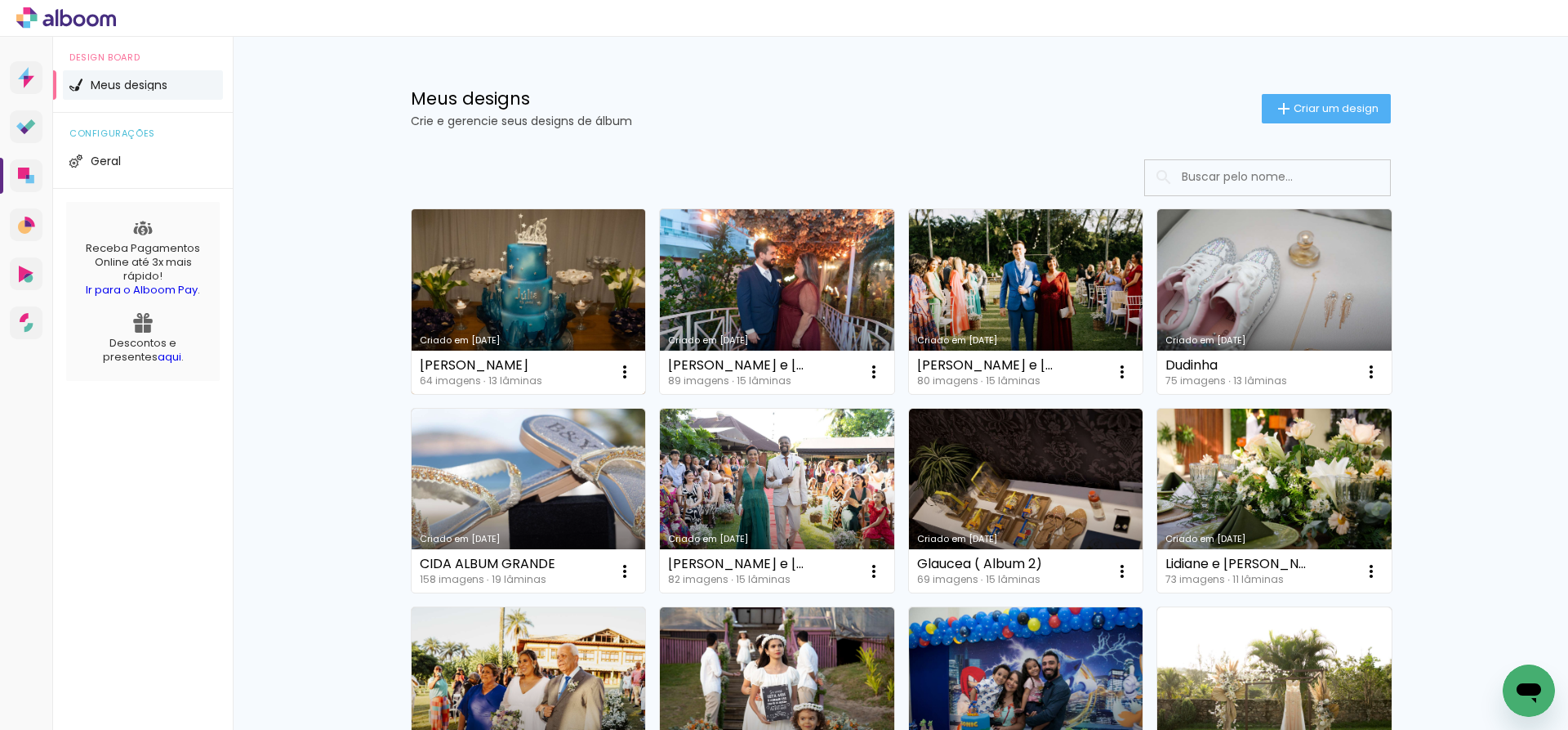
click at [595, 296] on link "Criado em [DATE]" at bounding box center [528, 301] width 235 height 185
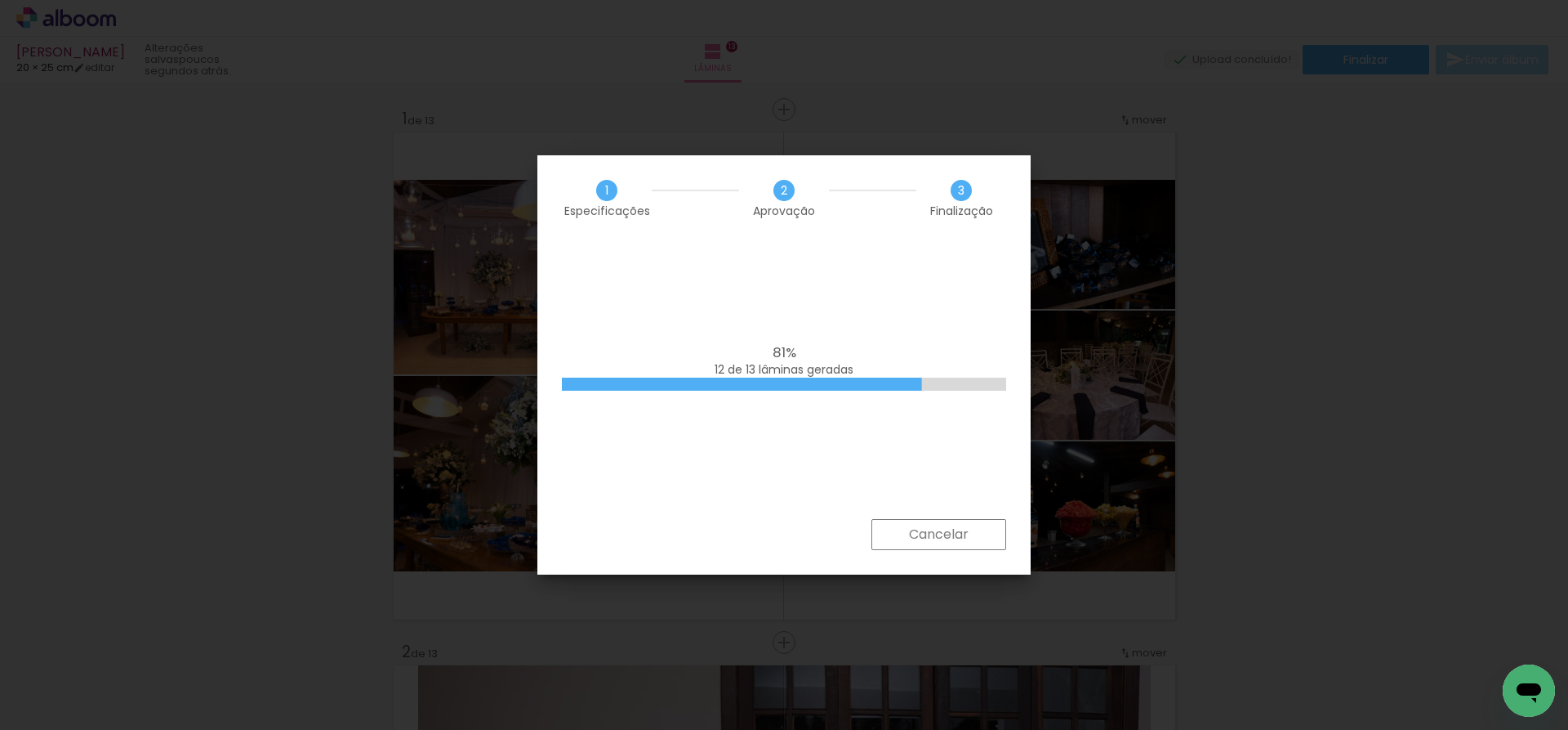
scroll to position [39577, 0]
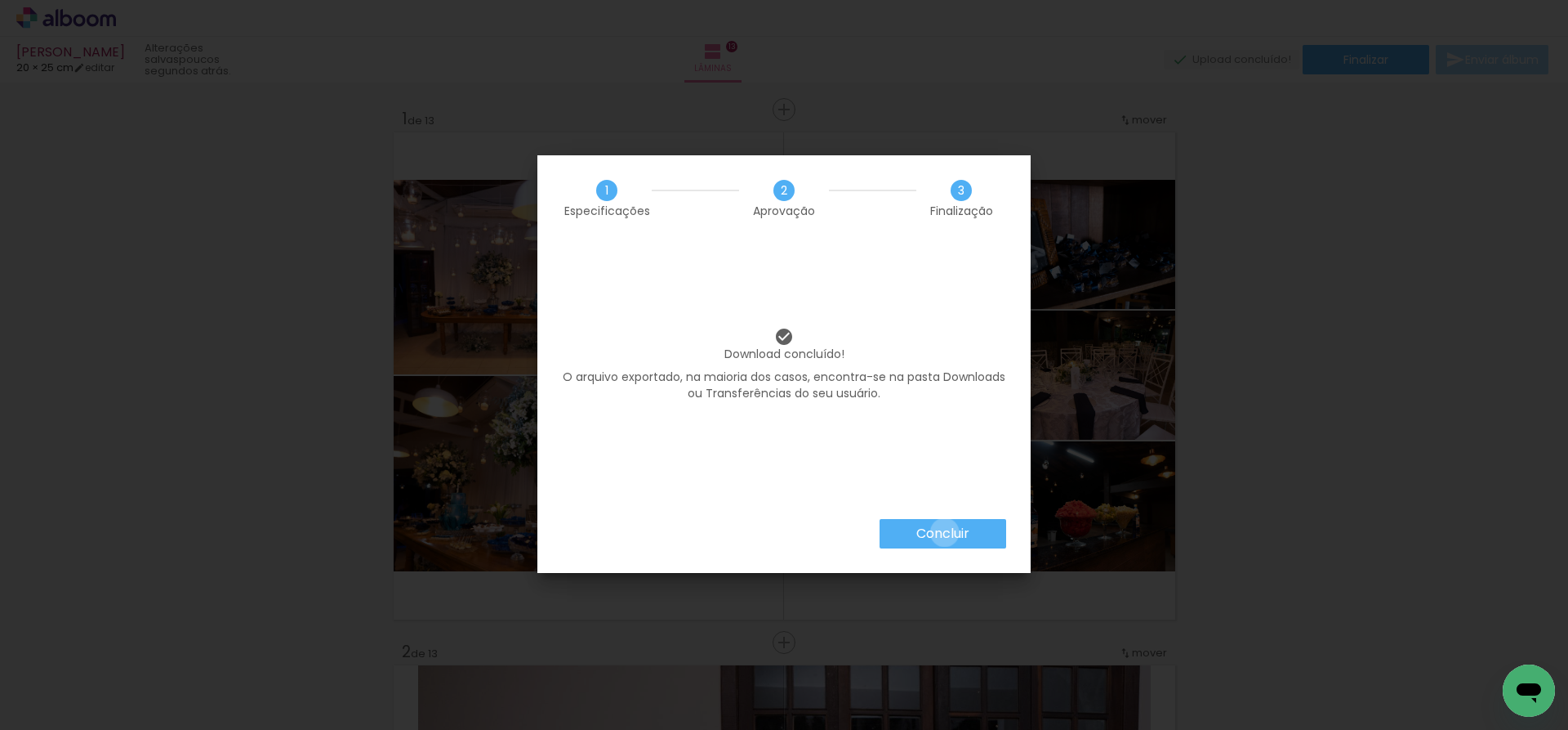
click at [0, 0] on slot "Concluir" at bounding box center [0, 0] width 0 height 0
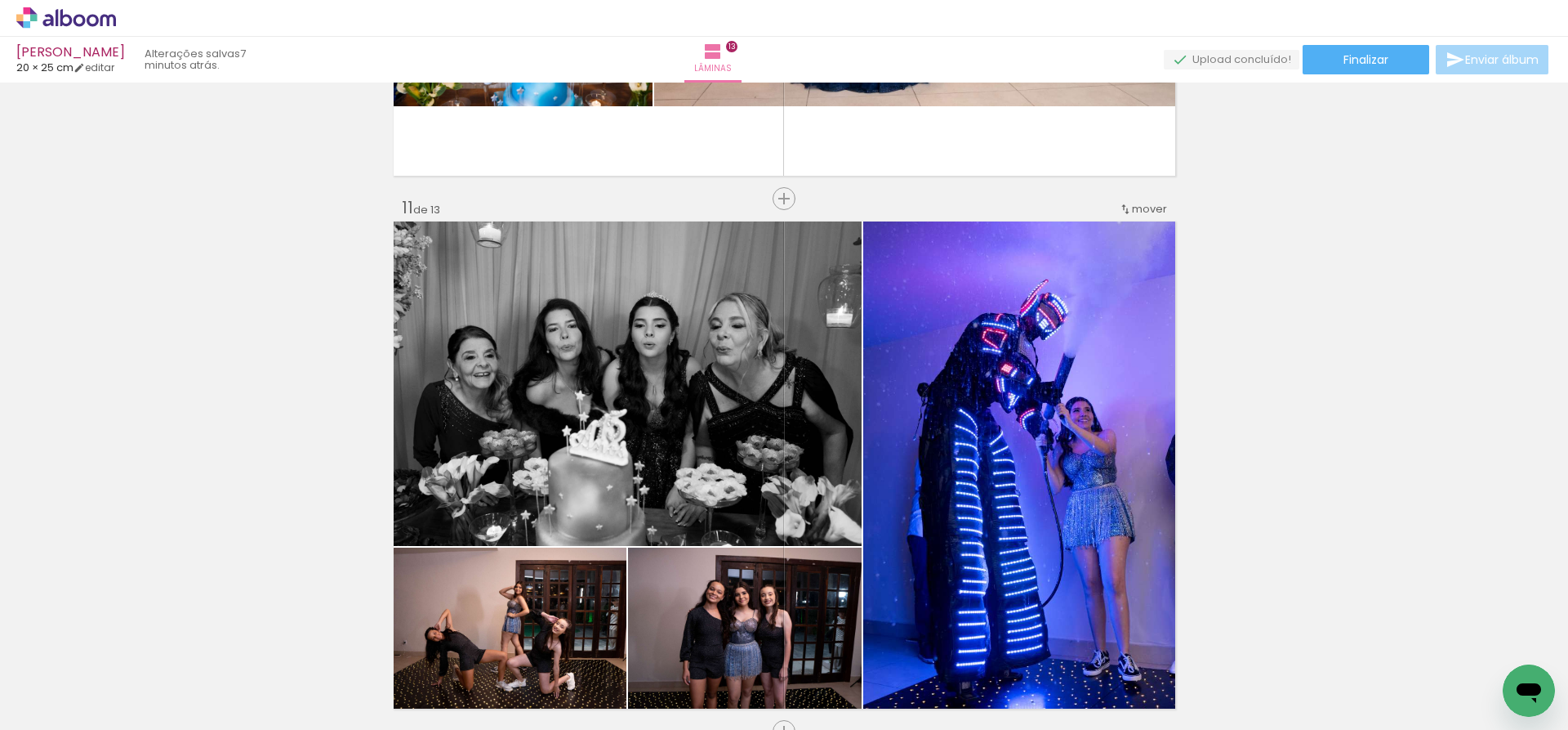
scroll to position [5393, 0]
